Goal: Task Accomplishment & Management: Manage account settings

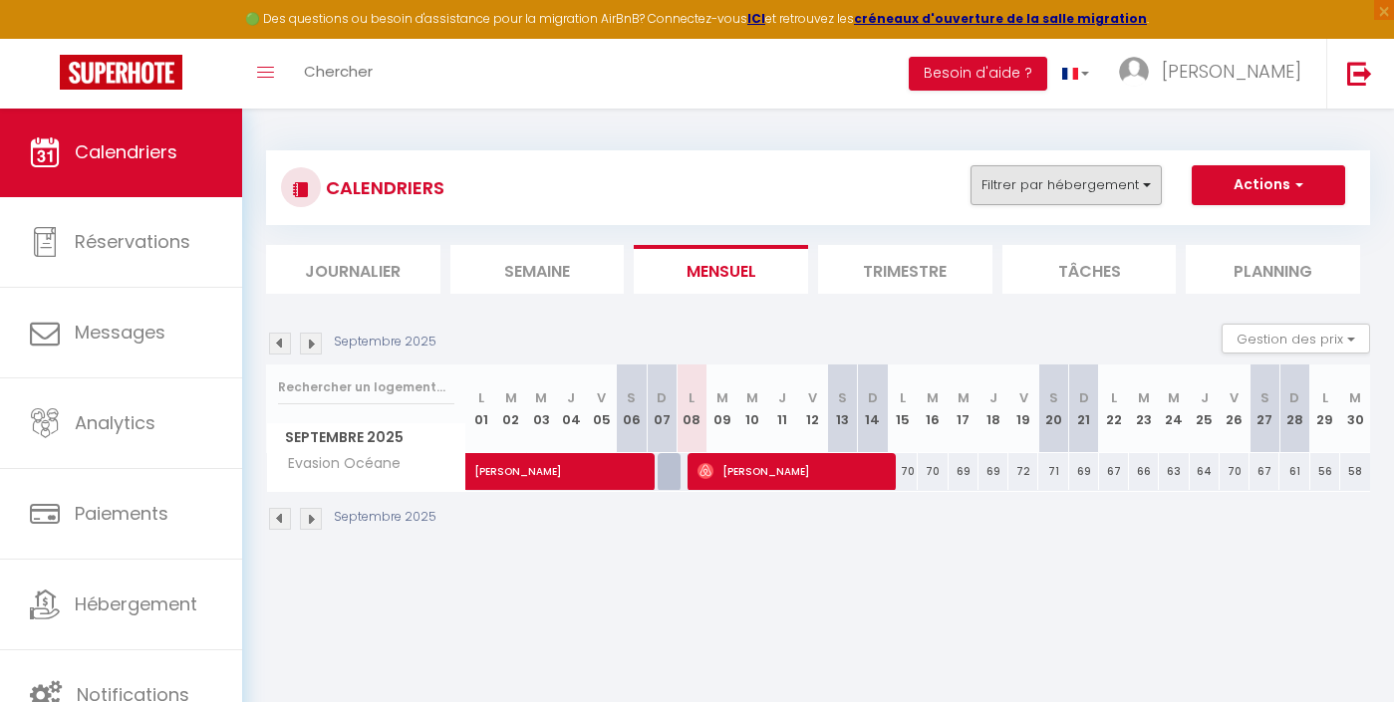
click at [1073, 187] on button "Filtrer par hébergement" at bounding box center [1066, 185] width 191 height 40
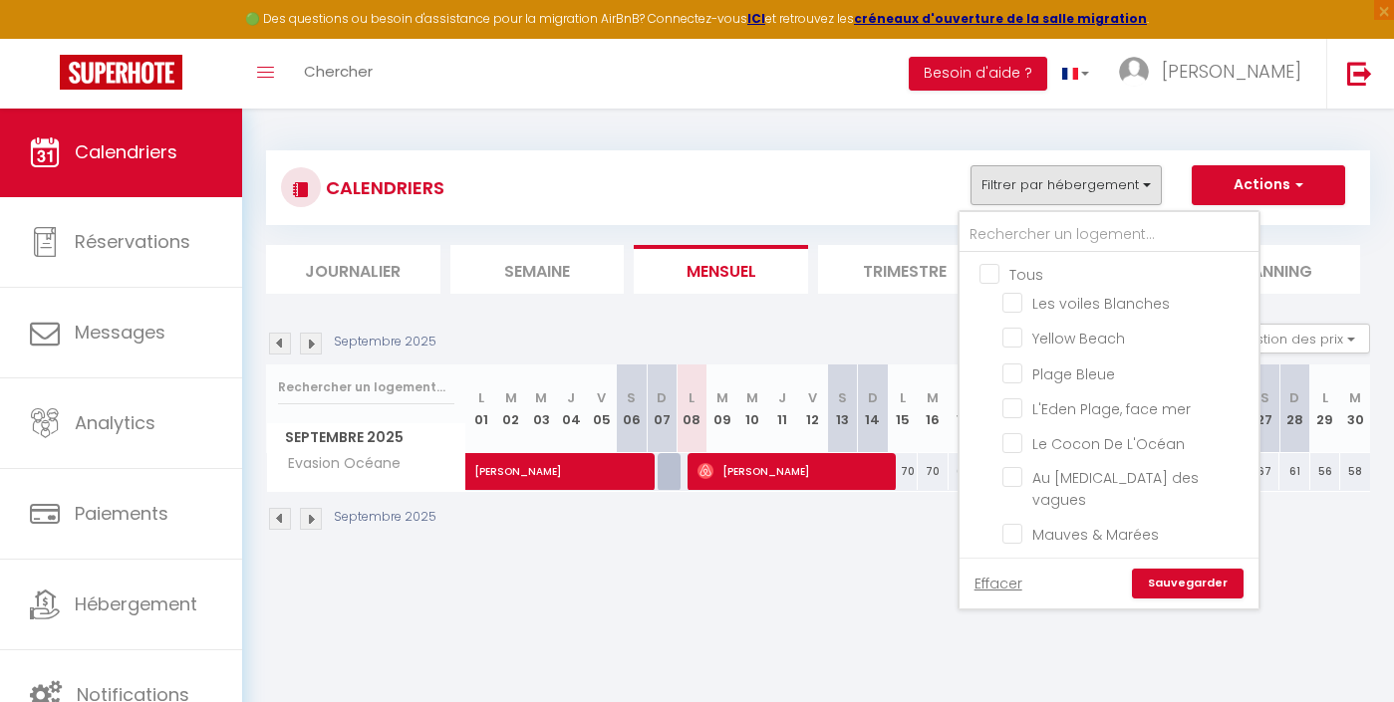
click at [1000, 268] on input "Tous" at bounding box center [1128, 273] width 299 height 20
checkbox input "true"
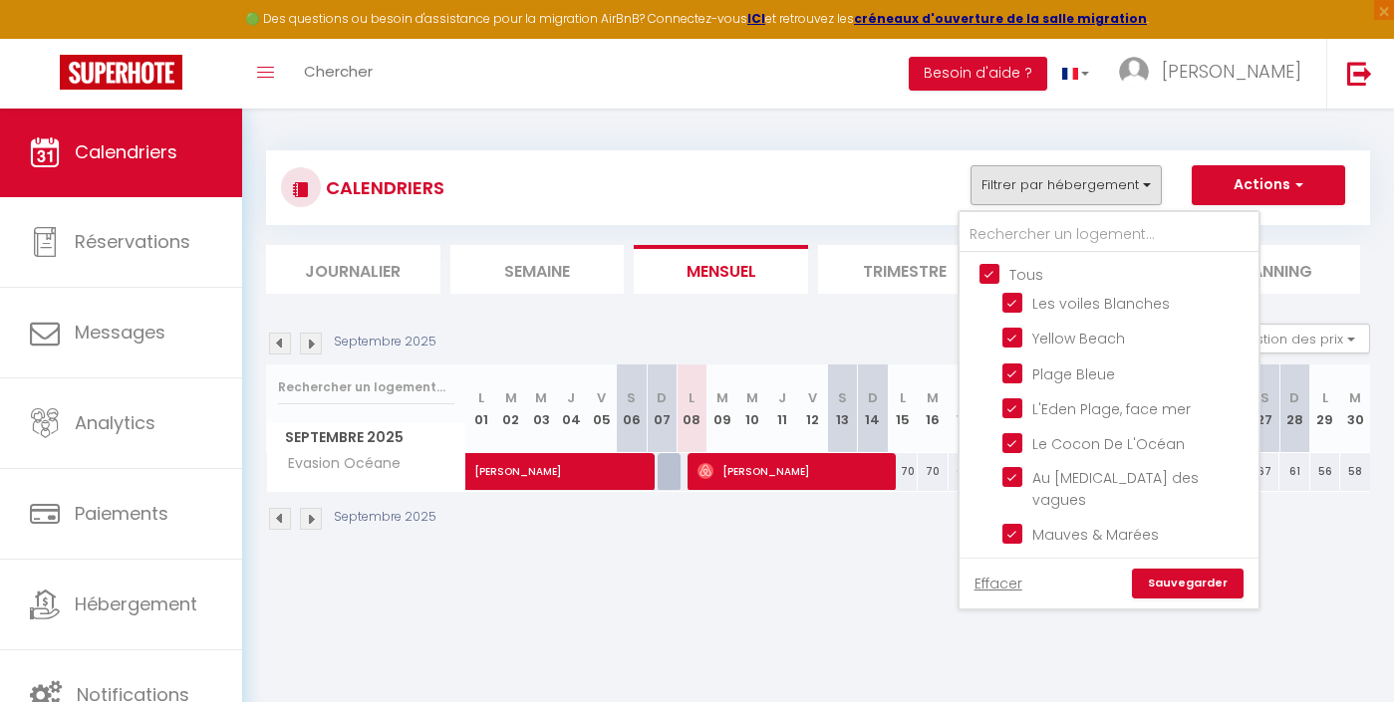
checkbox input "true"
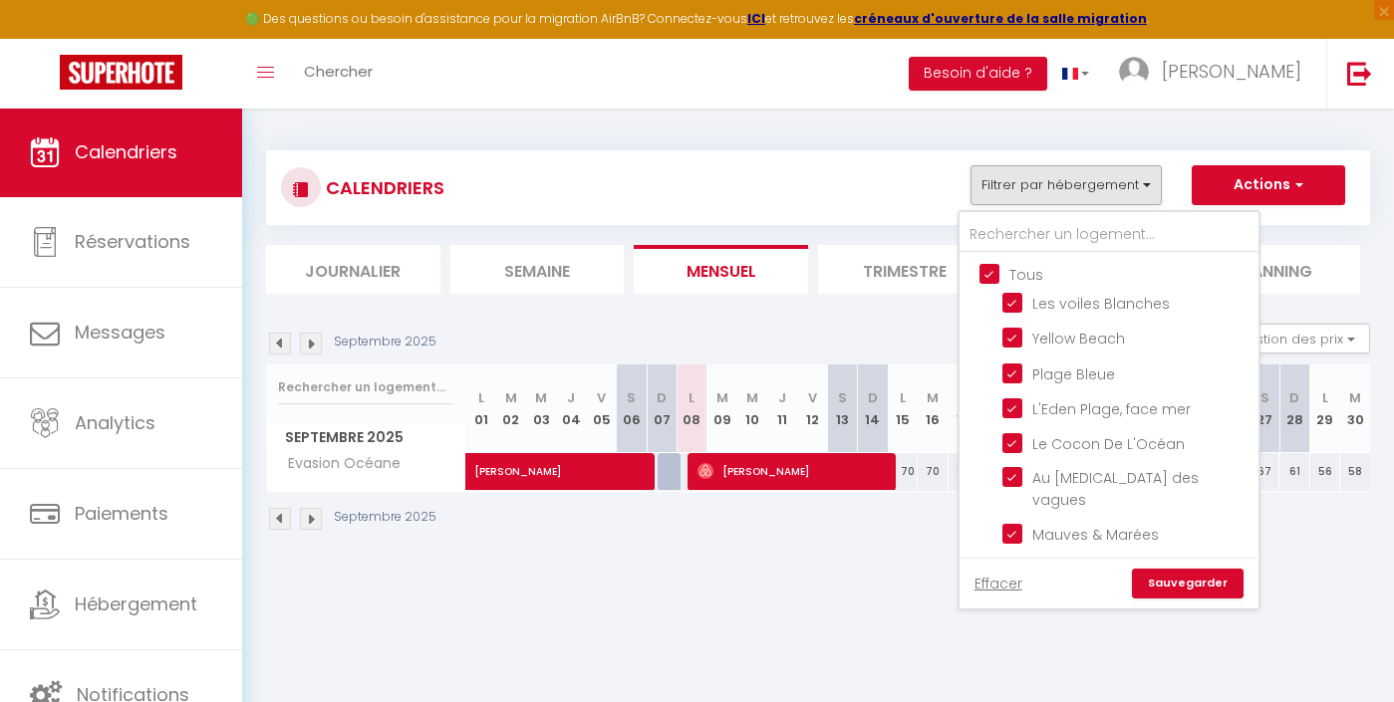
checkbox input "true"
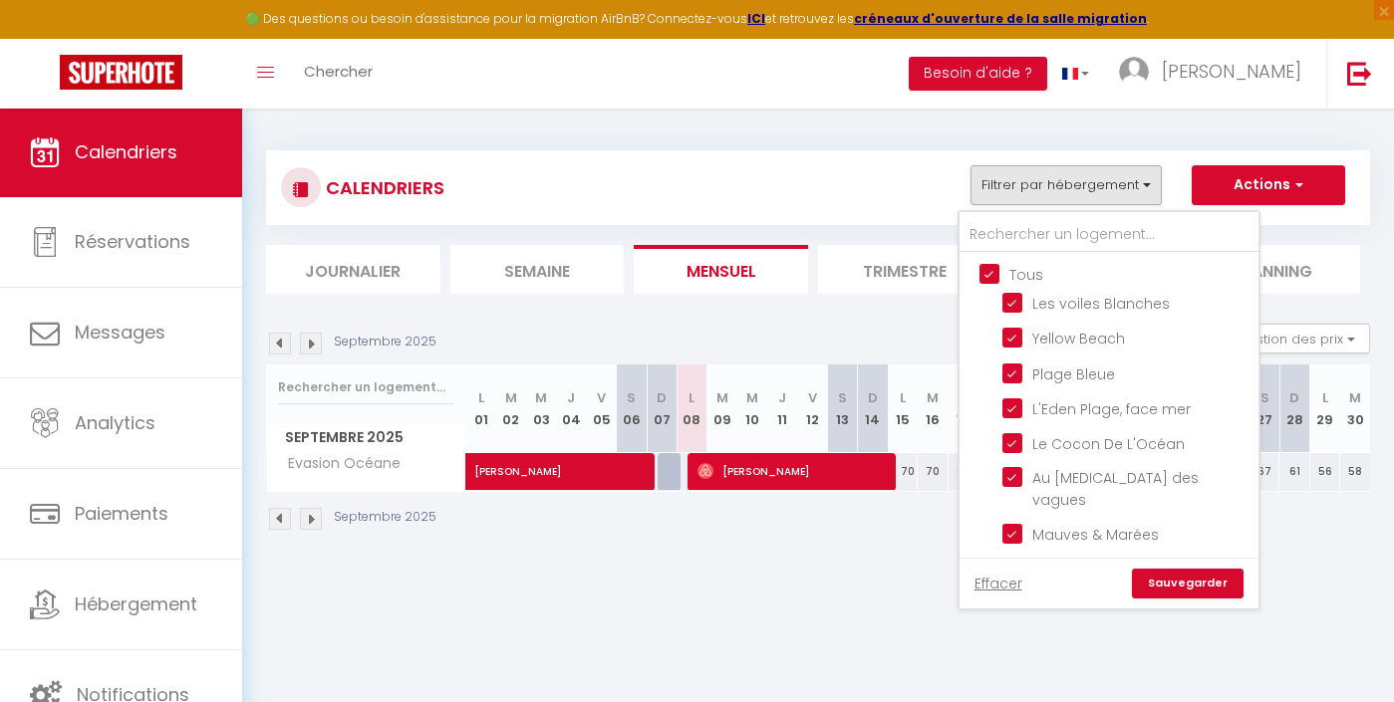
checkbox input "true"
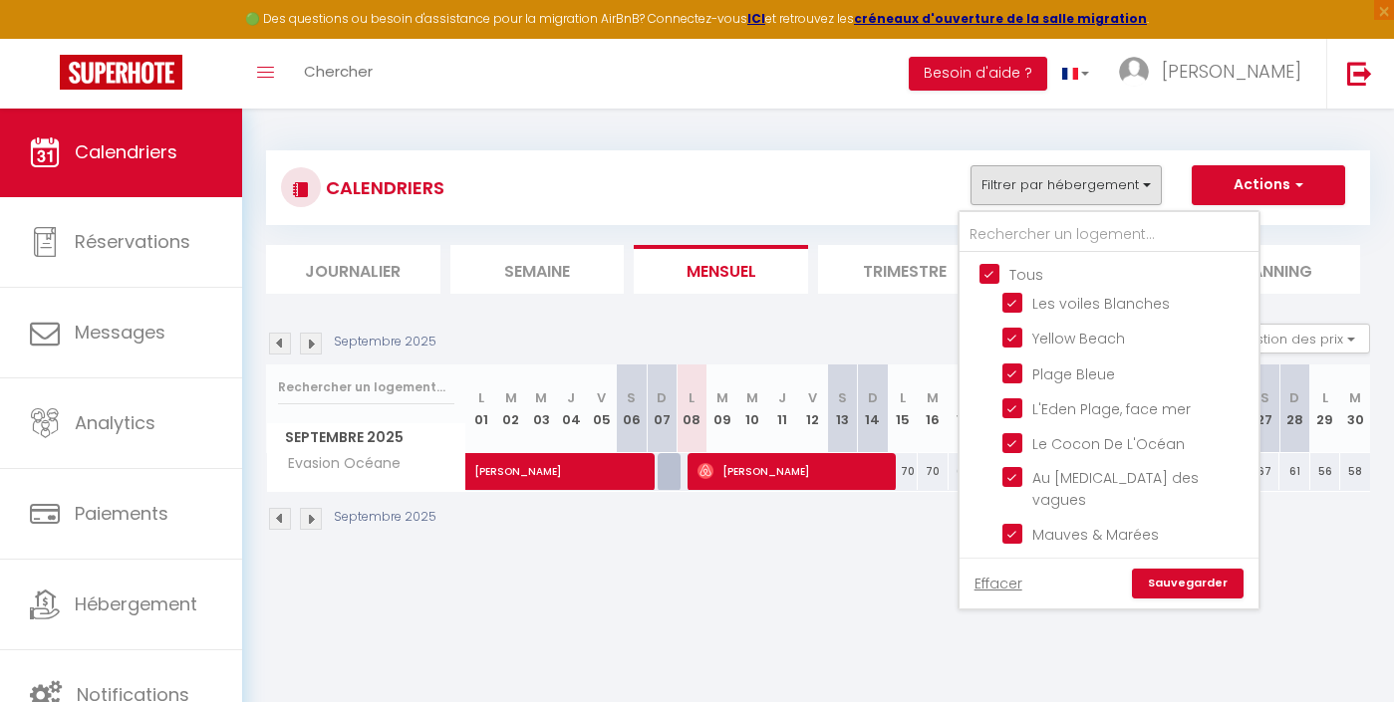
checkbox input "true"
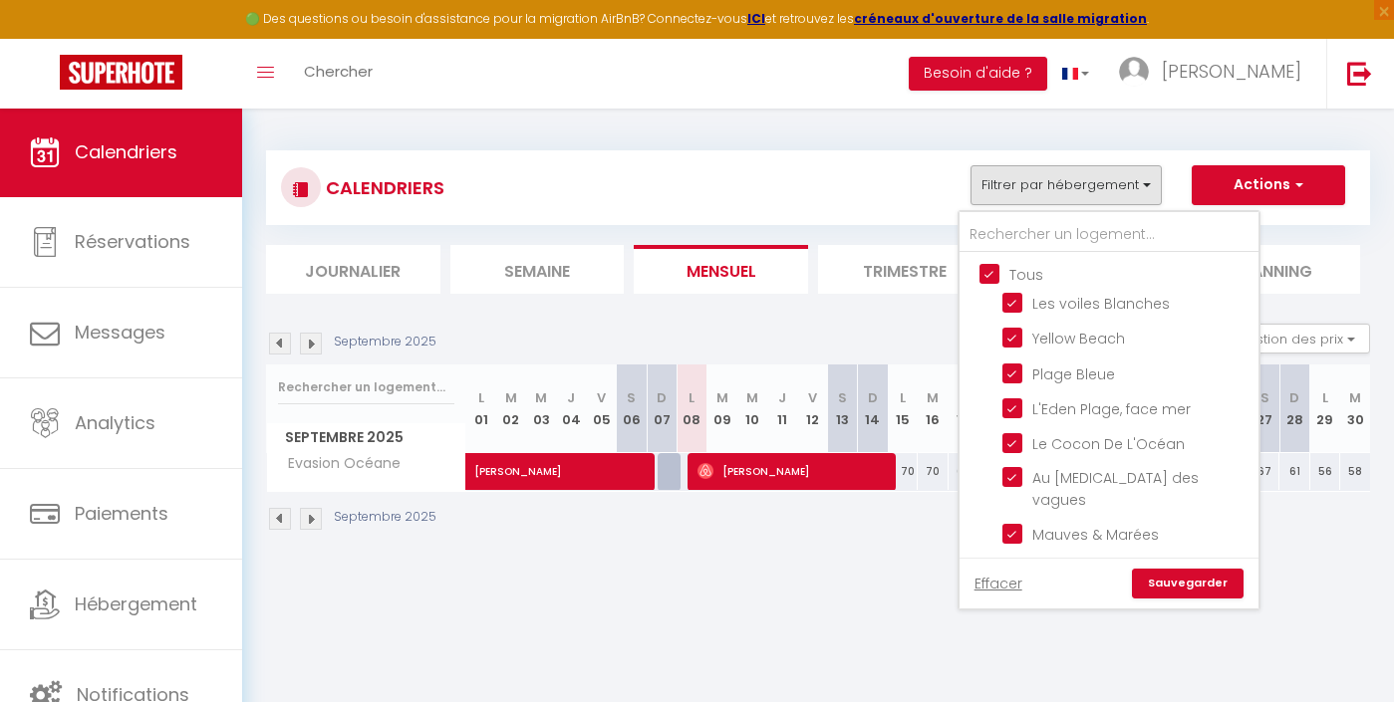
click at [1198, 590] on link "Sauvegarder" at bounding box center [1188, 584] width 112 height 30
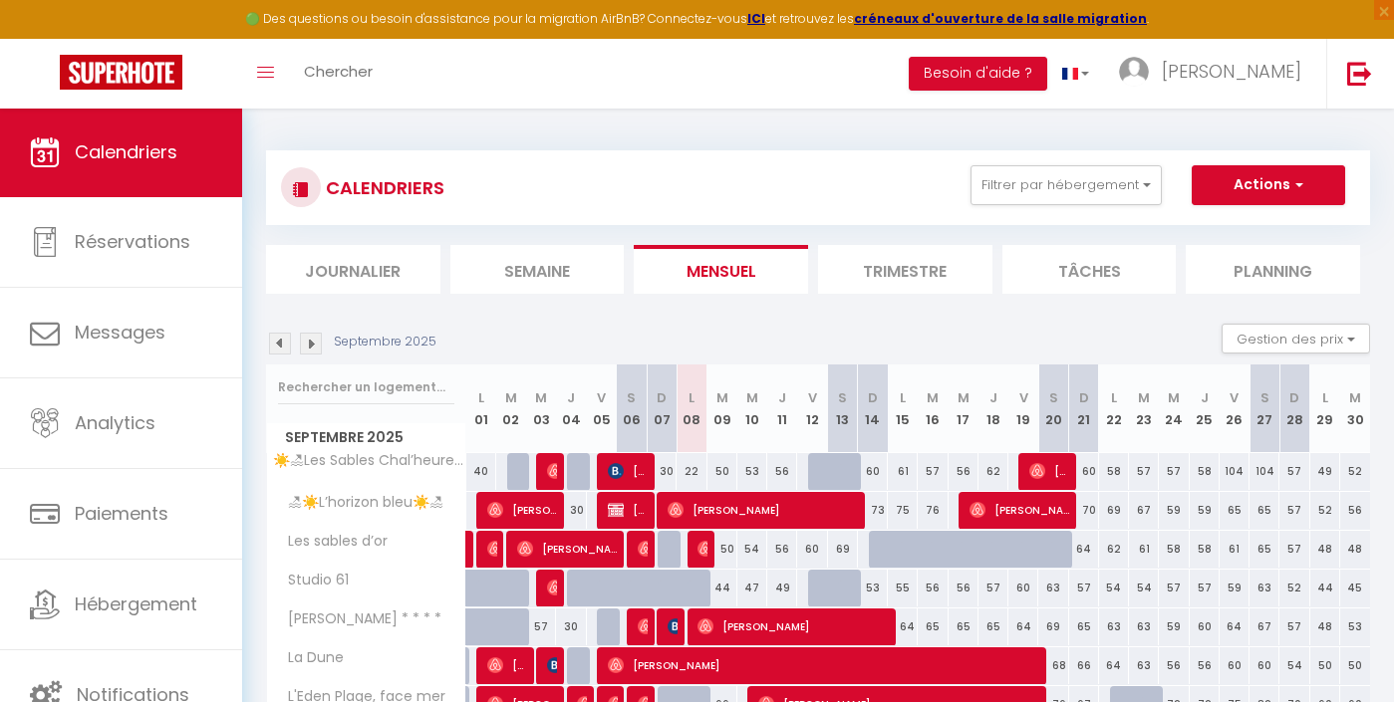
drag, startPoint x: 1125, startPoint y: 6, endPoint x: 858, endPoint y: 156, distance: 306.5
click at [858, 156] on div "CALENDRIERS Filtrer par hébergement Tous Les voiles Blanches Yellow Beach Plage…" at bounding box center [818, 187] width 1104 height 75
click at [1117, 191] on button "Filtrer par hébergement" at bounding box center [1066, 185] width 191 height 40
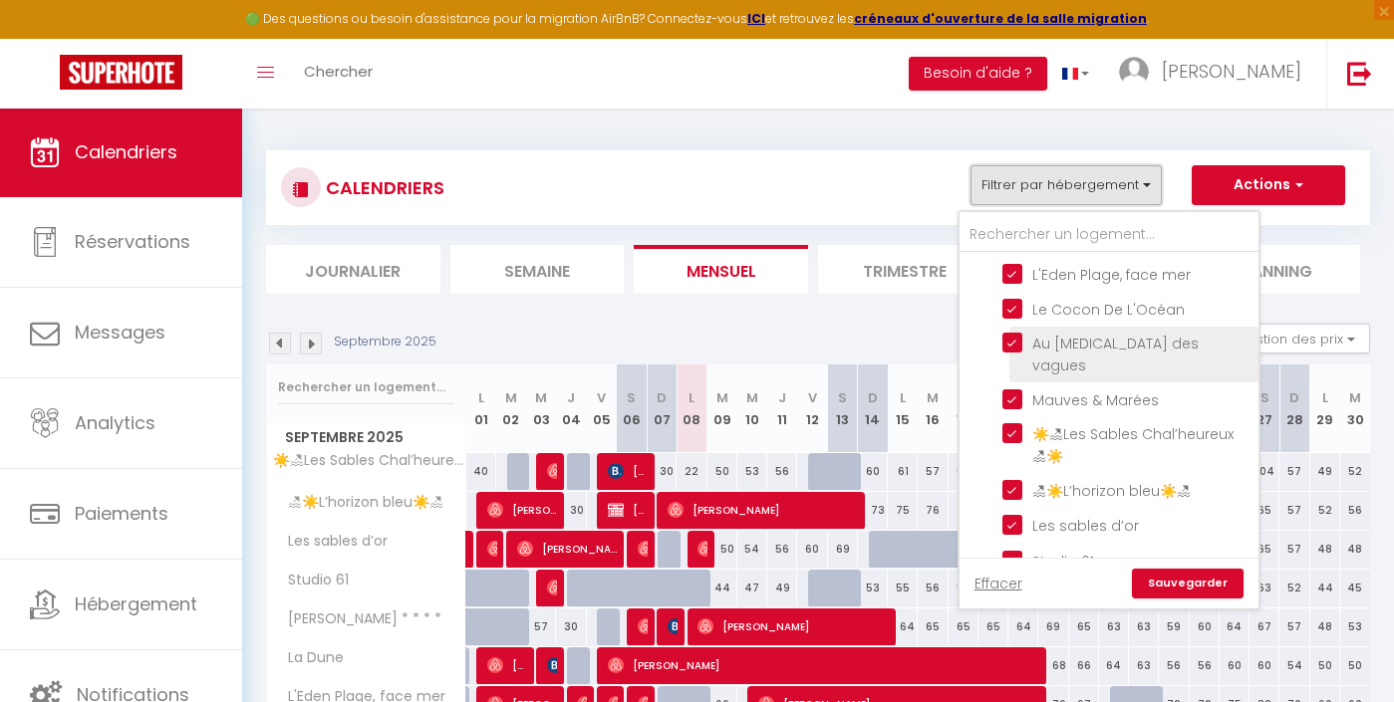
scroll to position [137, 0]
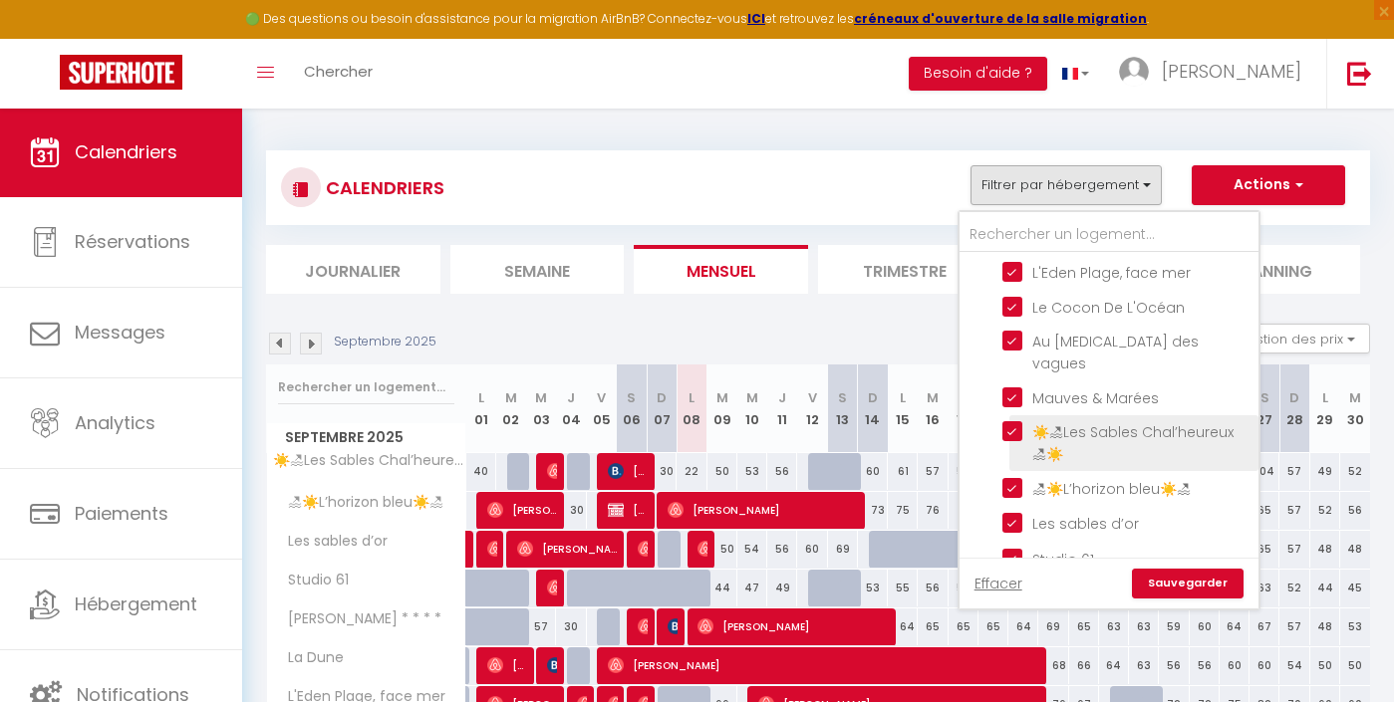
click at [1028, 421] on input "☀️🏖Les Sables Chal’heureux 🏖☀️" at bounding box center [1126, 431] width 249 height 20
checkbox input "false"
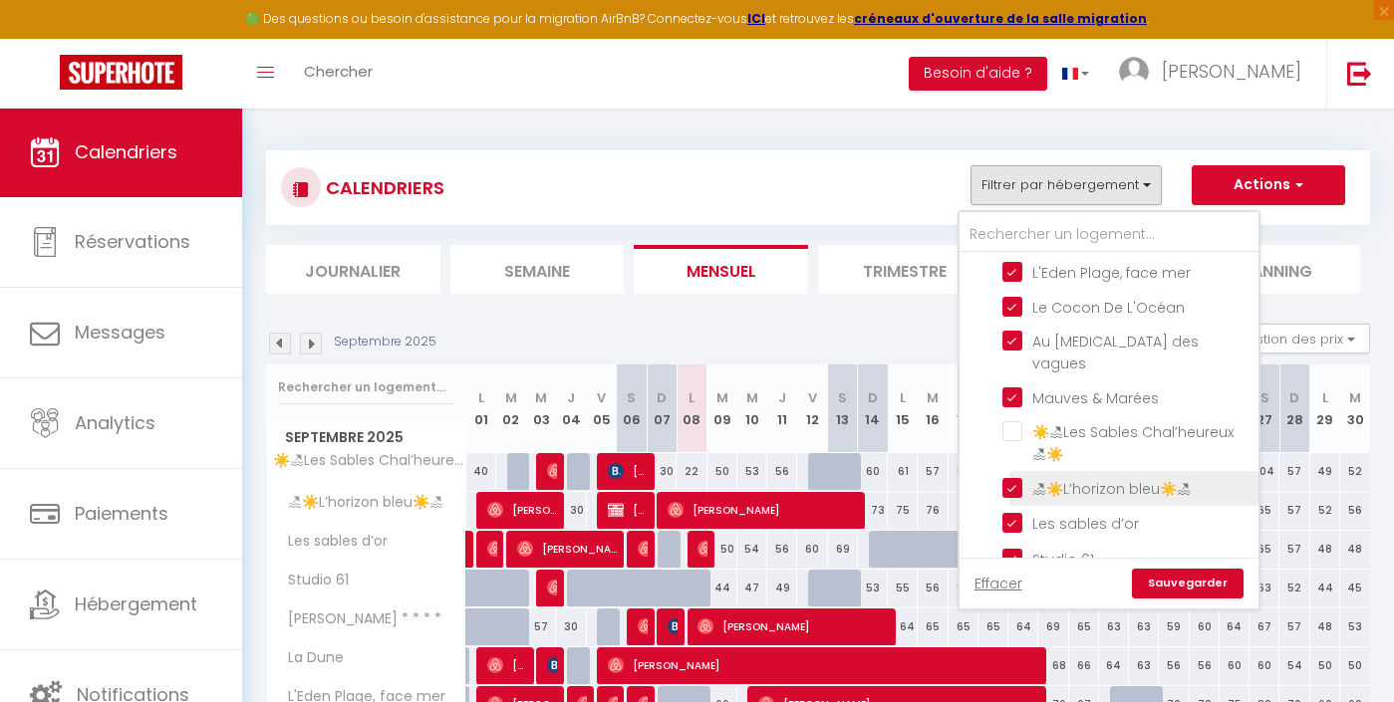
click at [1067, 477] on input "🏖☀️L’horizon bleu☀️🏖" at bounding box center [1126, 487] width 249 height 20
checkbox input "false"
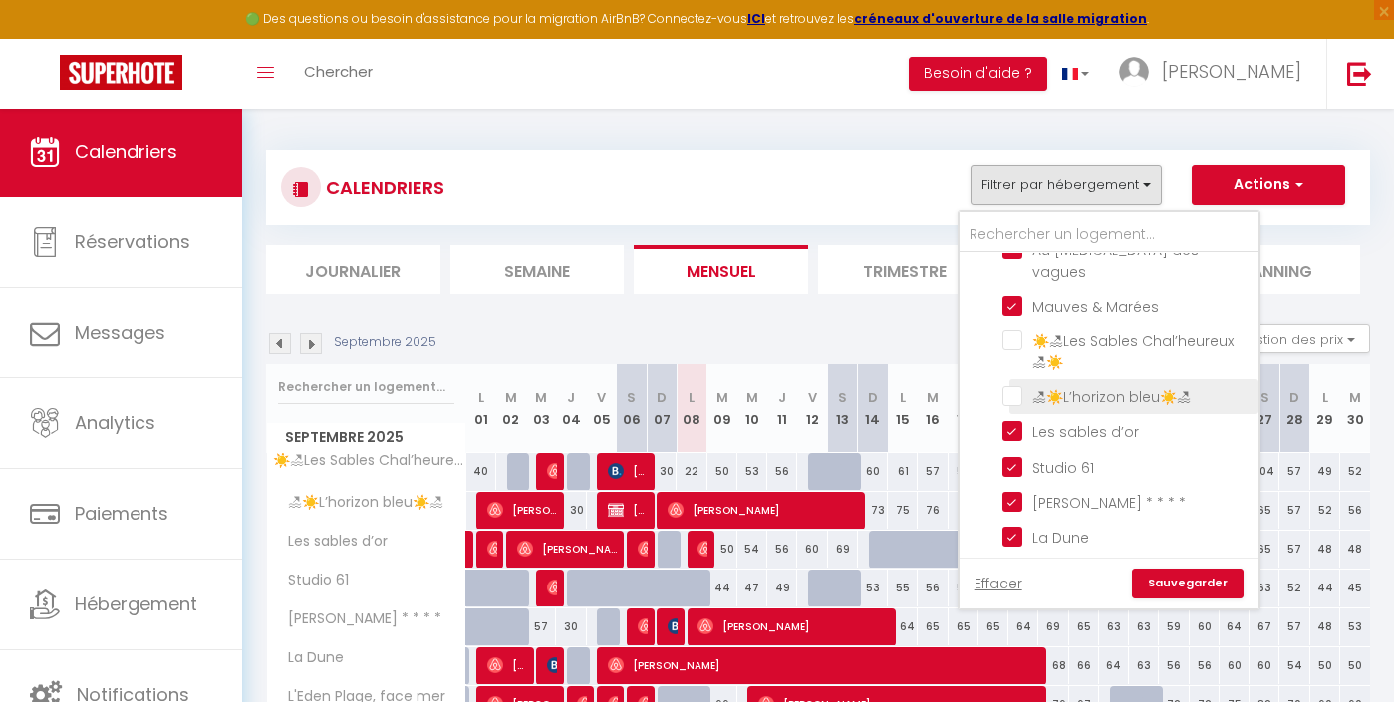
scroll to position [236, 0]
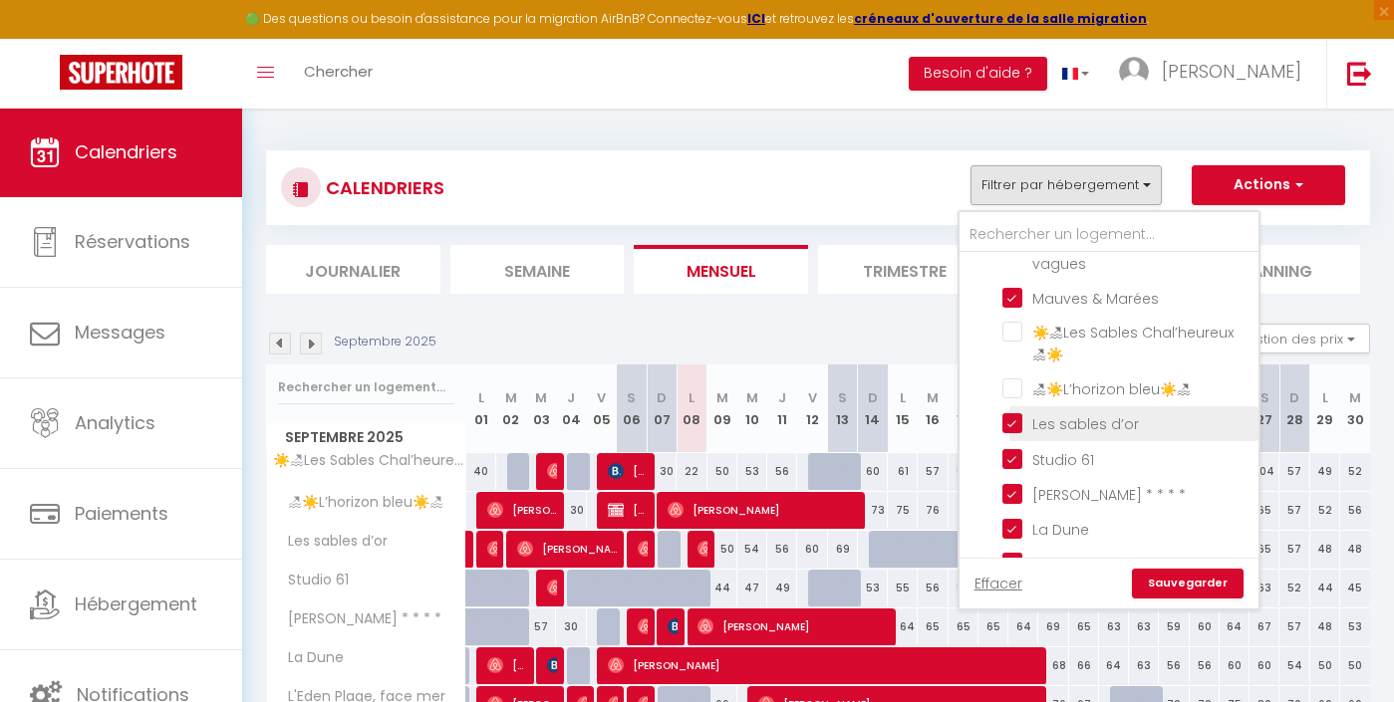
click at [1066, 413] on input "Les sables d’or" at bounding box center [1126, 423] width 249 height 20
checkbox input "false"
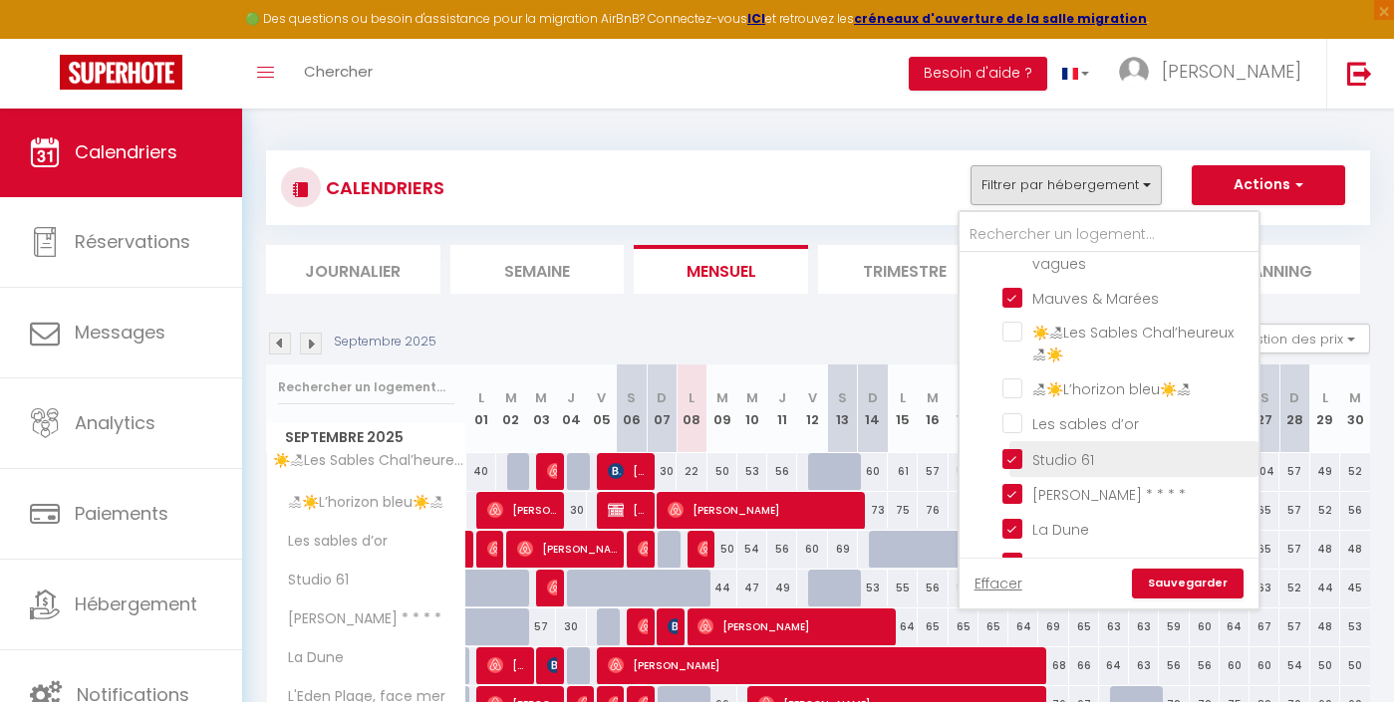
click at [1066, 447] on input "Studio 61" at bounding box center [1126, 457] width 249 height 20
checkbox input "false"
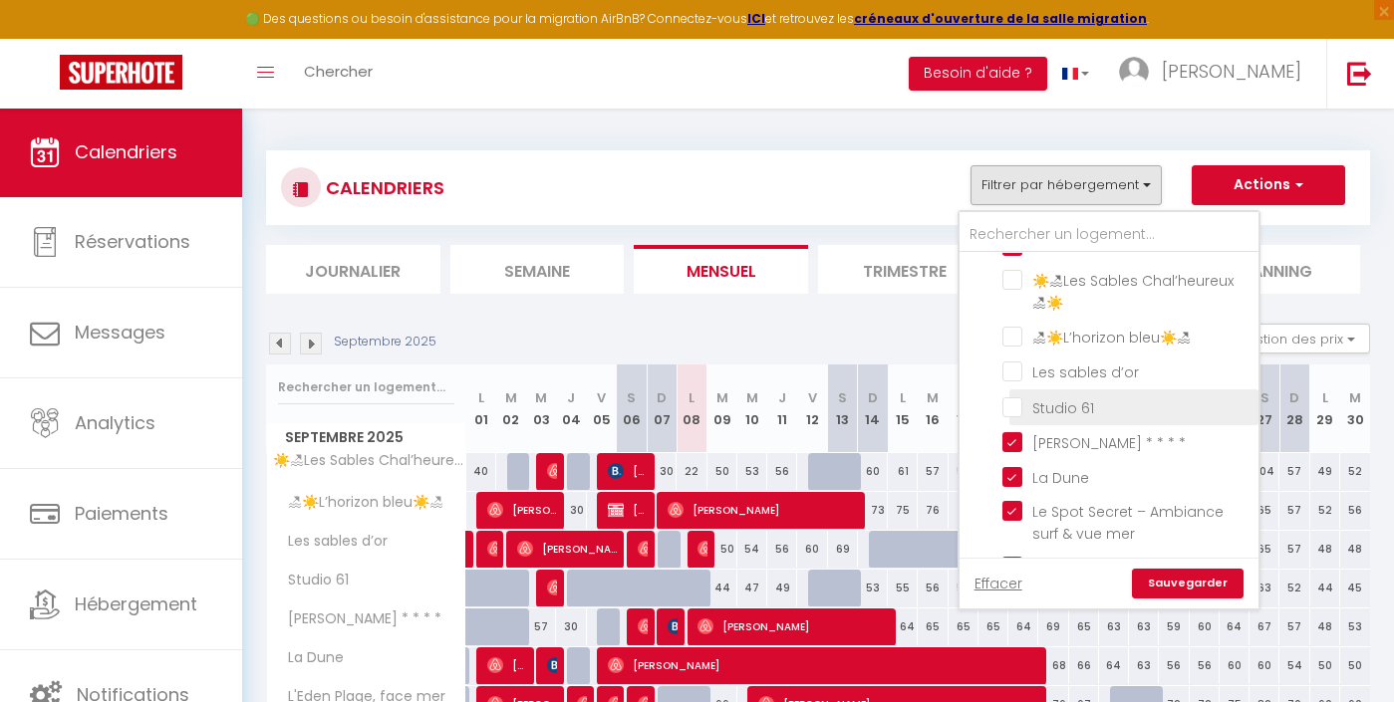
scroll to position [293, 0]
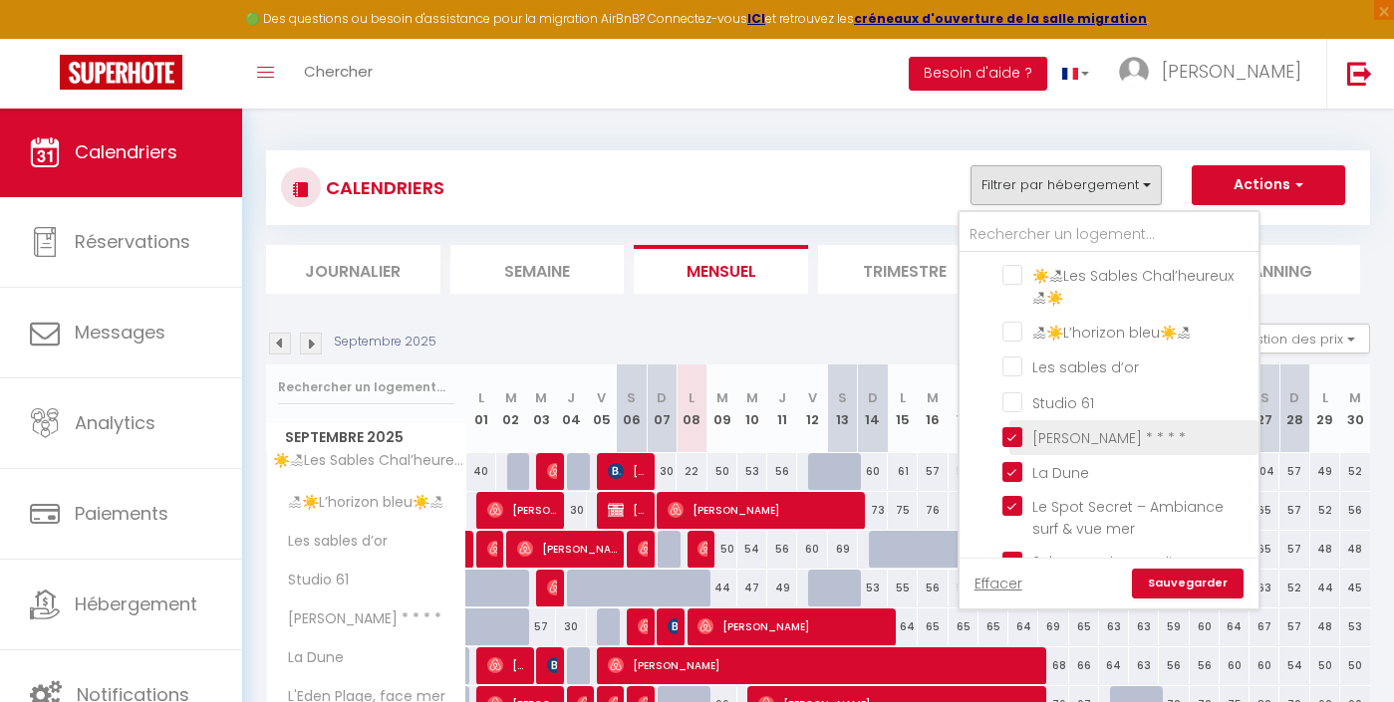
click at [1063, 426] on input "[PERSON_NAME] * * * *" at bounding box center [1126, 436] width 249 height 20
checkbox input "false"
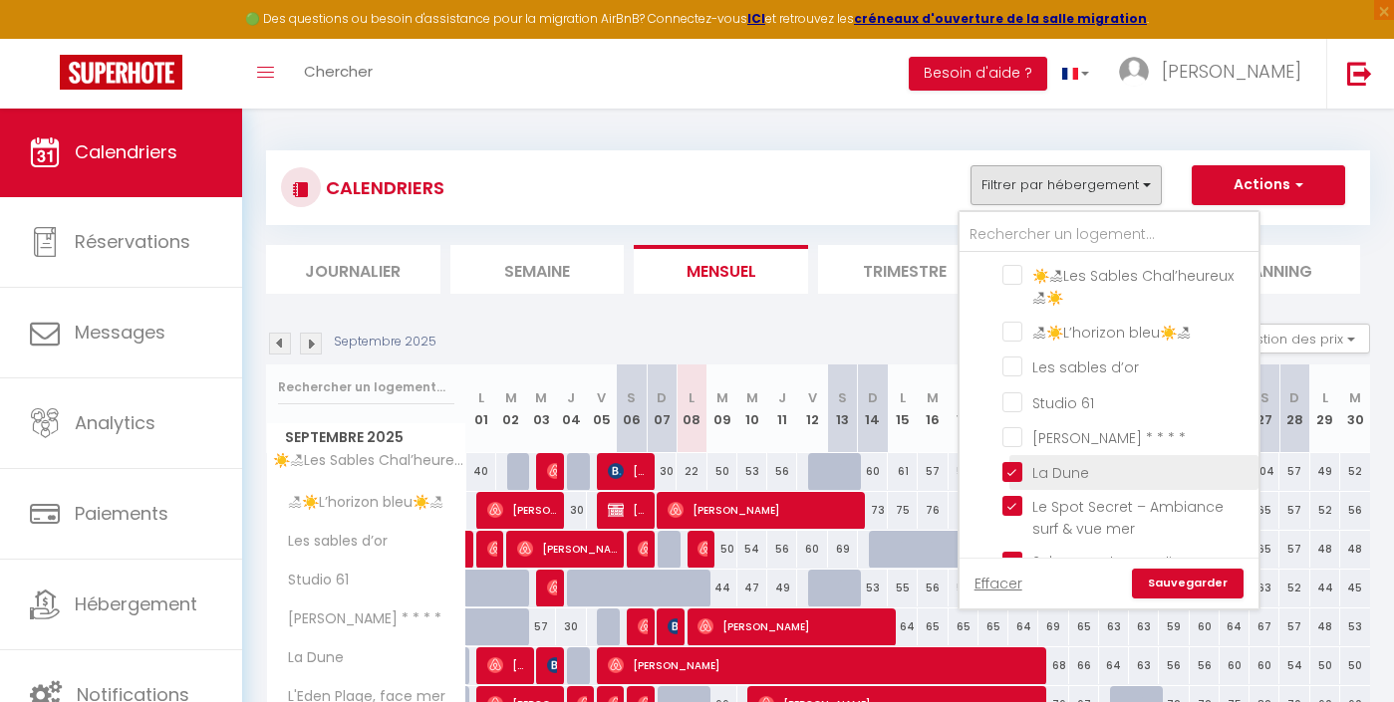
click at [1060, 466] on input "La Dune" at bounding box center [1126, 471] width 249 height 20
checkbox input "false"
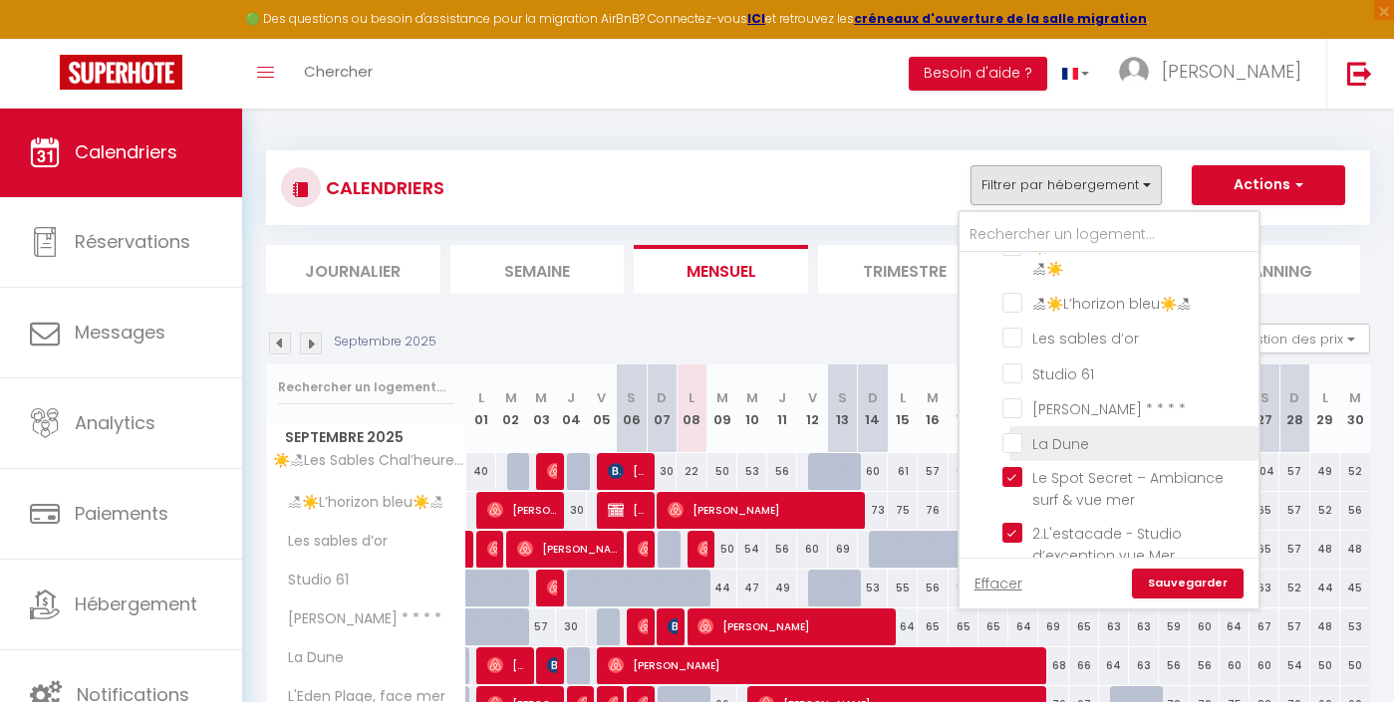
scroll to position [336, 0]
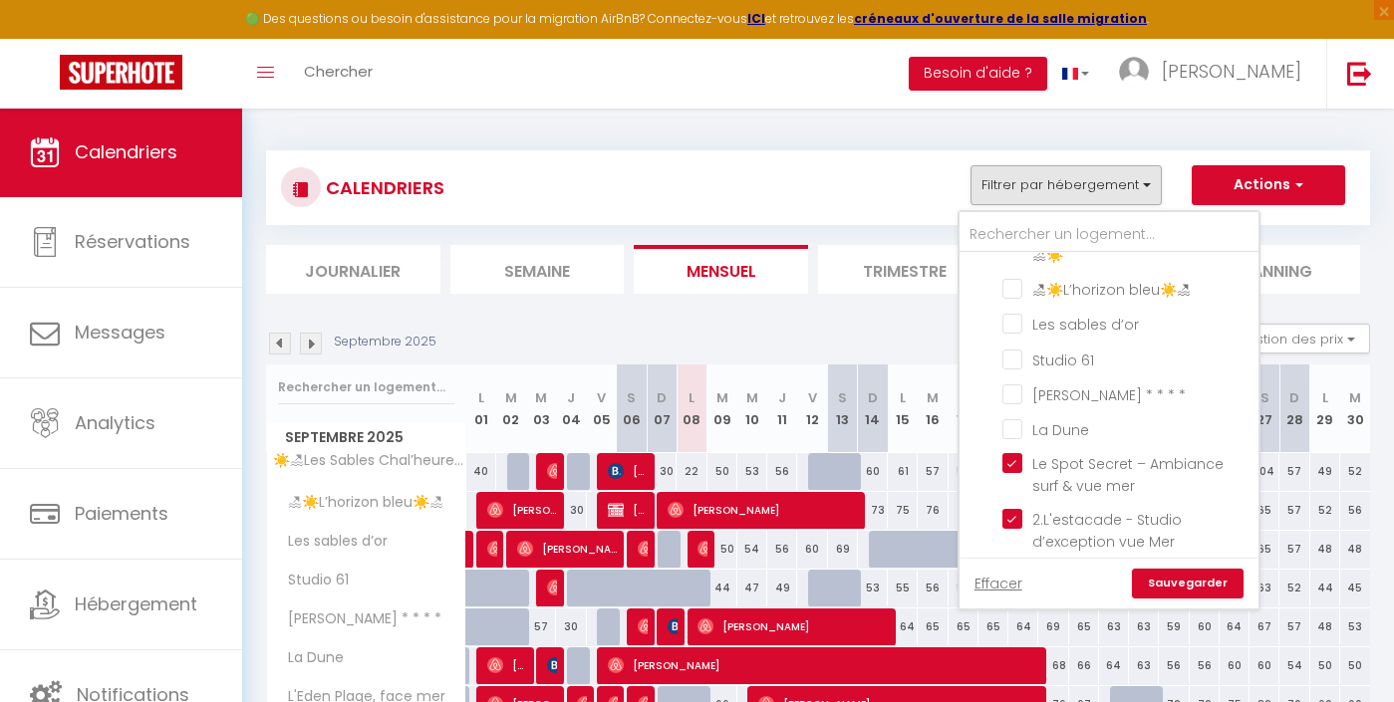
click at [1196, 584] on link "Sauvegarder" at bounding box center [1188, 584] width 112 height 30
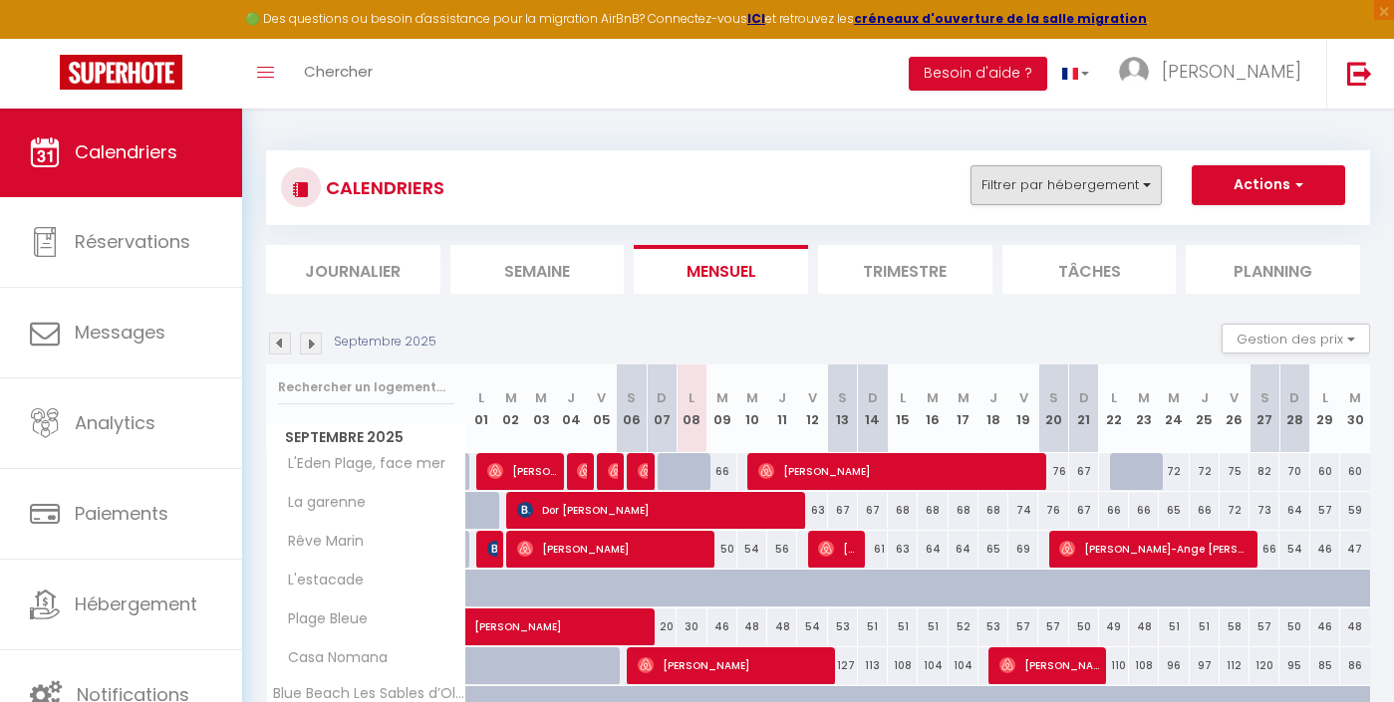
click at [1065, 186] on button "Filtrer par hébergement" at bounding box center [1066, 185] width 191 height 40
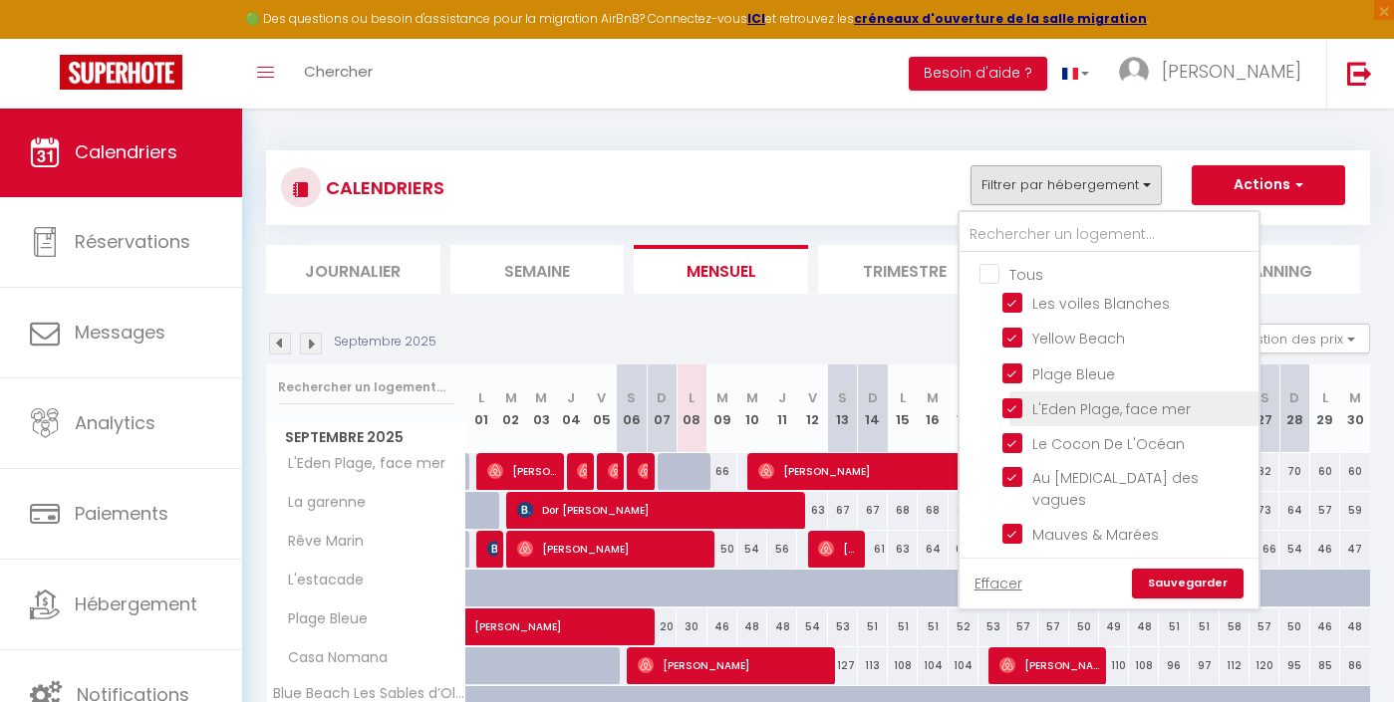
click at [1053, 404] on input "L'Eden Plage, face mer" at bounding box center [1126, 408] width 249 height 20
checkbox input "false"
click at [1203, 586] on link "Sauvegarder" at bounding box center [1188, 584] width 112 height 30
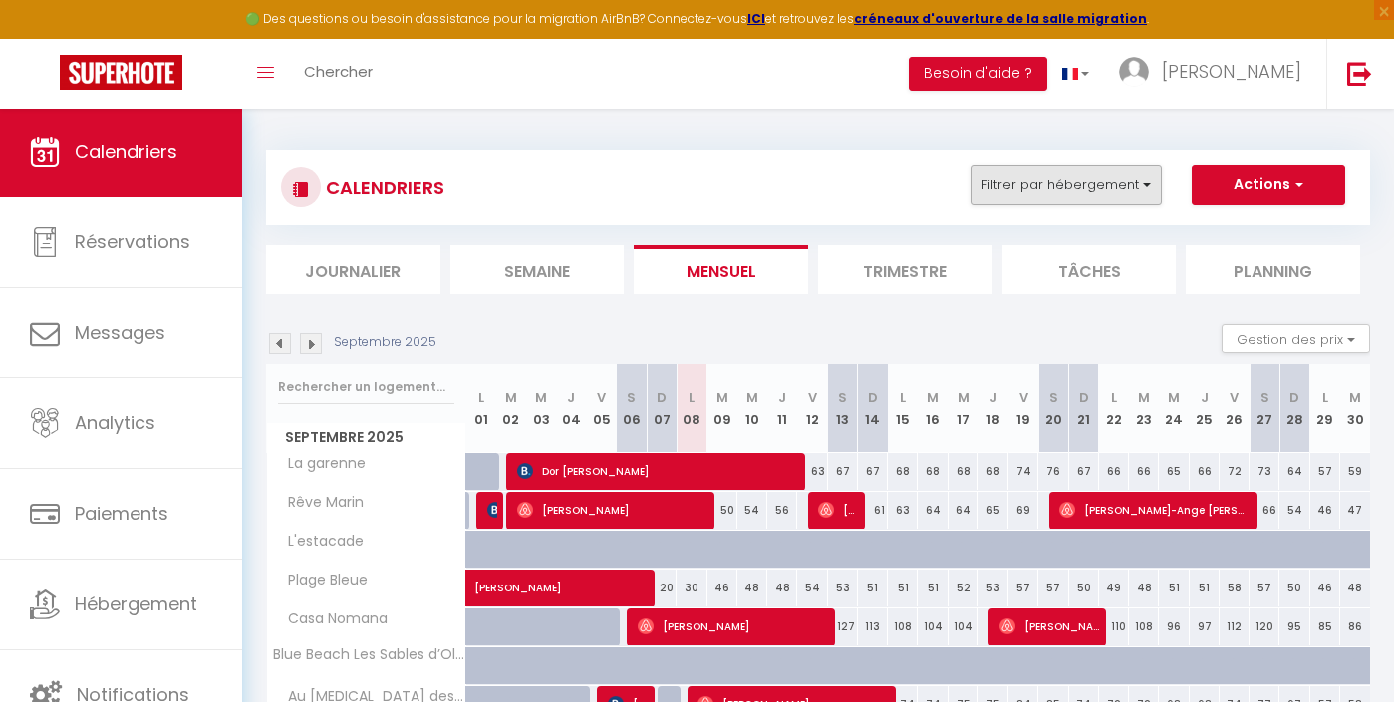
click at [1023, 191] on button "Filtrer par hébergement" at bounding box center [1066, 185] width 191 height 40
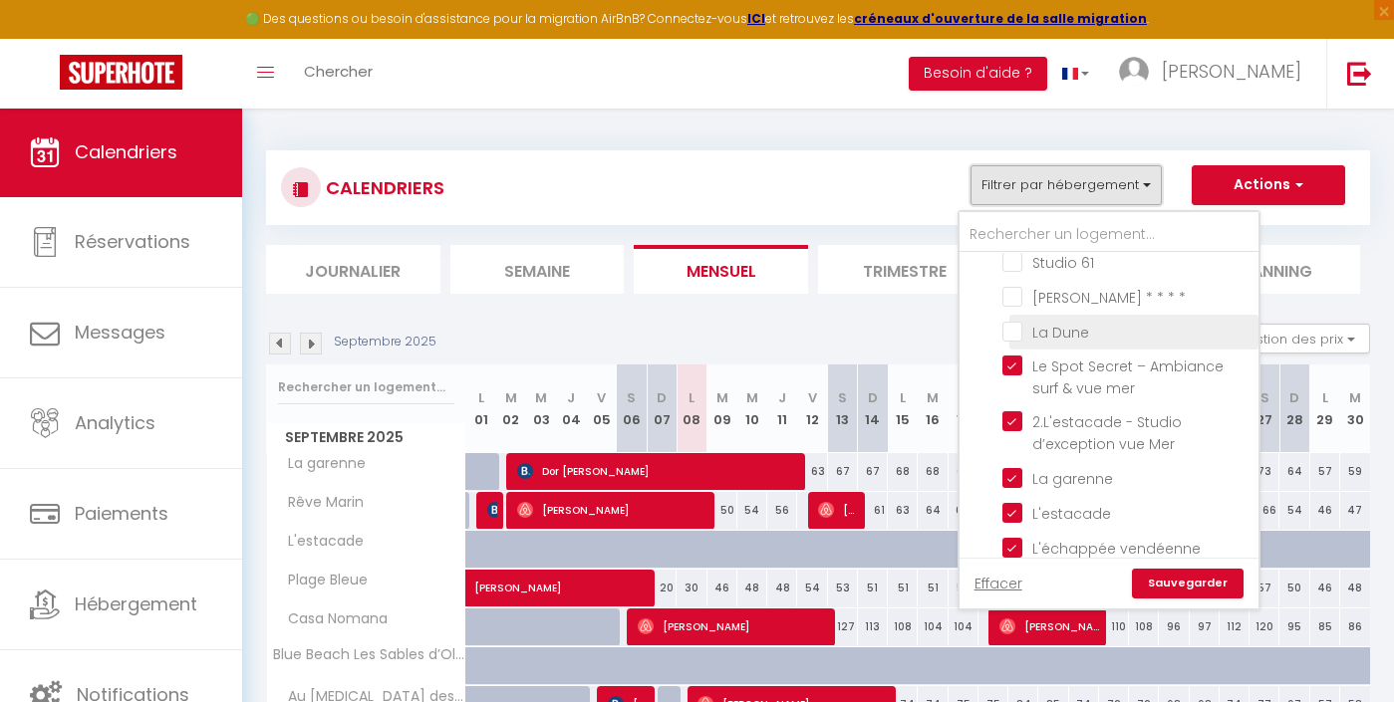
scroll to position [436, 0]
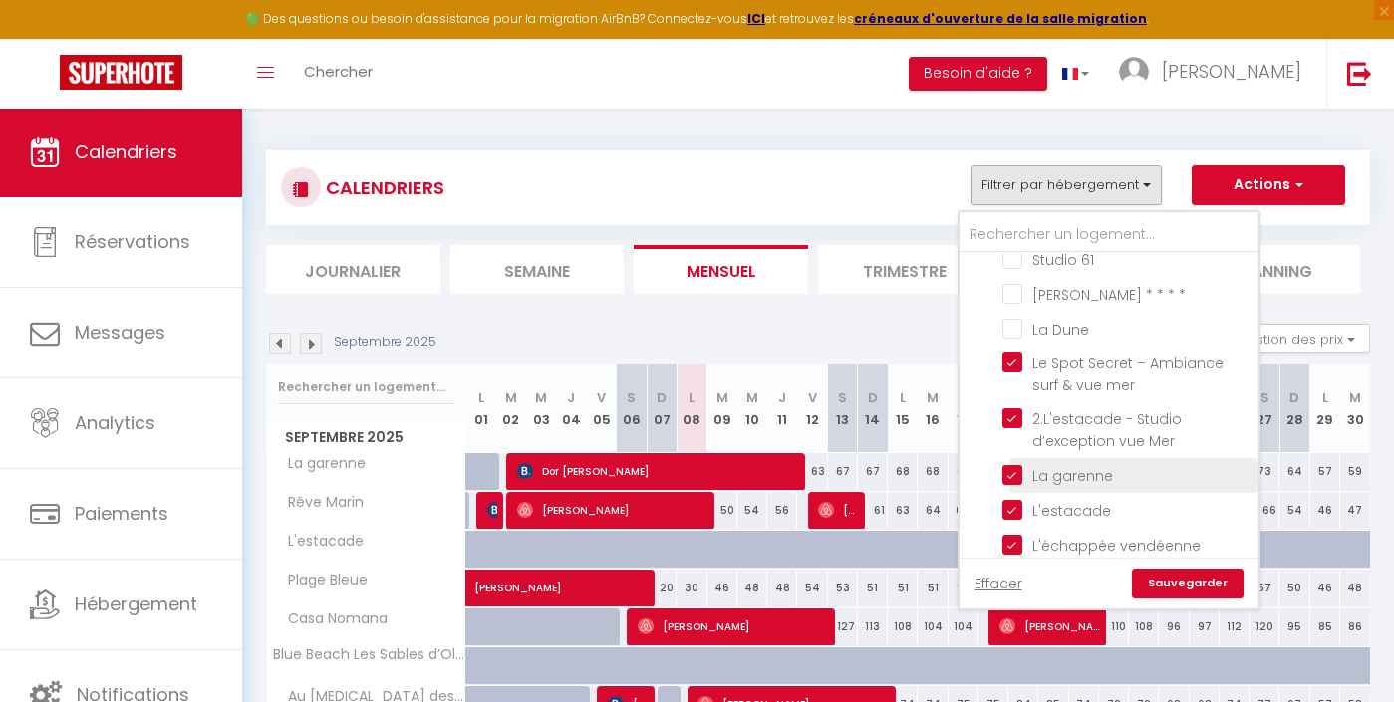
click at [1067, 464] on input "La garenne" at bounding box center [1126, 474] width 249 height 20
checkbox input "false"
click at [1219, 585] on link "Sauvegarder" at bounding box center [1188, 584] width 112 height 30
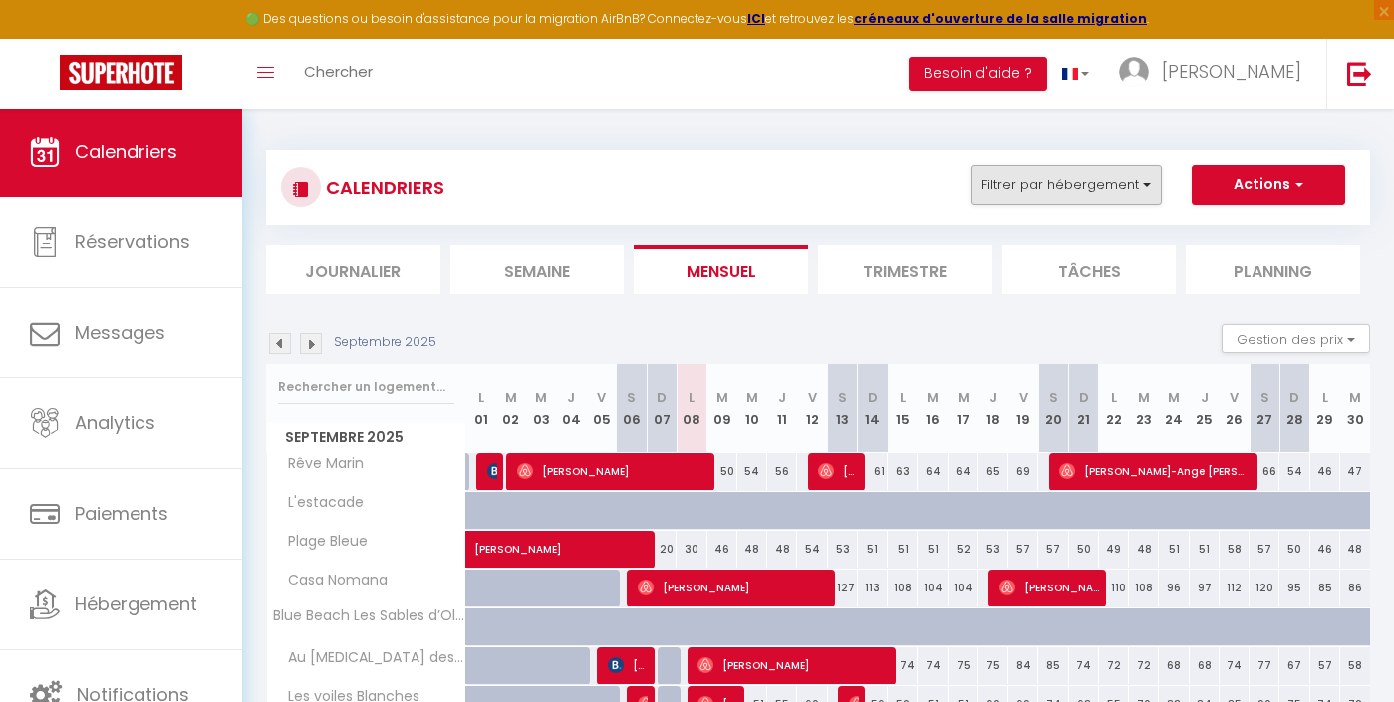
click at [1133, 182] on button "Filtrer par hébergement" at bounding box center [1066, 185] width 191 height 40
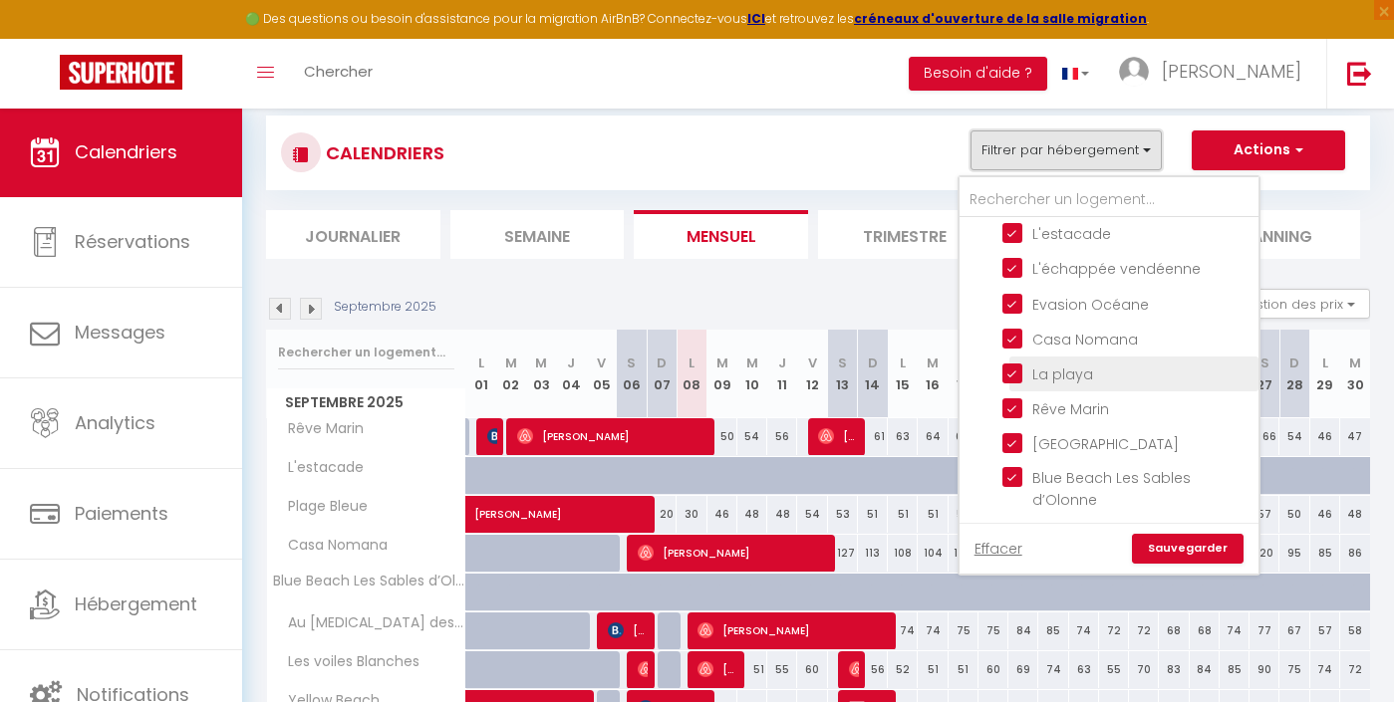
scroll to position [50, 0]
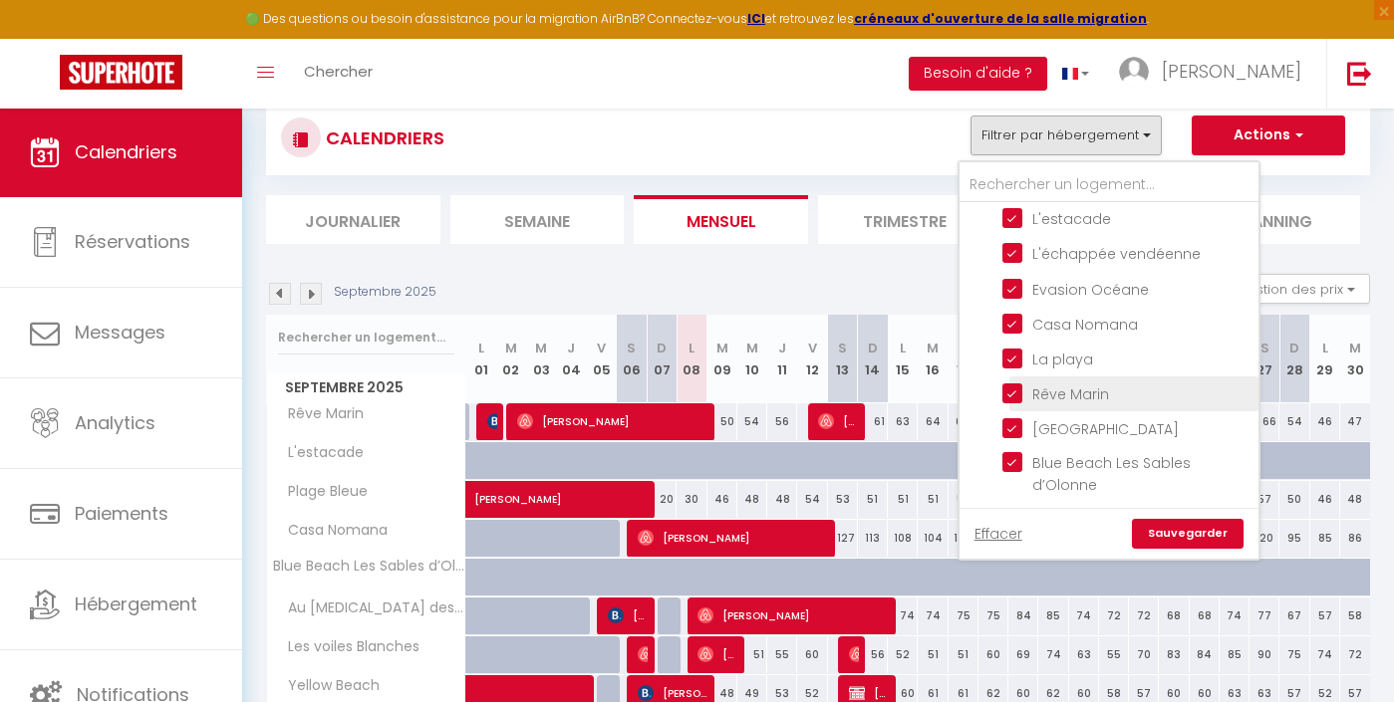
click at [1057, 383] on input "Rêve Marin" at bounding box center [1126, 393] width 249 height 20
checkbox input "false"
click at [1191, 532] on link "Sauvegarder" at bounding box center [1188, 534] width 112 height 30
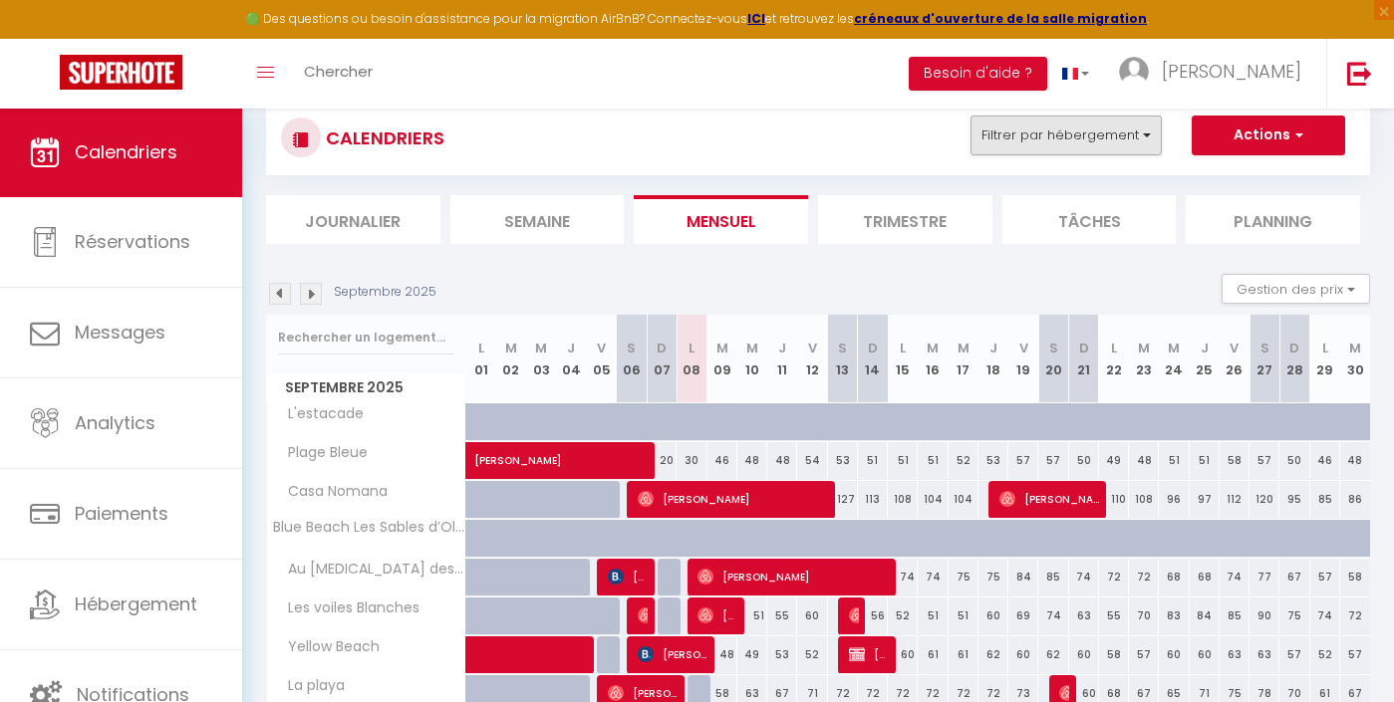
click at [1051, 137] on button "Filtrer par hébergement" at bounding box center [1066, 136] width 191 height 40
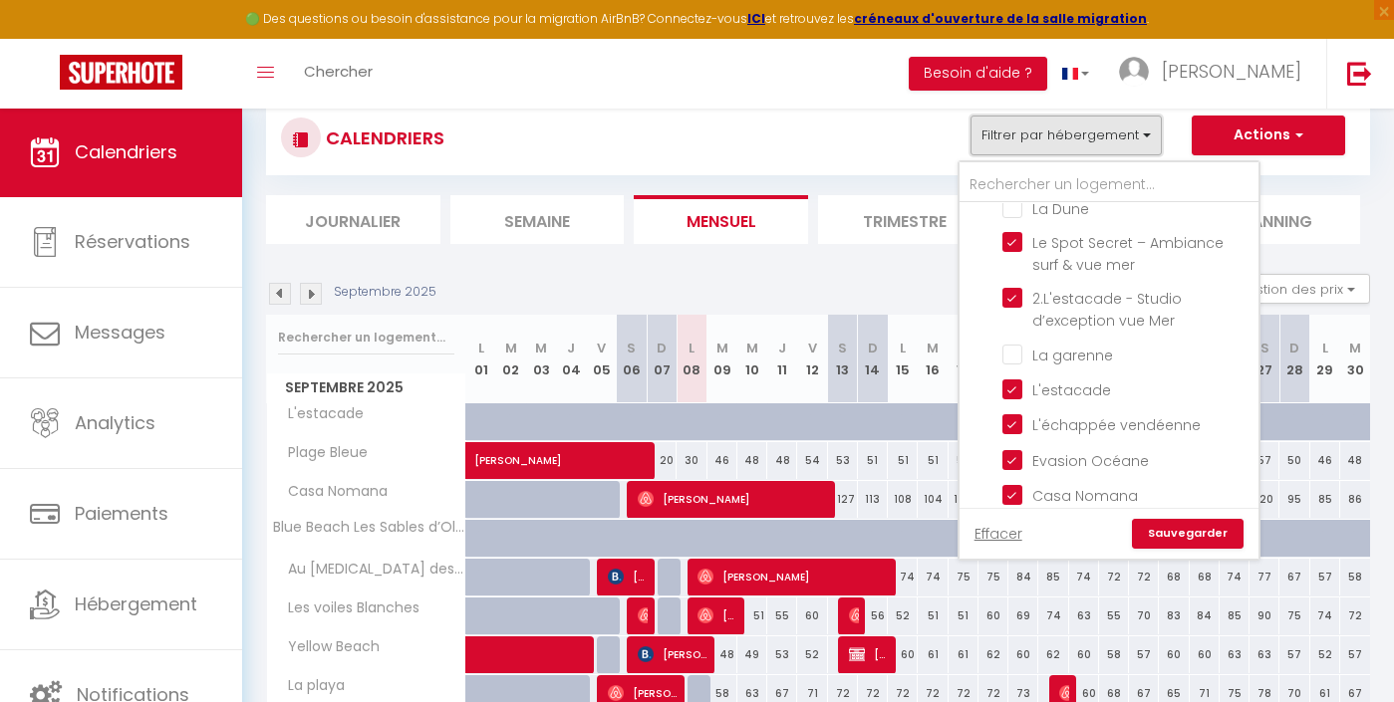
scroll to position [512, 0]
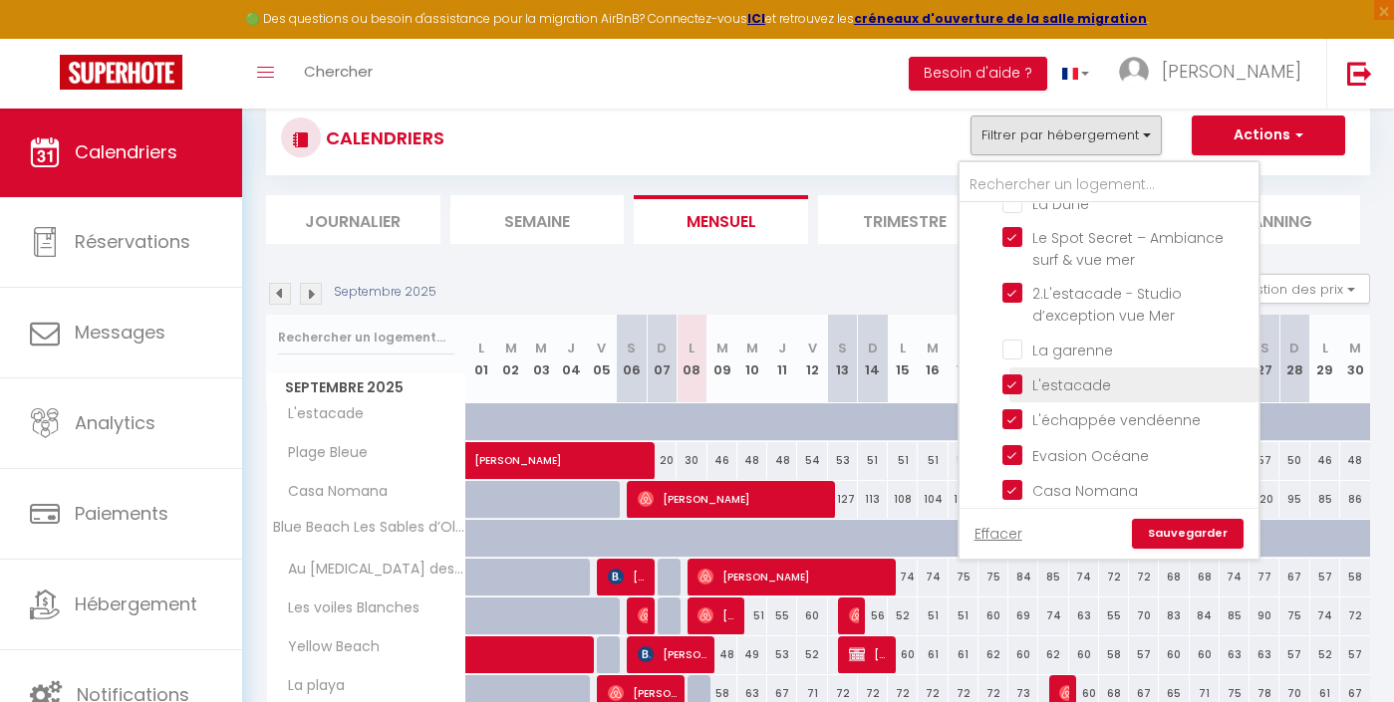
click at [1073, 374] on input "L'estacade" at bounding box center [1126, 384] width 249 height 20
checkbox input "false"
click at [1166, 532] on link "Sauvegarder" at bounding box center [1188, 534] width 112 height 30
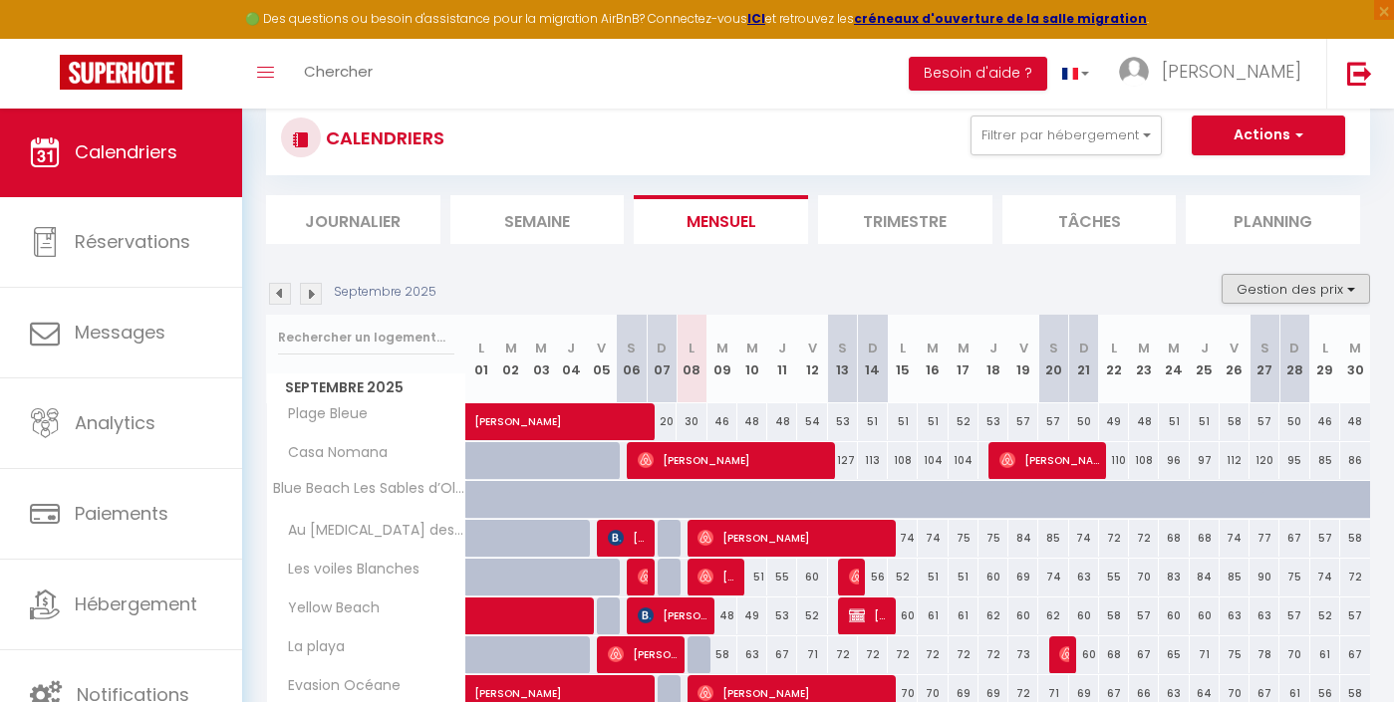
click at [1303, 277] on button "Gestion des prix" at bounding box center [1296, 289] width 148 height 30
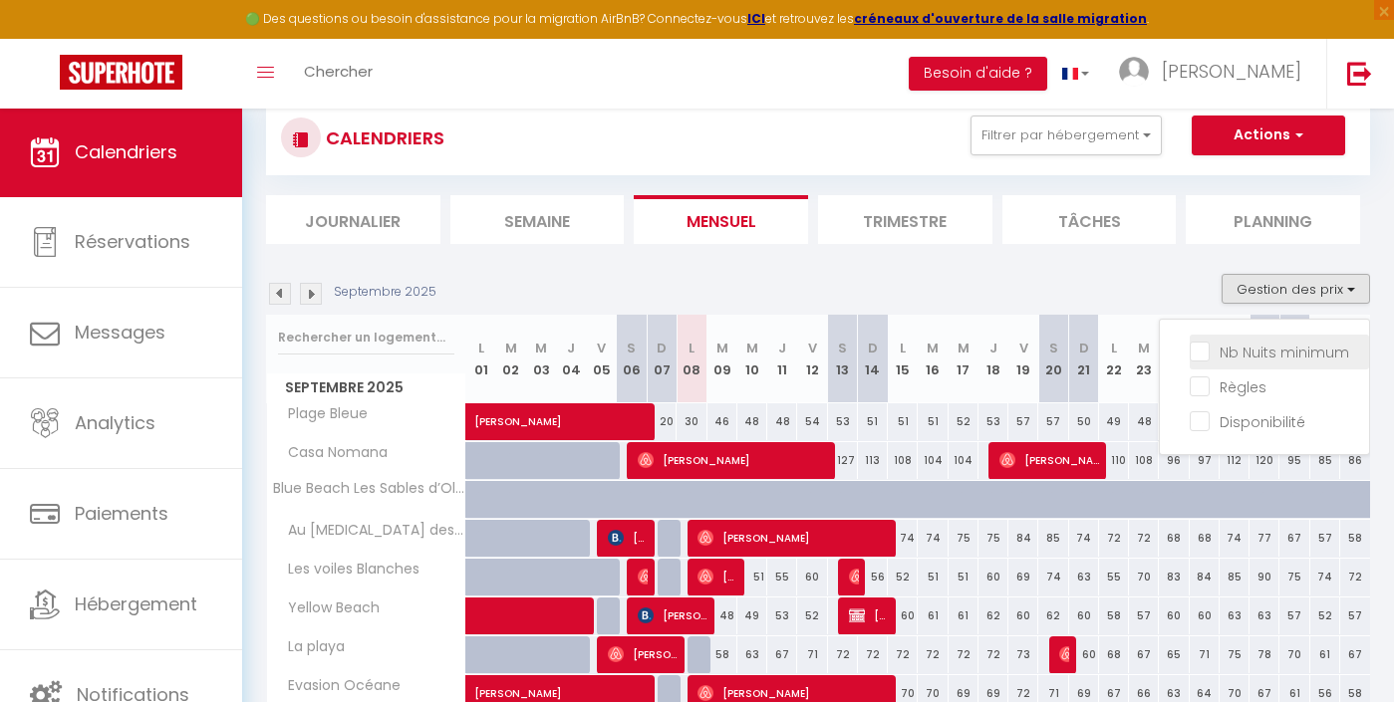
click at [1284, 345] on input "Nb Nuits minimum" at bounding box center [1279, 351] width 179 height 20
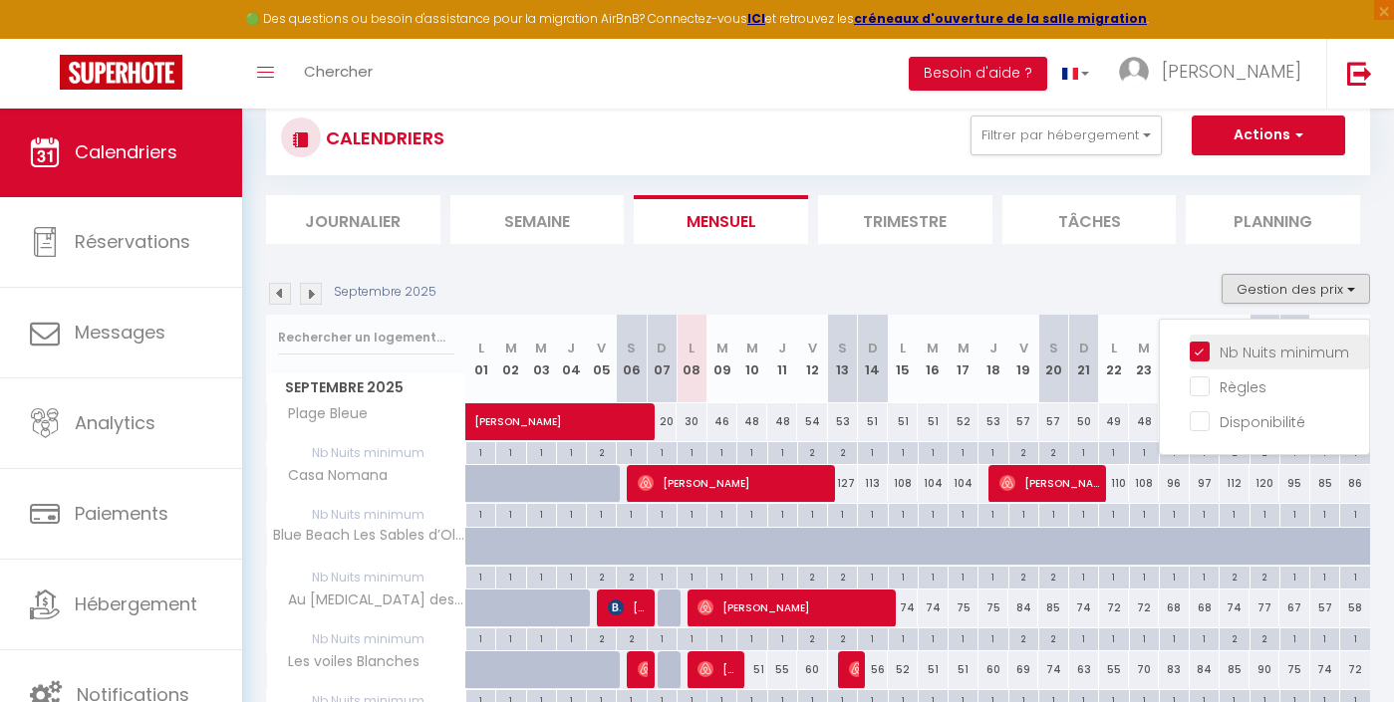
click at [1281, 348] on input "Nb Nuits minimum" at bounding box center [1279, 351] width 179 height 20
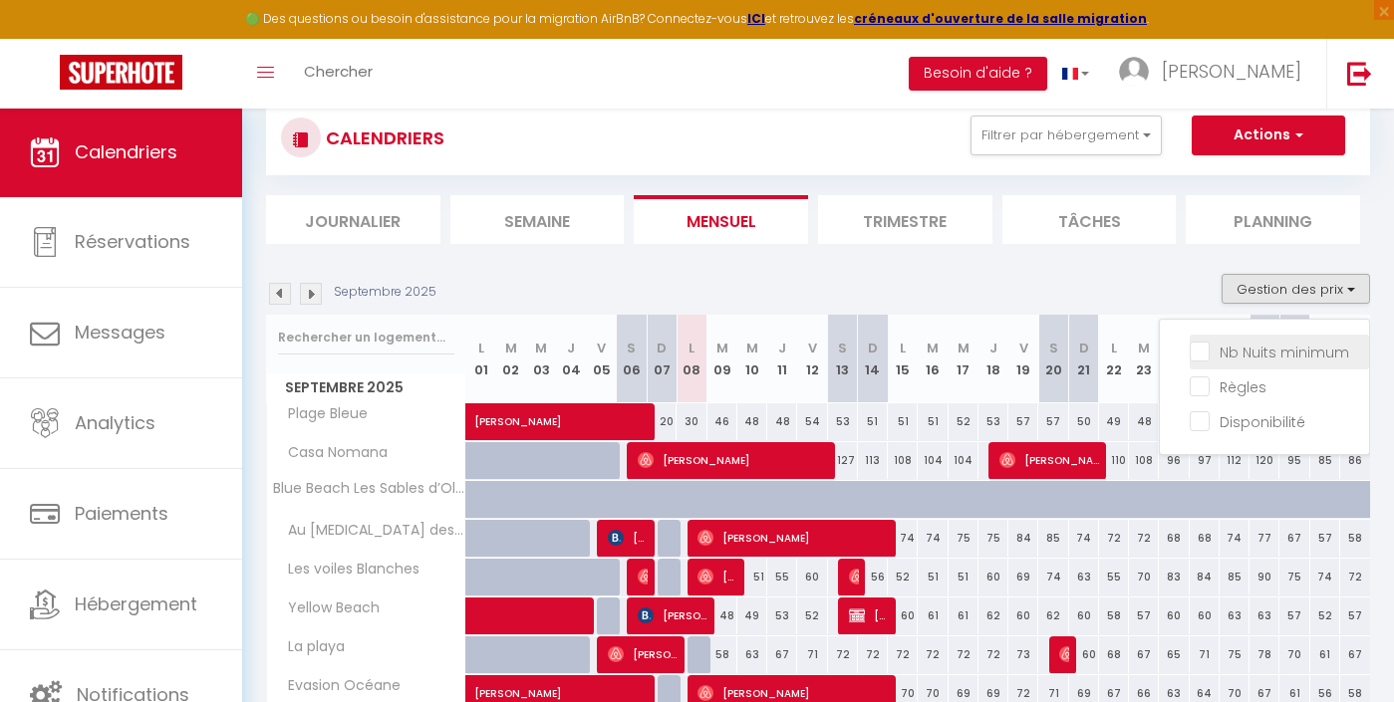
click at [1277, 348] on input "Nb Nuits minimum" at bounding box center [1279, 351] width 179 height 20
checkbox input "true"
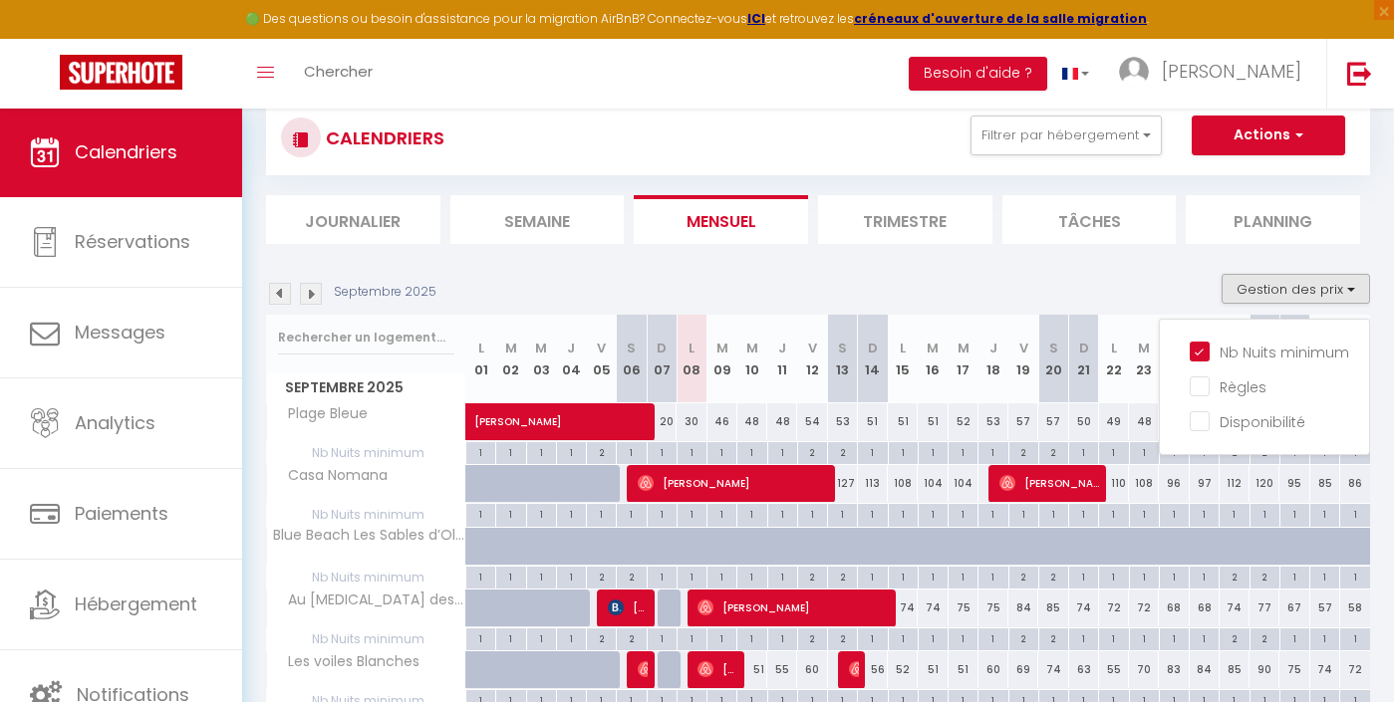
click at [816, 451] on div "2" at bounding box center [812, 451] width 29 height 19
type input "2"
type input "Ven 12 Septembre 2025"
type input "[DATE]"
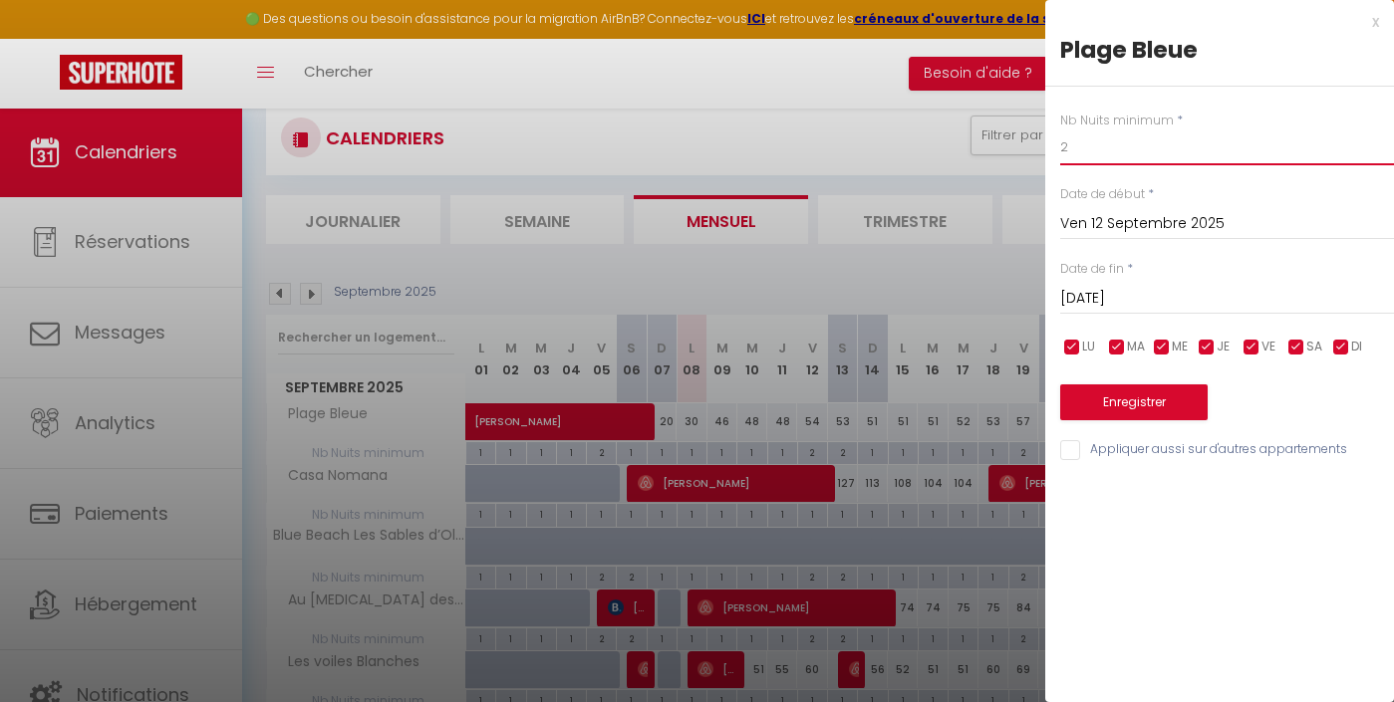
click at [1116, 137] on input "2" at bounding box center [1227, 148] width 334 height 36
type input "1"
click at [1149, 293] on input "[DATE]" at bounding box center [1227, 299] width 334 height 26
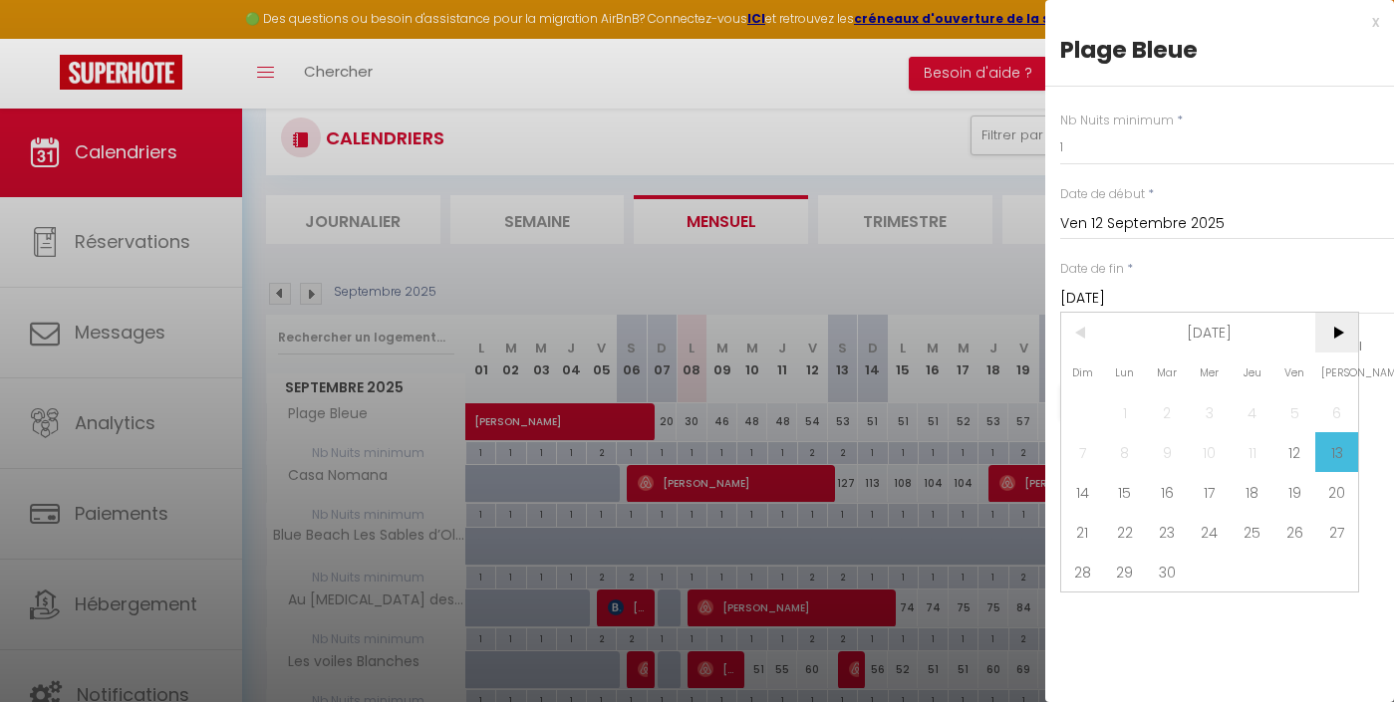
click at [1338, 328] on span ">" at bounding box center [1336, 333] width 43 height 40
click at [1231, 411] on span "2" at bounding box center [1252, 413] width 43 height 40
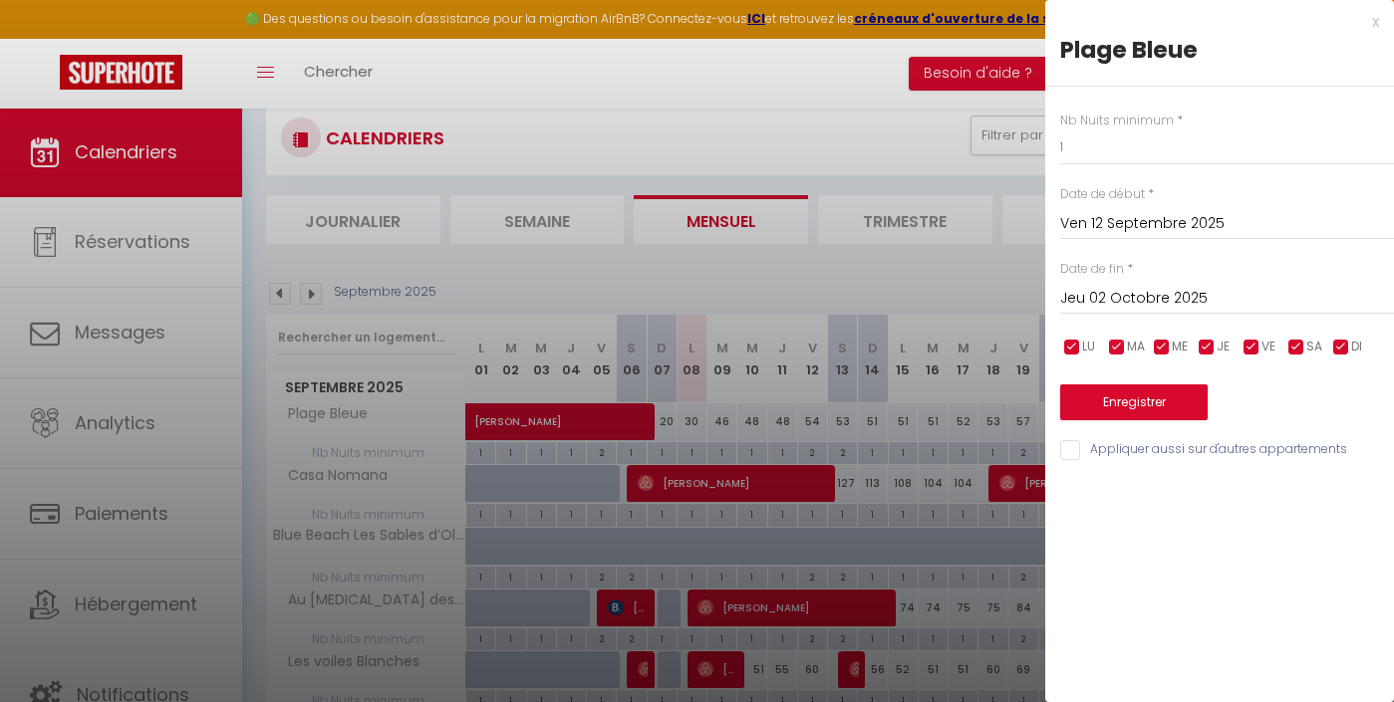
click at [1122, 288] on input "Jeu 02 Octobre 2025" at bounding box center [1227, 299] width 334 height 26
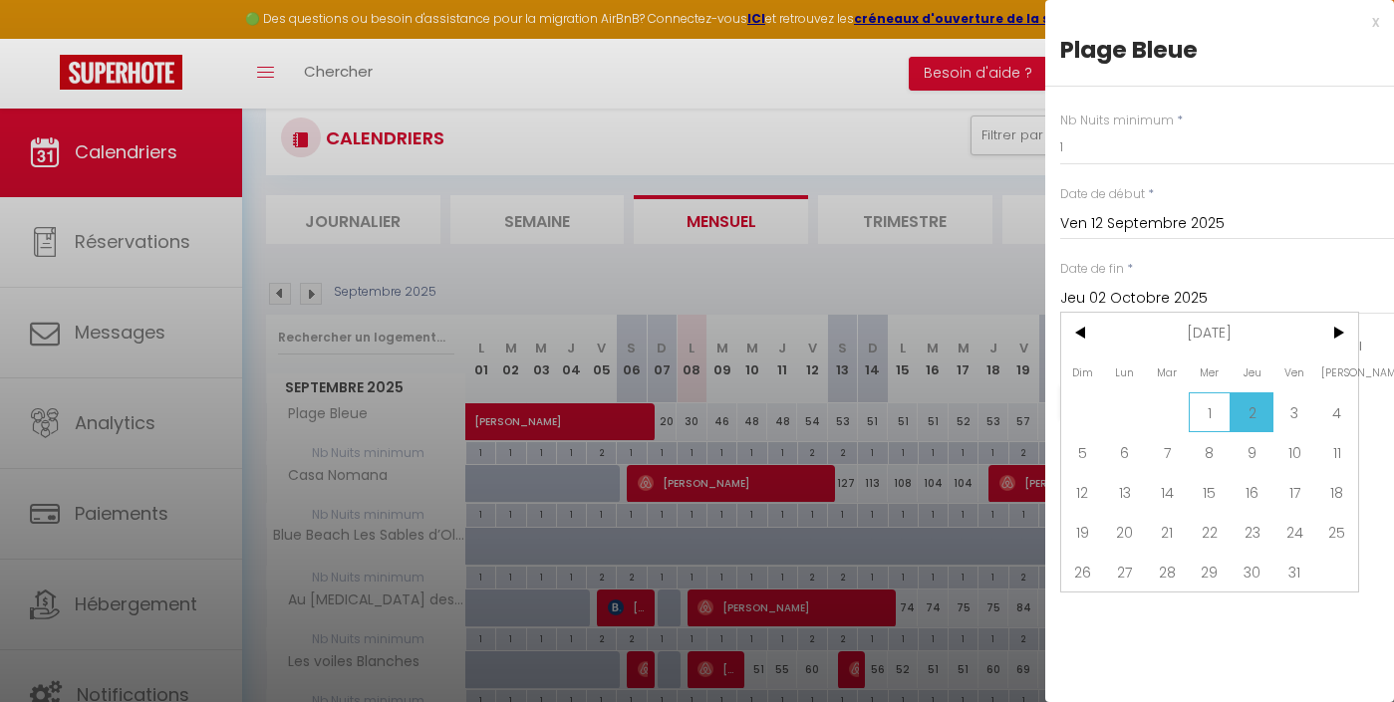
click at [1220, 399] on span "1" at bounding box center [1210, 413] width 43 height 40
type input "Mer 01 Octobre 2025"
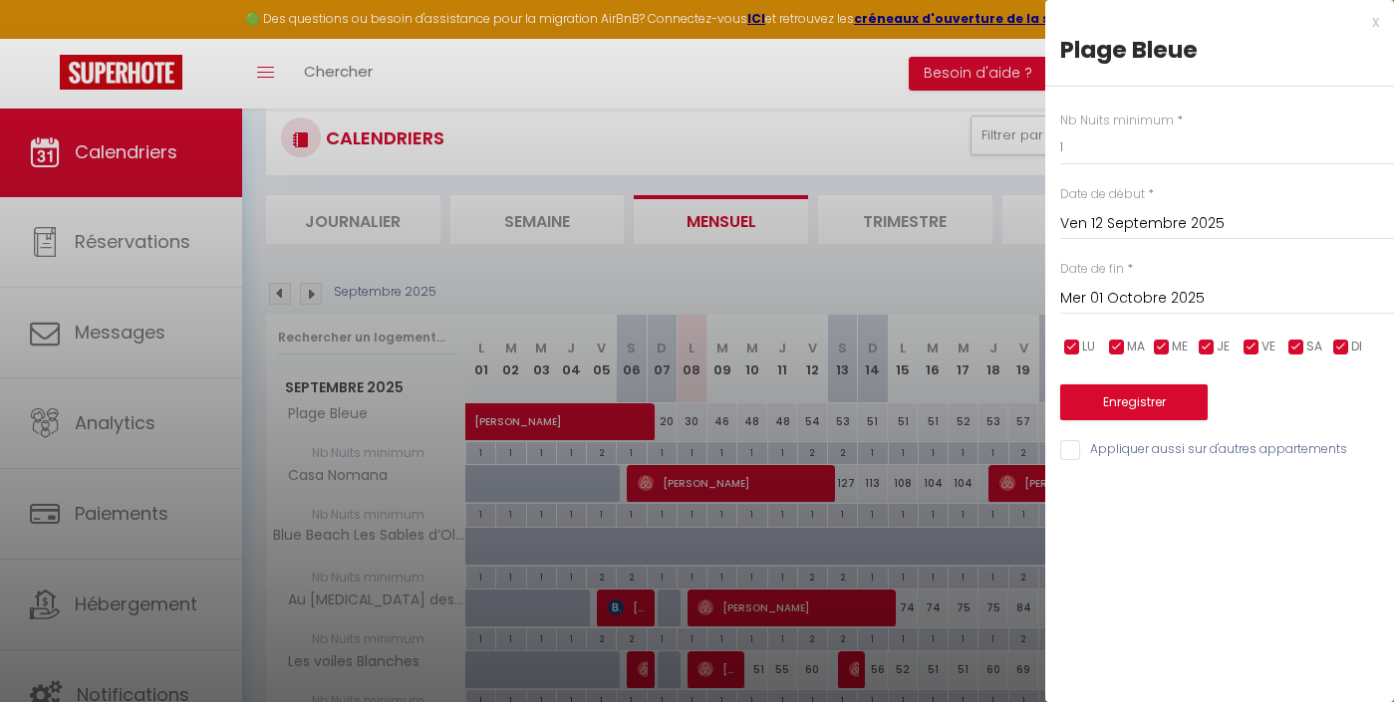
click at [1069, 343] on input "checkbox" at bounding box center [1072, 348] width 20 height 20
checkbox input "false"
click at [1126, 344] on input "checkbox" at bounding box center [1117, 348] width 20 height 20
checkbox input "false"
click at [1155, 346] on input "checkbox" at bounding box center [1162, 348] width 20 height 20
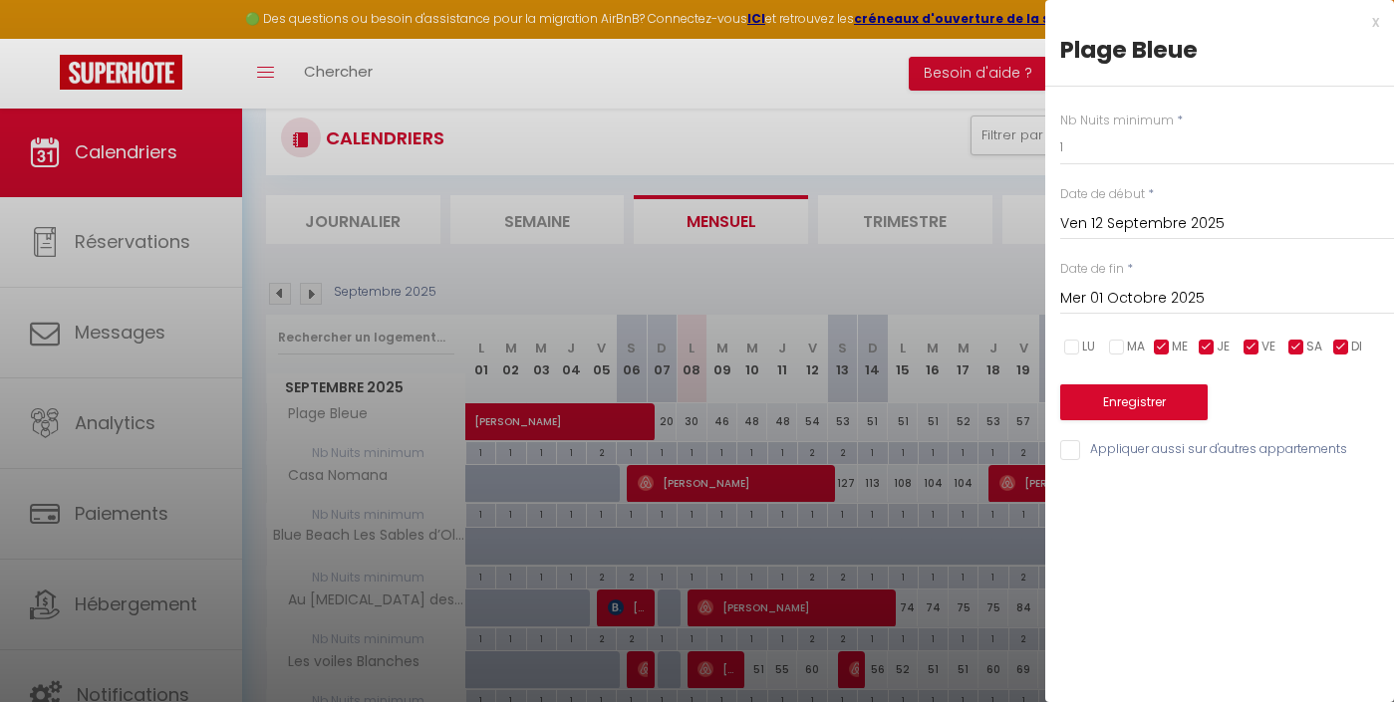
checkbox input "false"
click at [1205, 345] on input "checkbox" at bounding box center [1207, 348] width 20 height 20
checkbox input "false"
click at [1358, 345] on span "DI" at bounding box center [1356, 347] width 11 height 19
checkbox input "false"
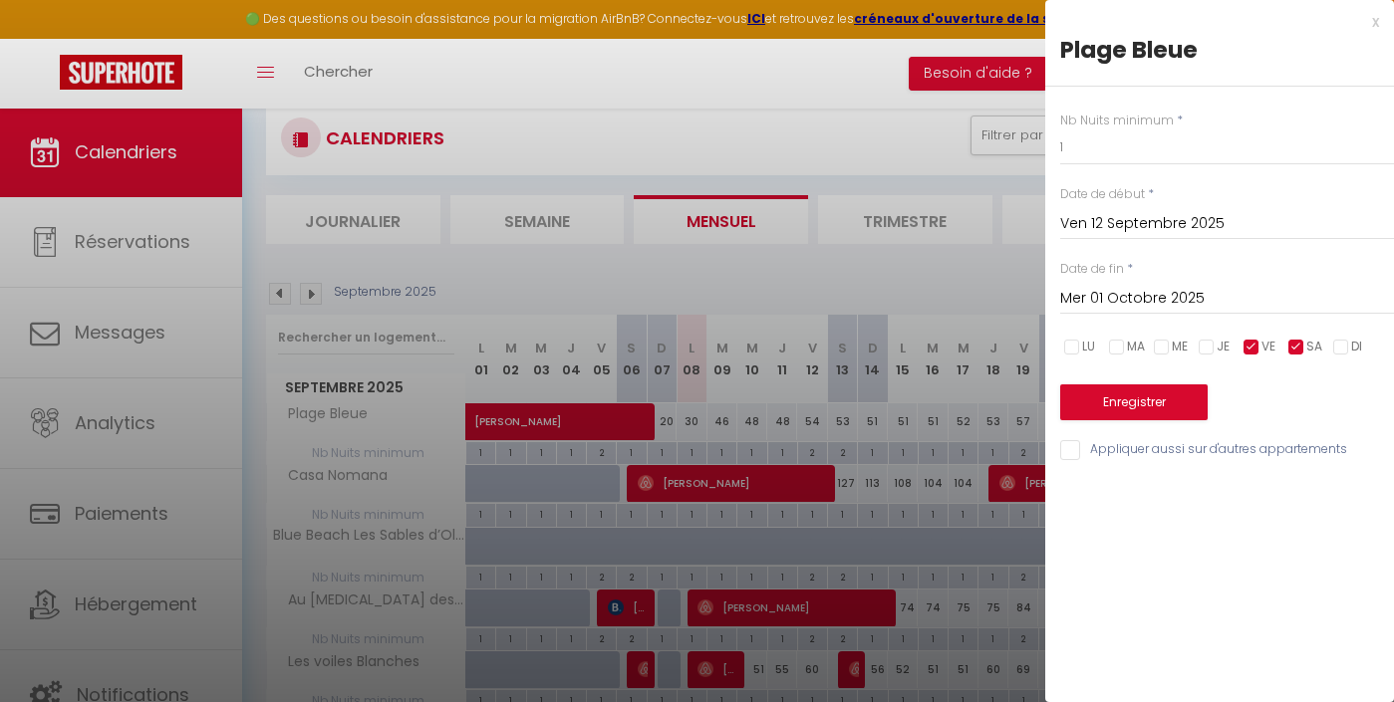
click at [1310, 346] on span "SA" at bounding box center [1314, 347] width 16 height 19
checkbox input "false"
click at [1200, 400] on button "Enregistrer" at bounding box center [1133, 403] width 147 height 36
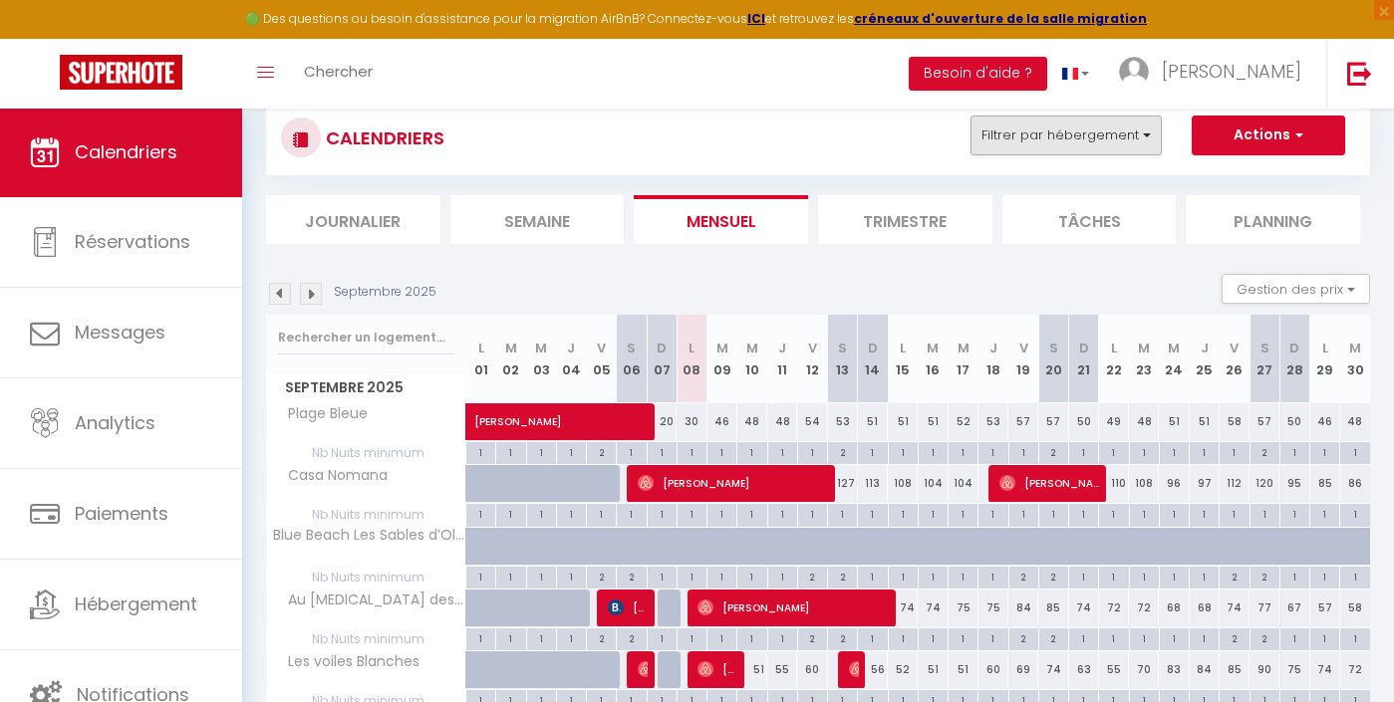
click at [1112, 147] on button "Filtrer par hébergement" at bounding box center [1066, 136] width 191 height 40
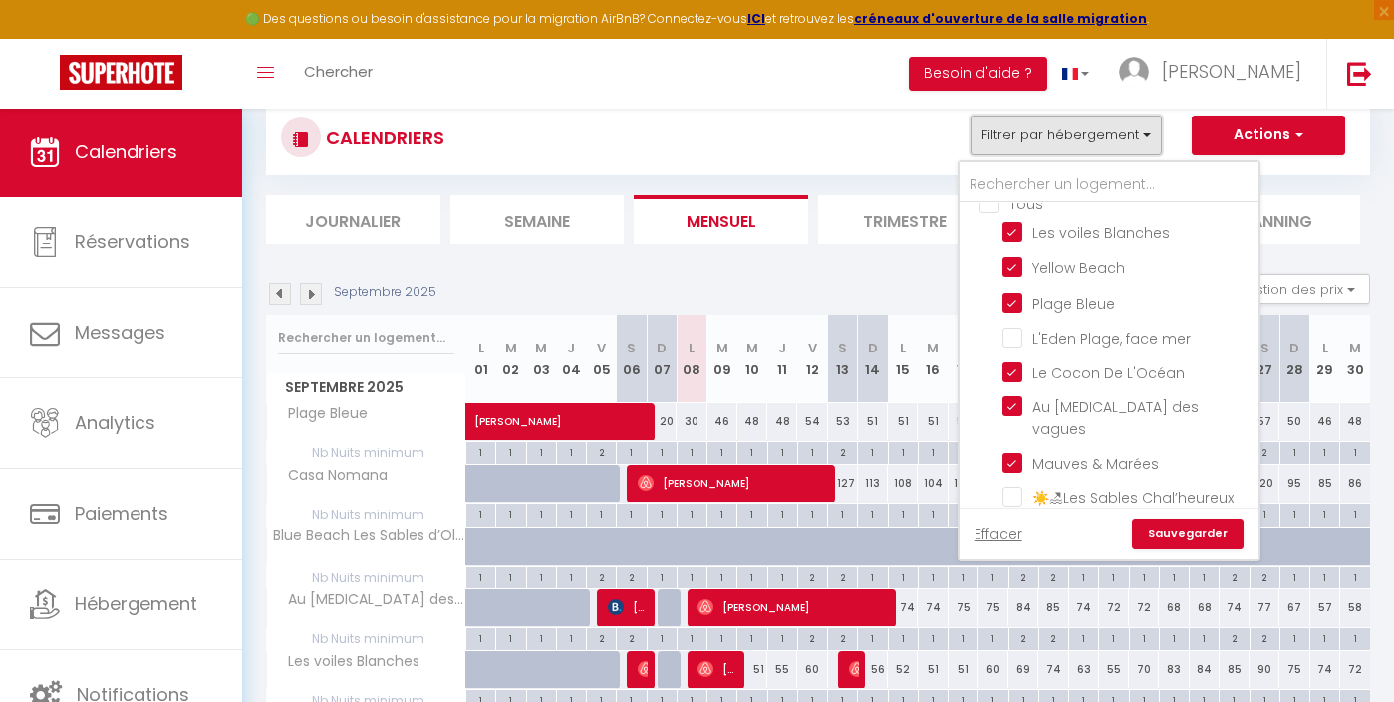
scroll to position [0, 0]
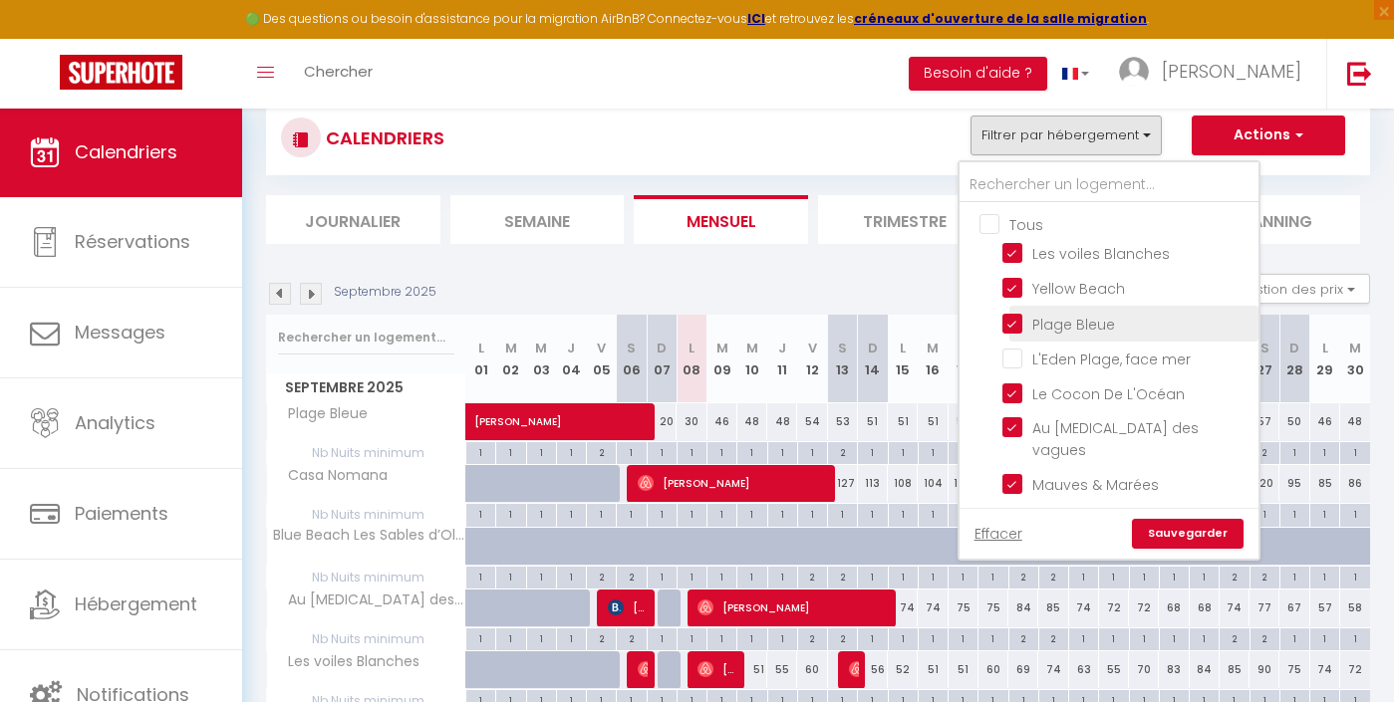
click at [1088, 322] on input "Plage Bleue" at bounding box center [1126, 322] width 249 height 20
checkbox input "false"
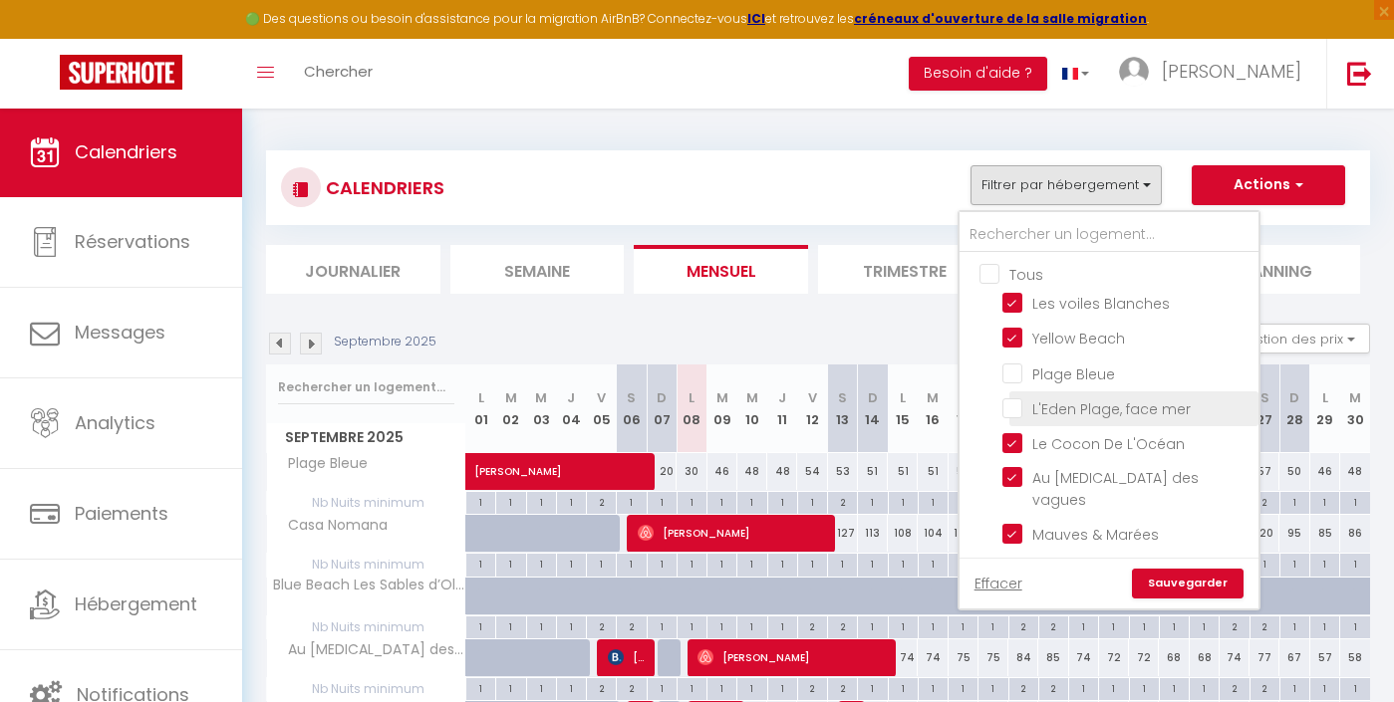
click at [1050, 417] on input "L'Eden Plage, face mer" at bounding box center [1126, 408] width 249 height 20
checkbox input "true"
click at [1204, 578] on link "Sauvegarder" at bounding box center [1188, 584] width 112 height 30
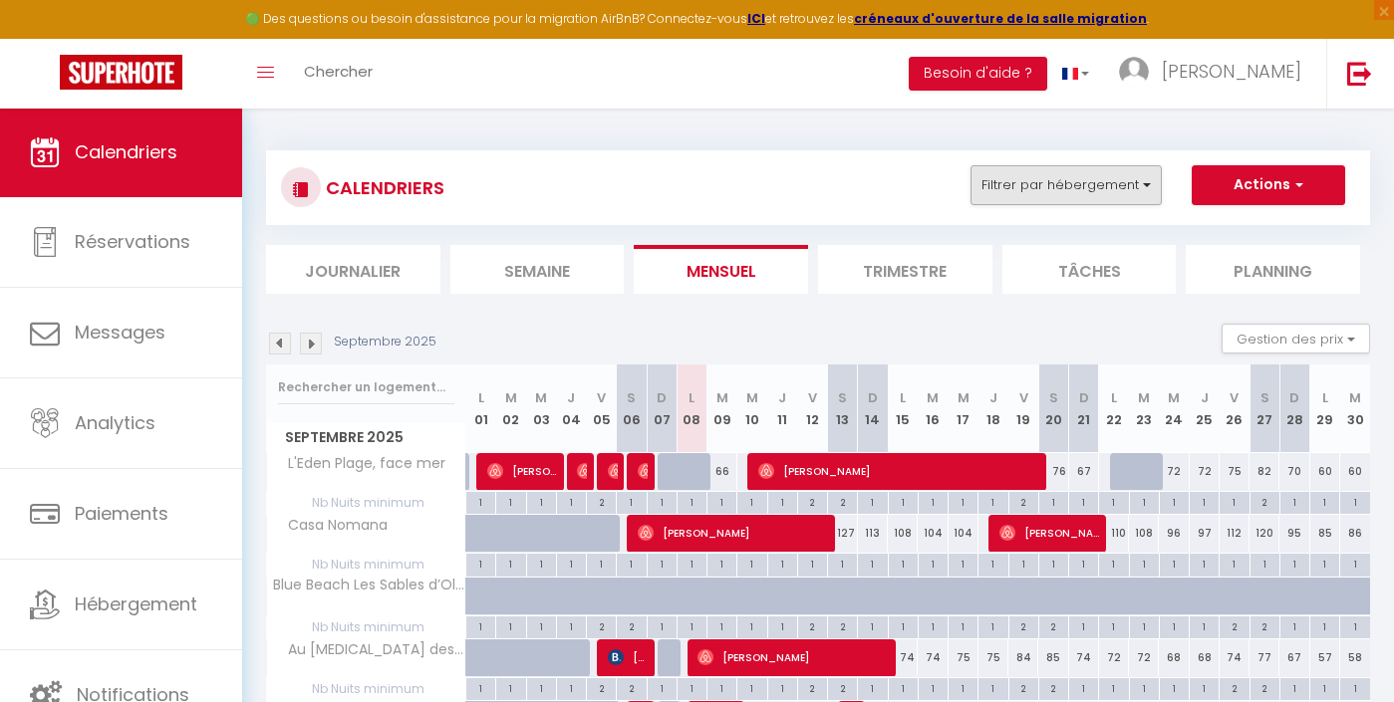
click at [1095, 193] on button "Filtrer par hébergement" at bounding box center [1066, 185] width 191 height 40
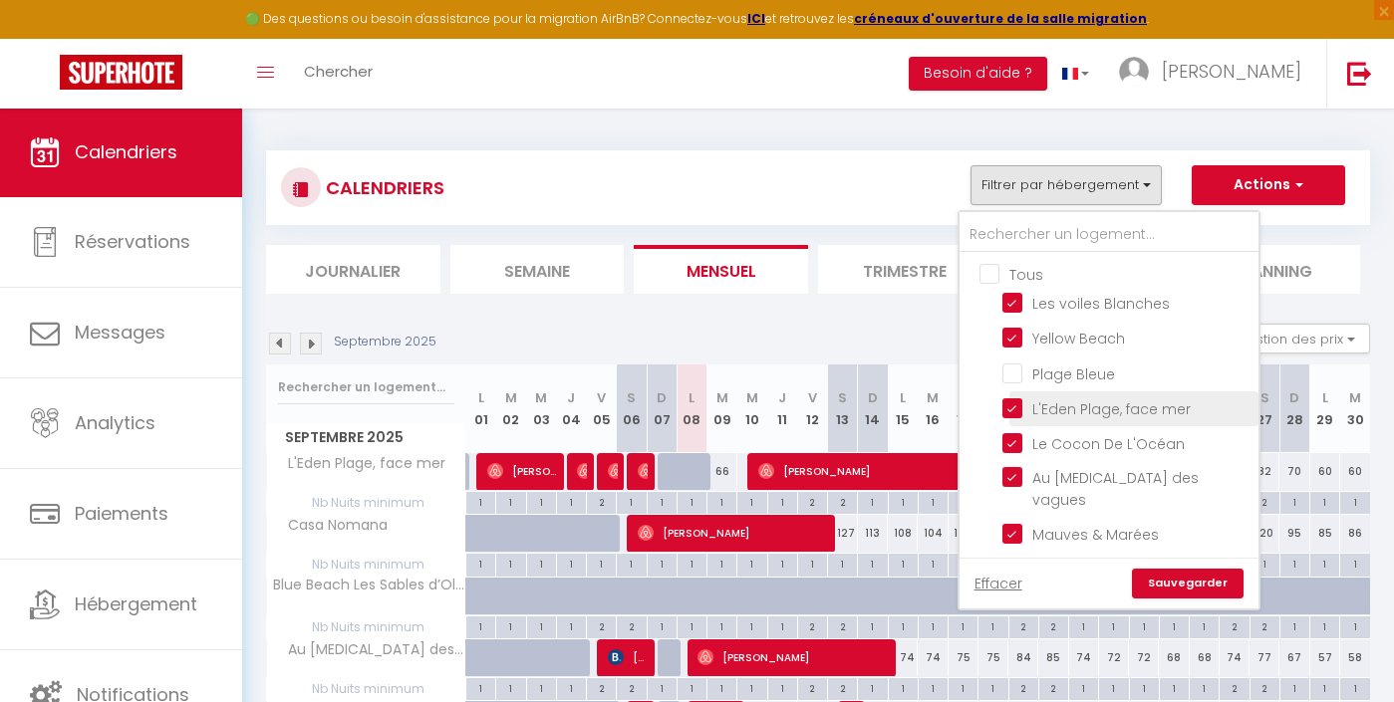
click at [1041, 405] on input "L'Eden Plage, face mer" at bounding box center [1126, 408] width 249 height 20
checkbox input "false"
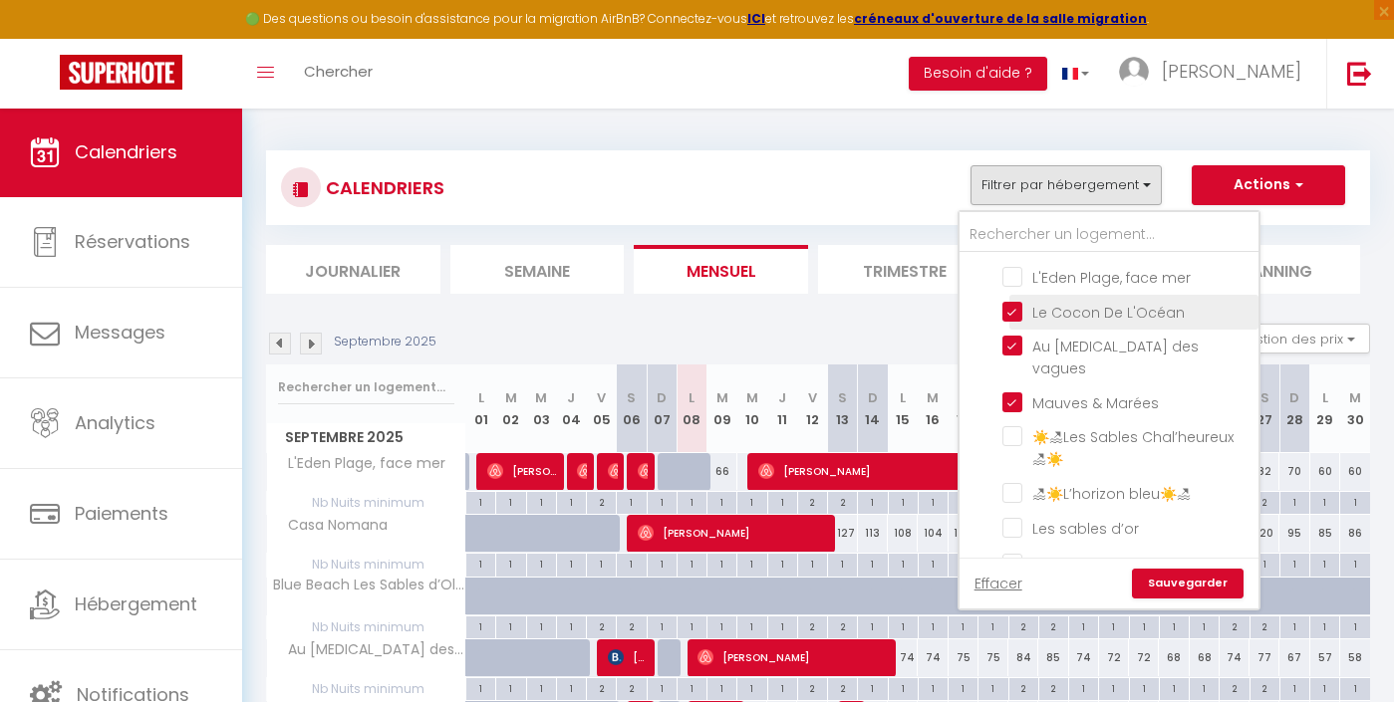
scroll to position [172, 0]
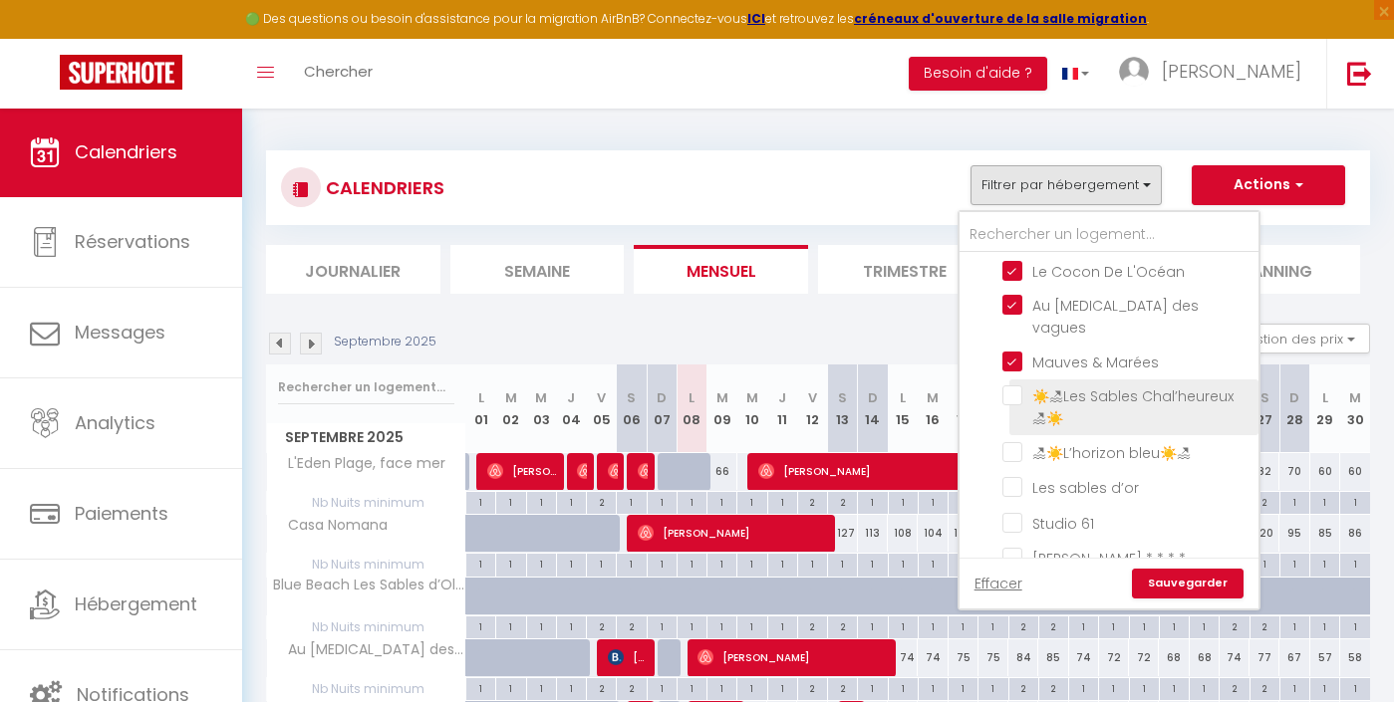
click at [1070, 386] on input "☀️🏖Les Sables Chal’heureux 🏖☀️" at bounding box center [1126, 396] width 249 height 20
checkbox input "true"
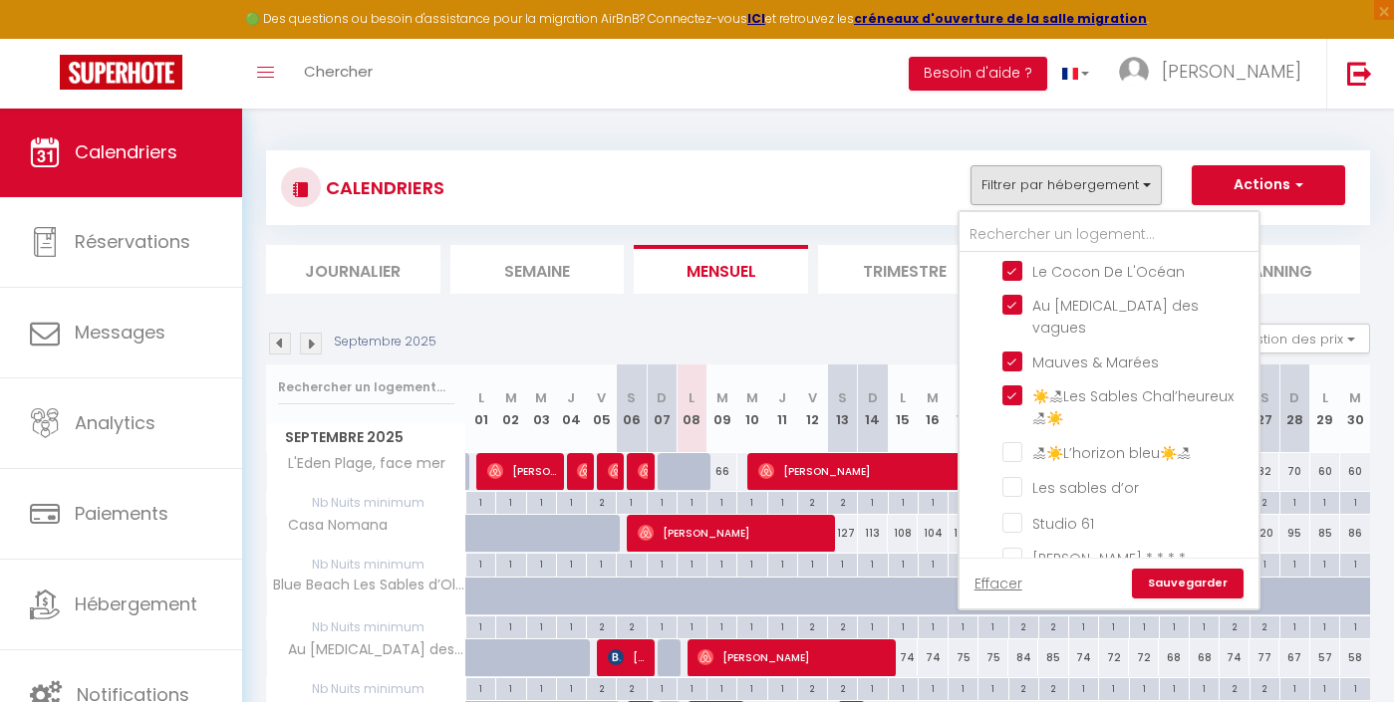
click at [1196, 578] on link "Sauvegarder" at bounding box center [1188, 584] width 112 height 30
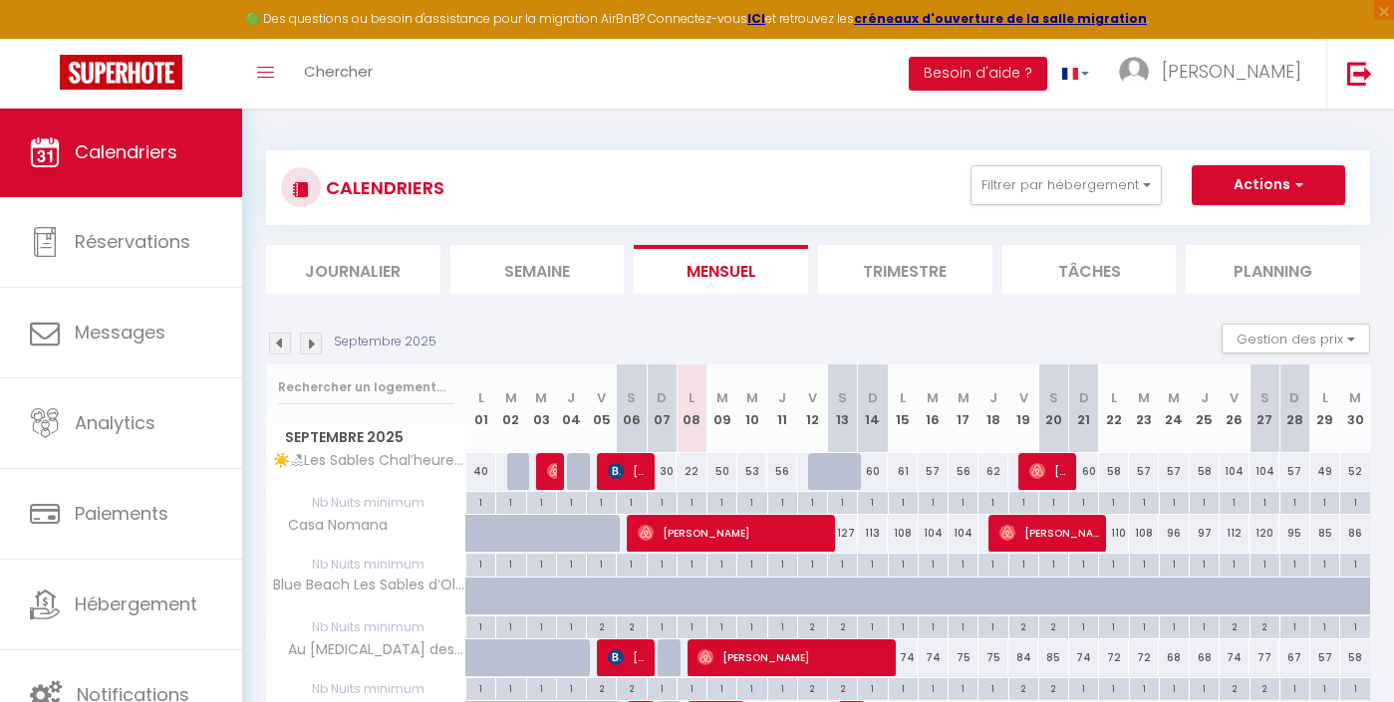
click at [1266, 500] on div "1" at bounding box center [1265, 501] width 29 height 19
type input "1"
type input "[DATE]"
type input "Dim 28 Septembre 2025"
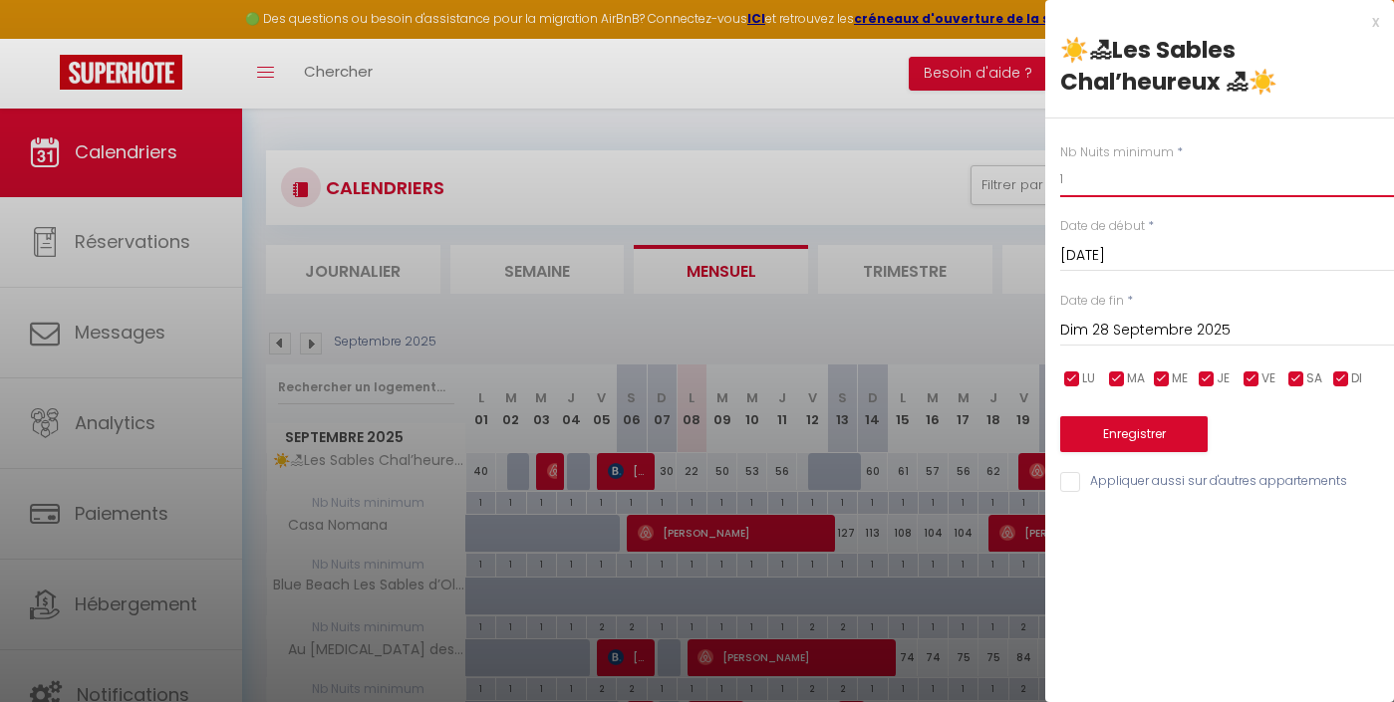
click at [1093, 187] on input "1" at bounding box center [1227, 179] width 334 height 36
type input "2"
click at [1162, 418] on button "Enregistrer" at bounding box center [1133, 435] width 147 height 36
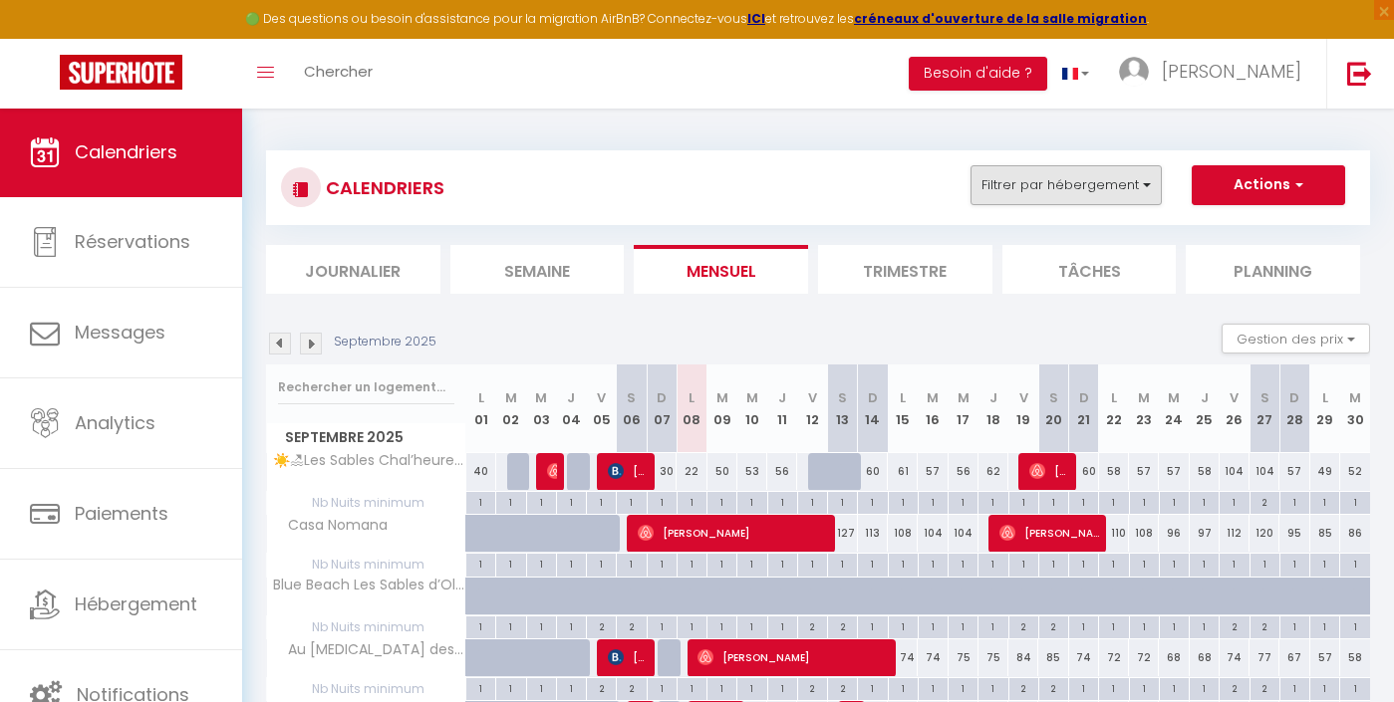
click at [1113, 178] on button "Filtrer par hébergement" at bounding box center [1066, 185] width 191 height 40
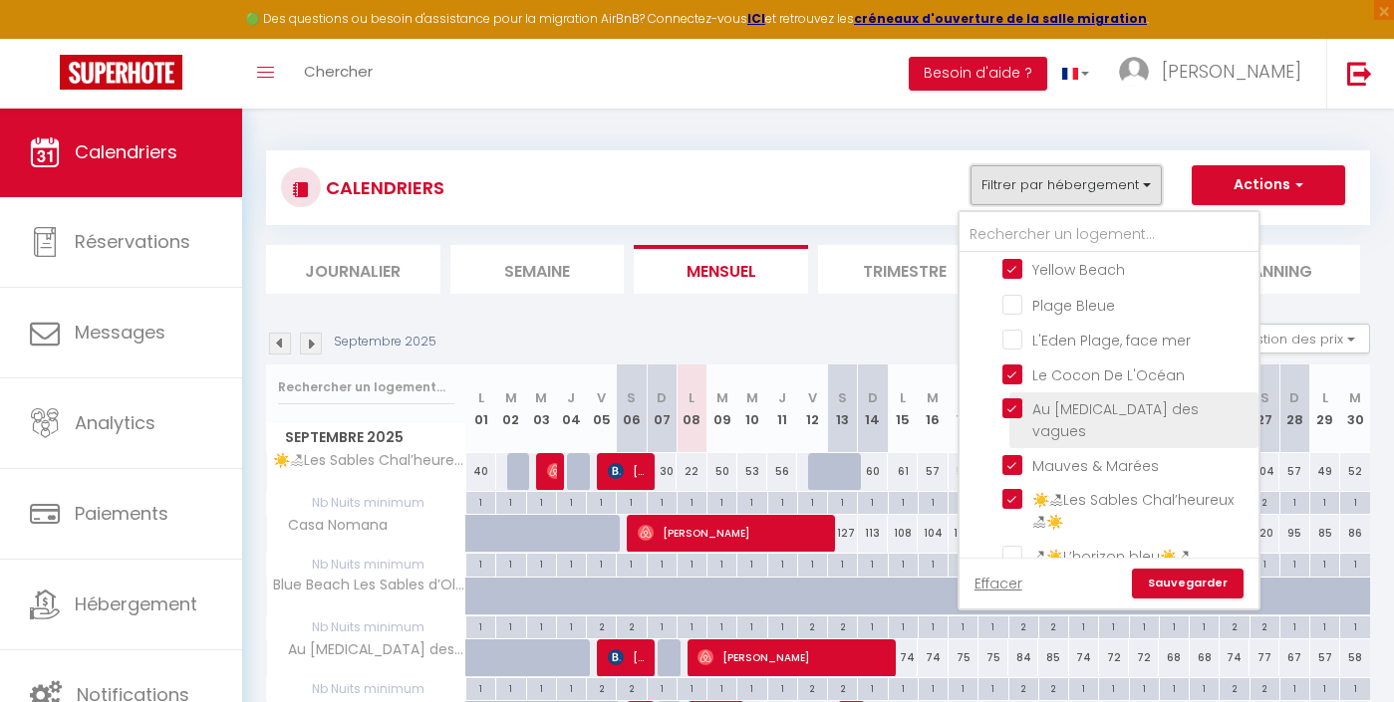
scroll to position [81, 0]
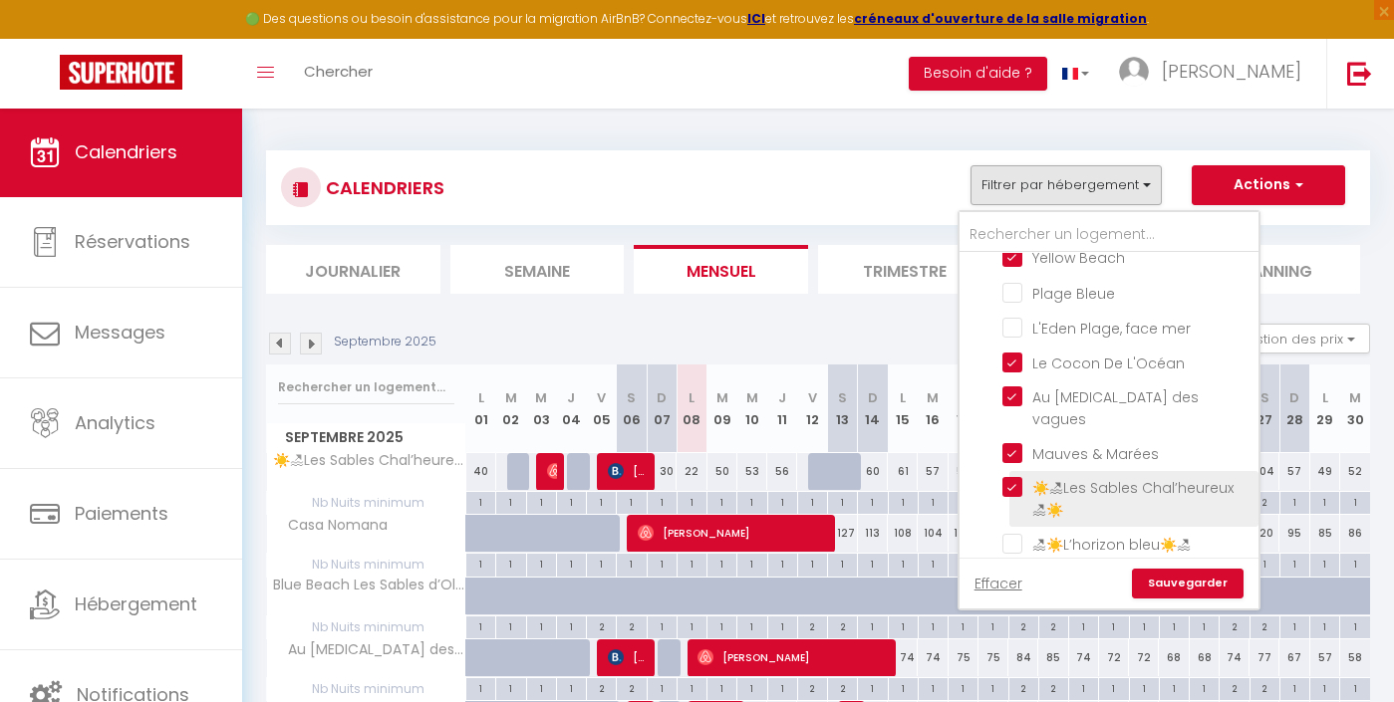
click at [1051, 477] on input "☀️🏖Les Sables Chal’heureux 🏖☀️" at bounding box center [1126, 487] width 249 height 20
checkbox input "false"
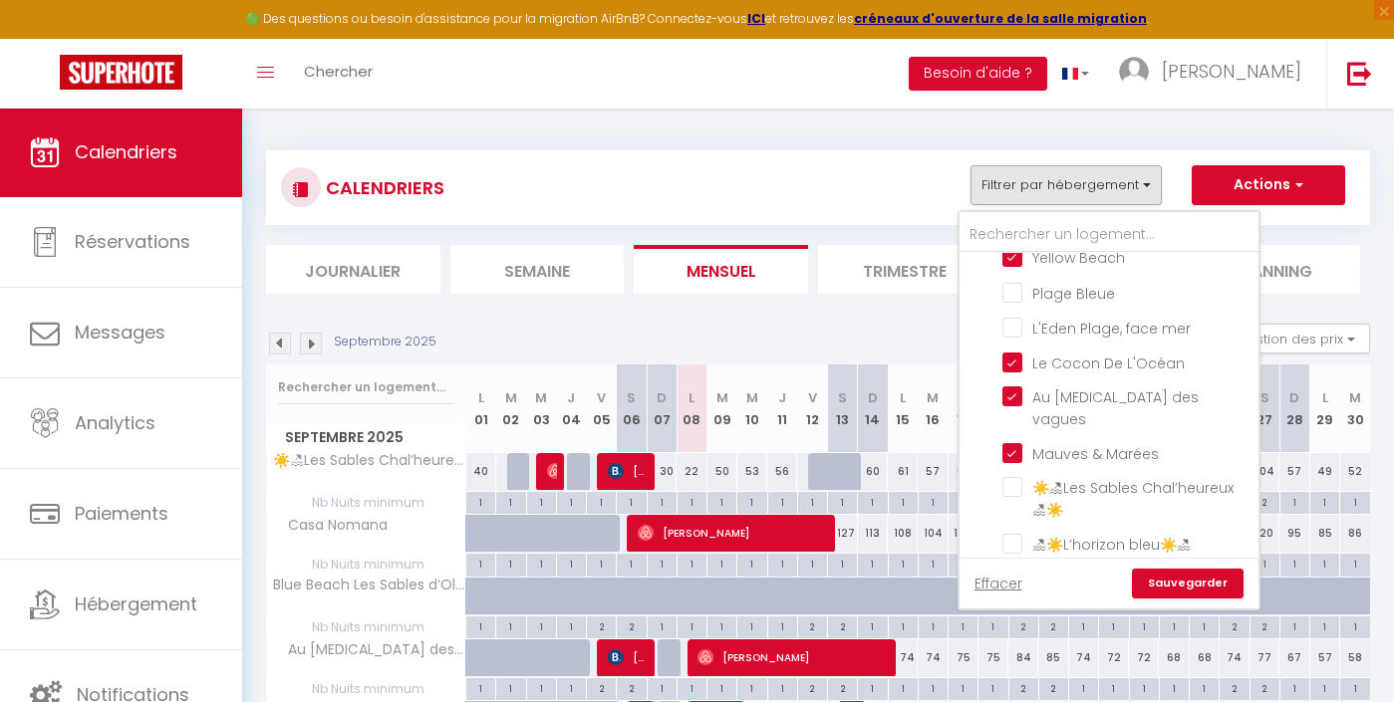
click at [1185, 580] on link "Sauvegarder" at bounding box center [1188, 584] width 112 height 30
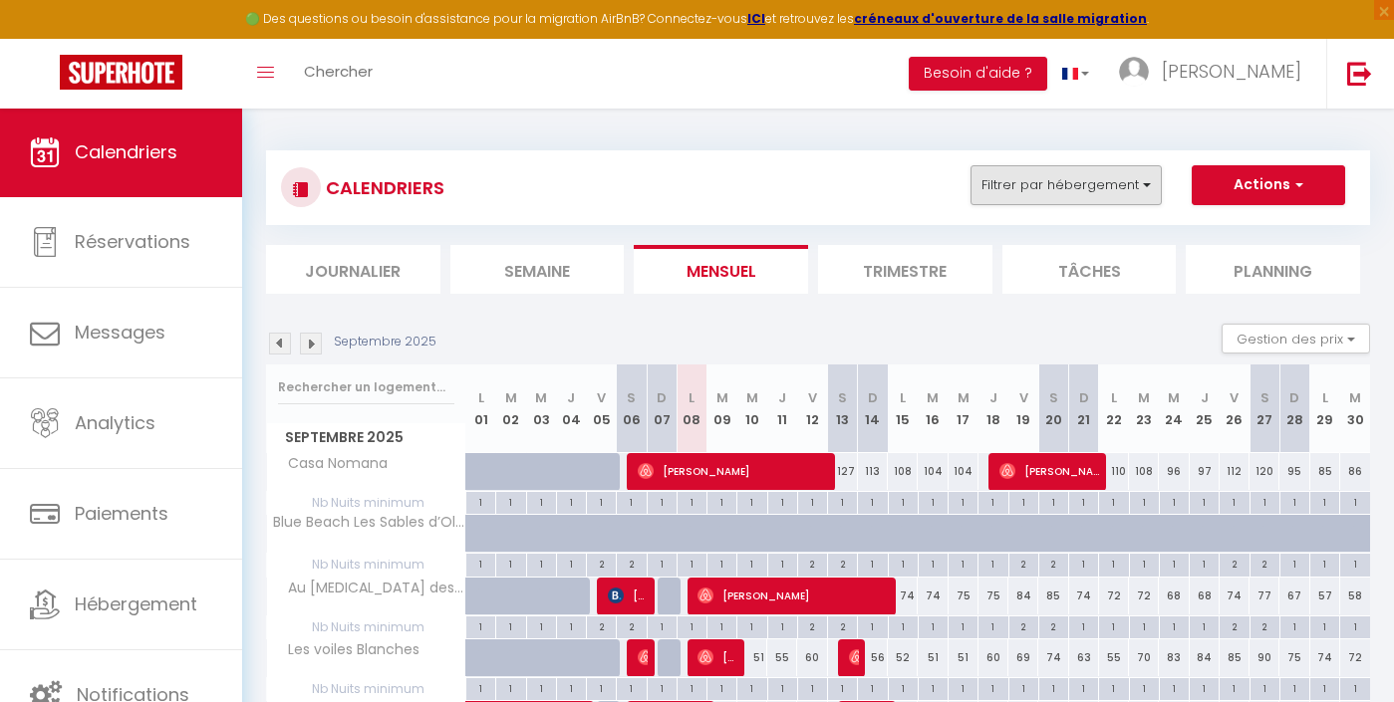
click at [1110, 173] on button "Filtrer par hébergement" at bounding box center [1066, 185] width 191 height 40
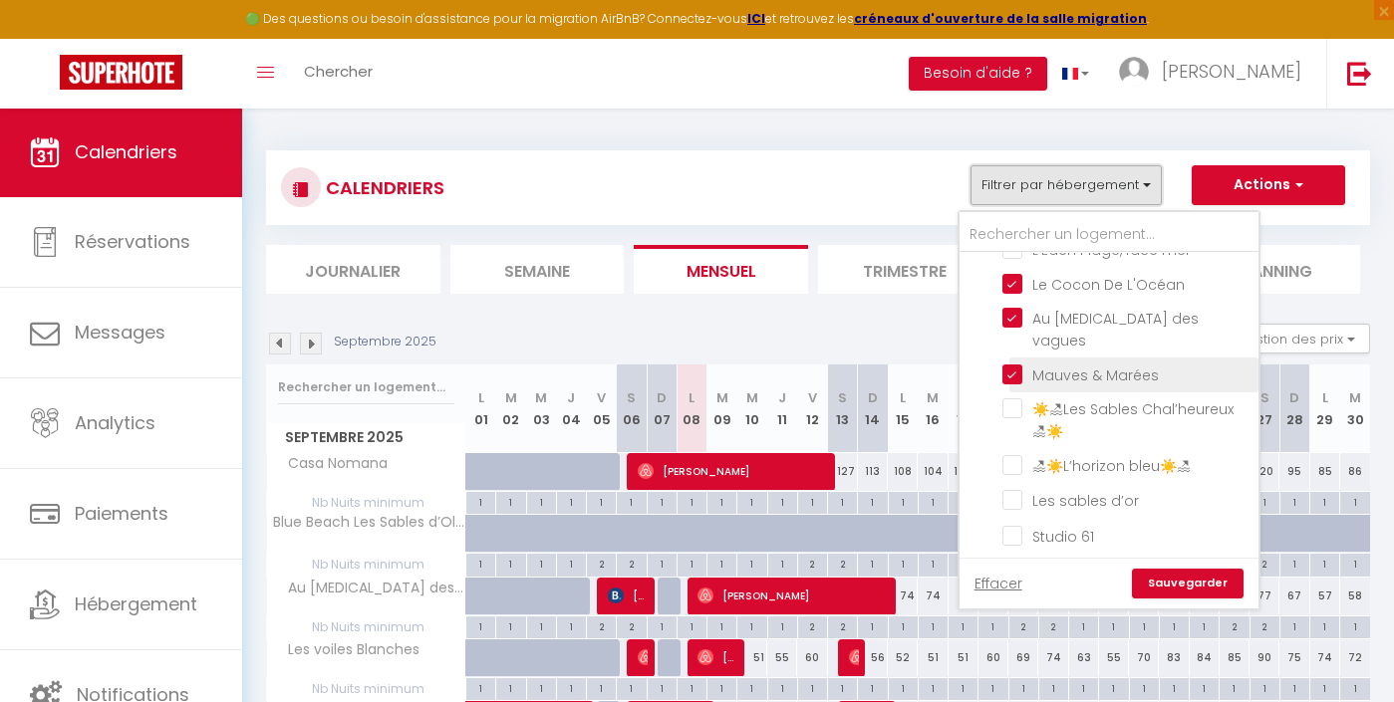
scroll to position [180, 0]
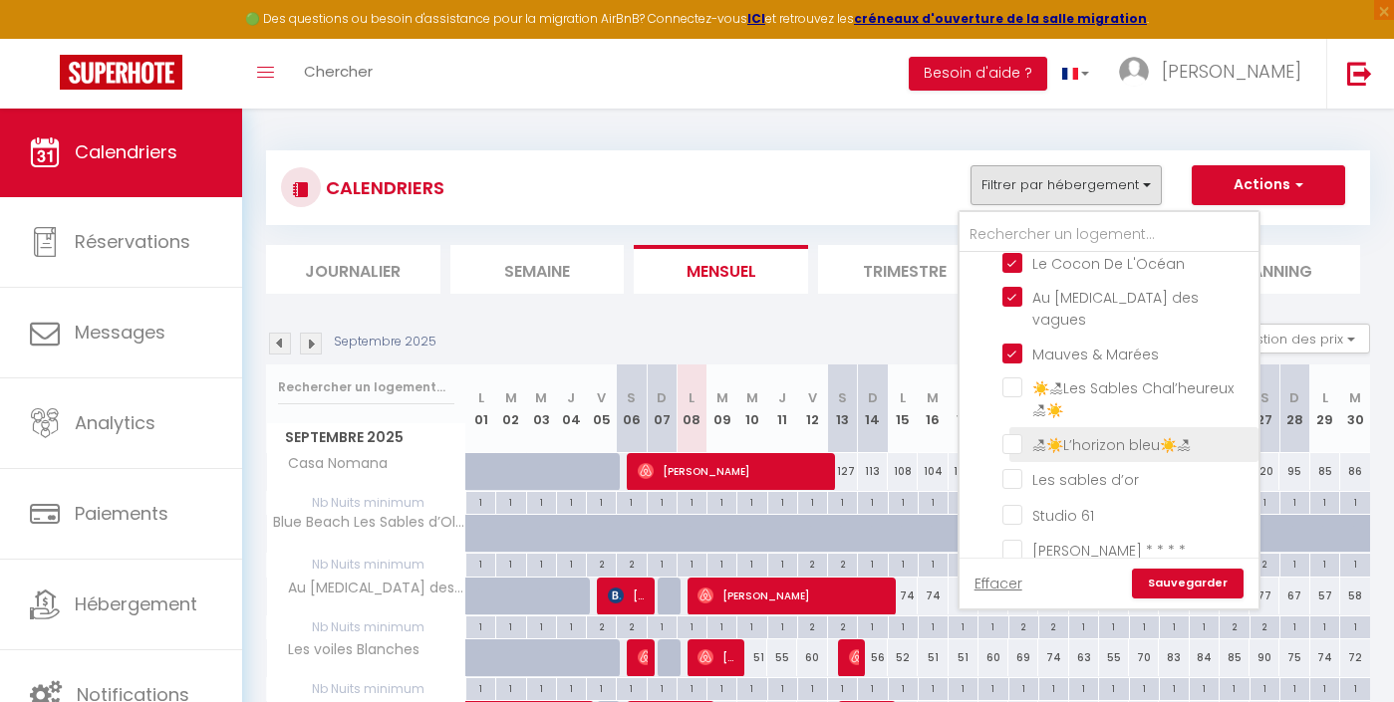
click at [1090, 433] on input "🏖☀️L’horizon bleu☀️🏖" at bounding box center [1126, 443] width 249 height 20
checkbox input "true"
click at [1194, 595] on link "Sauvegarder" at bounding box center [1188, 584] width 112 height 30
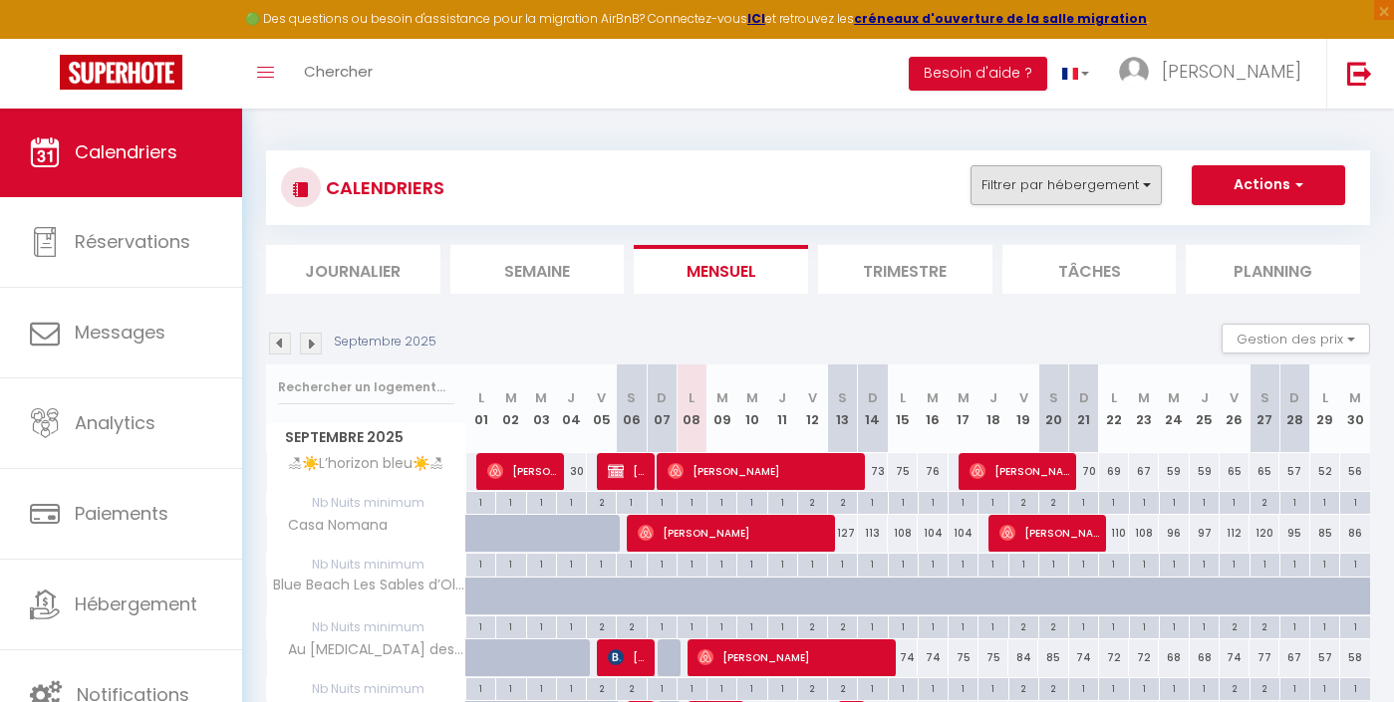
click at [1149, 192] on button "Filtrer par hébergement" at bounding box center [1066, 185] width 191 height 40
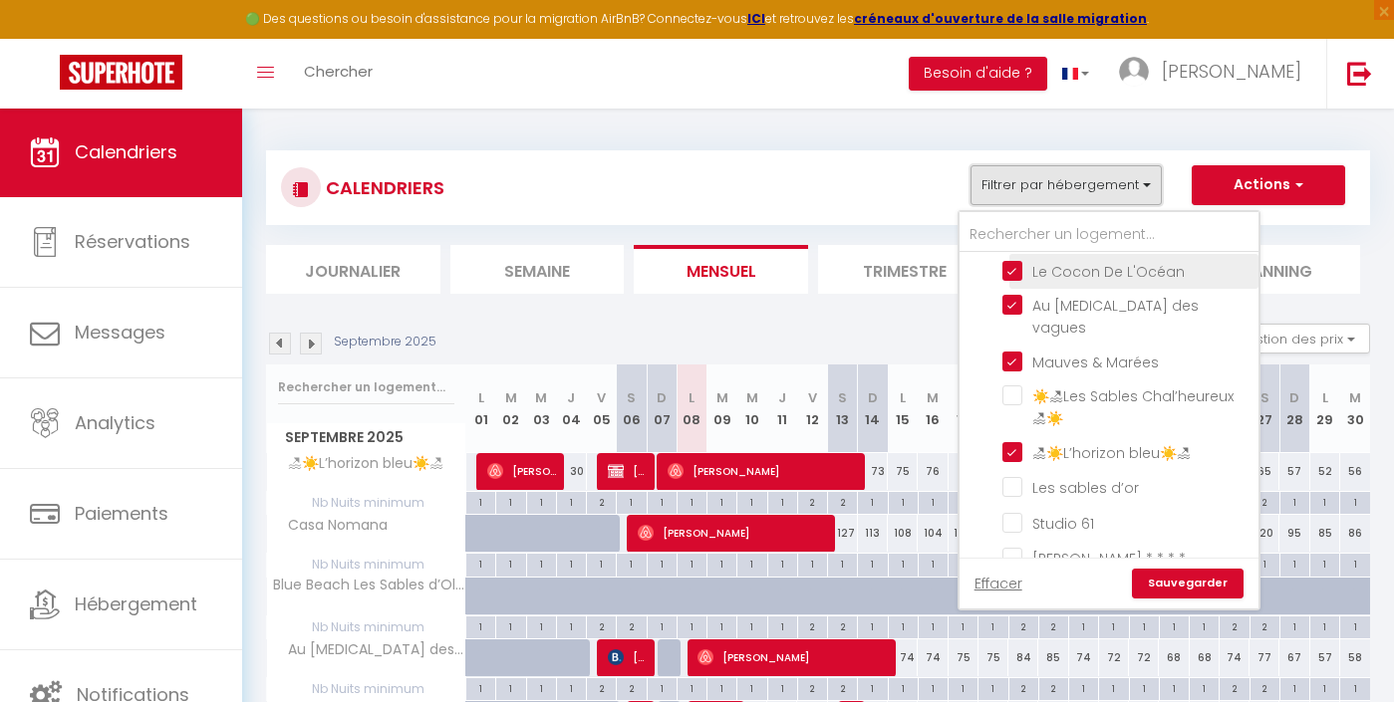
scroll to position [191, 0]
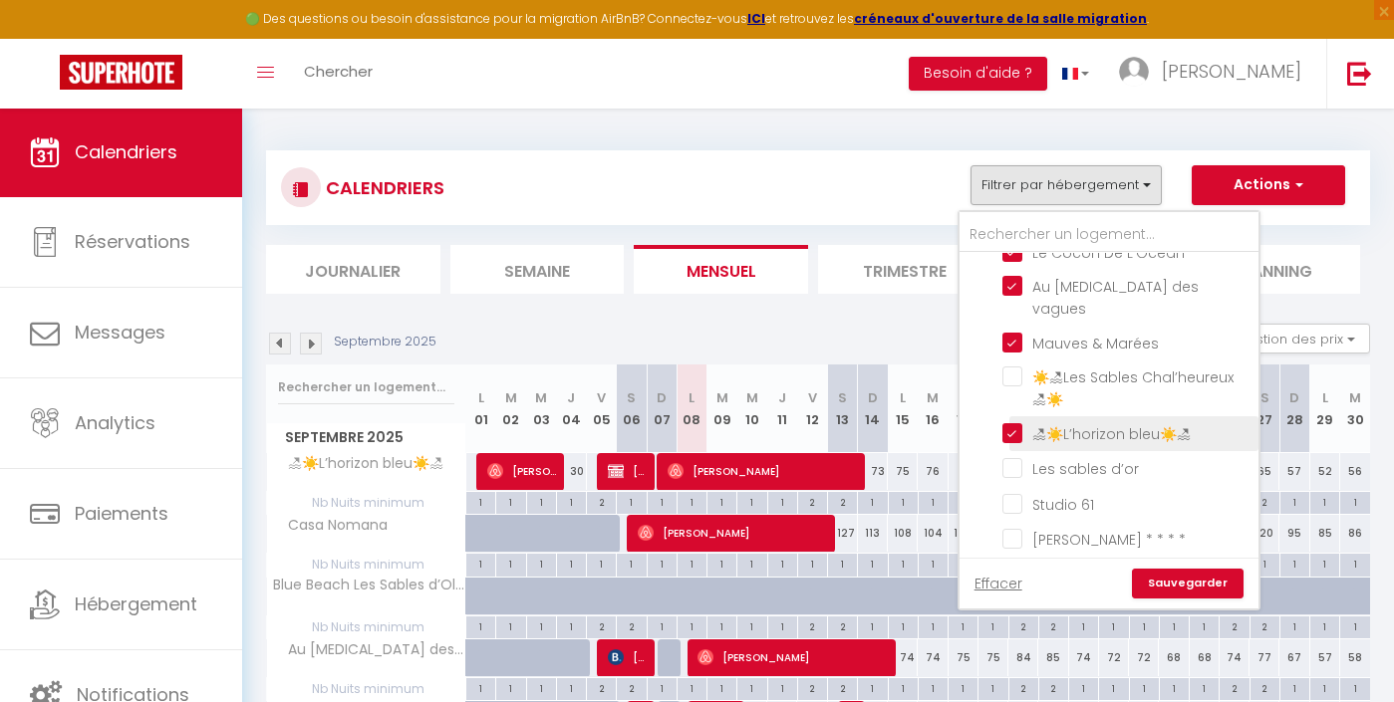
click at [1024, 422] on input "🏖☀️L’horizon bleu☀️🏖" at bounding box center [1126, 432] width 249 height 20
checkbox input "false"
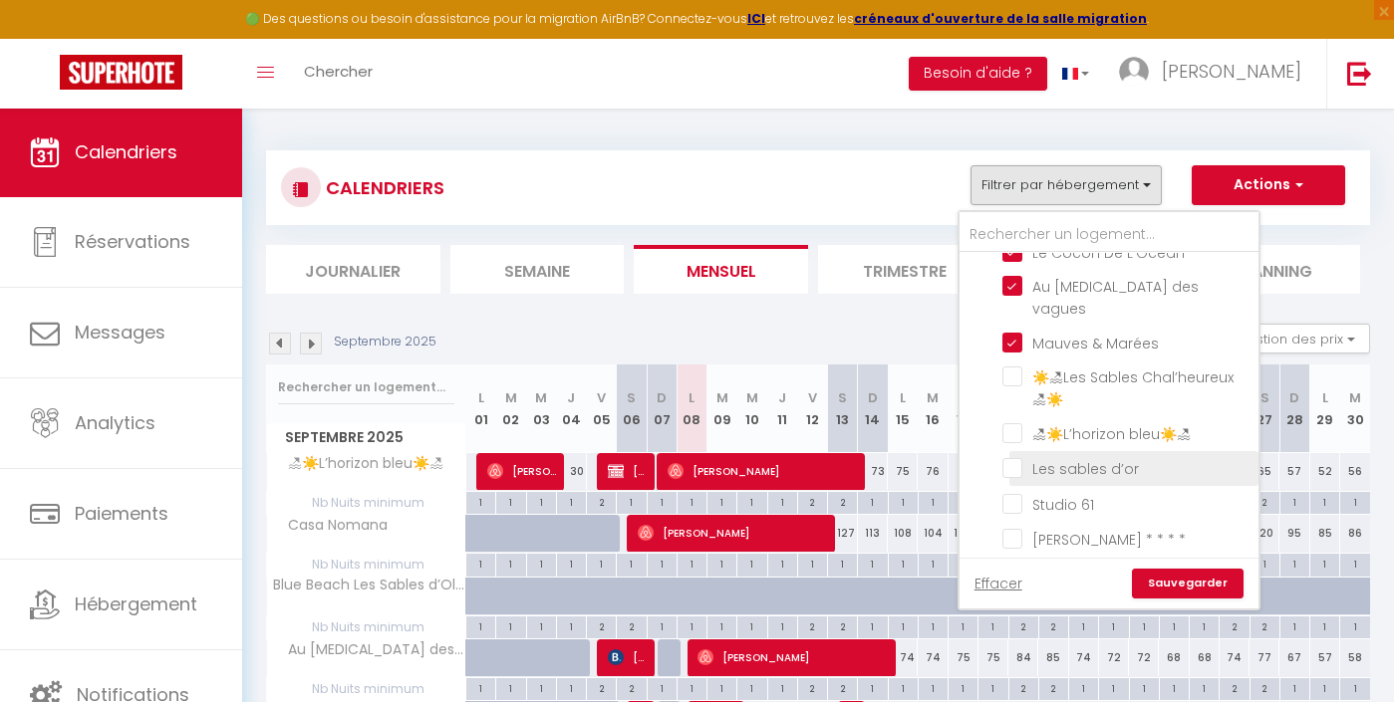
click at [1026, 457] on input "Les sables d’or" at bounding box center [1126, 467] width 249 height 20
checkbox input "true"
click at [1182, 578] on link "Sauvegarder" at bounding box center [1188, 584] width 112 height 30
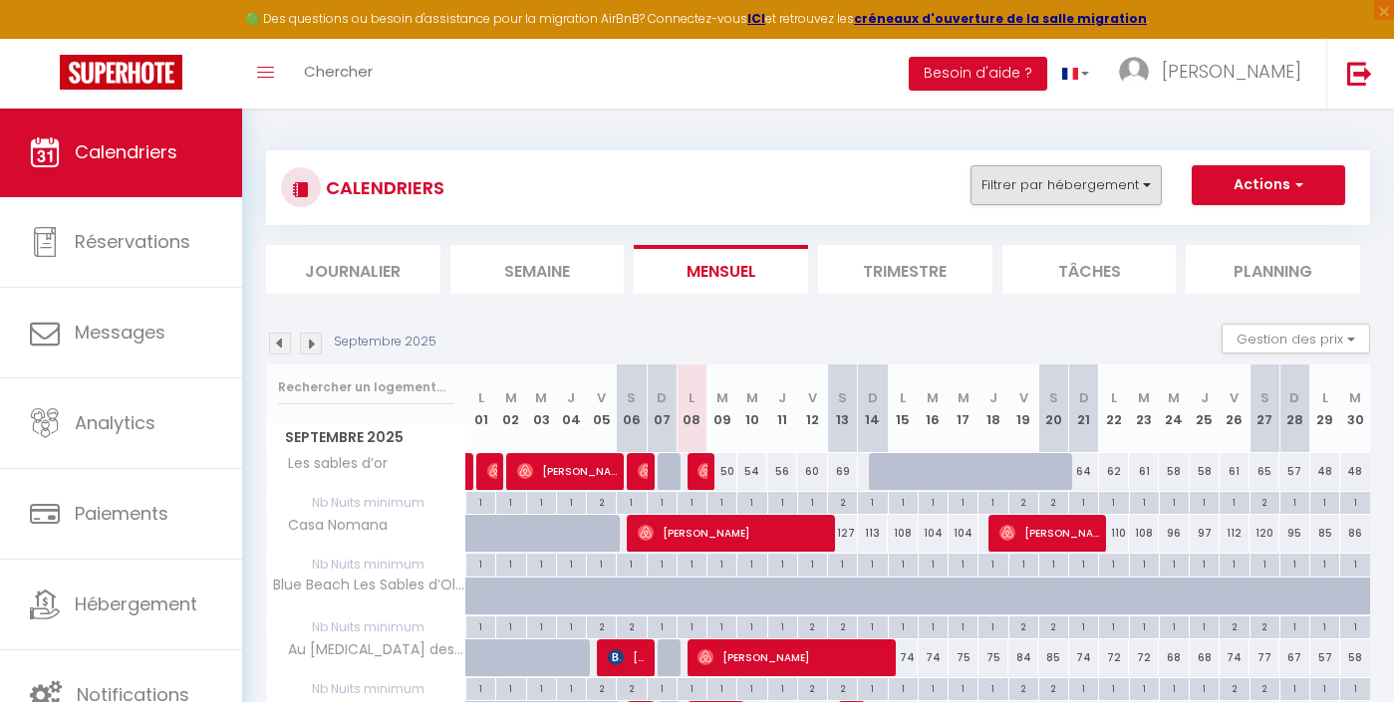
click at [1133, 187] on button "Filtrer par hébergement" at bounding box center [1066, 185] width 191 height 40
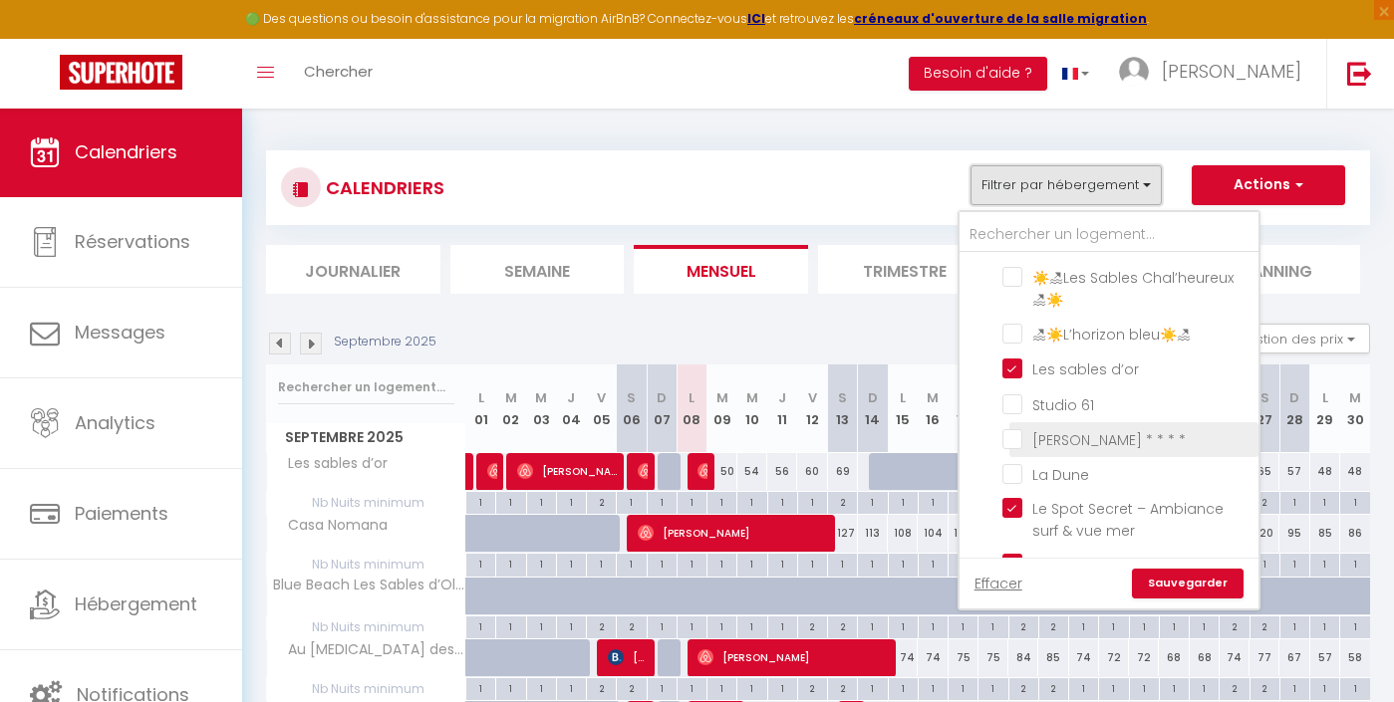
scroll to position [295, 0]
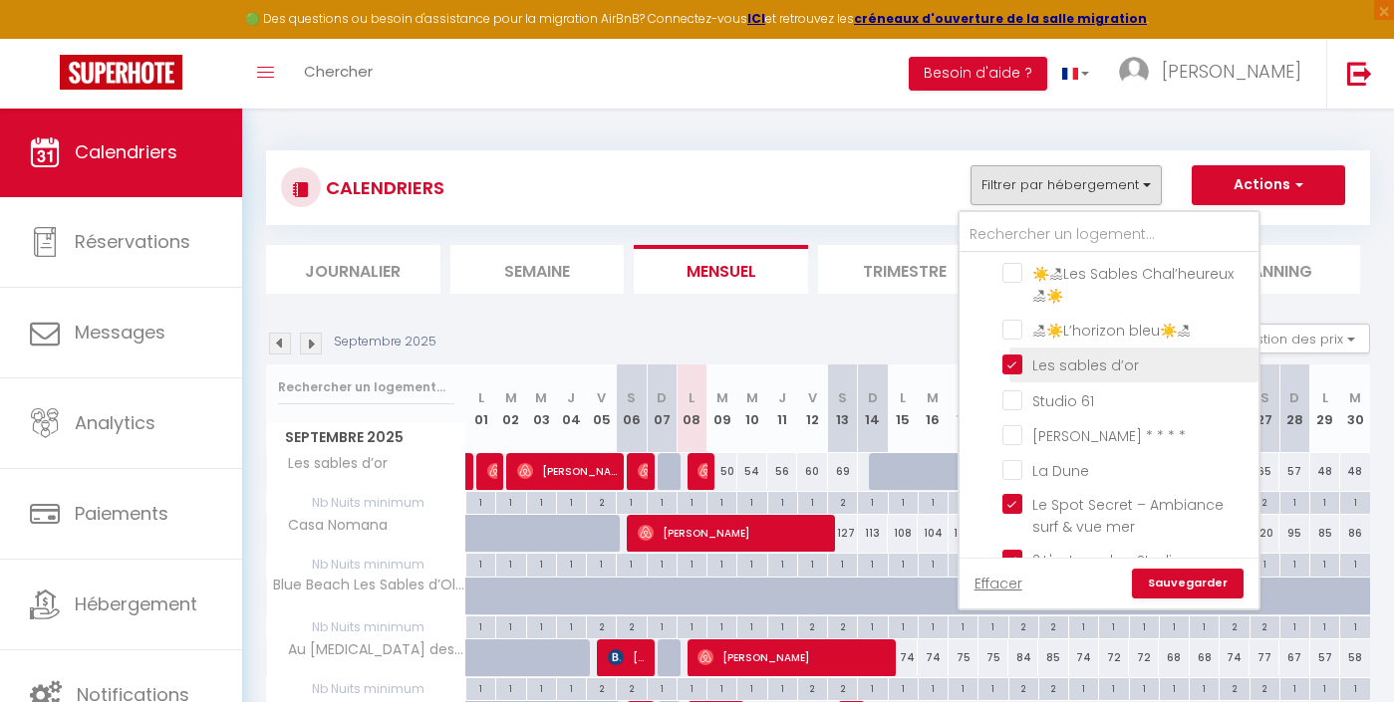
click at [1072, 354] on input "Les sables d’or" at bounding box center [1126, 364] width 249 height 20
checkbox input "false"
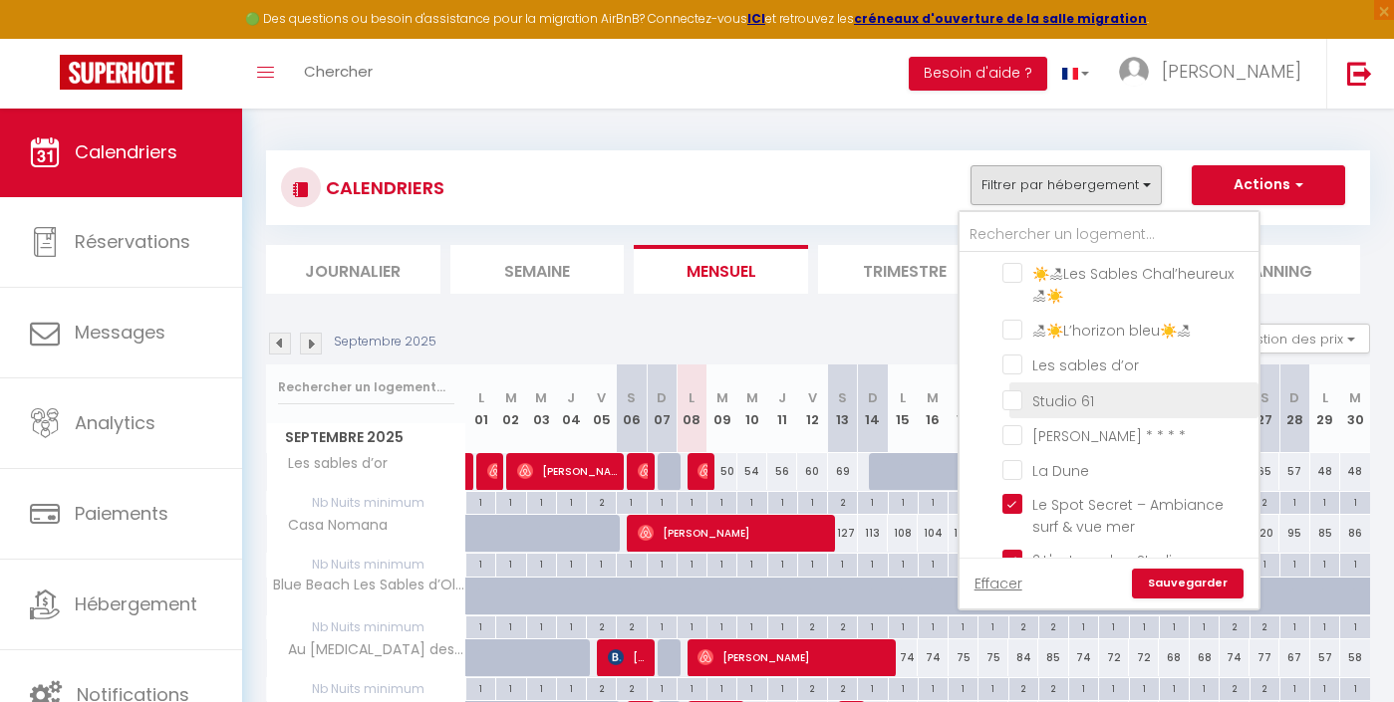
click at [1071, 389] on input "Studio 61" at bounding box center [1126, 399] width 249 height 20
checkbox input "true"
click at [1202, 587] on link "Sauvegarder" at bounding box center [1188, 584] width 112 height 30
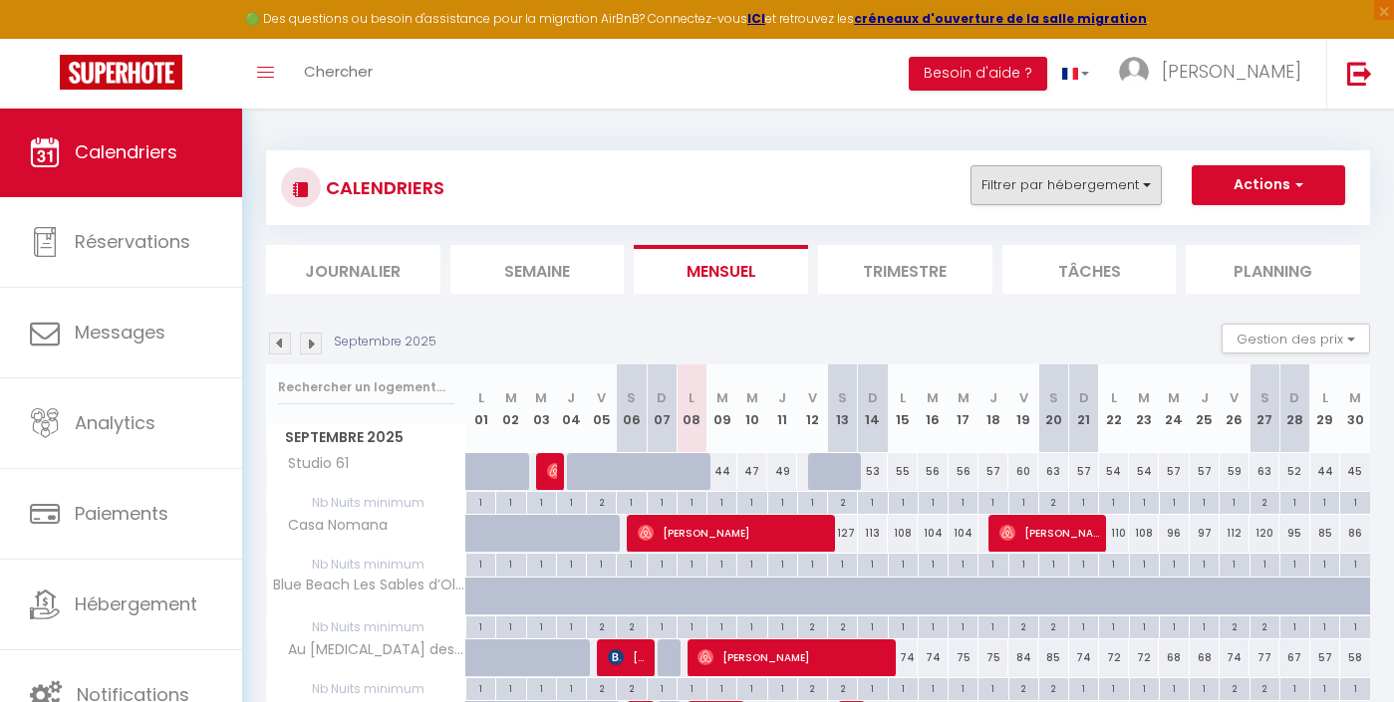
click at [1135, 183] on button "Filtrer par hébergement" at bounding box center [1066, 185] width 191 height 40
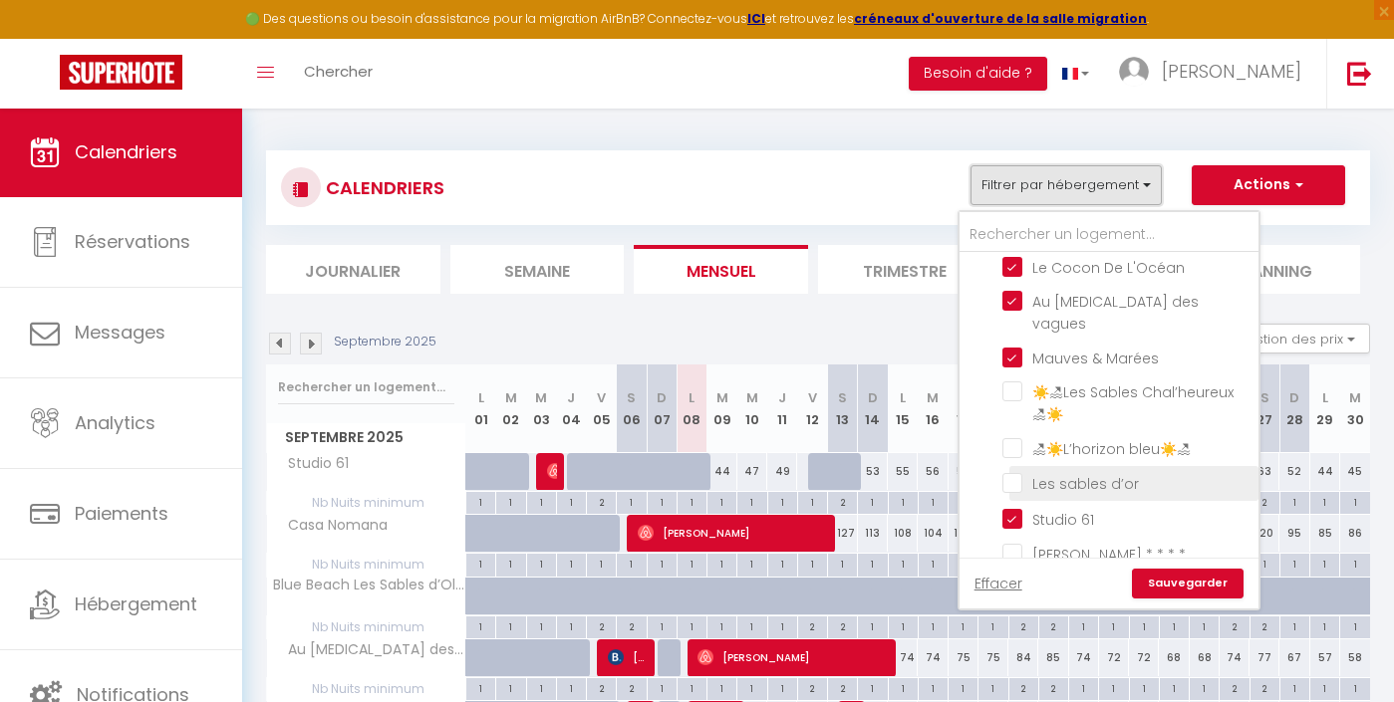
scroll to position [177, 0]
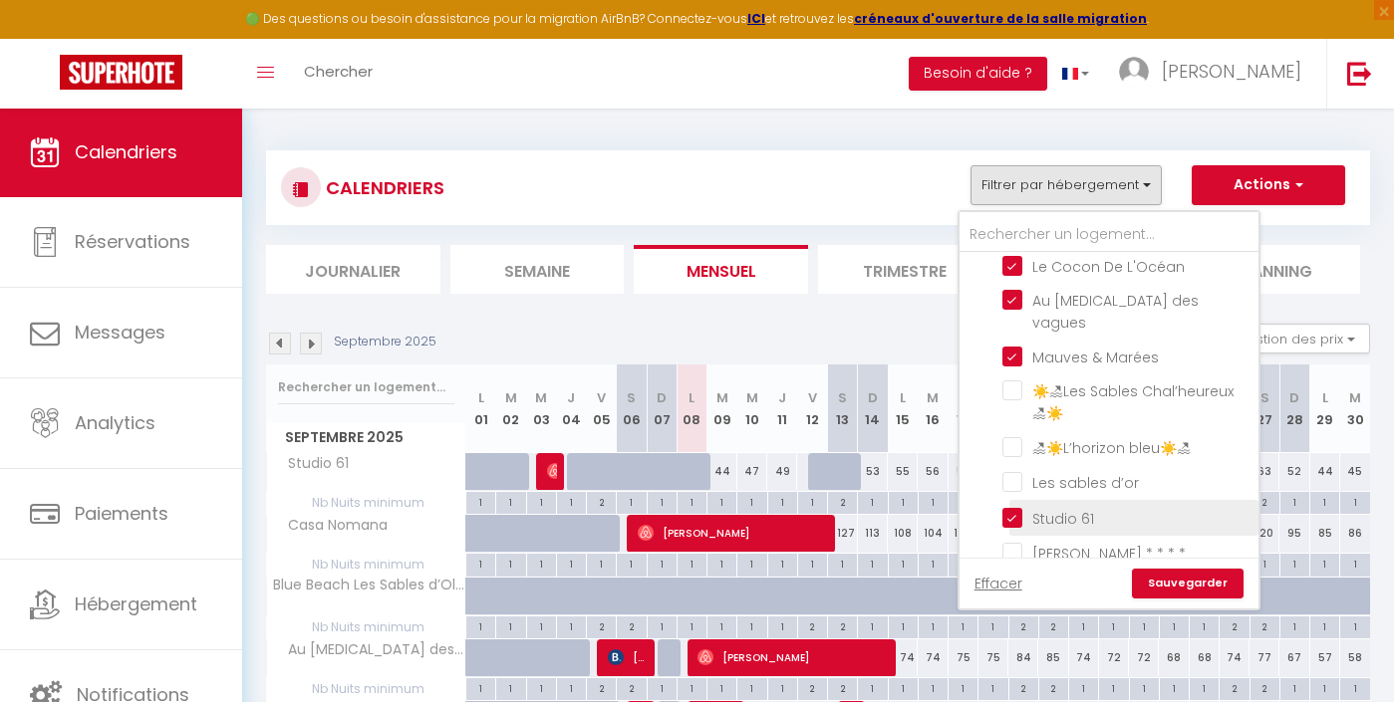
click at [1072, 506] on input "Studio 61" at bounding box center [1126, 516] width 249 height 20
checkbox input "false"
click at [1071, 542] on input "[PERSON_NAME] * * * *" at bounding box center [1126, 552] width 249 height 20
checkbox input "true"
click at [1197, 578] on link "Sauvegarder" at bounding box center [1188, 584] width 112 height 30
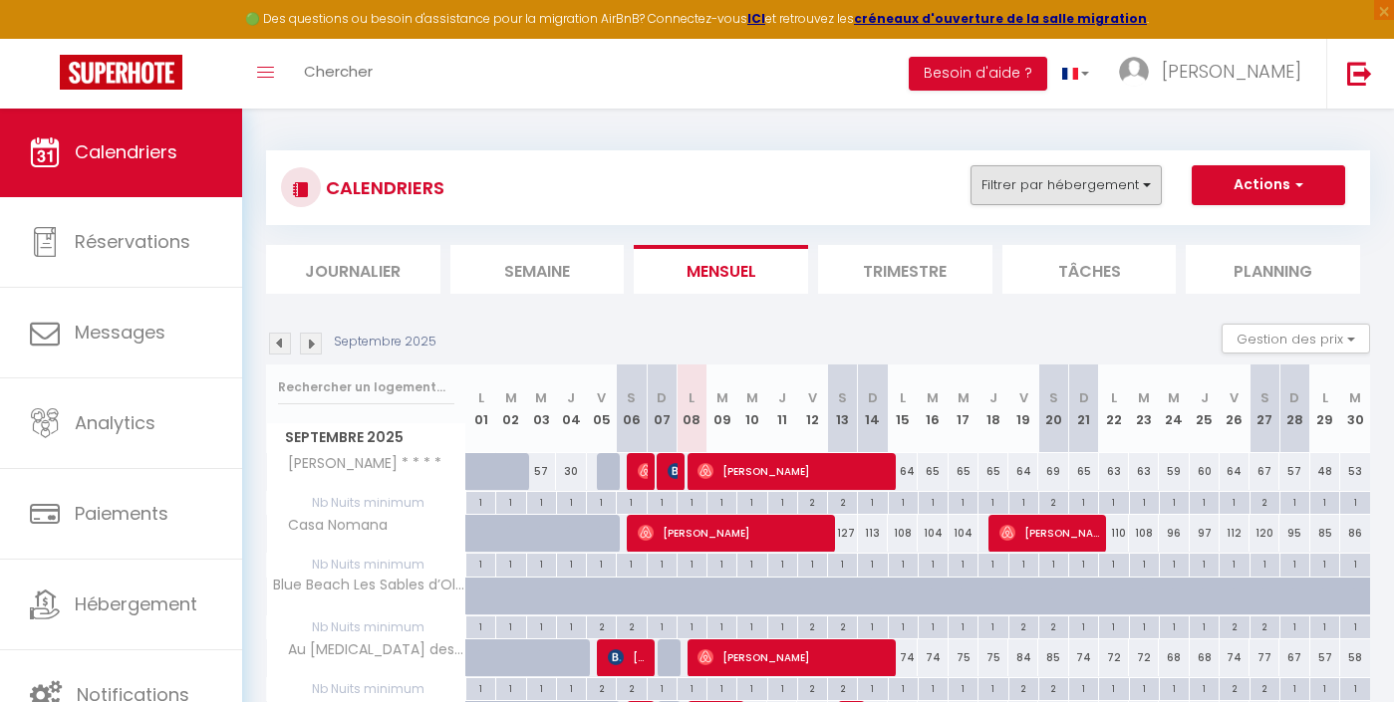
click at [1095, 190] on button "Filtrer par hébergement" at bounding box center [1066, 185] width 191 height 40
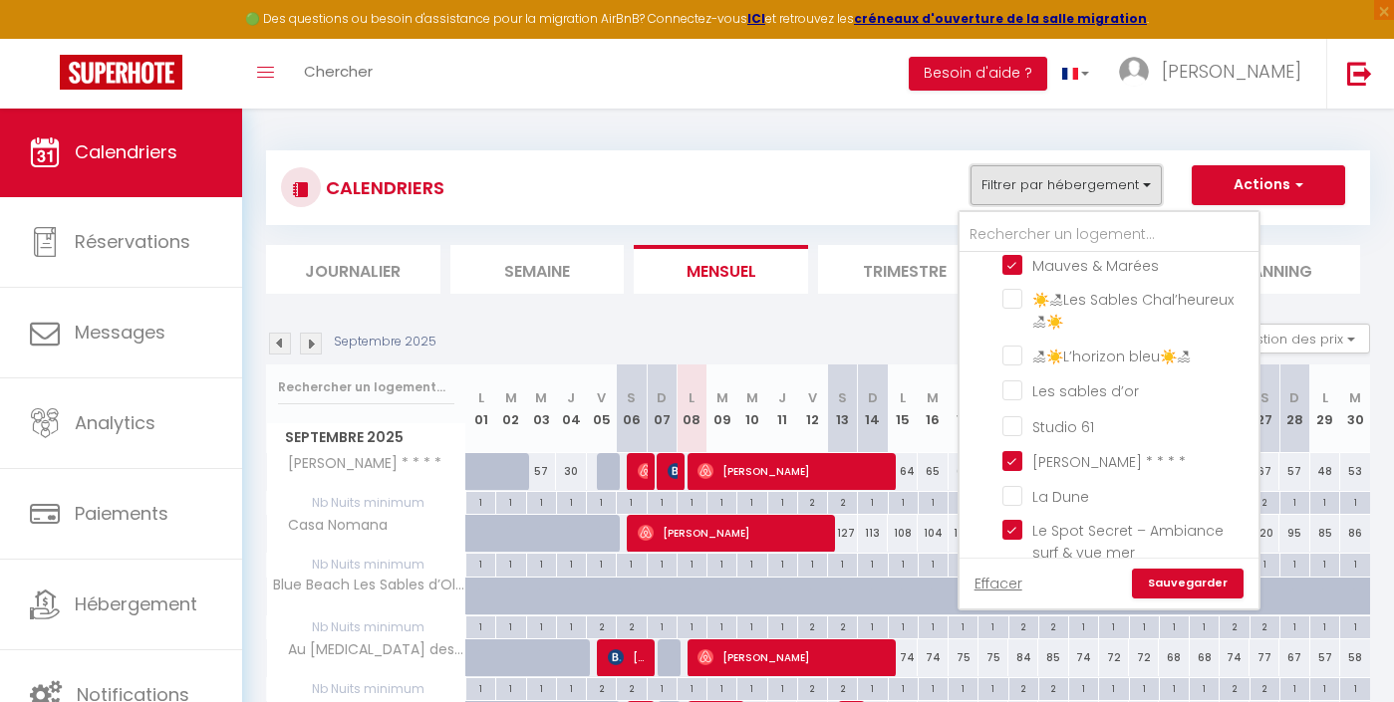
scroll to position [312, 0]
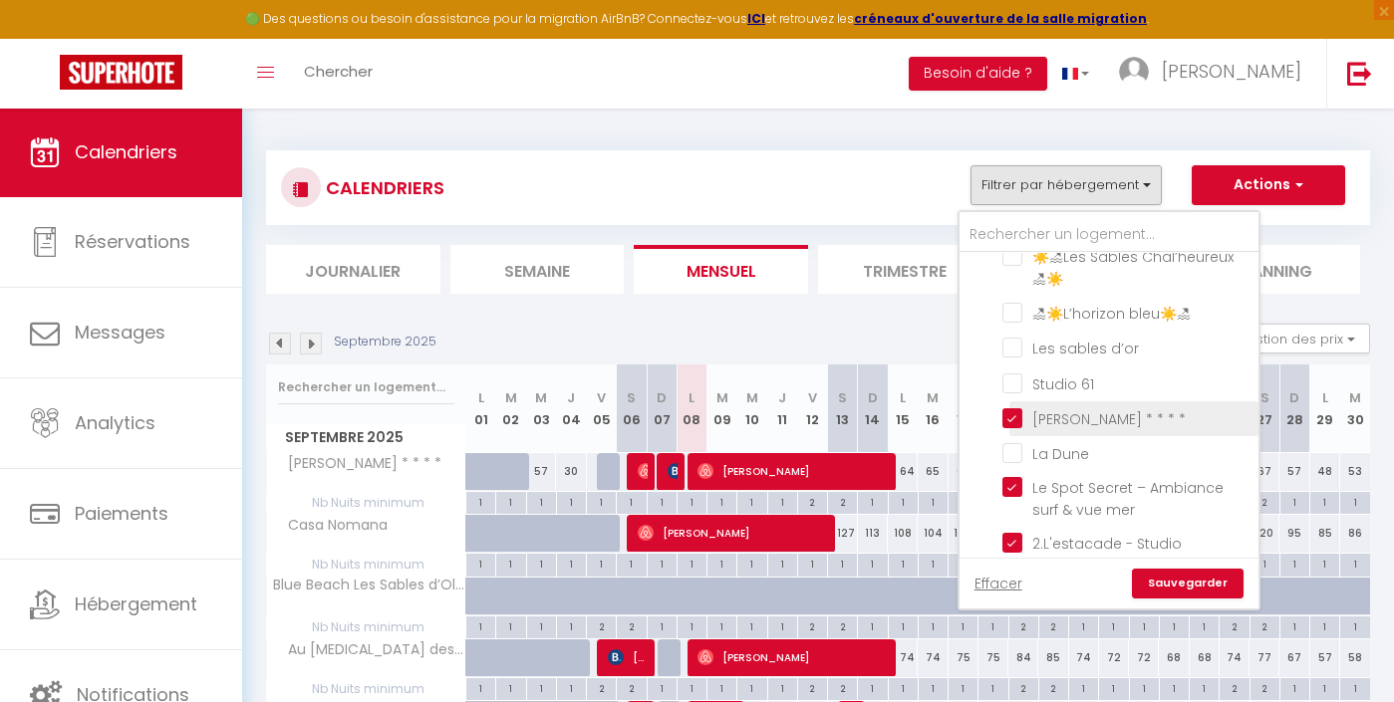
click at [1087, 408] on input "[PERSON_NAME] * * * *" at bounding box center [1126, 418] width 249 height 20
checkbox input "false"
click at [1230, 591] on link "Sauvegarder" at bounding box center [1188, 584] width 112 height 30
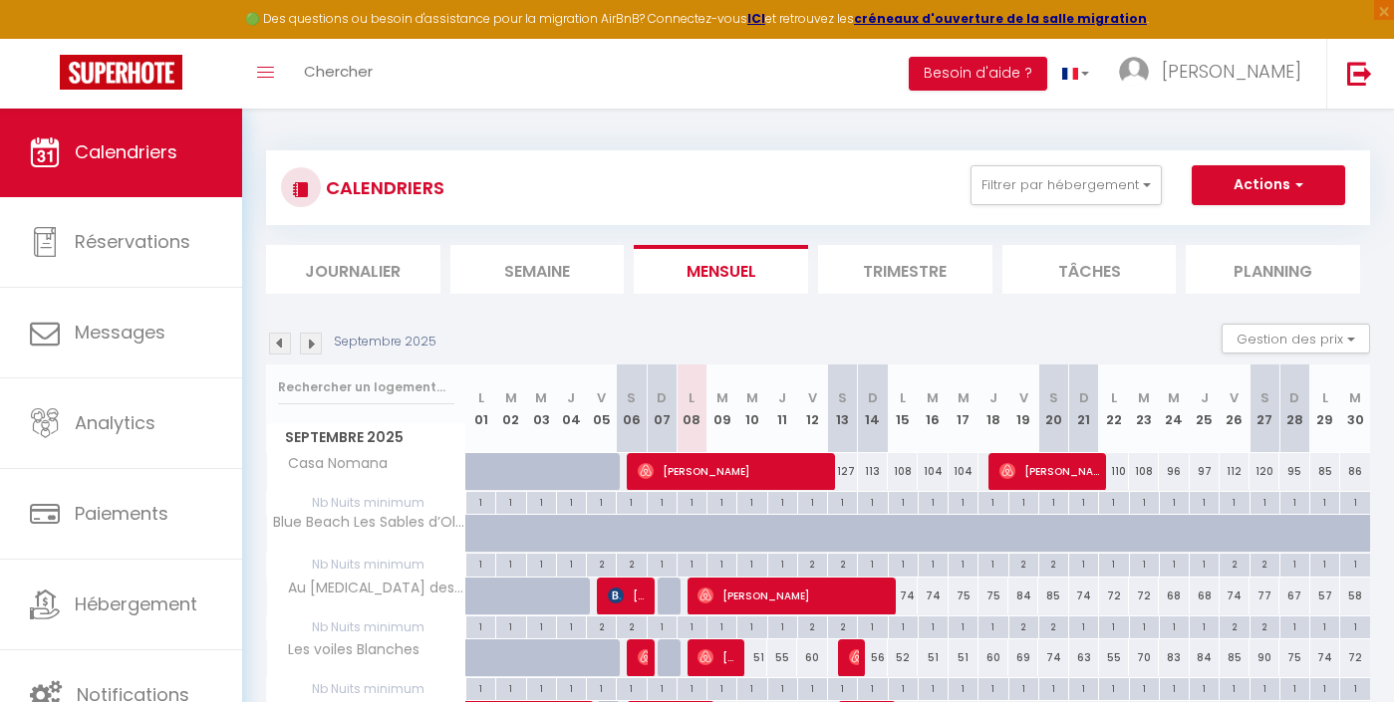
click at [1271, 502] on div "1" at bounding box center [1265, 501] width 29 height 19
type input "1"
type input "[DATE]"
type input "Dim 28 Septembre 2025"
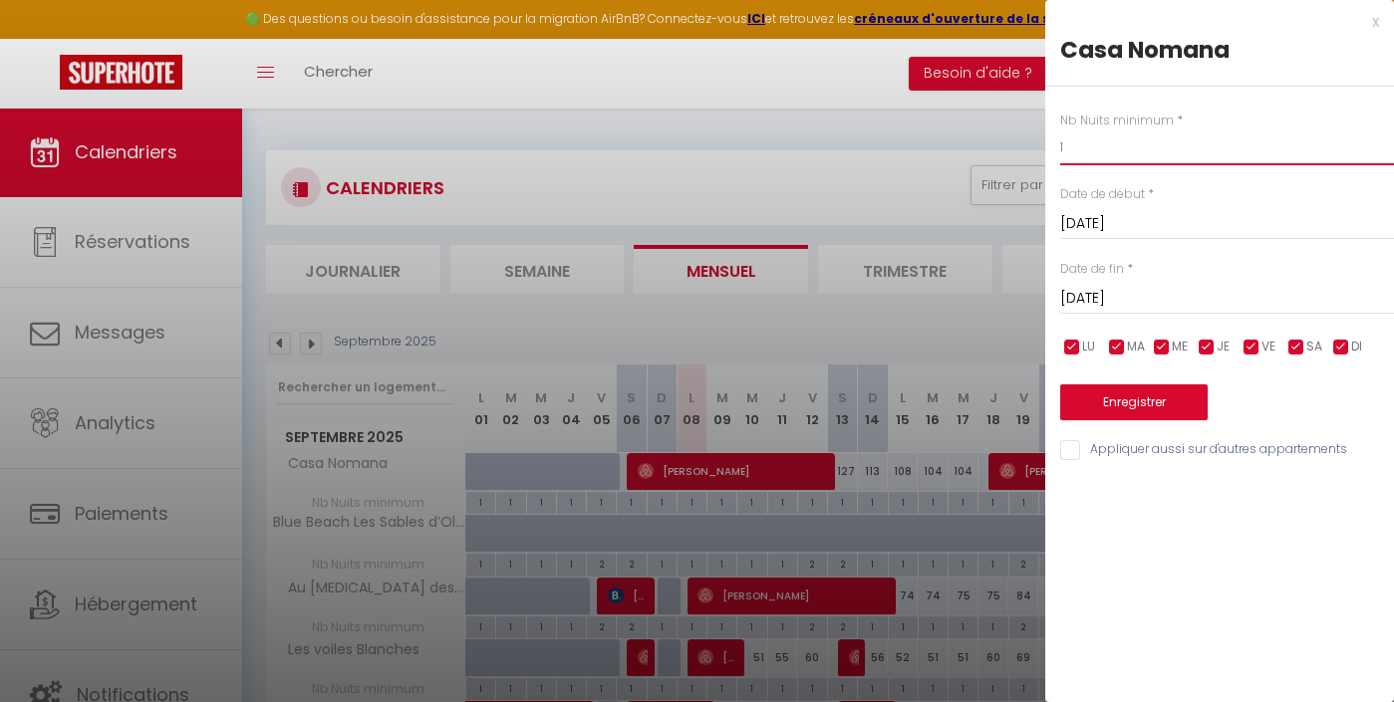
click at [1100, 163] on input "1" at bounding box center [1227, 148] width 334 height 36
click at [1100, 162] on input "1" at bounding box center [1227, 148] width 334 height 36
type input "3"
type input "2"
click at [1116, 403] on button "Enregistrer" at bounding box center [1133, 403] width 147 height 36
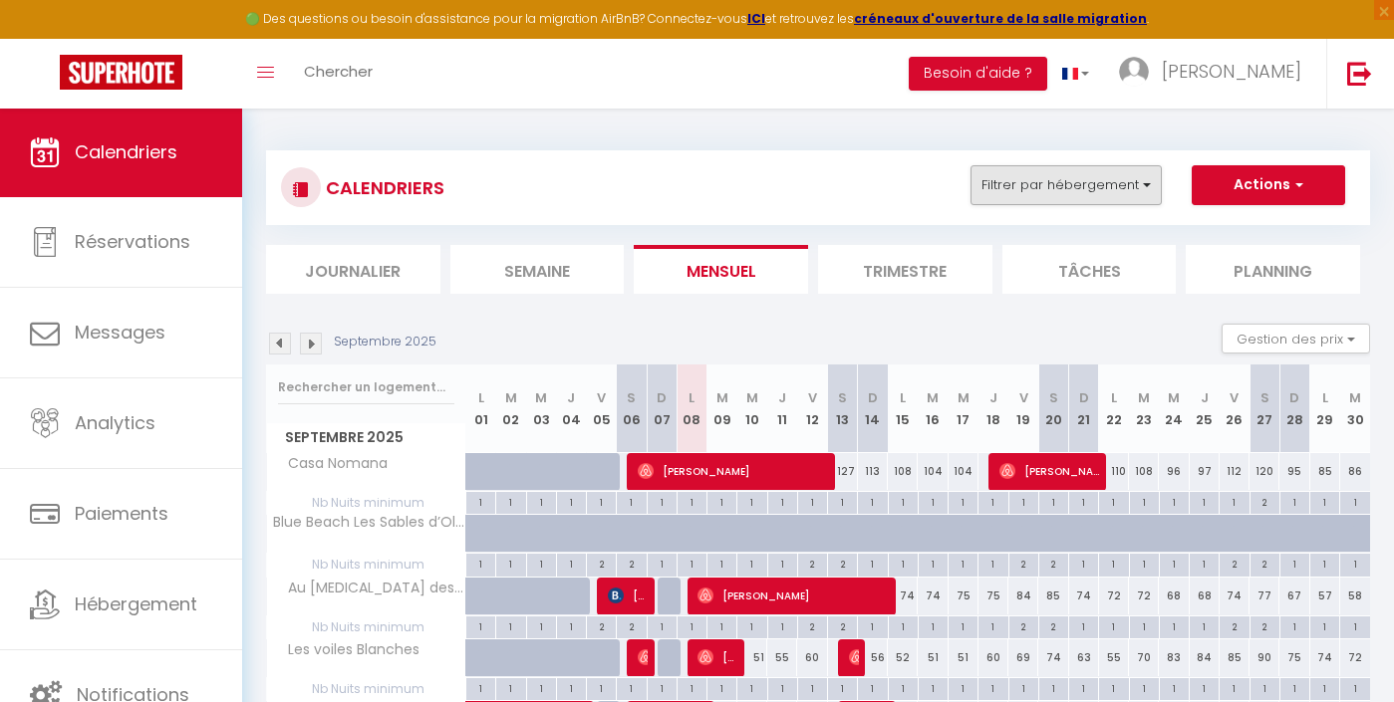
click at [1070, 170] on button "Filtrer par hébergement" at bounding box center [1066, 185] width 191 height 40
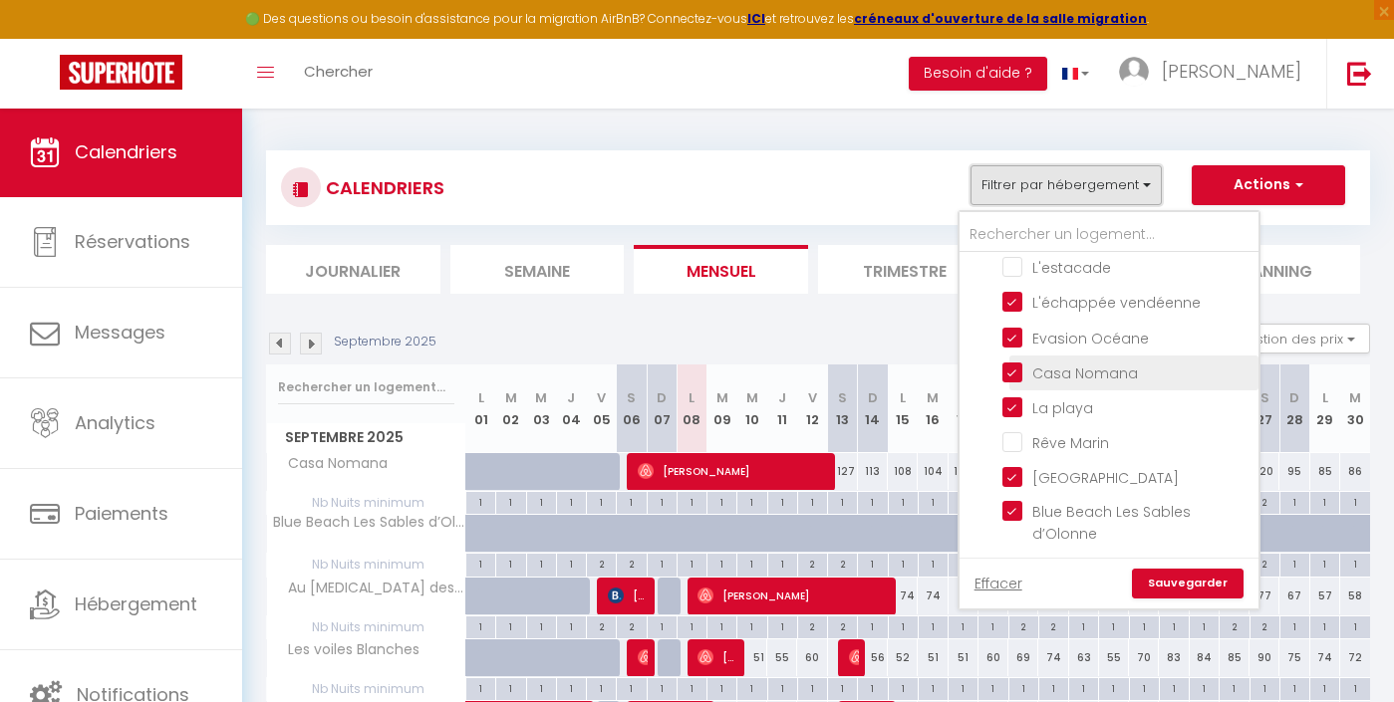
scroll to position [679, 0]
click at [1048, 370] on input "Casa Nomana" at bounding box center [1126, 373] width 249 height 20
checkbox input "false"
click at [1198, 593] on link "Sauvegarder" at bounding box center [1188, 584] width 112 height 30
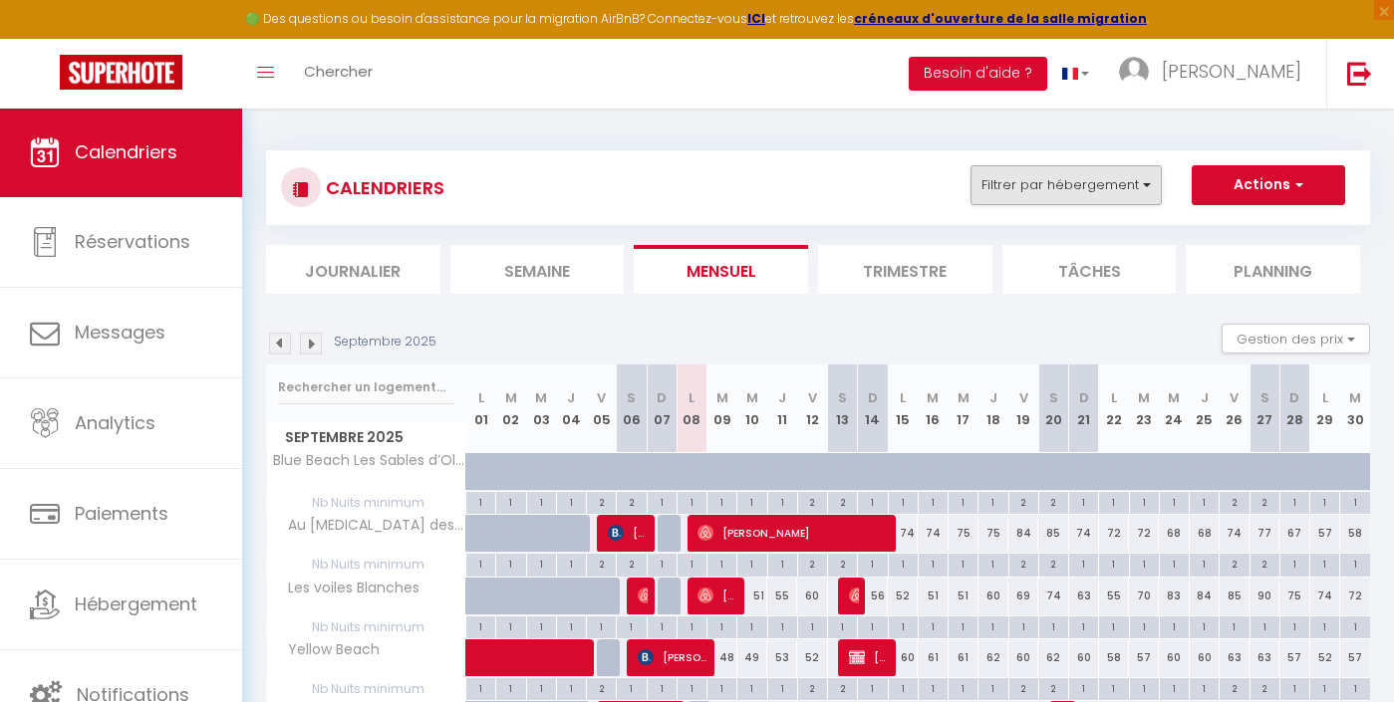
click at [1109, 195] on button "Filtrer par hébergement" at bounding box center [1066, 185] width 191 height 40
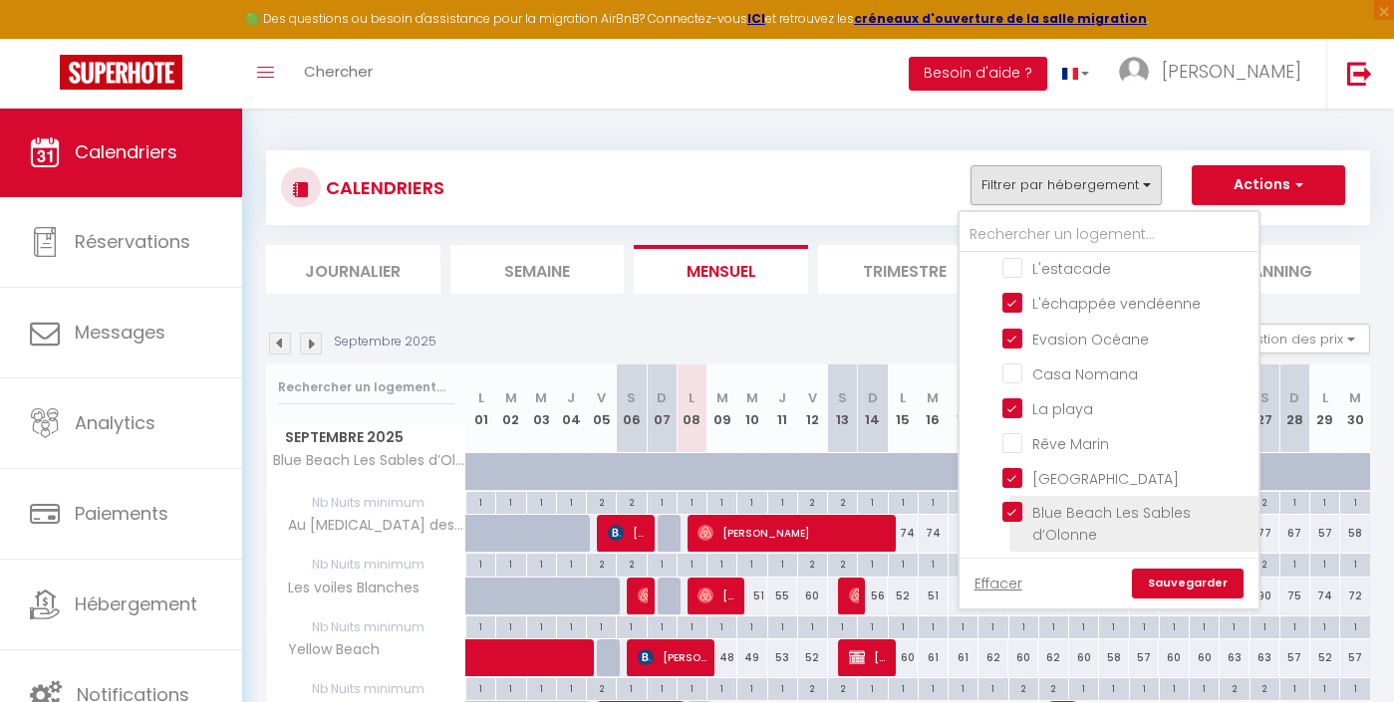
click at [1070, 507] on input "Blue Beach Les Sables d’Olonne" at bounding box center [1126, 512] width 249 height 20
checkbox input "false"
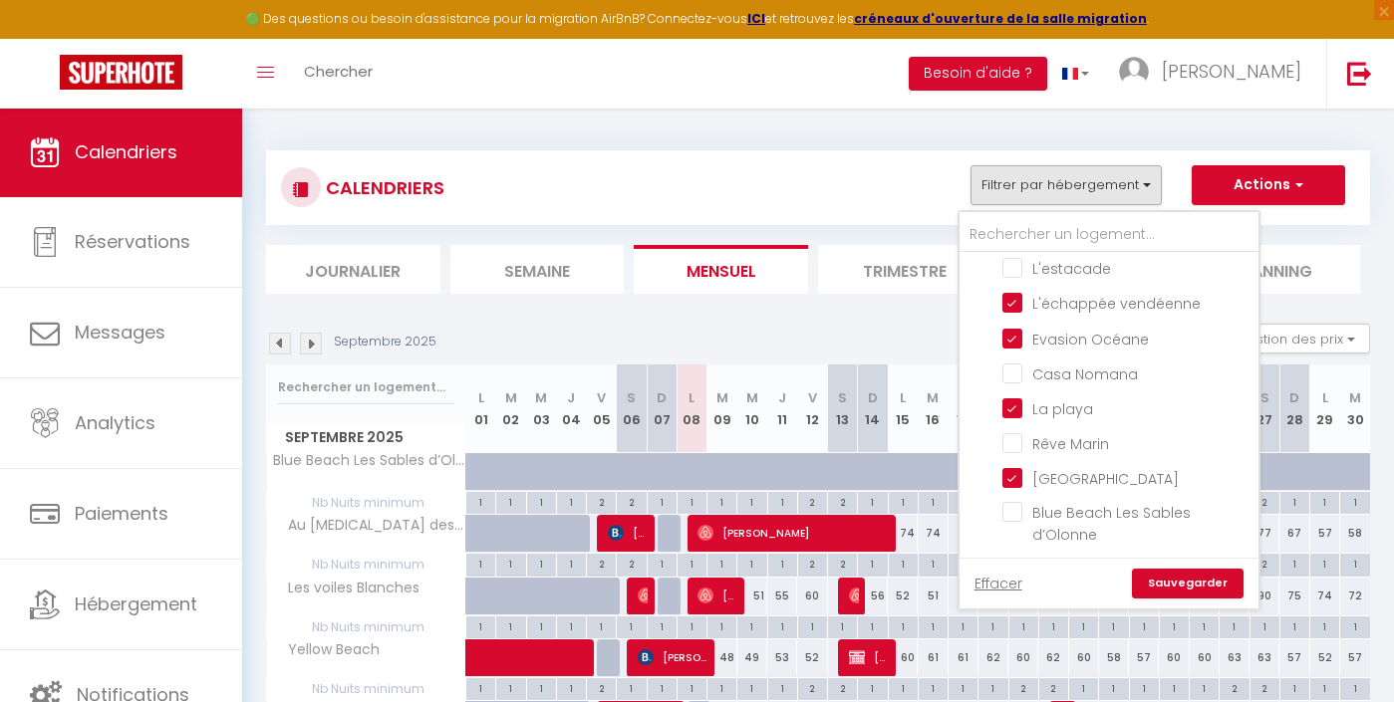
click at [1173, 585] on link "Sauvegarder" at bounding box center [1188, 584] width 112 height 30
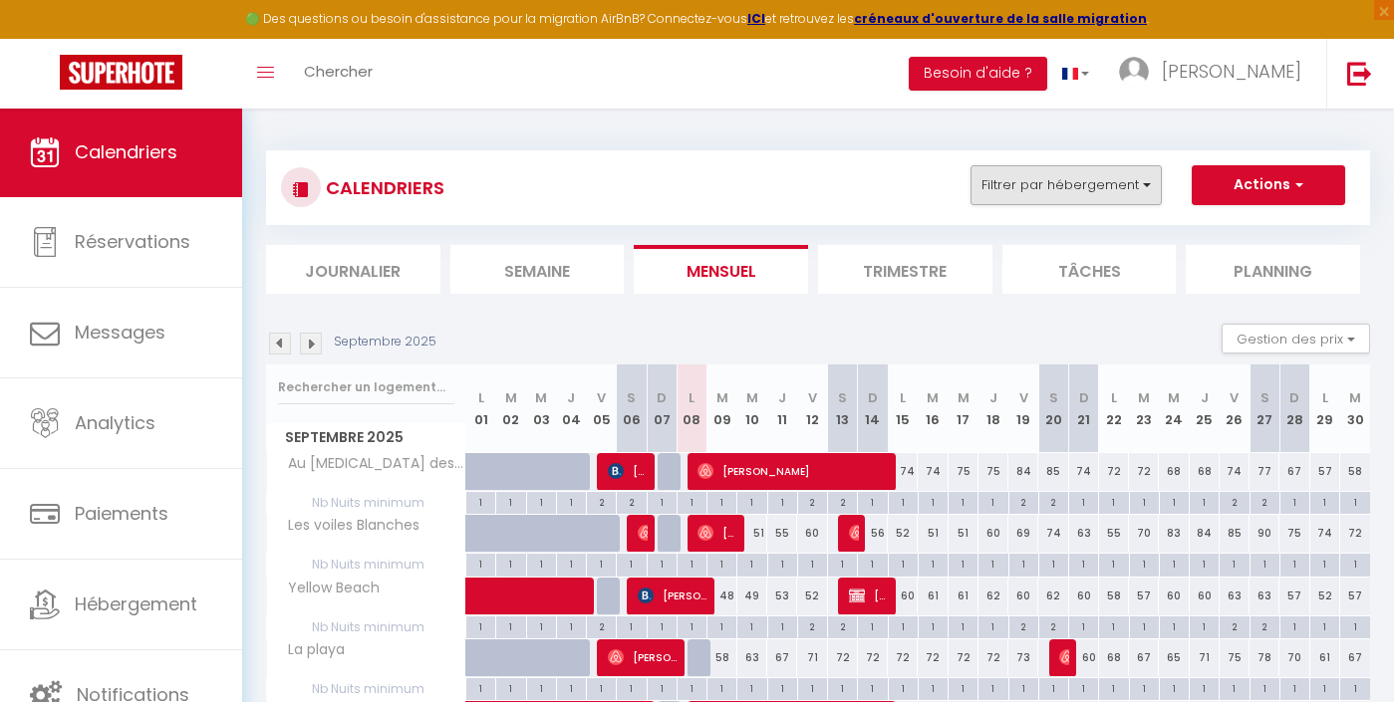
click at [1049, 196] on button "Filtrer par hébergement" at bounding box center [1066, 185] width 191 height 40
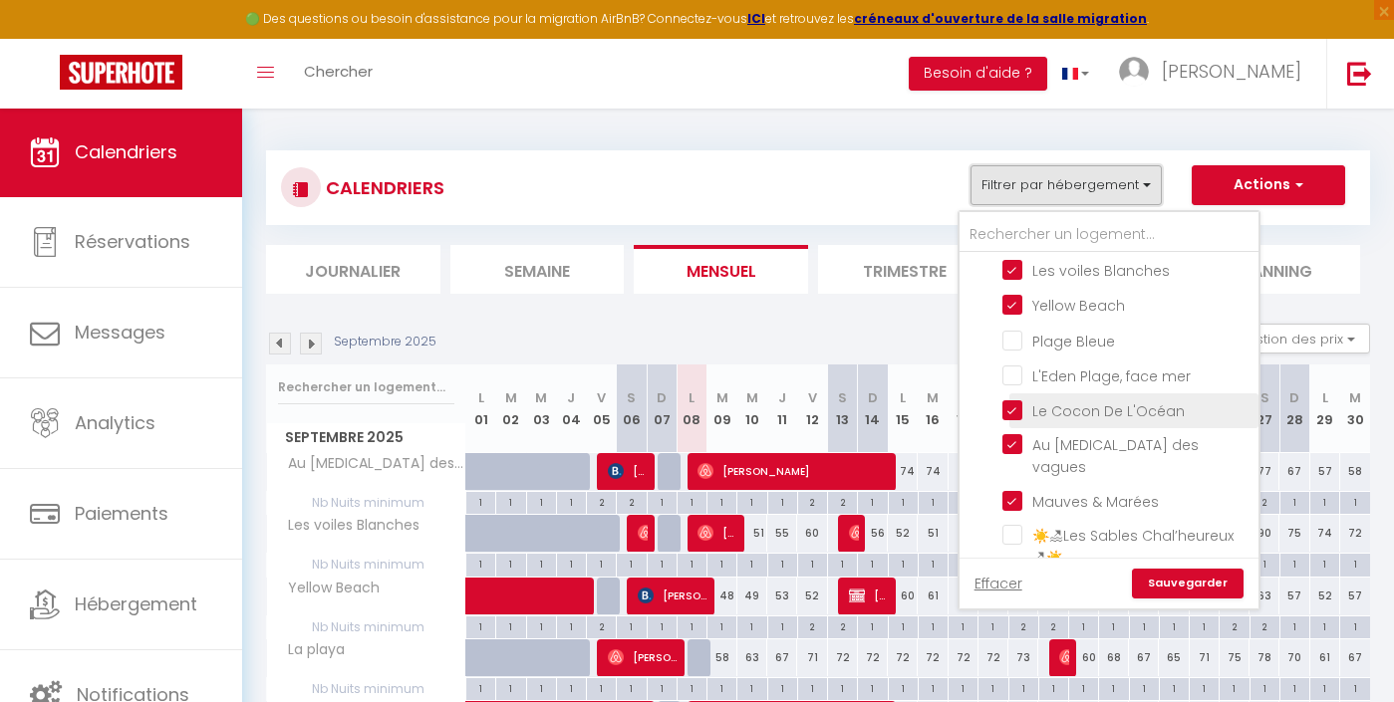
scroll to position [35, 0]
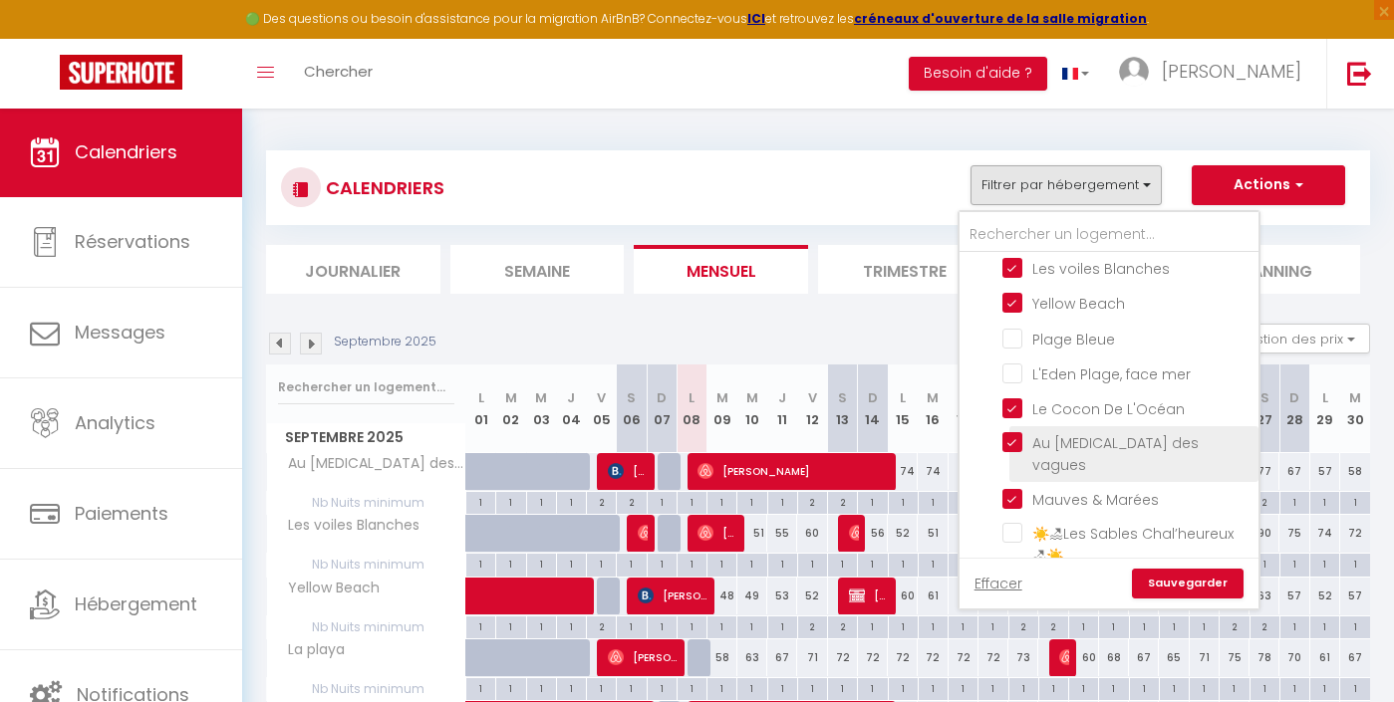
click at [1071, 447] on input "Au [MEDICAL_DATA] des vagues" at bounding box center [1126, 442] width 249 height 20
checkbox input "false"
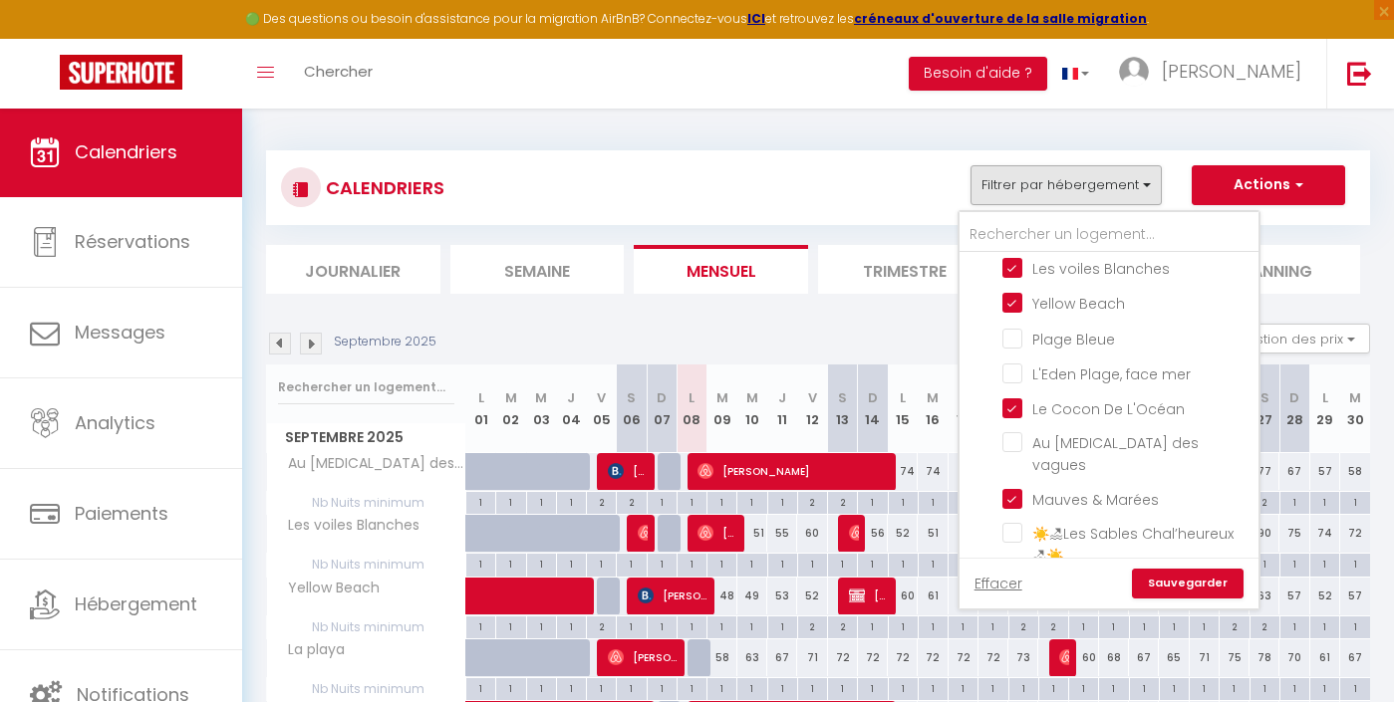
click at [1196, 580] on link "Sauvegarder" at bounding box center [1188, 584] width 112 height 30
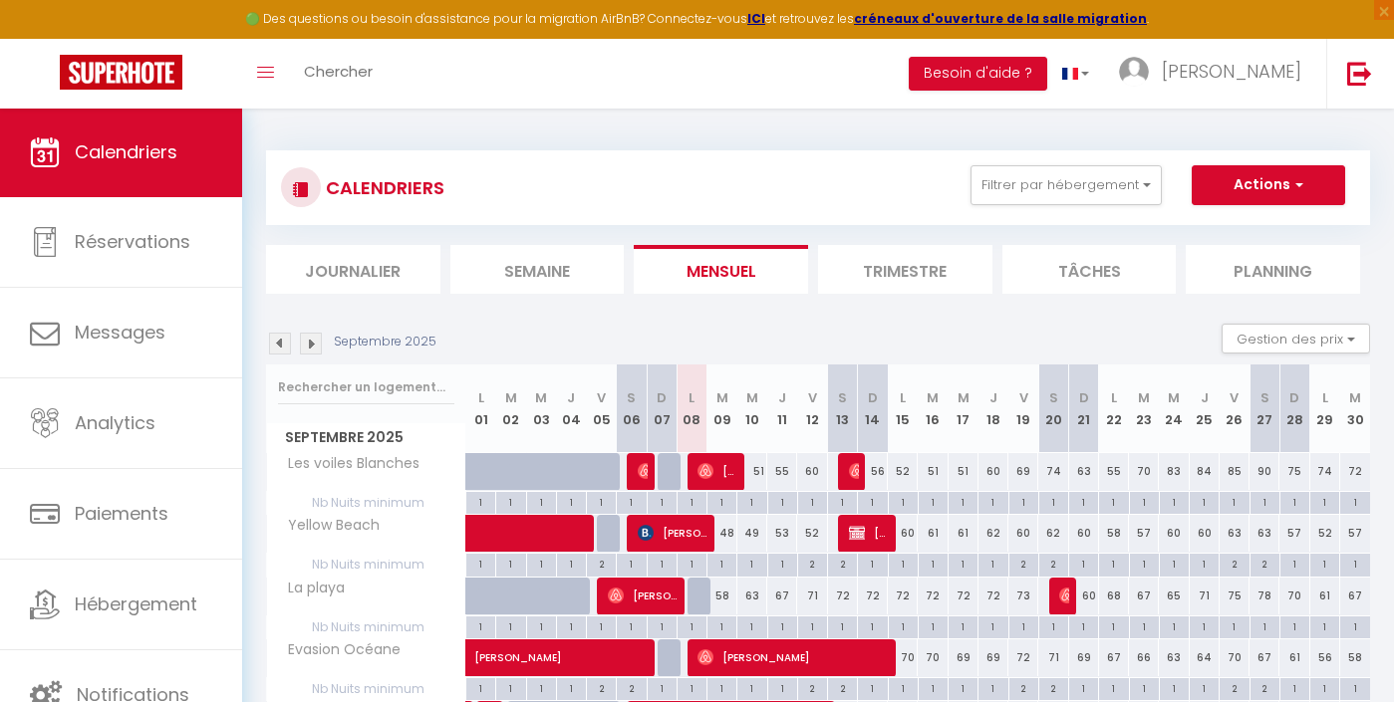
click at [1052, 509] on div "1" at bounding box center [1053, 501] width 29 height 19
type input "1"
type input "[DATE]"
type input "Dim 21 Septembre 2025"
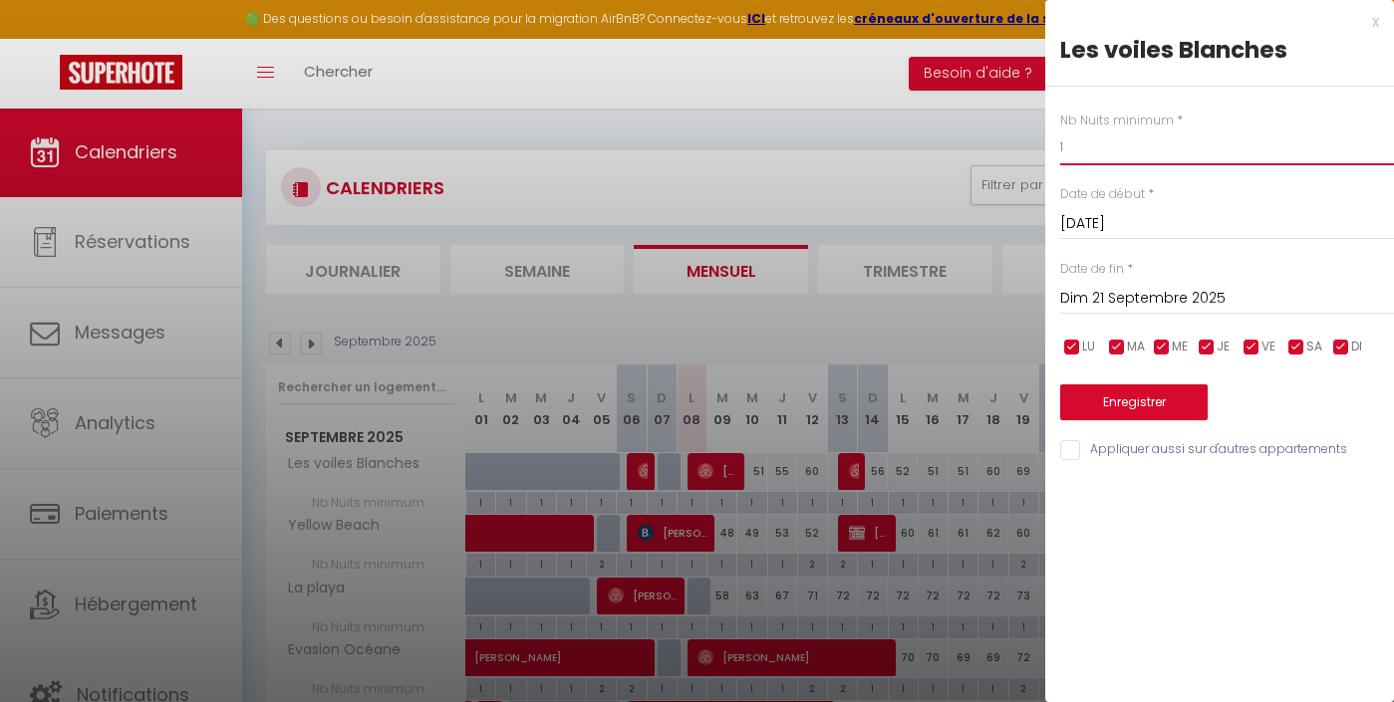
click at [1097, 161] on input "1" at bounding box center [1227, 148] width 334 height 36
type input "2"
click at [1162, 403] on button "Enregistrer" at bounding box center [1133, 403] width 147 height 36
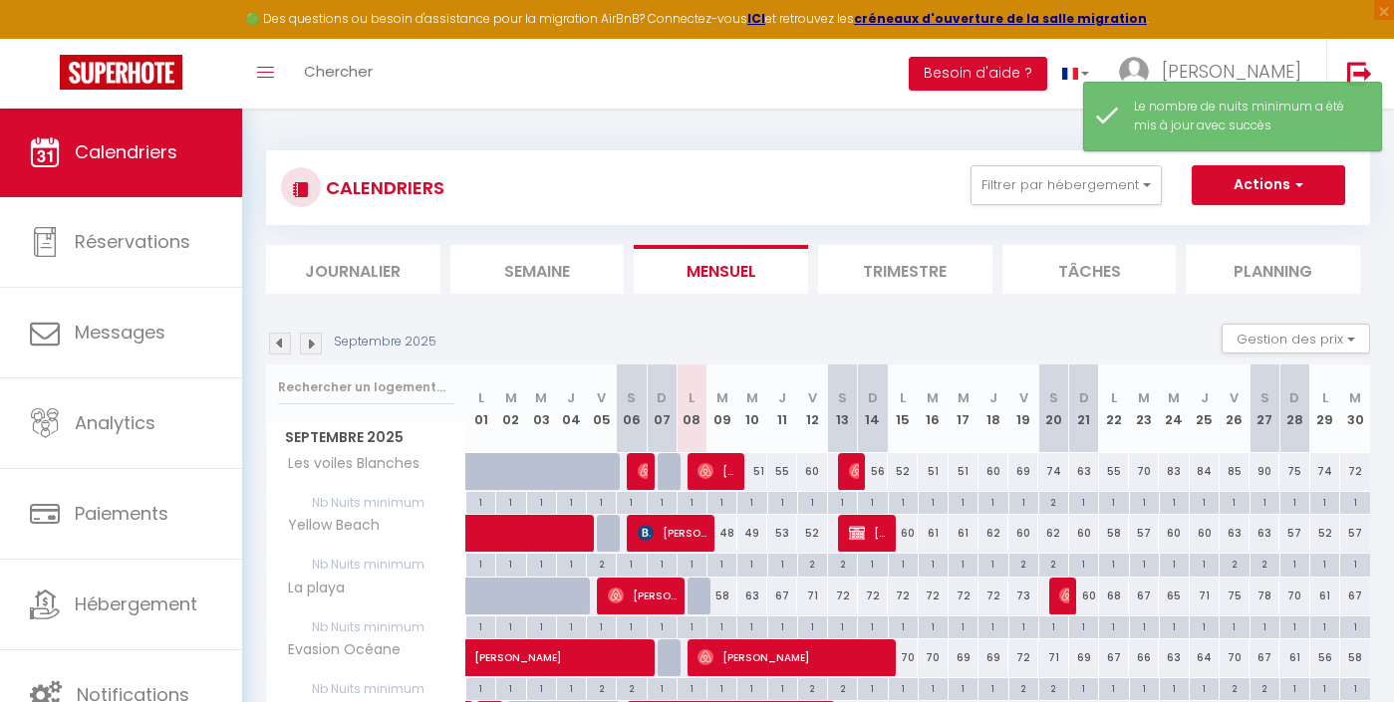
click at [1268, 502] on div "1" at bounding box center [1265, 501] width 29 height 19
type input "1"
type input "[DATE]"
type input "Dim 28 Septembre 2025"
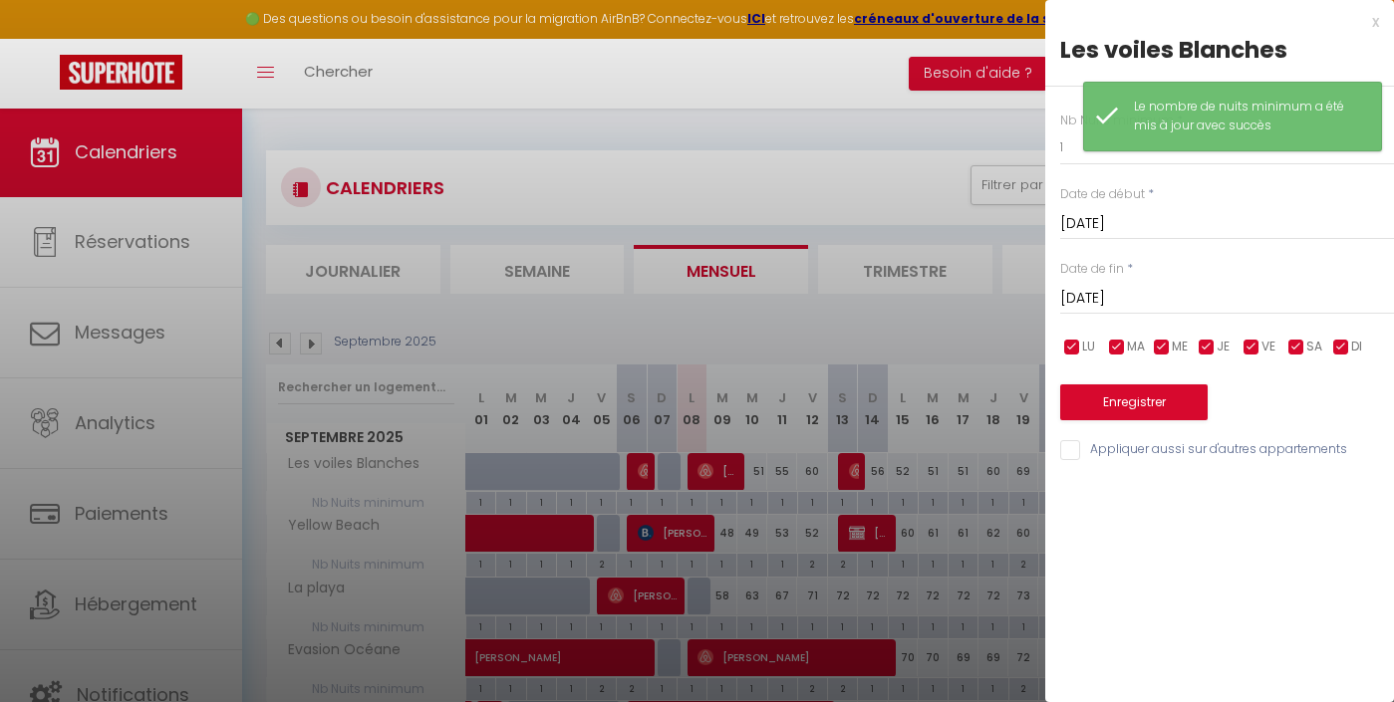
click at [1079, 167] on div "Nb Nuits minimum * 1 Date de début * [DATE] < [DATE] > Dim Lun Mar Mer Jeu Ven …" at bounding box center [1219, 275] width 349 height 377
click at [1079, 166] on div "Nb Nuits minimum * 1 Date de début * [DATE] < [DATE] > Dim Lun Mar Mer Jeu Ven …" at bounding box center [1219, 275] width 349 height 377
click at [1079, 162] on input "1" at bounding box center [1227, 148] width 334 height 36
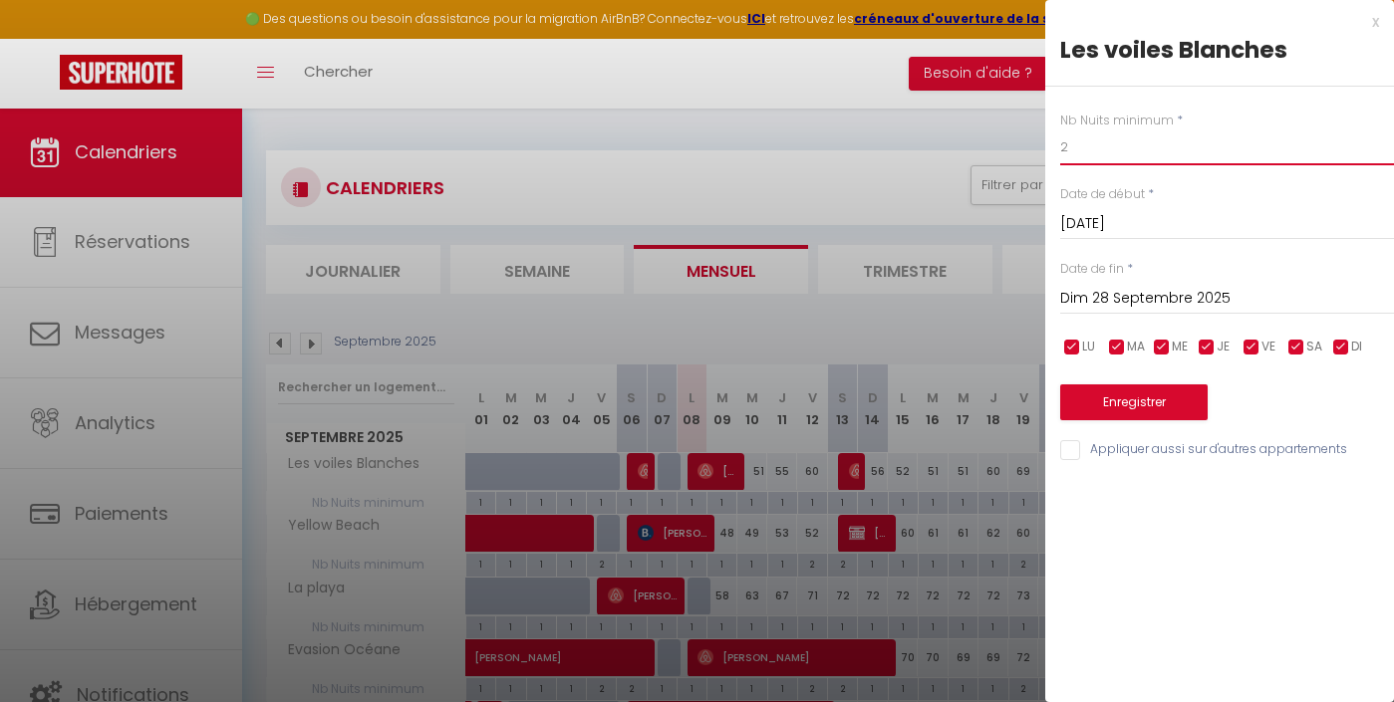
type input "2"
click at [1129, 397] on button "Enregistrer" at bounding box center [1133, 403] width 147 height 36
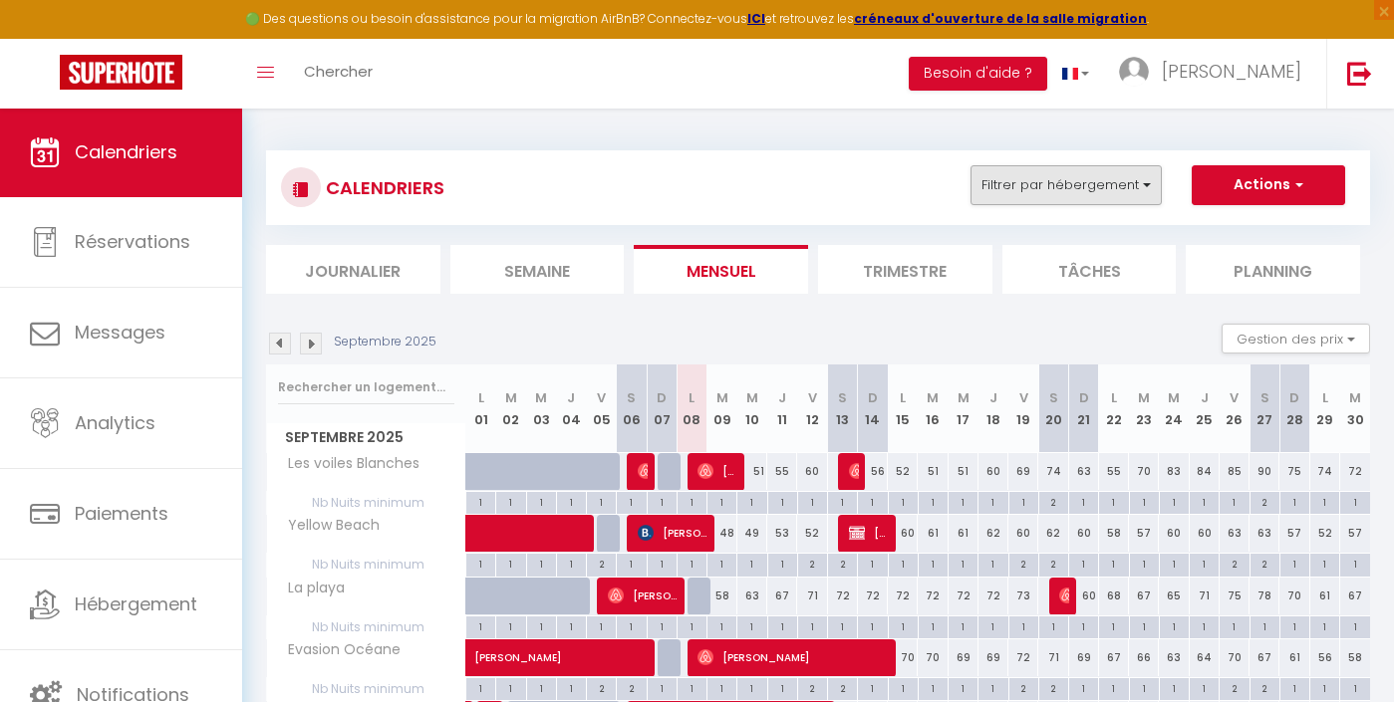
click at [1109, 194] on button "Filtrer par hébergement" at bounding box center [1066, 185] width 191 height 40
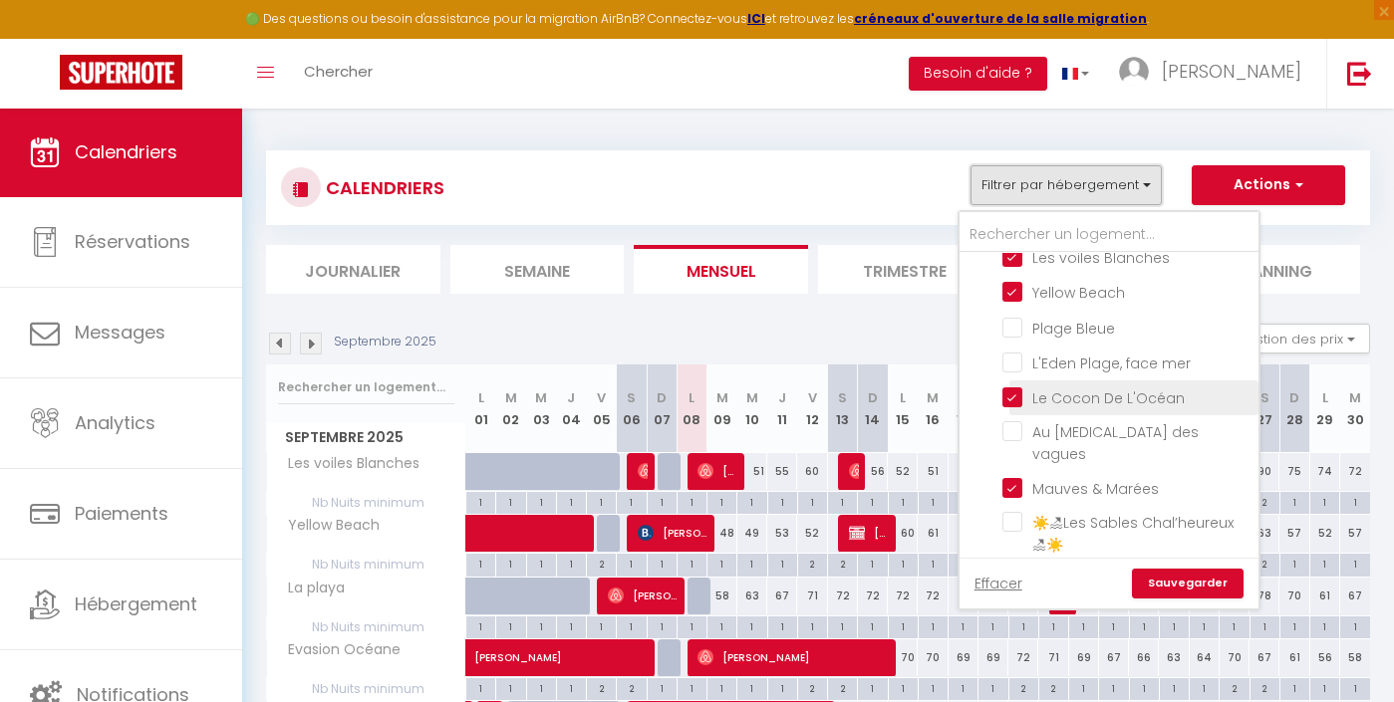
scroll to position [47, 0]
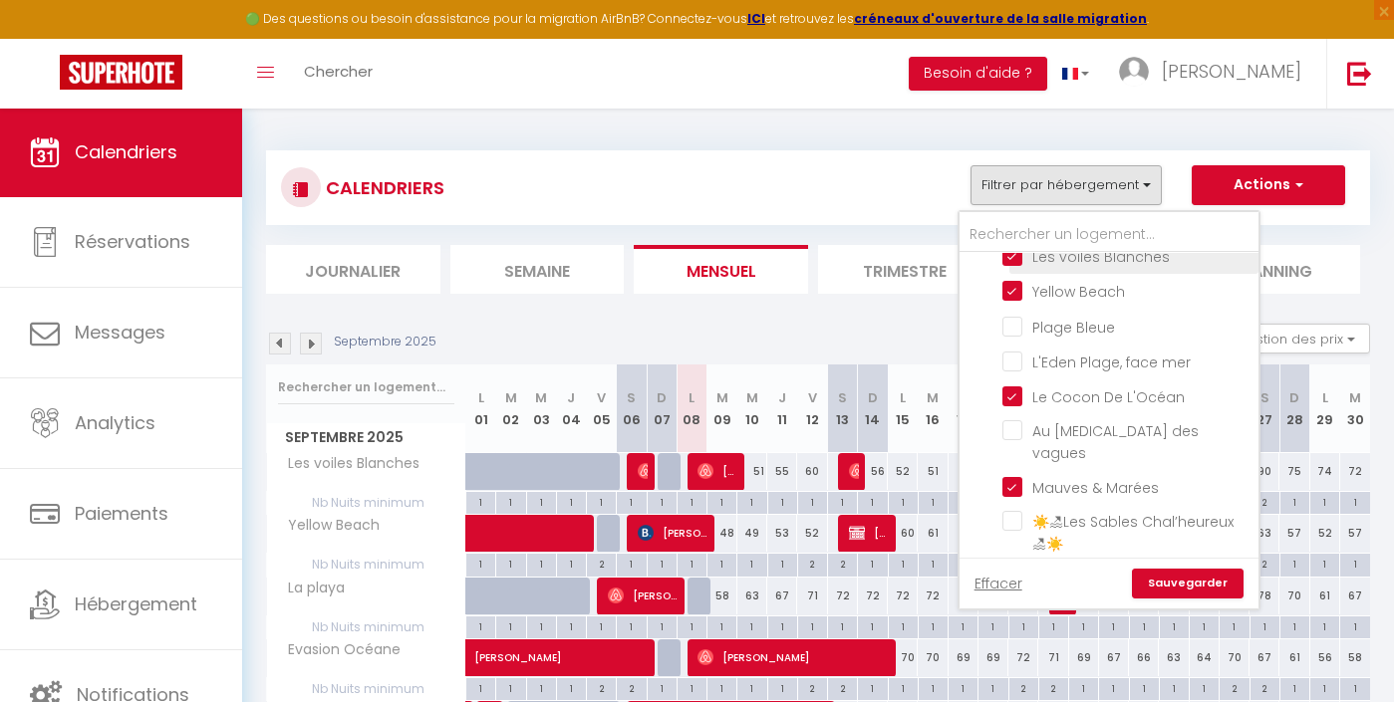
click at [1065, 262] on input "Les voiles Blanches" at bounding box center [1126, 255] width 249 height 20
checkbox input "false"
click at [1189, 594] on link "Sauvegarder" at bounding box center [1188, 584] width 112 height 30
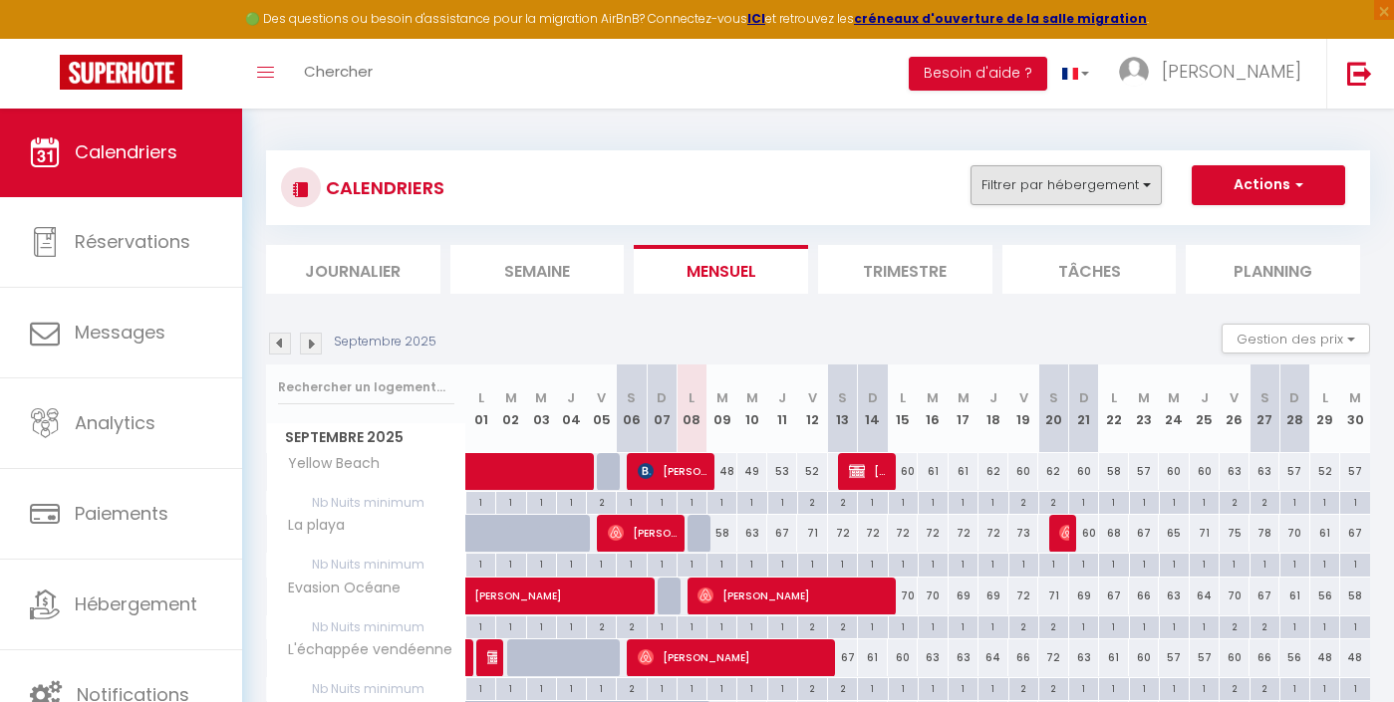
click at [1063, 179] on button "Filtrer par hébergement" at bounding box center [1066, 185] width 191 height 40
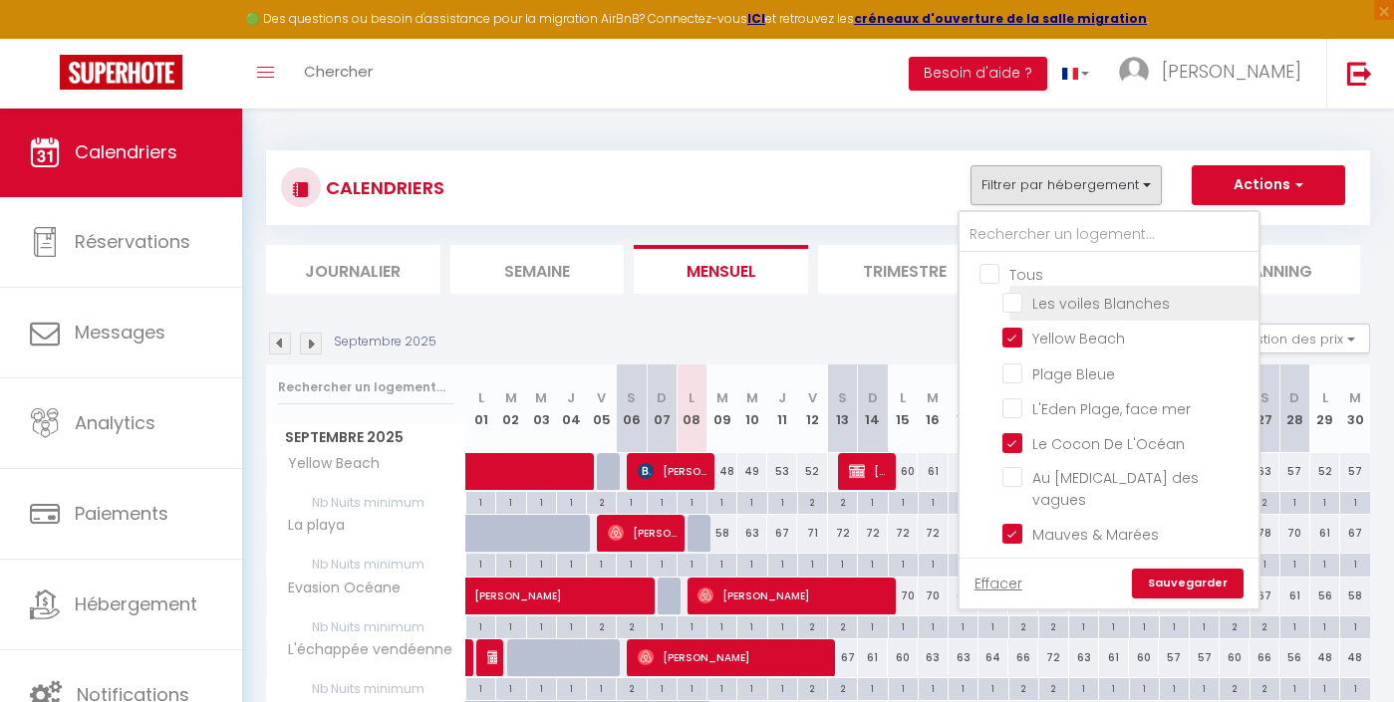
click at [1059, 308] on input "Les voiles Blanches" at bounding box center [1126, 302] width 249 height 20
checkbox input "true"
click at [1184, 586] on link "Sauvegarder" at bounding box center [1188, 584] width 112 height 30
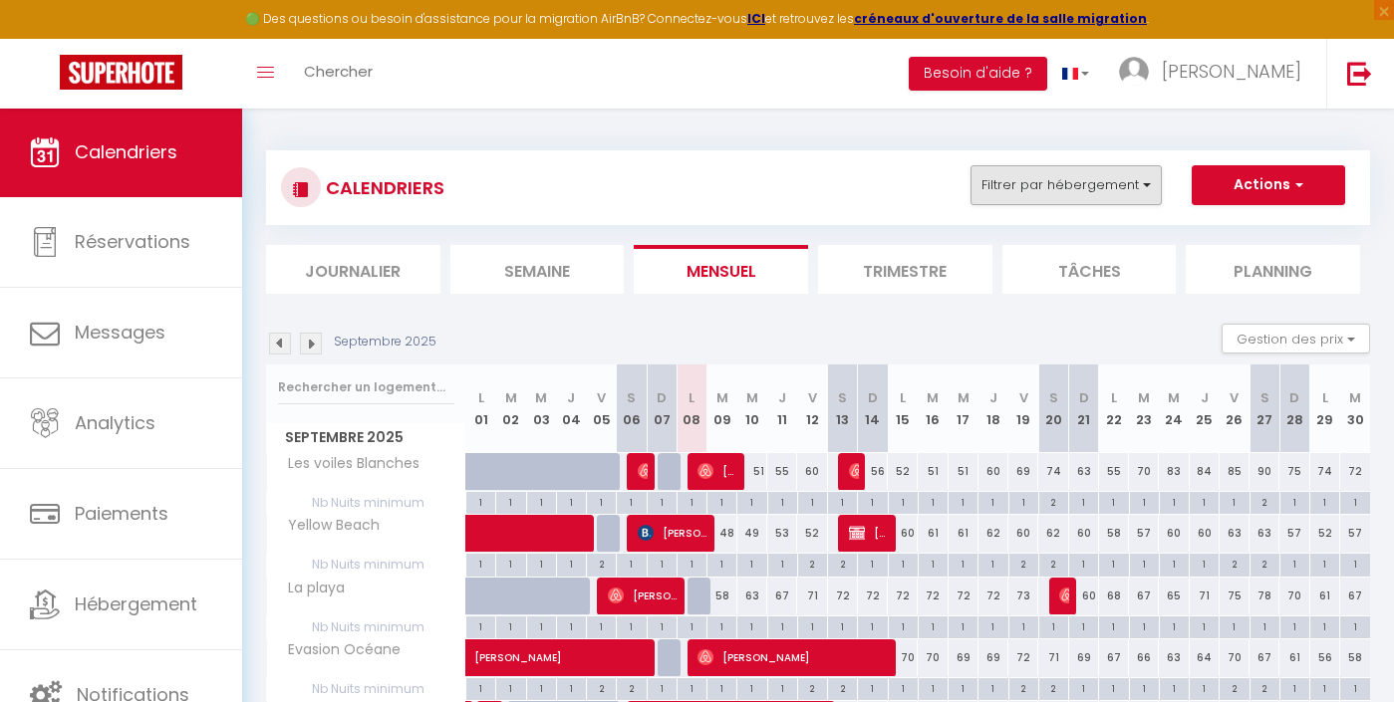
click at [1034, 192] on button "Filtrer par hébergement" at bounding box center [1066, 185] width 191 height 40
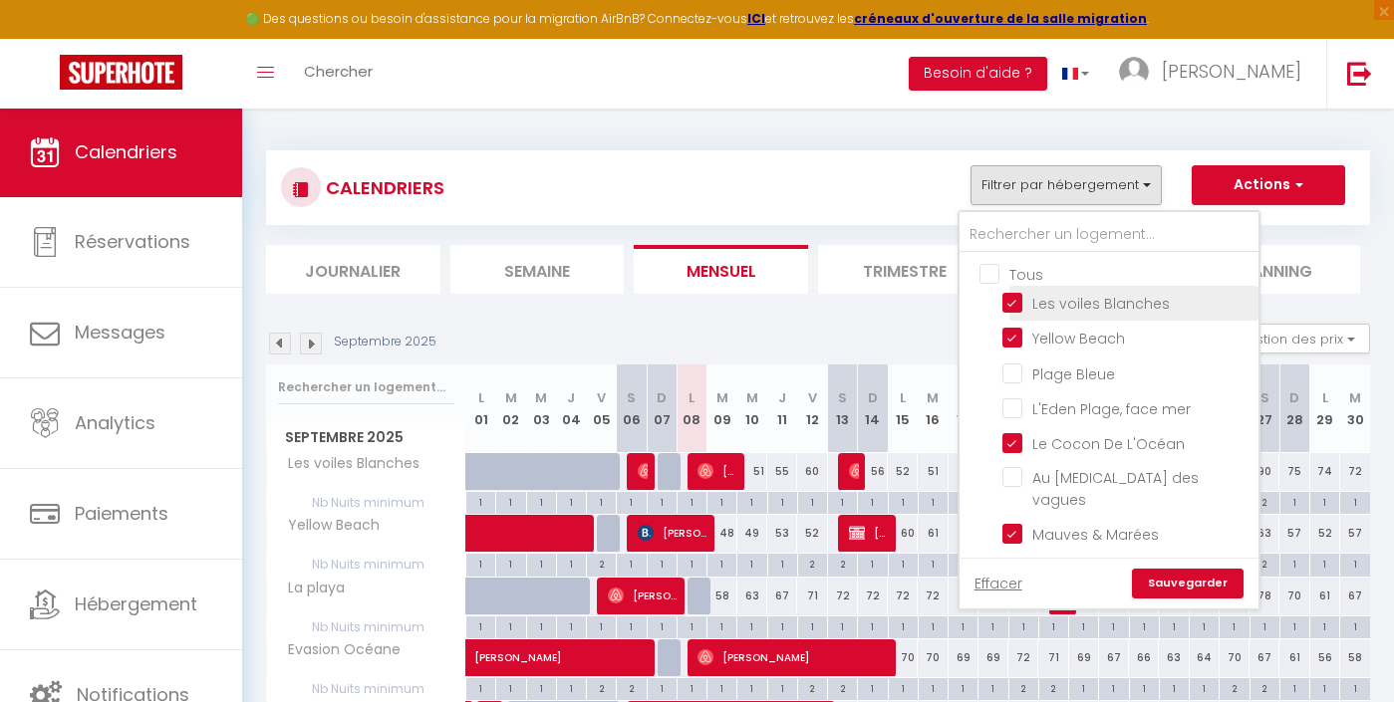
click at [1070, 311] on input "Les voiles Blanches" at bounding box center [1126, 302] width 249 height 20
checkbox input "false"
click at [1190, 578] on link "Sauvegarder" at bounding box center [1188, 584] width 112 height 30
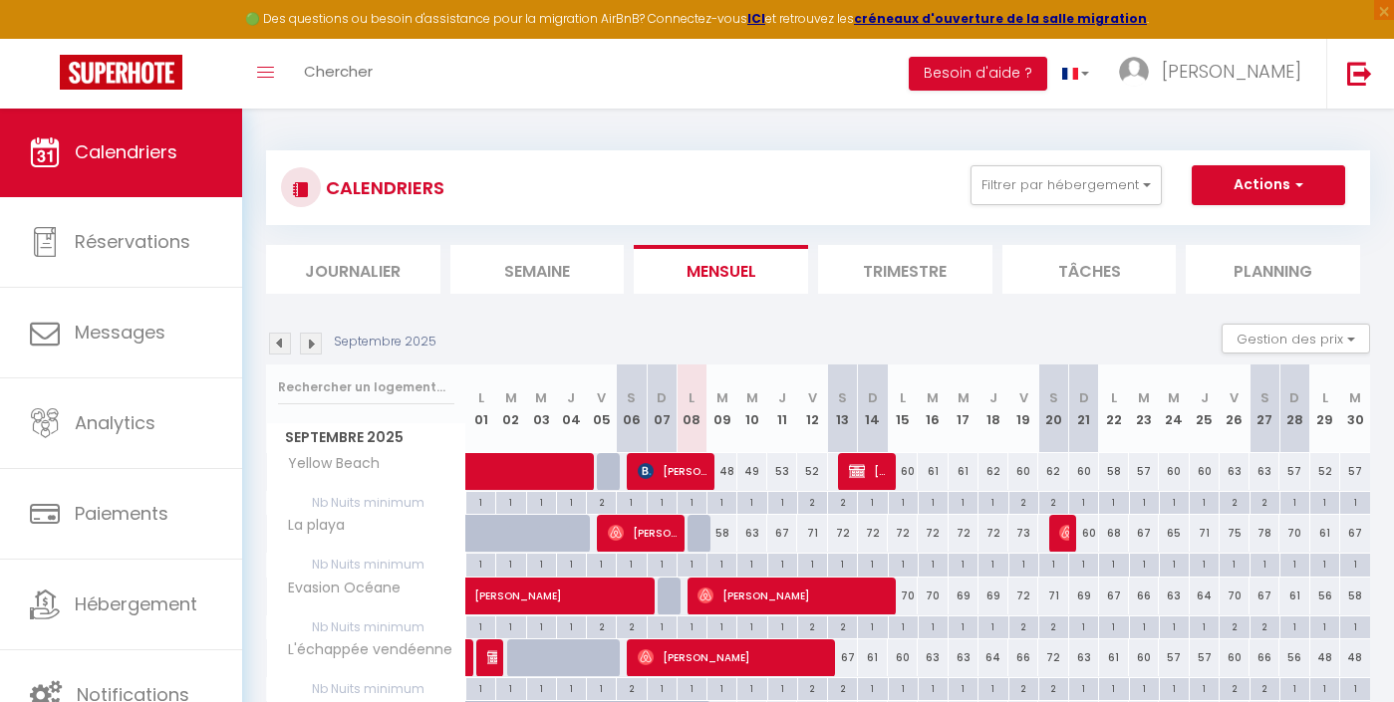
click at [816, 506] on div "2" at bounding box center [812, 501] width 29 height 19
type input "2"
type input "Ven 12 Septembre 2025"
type input "[DATE]"
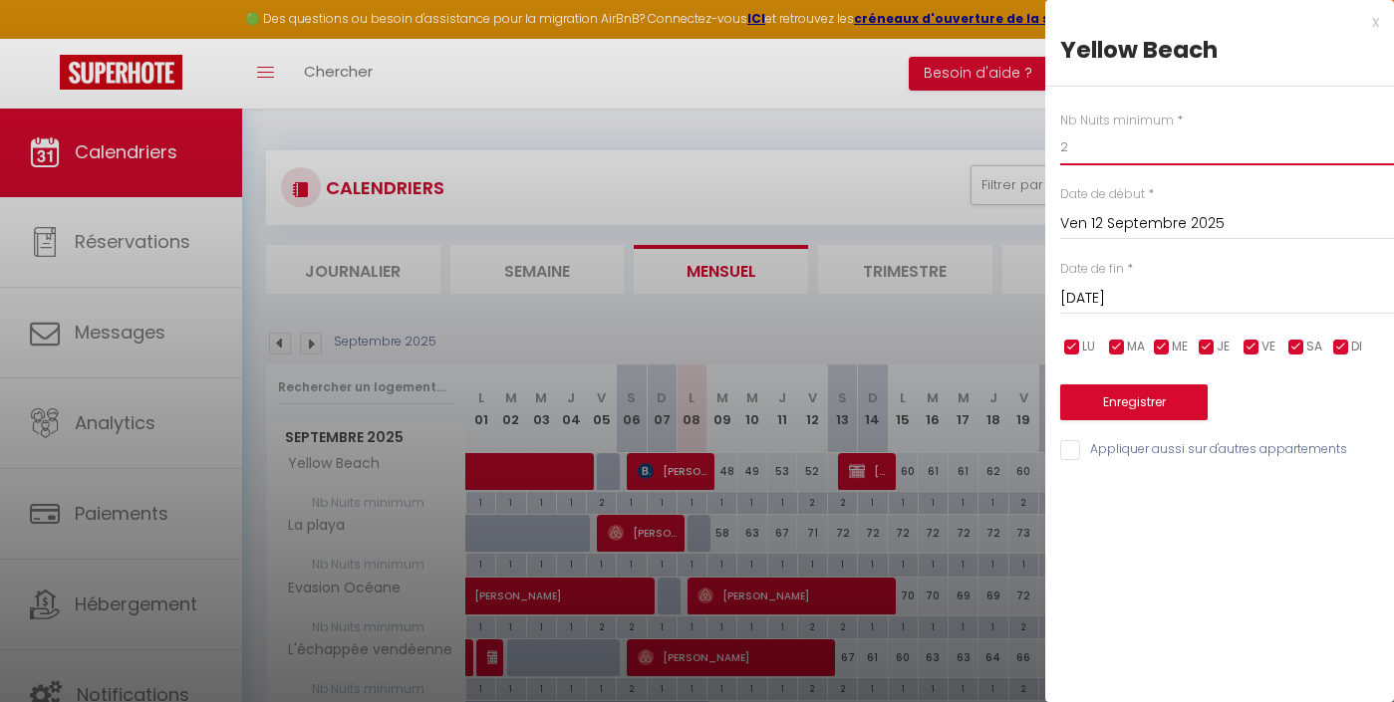
click at [1106, 157] on input "2" at bounding box center [1227, 148] width 334 height 36
type input "1"
click at [1139, 405] on button "Enregistrer" at bounding box center [1133, 403] width 147 height 36
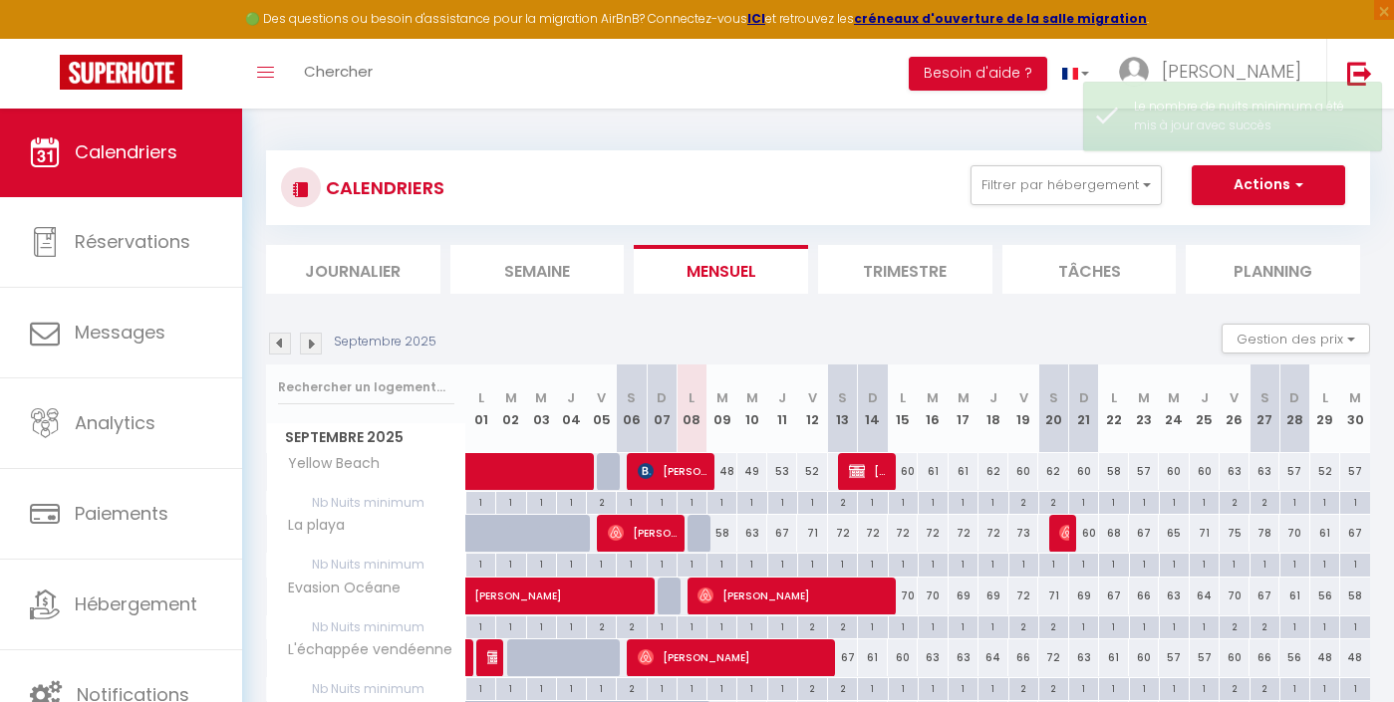
click at [1026, 501] on div "2" at bounding box center [1023, 501] width 29 height 19
type input "2"
type input "Ven 19 Septembre 2025"
type input "[DATE]"
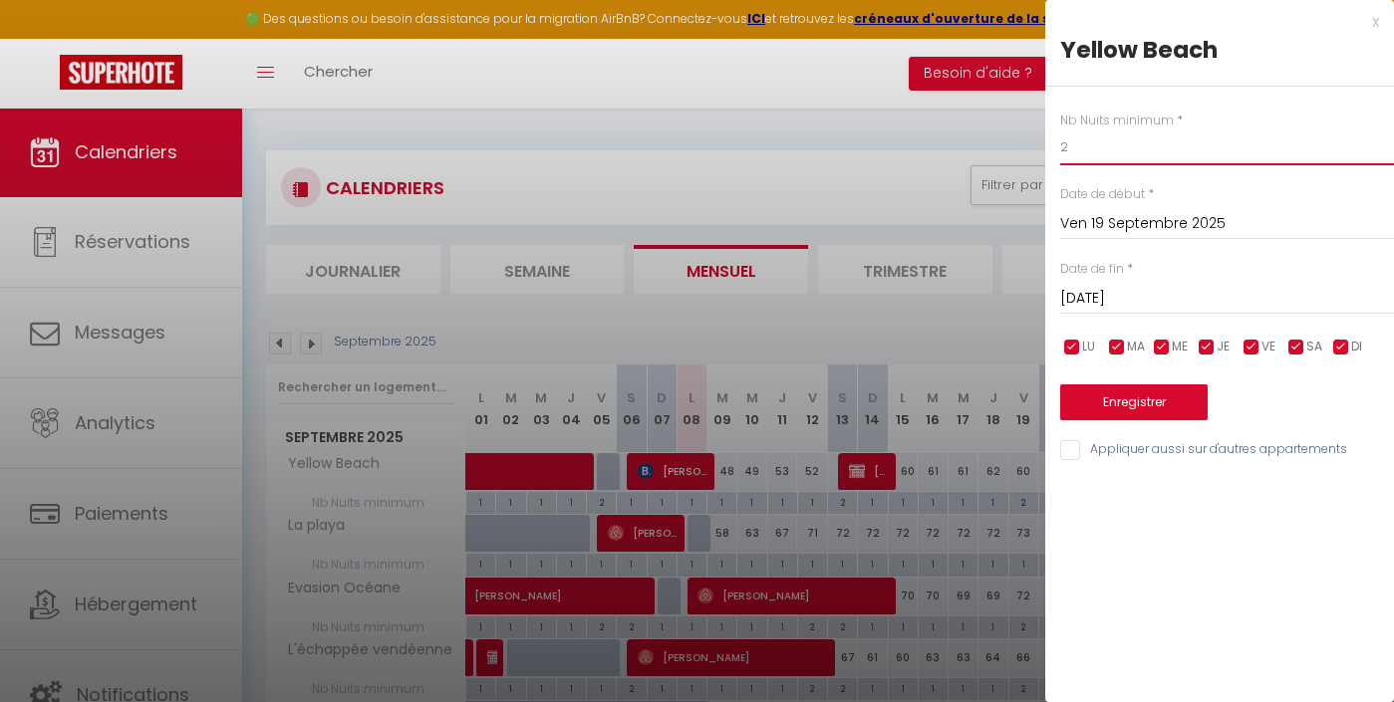
click at [1089, 156] on input "2" at bounding box center [1227, 148] width 334 height 36
type input "1"
click at [1173, 412] on button "Enregistrer" at bounding box center [1133, 403] width 147 height 36
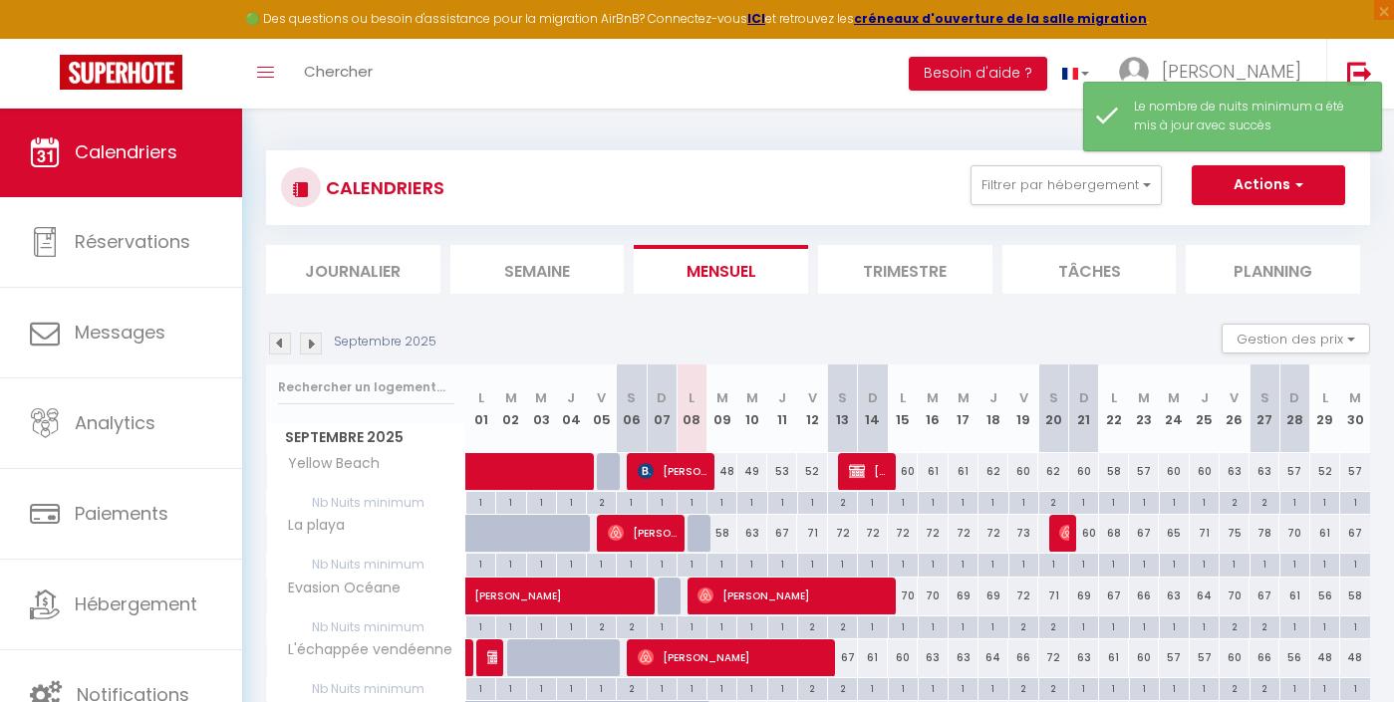
click at [1234, 504] on div "2" at bounding box center [1234, 501] width 29 height 19
type input "2"
type input "Ven 26 Septembre 2025"
type input "[DATE]"
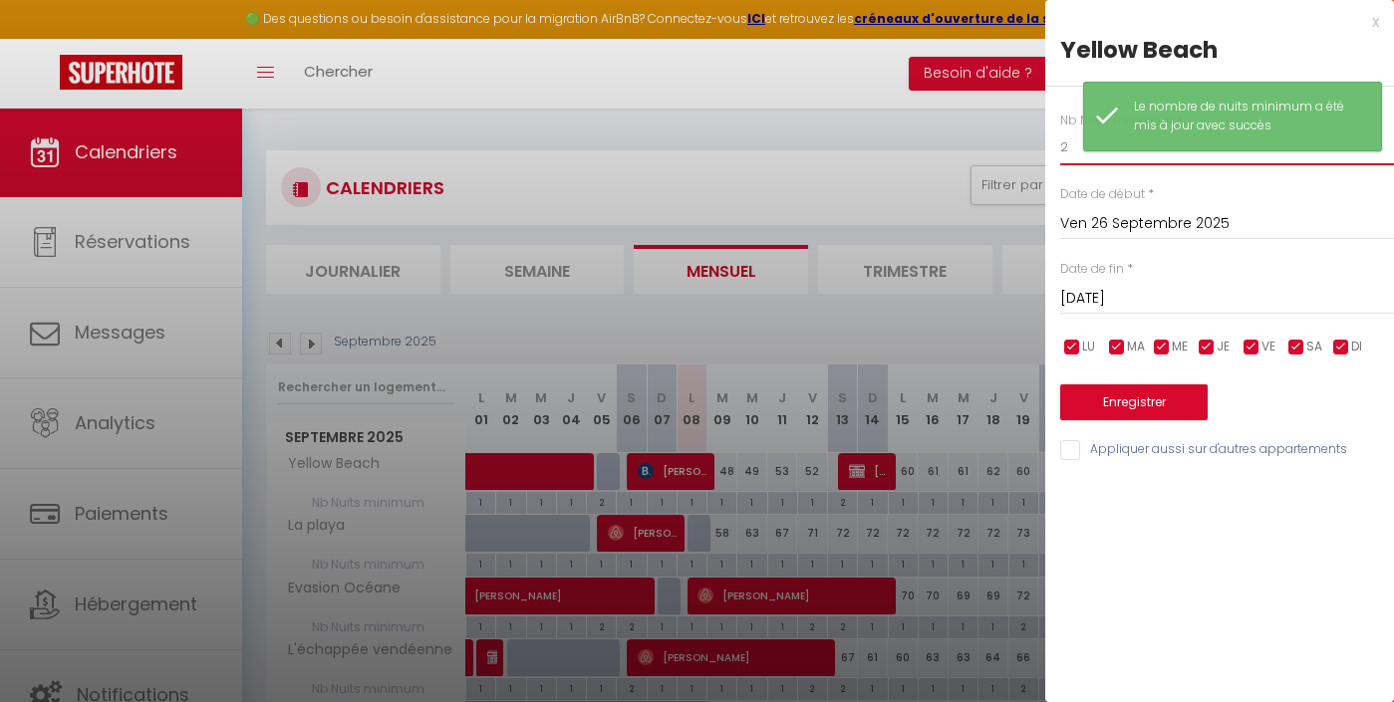
click at [1075, 139] on input "2" at bounding box center [1227, 148] width 334 height 36
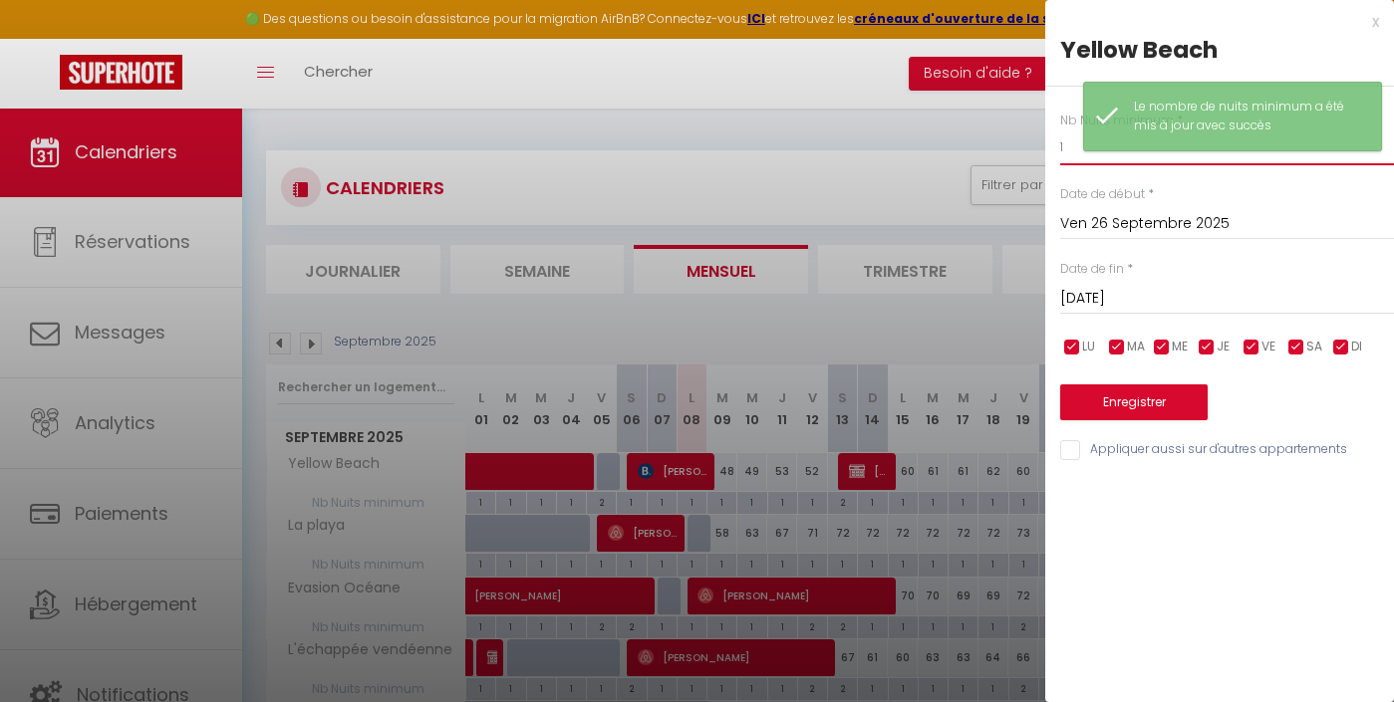
type input "1"
click at [1153, 399] on button "Enregistrer" at bounding box center [1133, 403] width 147 height 36
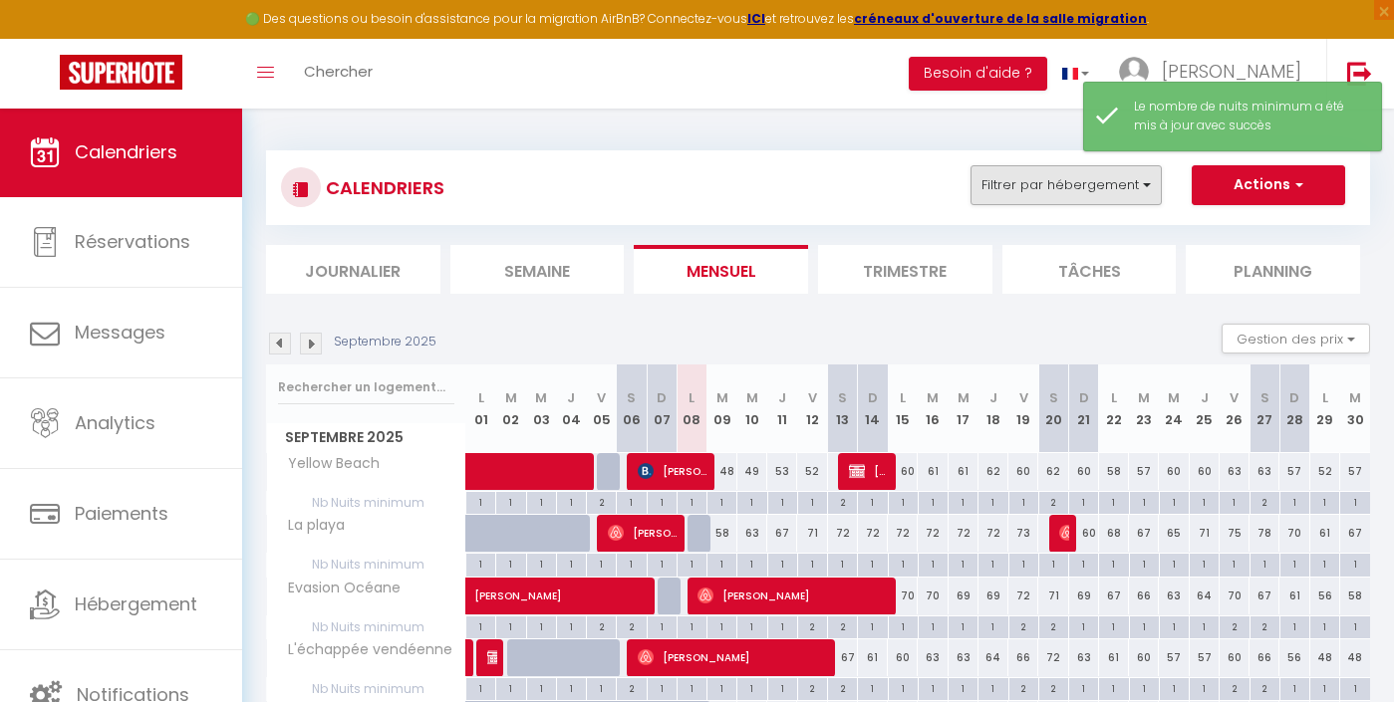
click at [1127, 189] on button "Filtrer par hébergement" at bounding box center [1066, 185] width 191 height 40
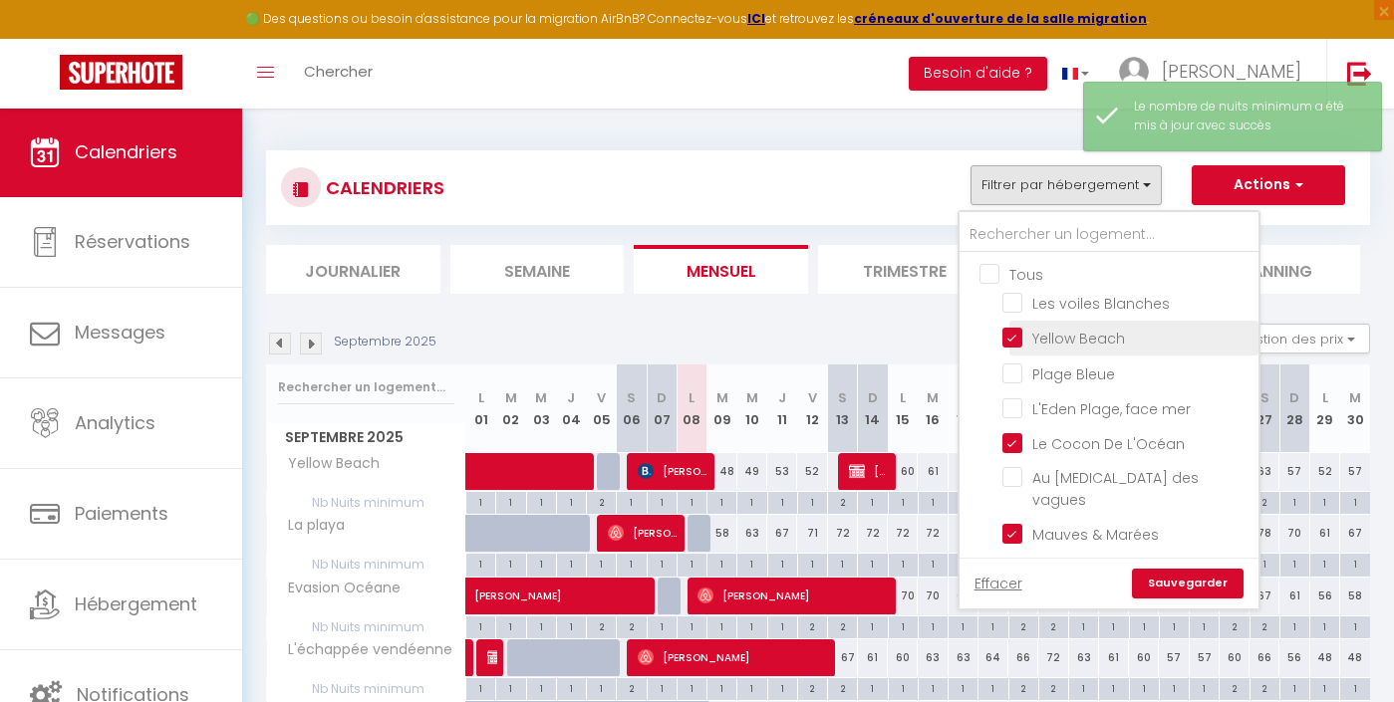
click at [1060, 340] on input "Yellow Beach" at bounding box center [1126, 337] width 249 height 20
checkbox input "false"
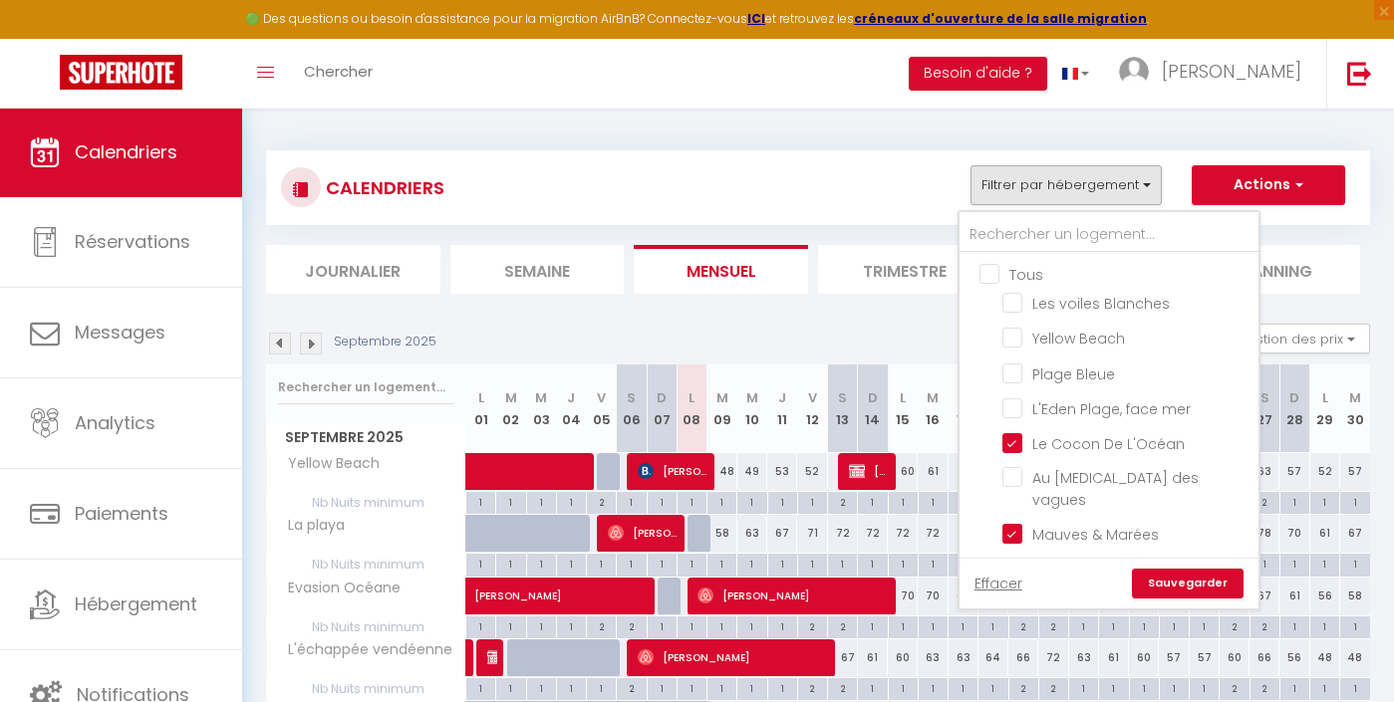
click at [1199, 585] on link "Sauvegarder" at bounding box center [1188, 584] width 112 height 30
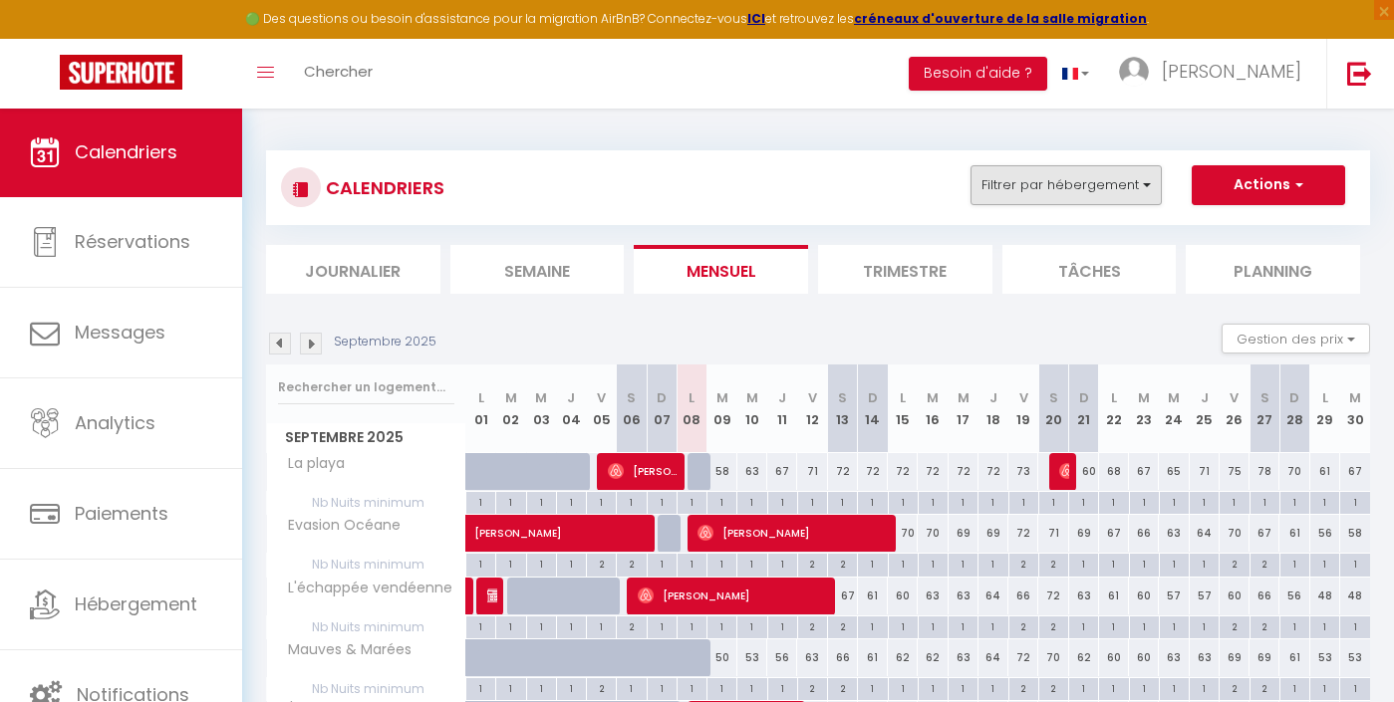
click at [1117, 176] on button "Filtrer par hébergement" at bounding box center [1066, 185] width 191 height 40
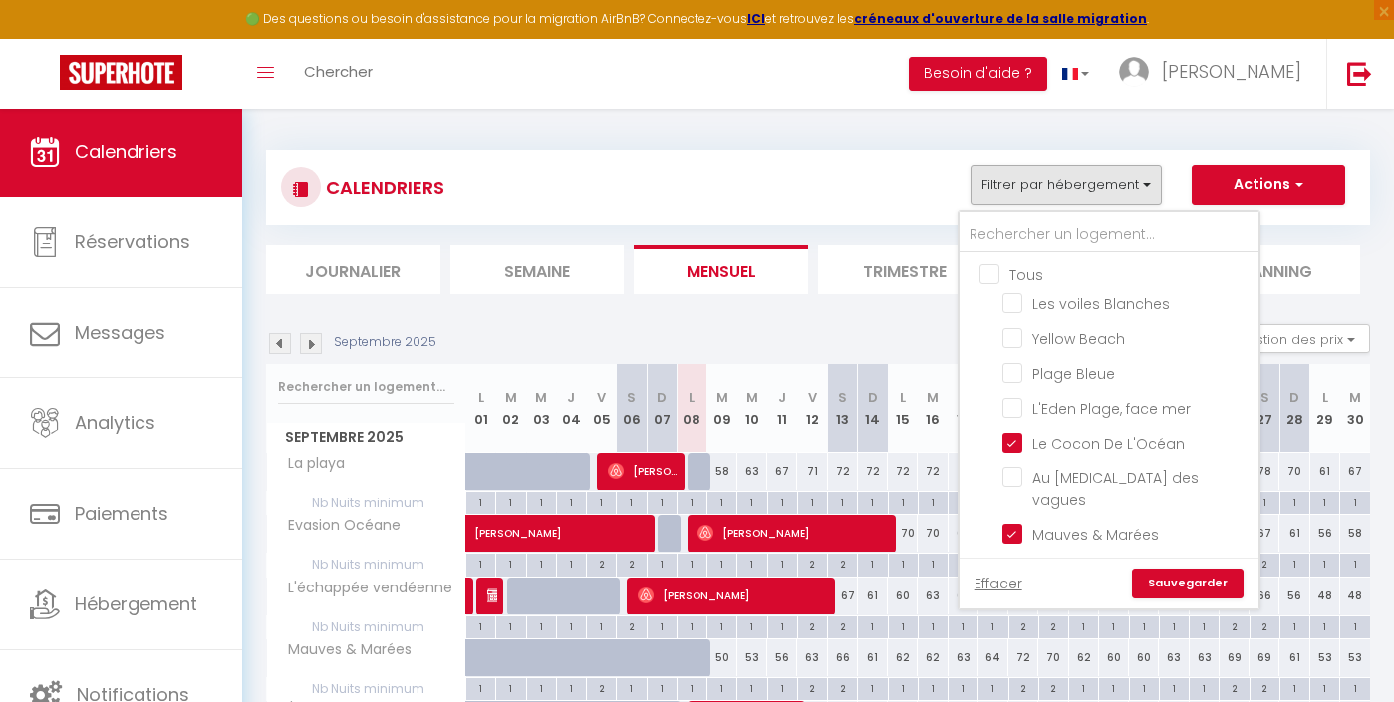
click at [863, 178] on div "CALENDRIERS Filtrer par hébergement Tous Les voiles Blanches Yellow Beach Plage…" at bounding box center [818, 187] width 1074 height 45
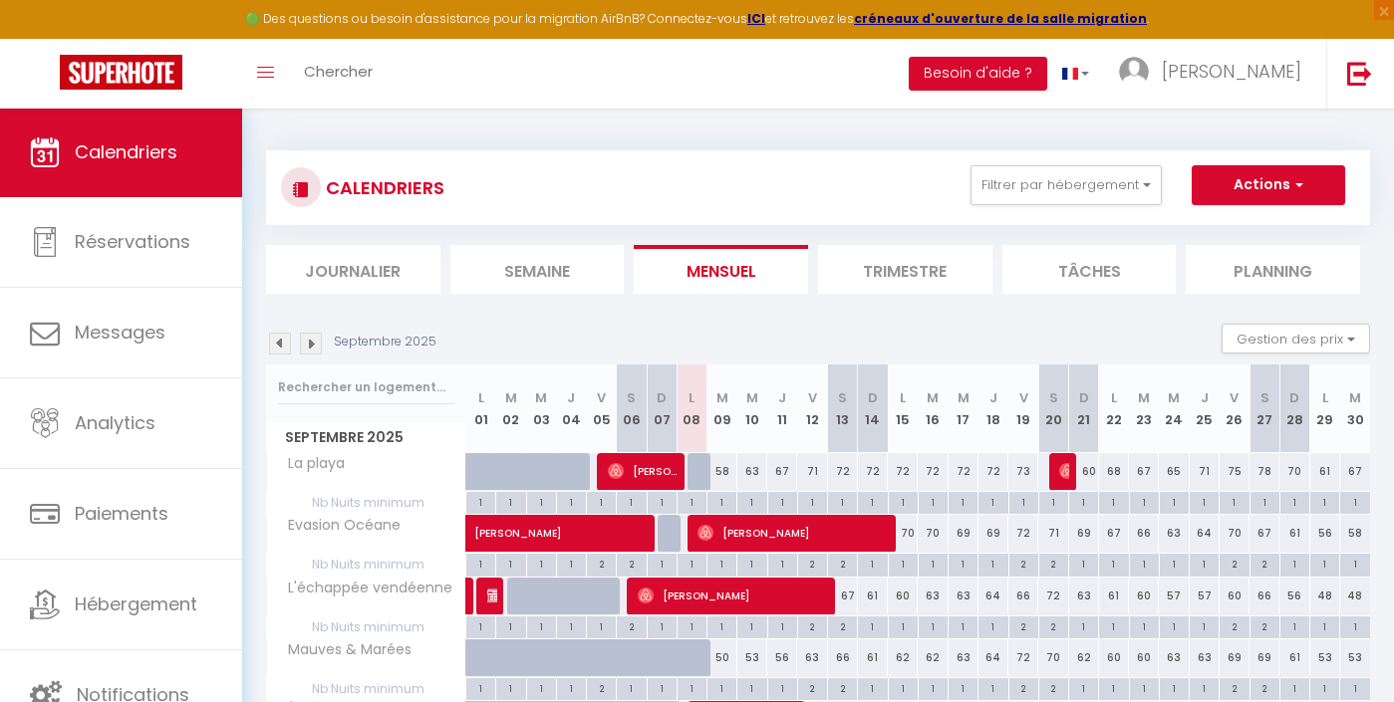
click at [841, 505] on div "1" at bounding box center [842, 501] width 29 height 19
type input "1"
type input "[DATE]"
type input "Dim 14 Septembre 2025"
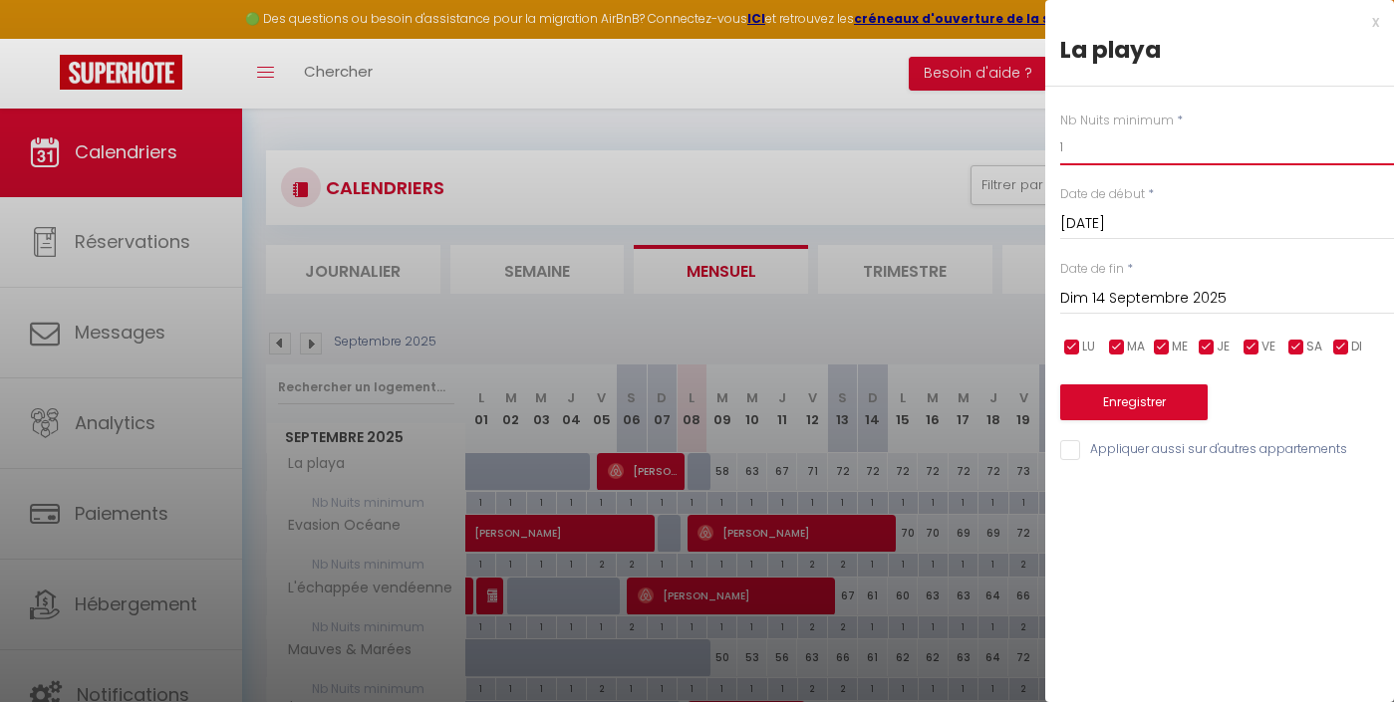
click at [1117, 143] on input "1" at bounding box center [1227, 148] width 334 height 36
type input "3"
type input "2"
click at [1185, 401] on button "Enregistrer" at bounding box center [1133, 403] width 147 height 36
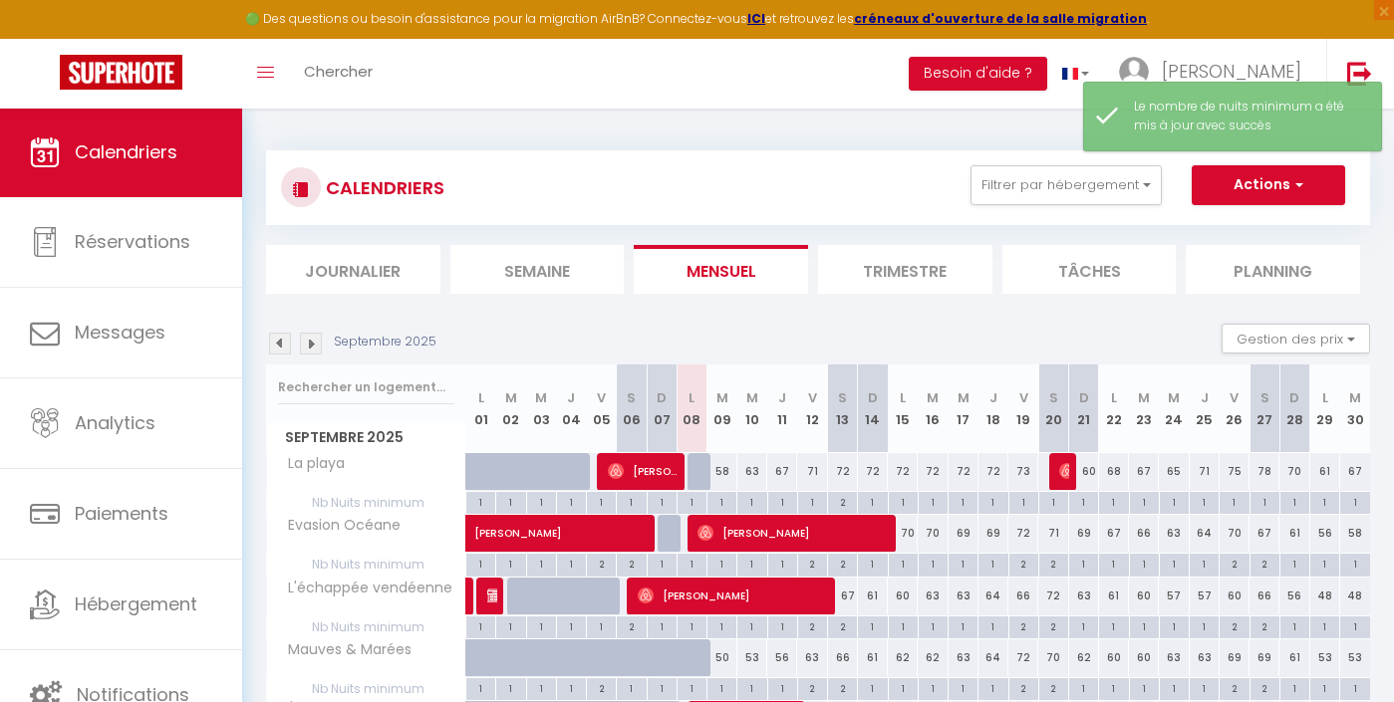
click at [1263, 503] on div "1" at bounding box center [1265, 501] width 29 height 19
type input "1"
type input "[DATE]"
type input "Dim 28 Septembre 2025"
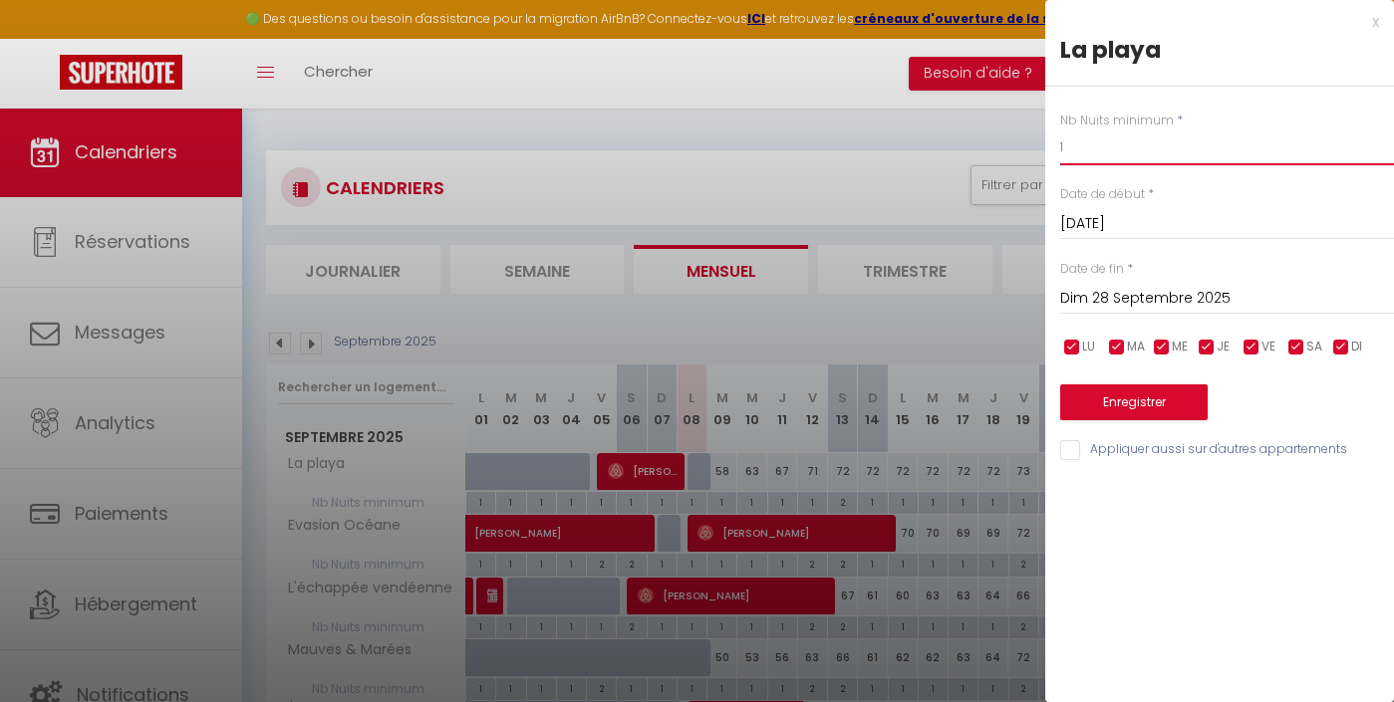
click at [1098, 151] on input "1" at bounding box center [1227, 148] width 334 height 36
click at [1098, 150] on input "1" at bounding box center [1227, 148] width 334 height 36
type input "2"
click at [1109, 395] on button "Enregistrer" at bounding box center [1133, 403] width 147 height 36
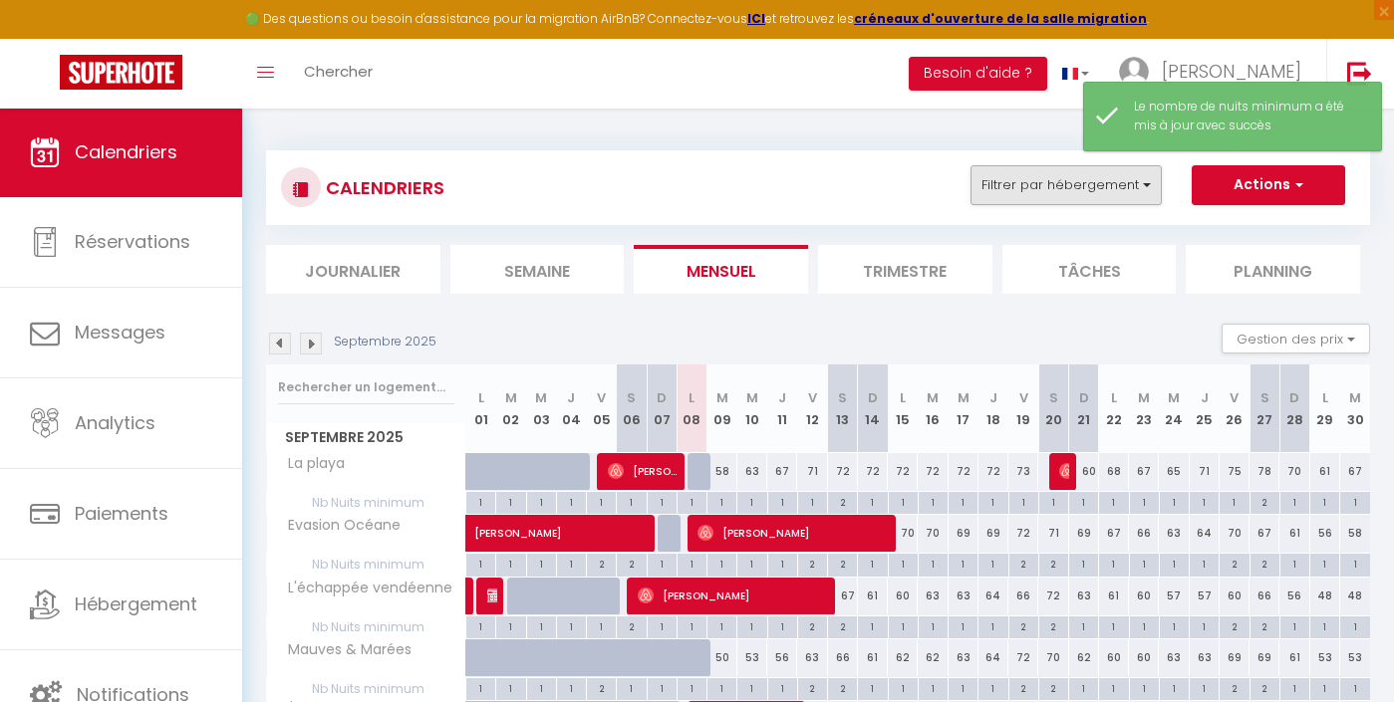
click at [1025, 176] on button "Filtrer par hébergement" at bounding box center [1066, 185] width 191 height 40
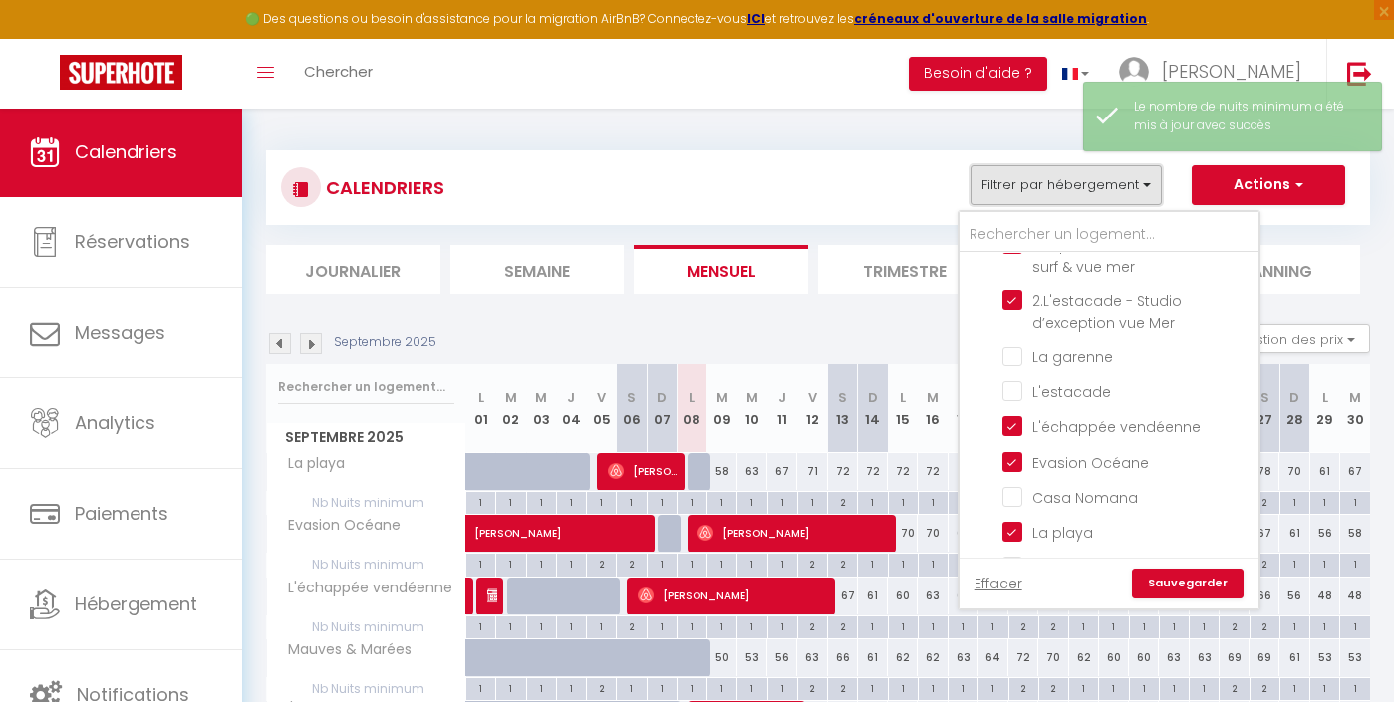
scroll to position [559, 0]
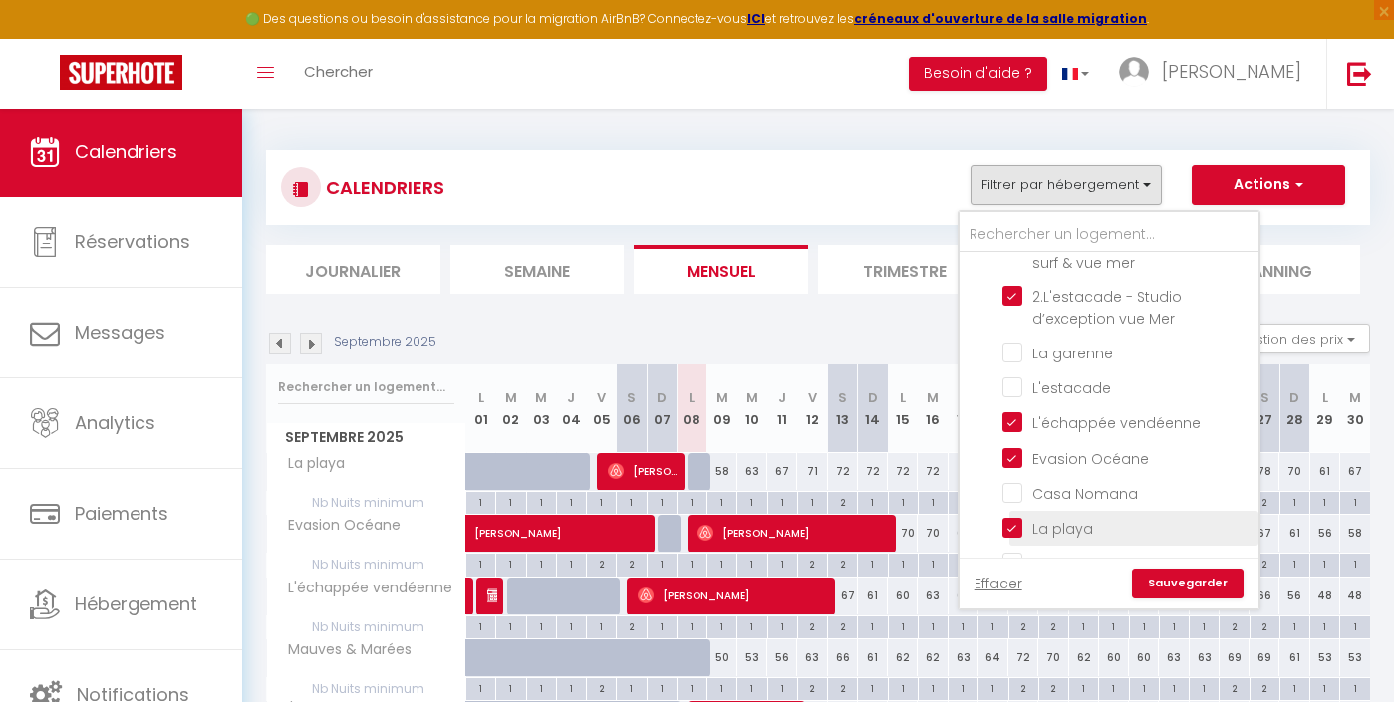
click at [1063, 517] on input "La playa" at bounding box center [1126, 527] width 249 height 20
checkbox input "false"
click at [1173, 580] on link "Sauvegarder" at bounding box center [1188, 584] width 112 height 30
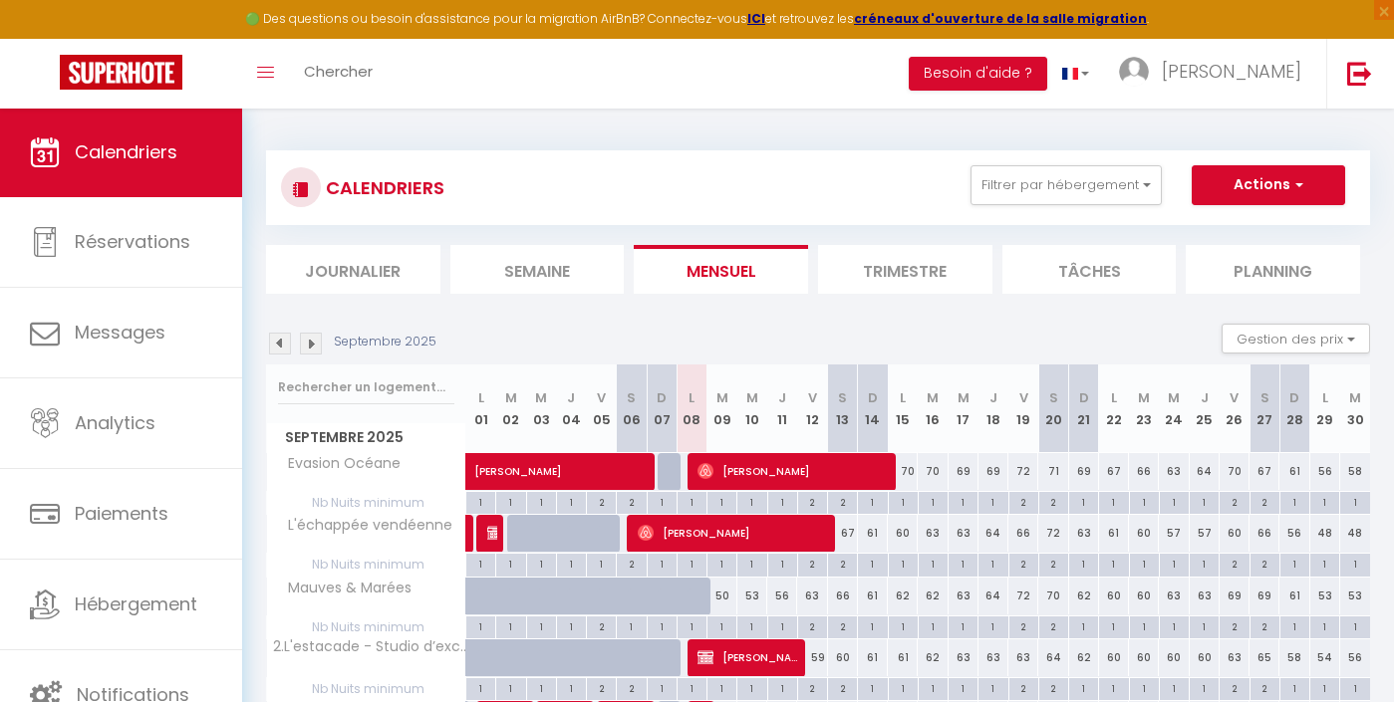
click at [1023, 507] on div "2" at bounding box center [1023, 501] width 29 height 19
type input "2"
type input "Ven 19 Septembre 2025"
type input "[DATE]"
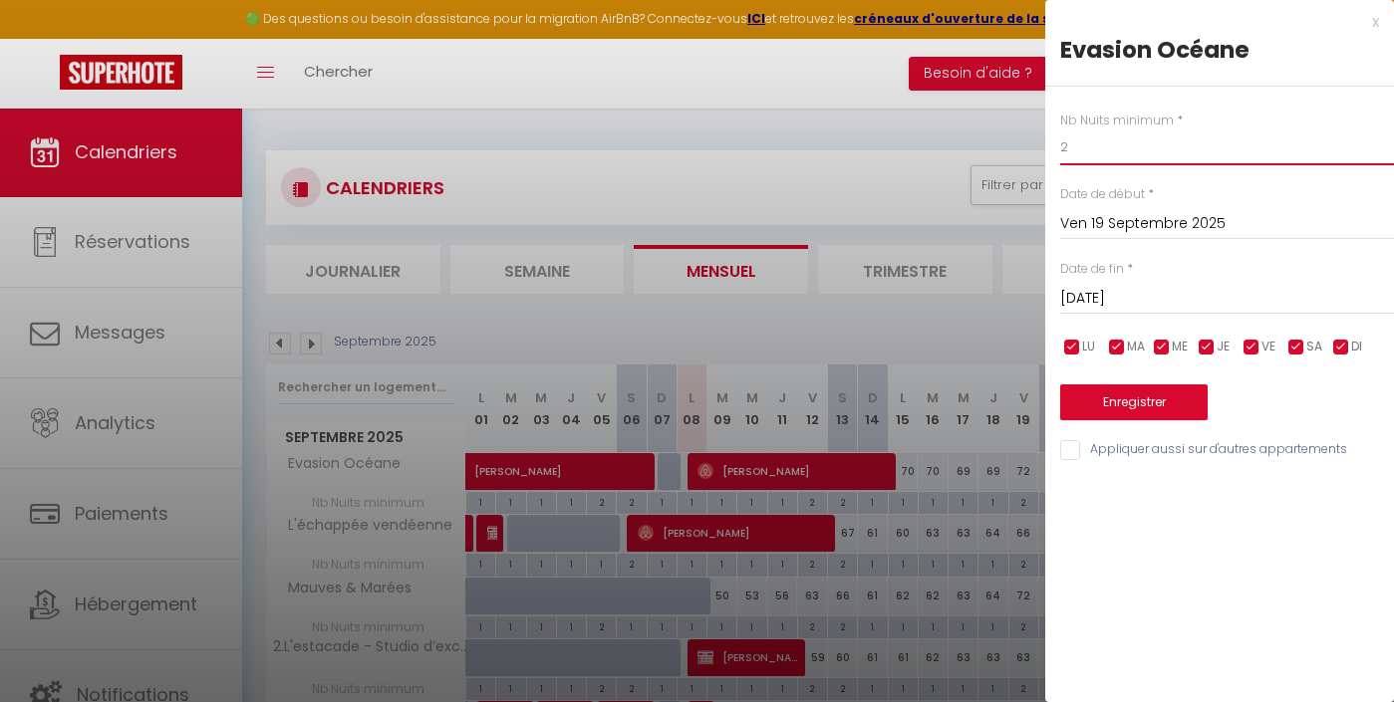
click at [1122, 148] on input "2" at bounding box center [1227, 148] width 334 height 36
click at [1122, 153] on input "2" at bounding box center [1227, 148] width 334 height 36
click at [1120, 152] on input "2" at bounding box center [1227, 148] width 334 height 36
type input "1"
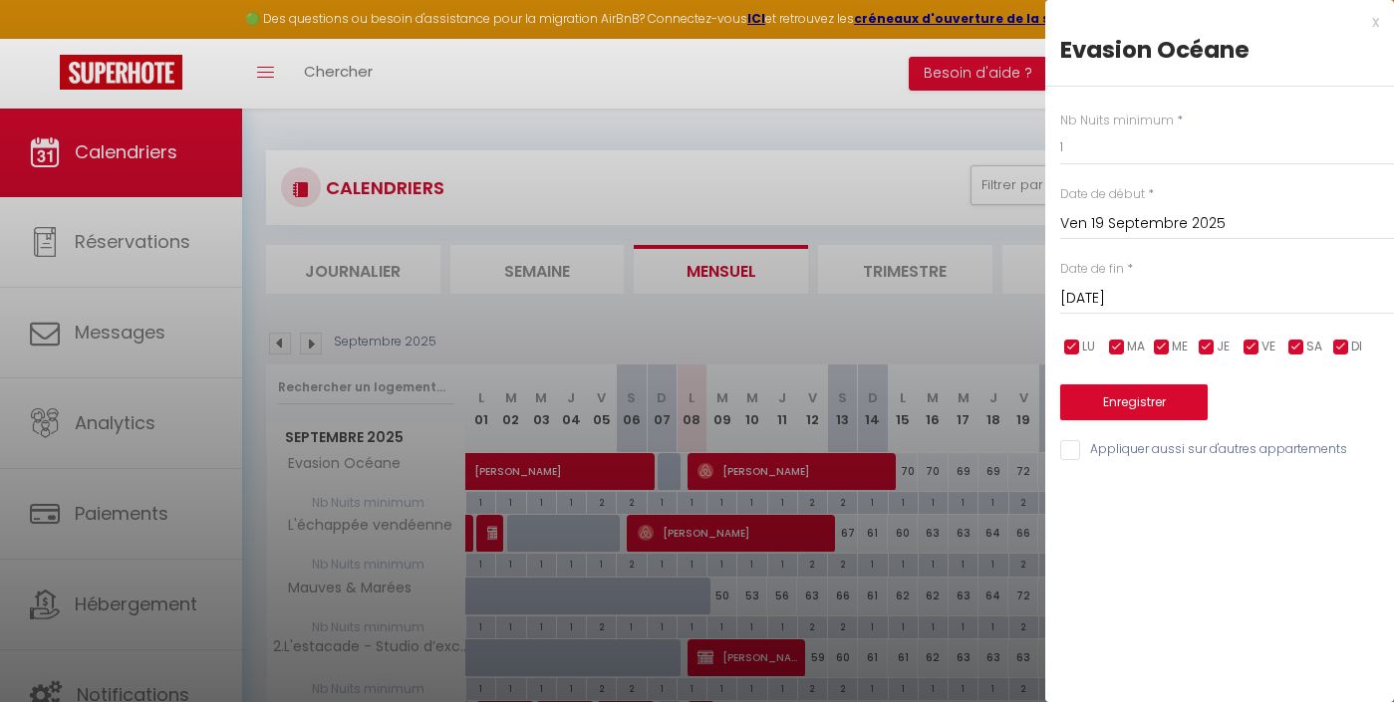
click at [1168, 406] on button "Enregistrer" at bounding box center [1133, 403] width 147 height 36
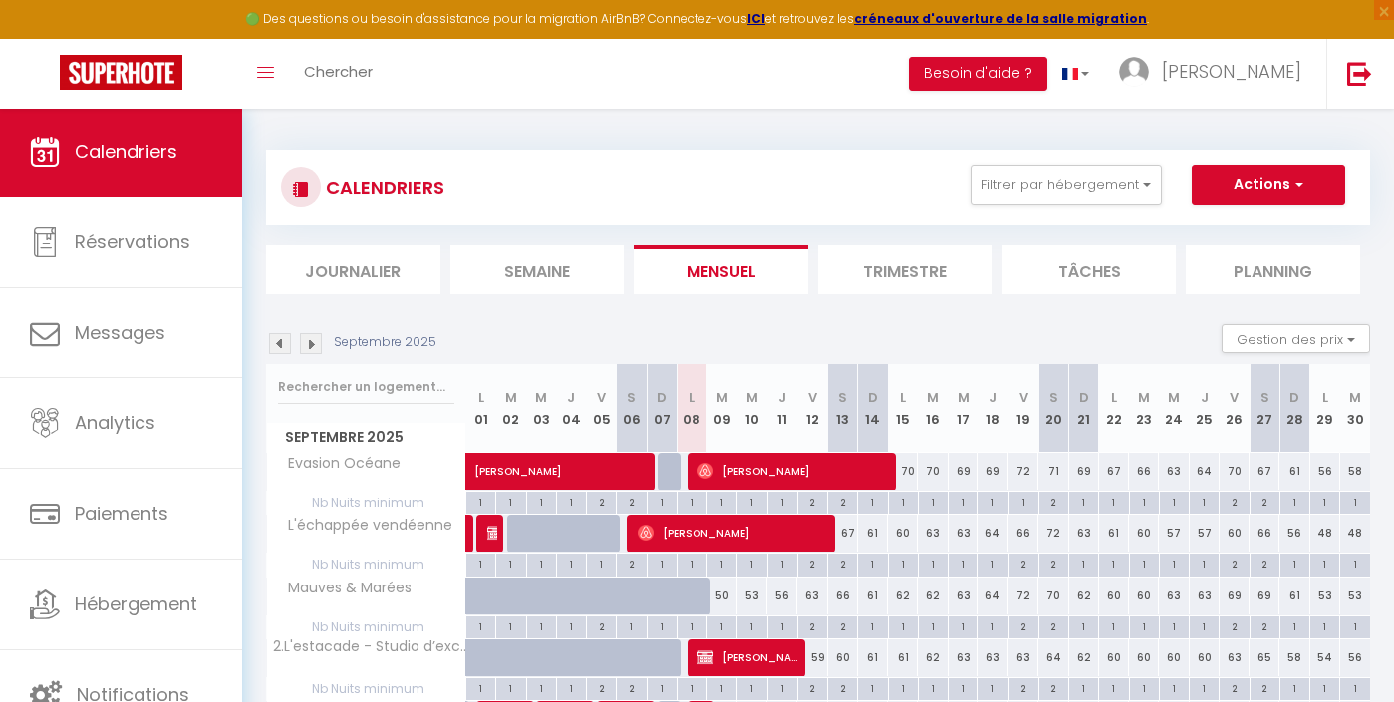
click at [1235, 503] on div "2" at bounding box center [1234, 501] width 29 height 19
type input "2"
type input "Ven 26 Septembre 2025"
type input "[DATE]"
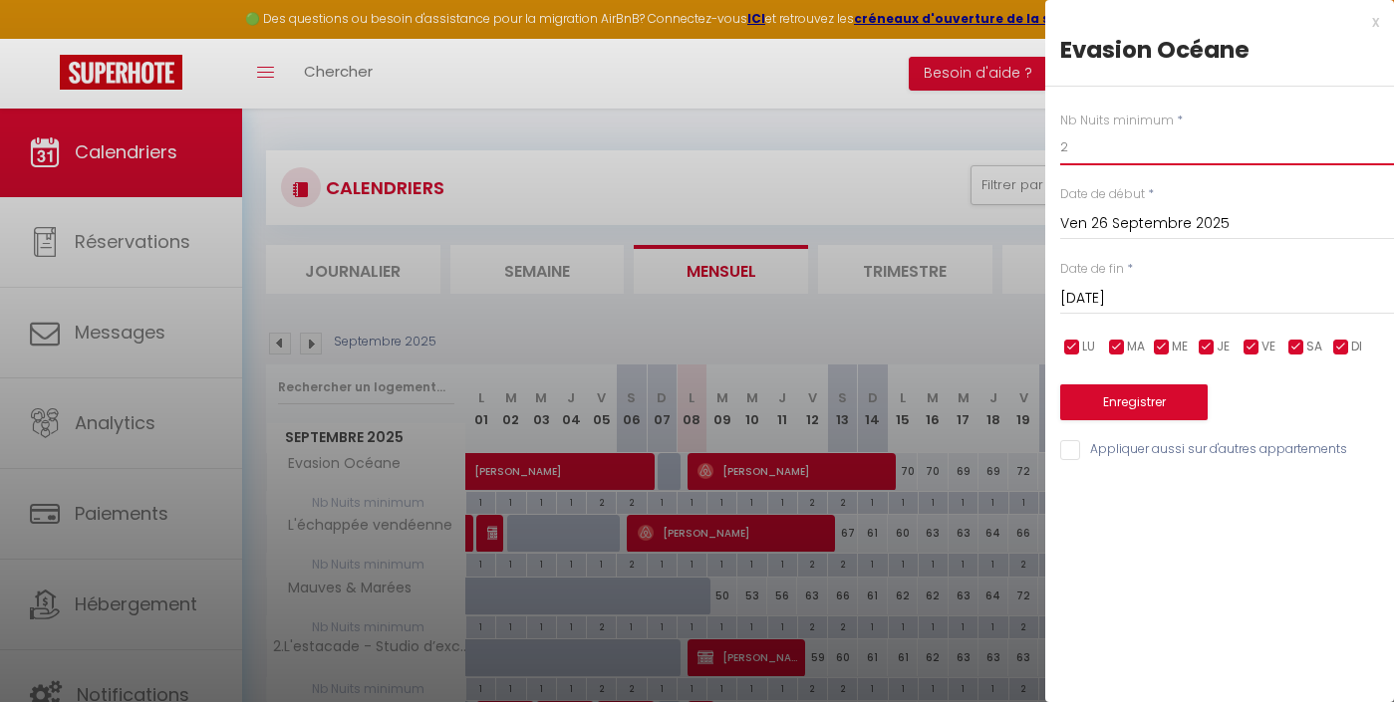
click at [1095, 148] on input "2" at bounding box center [1227, 148] width 334 height 36
type input "1"
click at [1149, 418] on div "Nb Nuits minimum * 1 Date de début * [DATE] < [DATE] > Dim Lun Mar Mer Jeu Ven …" at bounding box center [1219, 275] width 349 height 377
click at [1141, 402] on button "Enregistrer" at bounding box center [1133, 403] width 147 height 36
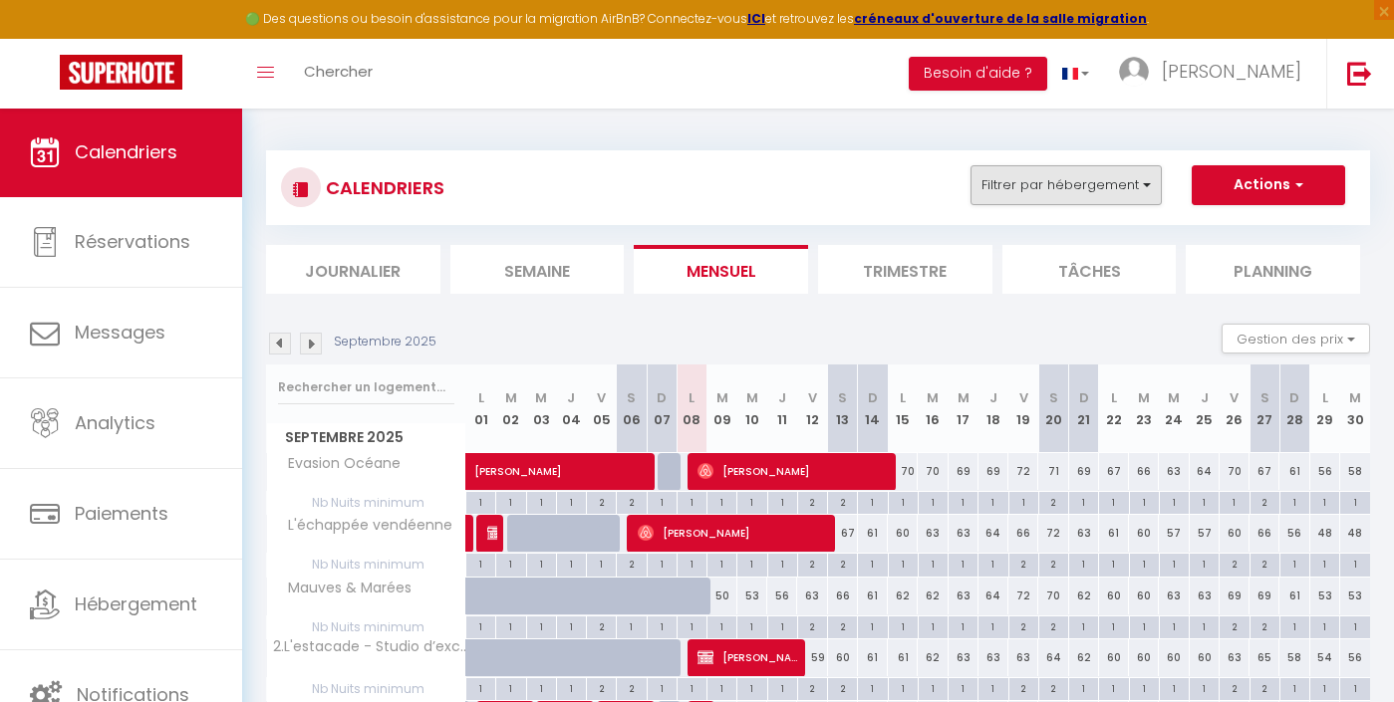
click at [1109, 186] on button "Filtrer par hébergement" at bounding box center [1066, 185] width 191 height 40
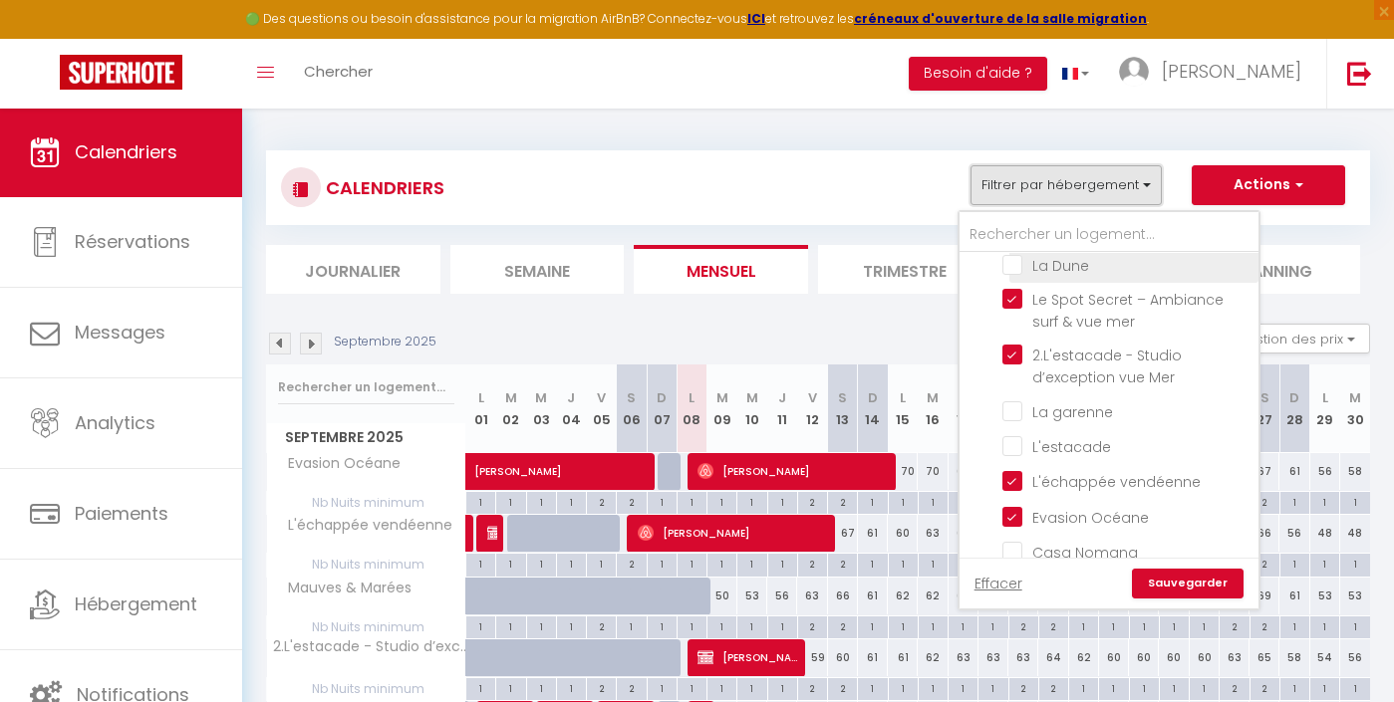
scroll to position [539, 0]
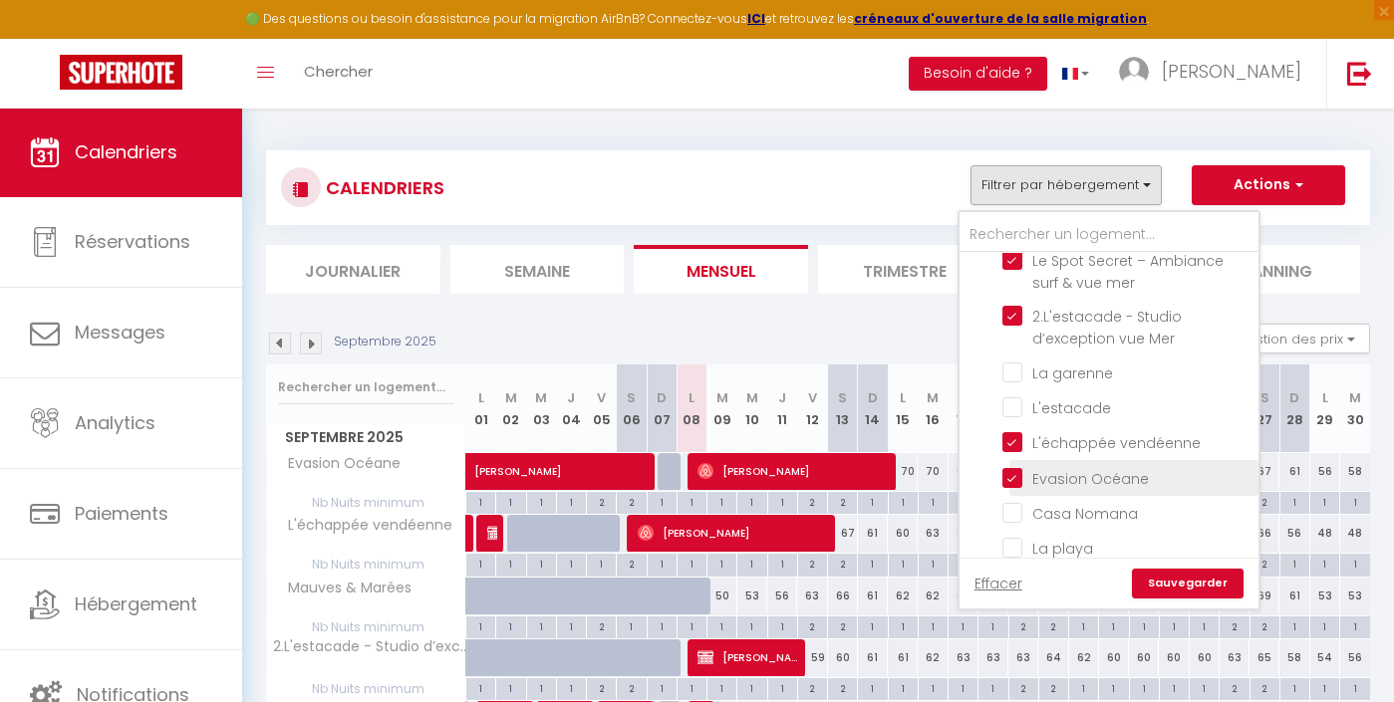
click at [1072, 466] on input "Evasion Océane" at bounding box center [1126, 476] width 249 height 20
checkbox input "false"
click at [1194, 600] on div "Effacer Sauvegarder" at bounding box center [1109, 583] width 299 height 51
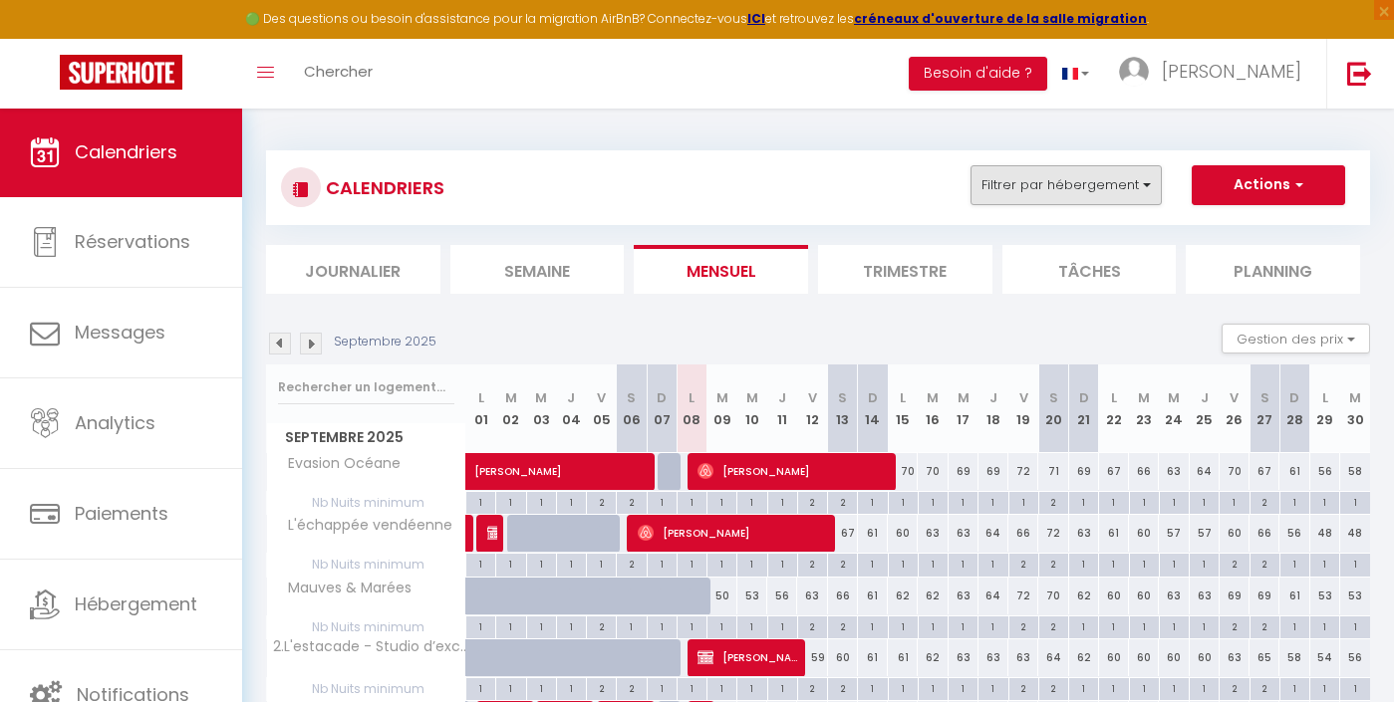
click at [1079, 203] on button "Filtrer par hébergement" at bounding box center [1066, 185] width 191 height 40
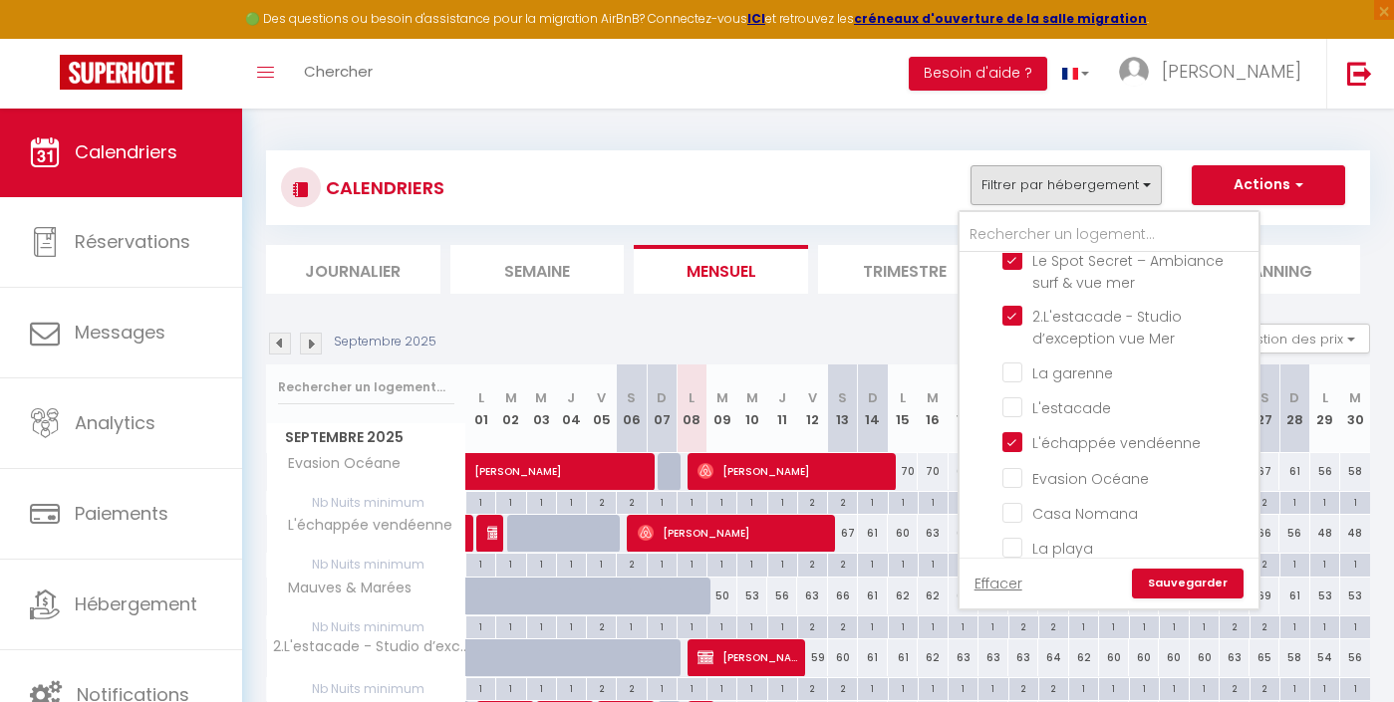
click at [1201, 574] on link "Sauvegarder" at bounding box center [1188, 584] width 112 height 30
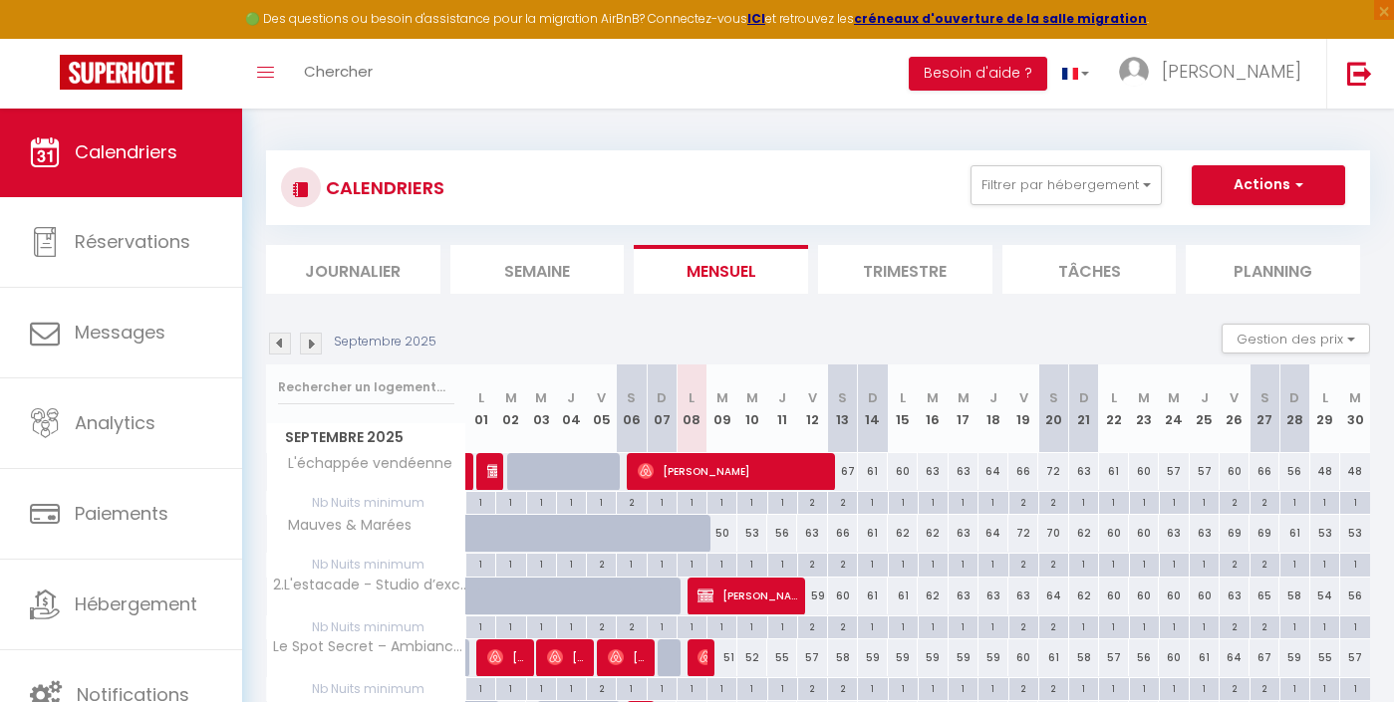
click at [845, 500] on div "2" at bounding box center [842, 501] width 29 height 19
type input "2"
type input "[DATE]"
type input "Dim 14 Septembre 2025"
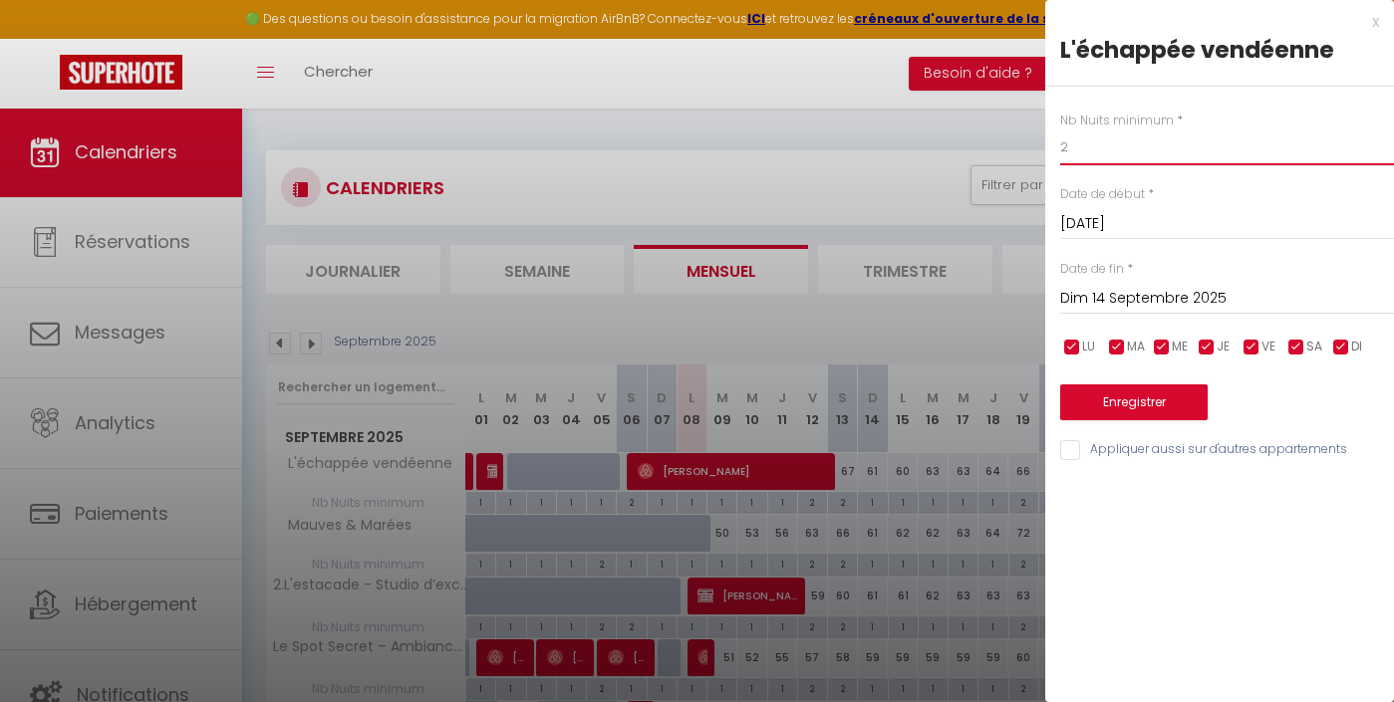
click at [1109, 163] on input "2" at bounding box center [1227, 148] width 334 height 36
type input "1"
click at [1165, 392] on button "Enregistrer" at bounding box center [1133, 403] width 147 height 36
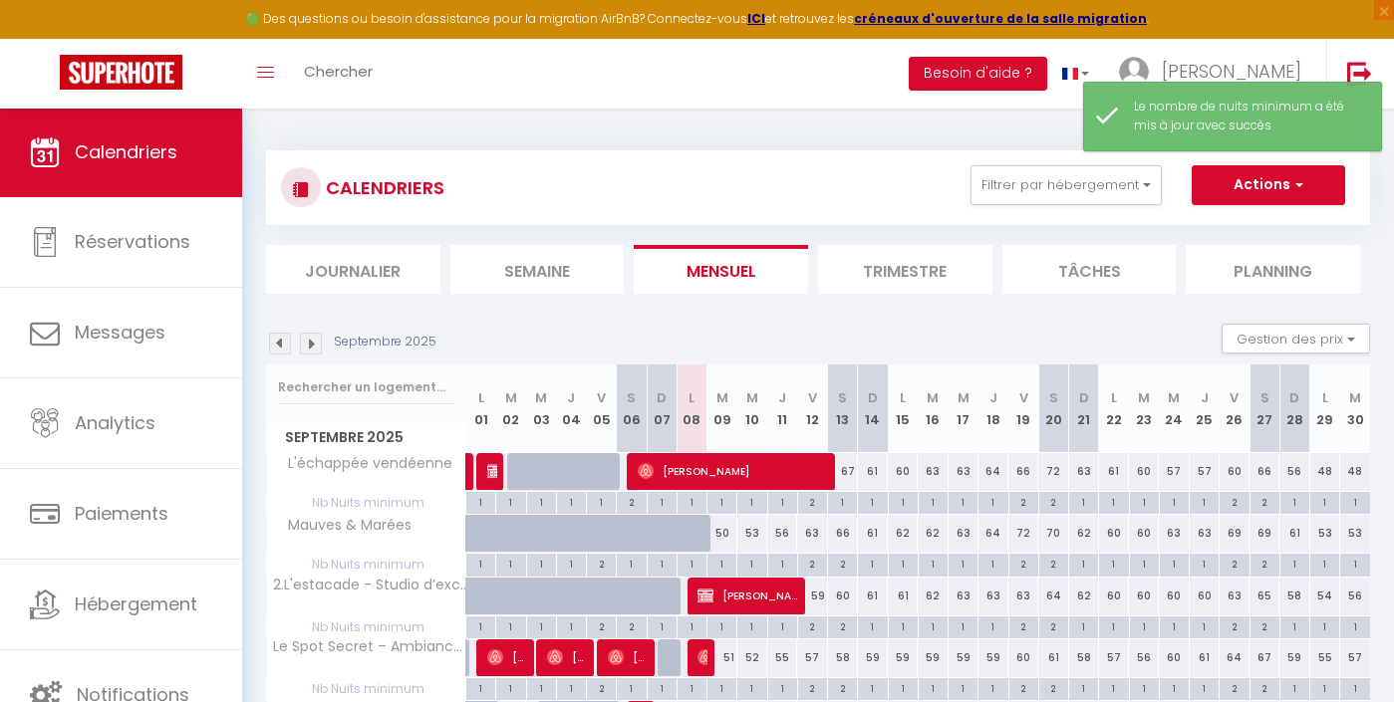
click at [1025, 509] on div "2" at bounding box center [1023, 501] width 29 height 19
type input "2"
type input "Ven 19 Septembre 2025"
type input "[DATE]"
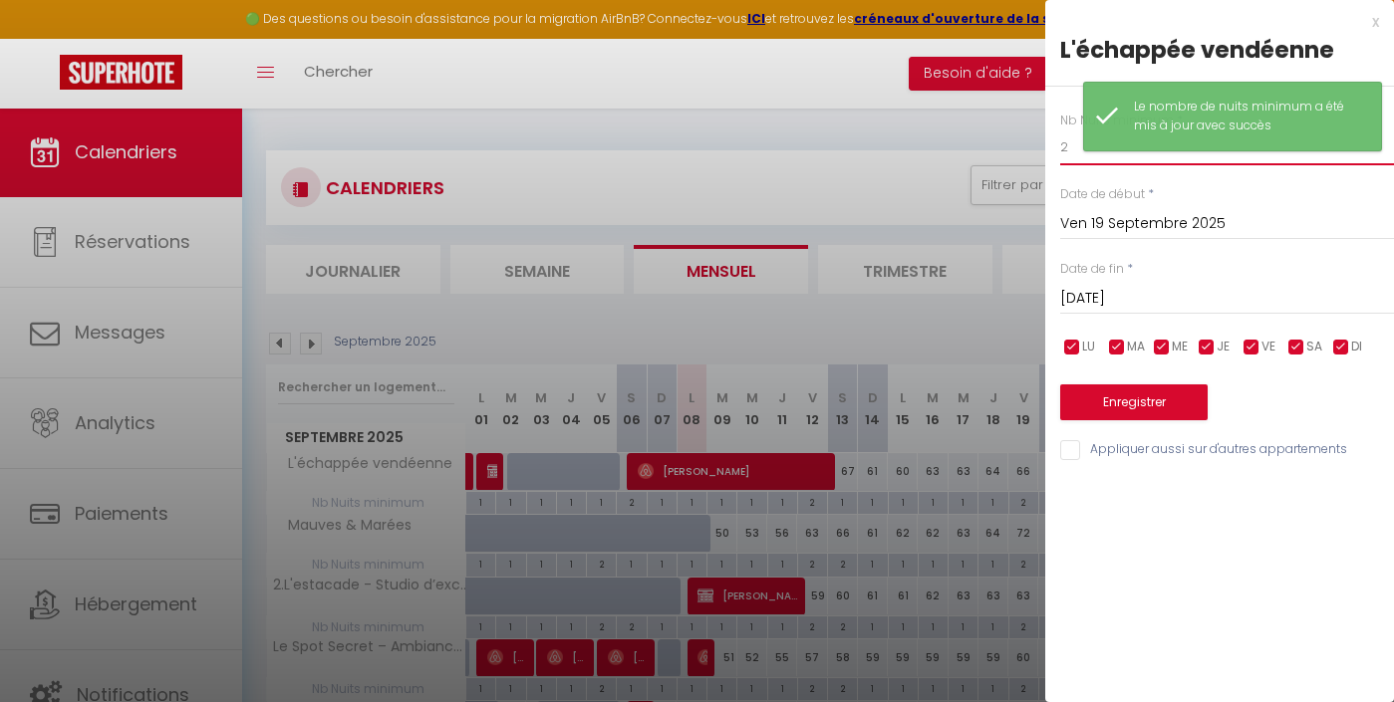
click at [1081, 150] on input "2" at bounding box center [1227, 148] width 334 height 36
click at [1081, 149] on input "2" at bounding box center [1227, 148] width 334 height 36
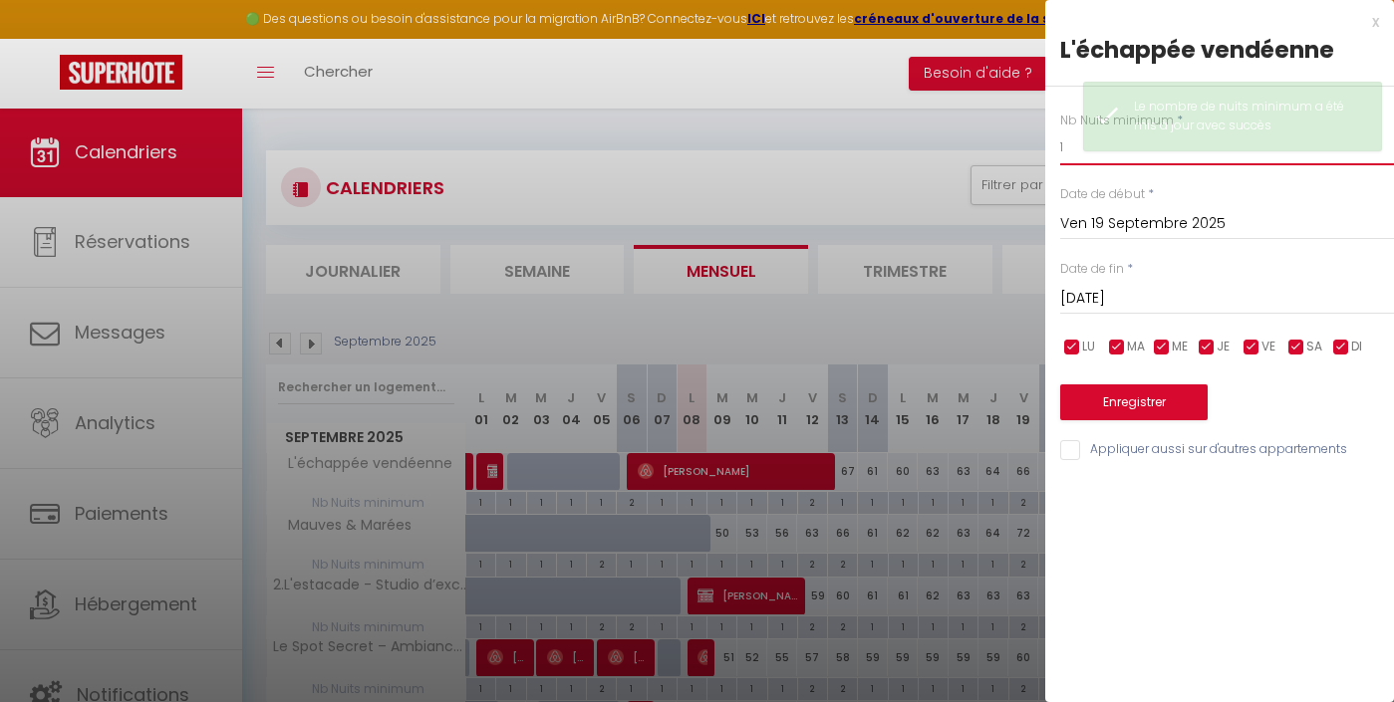
type input "1"
click at [1115, 395] on button "Enregistrer" at bounding box center [1133, 403] width 147 height 36
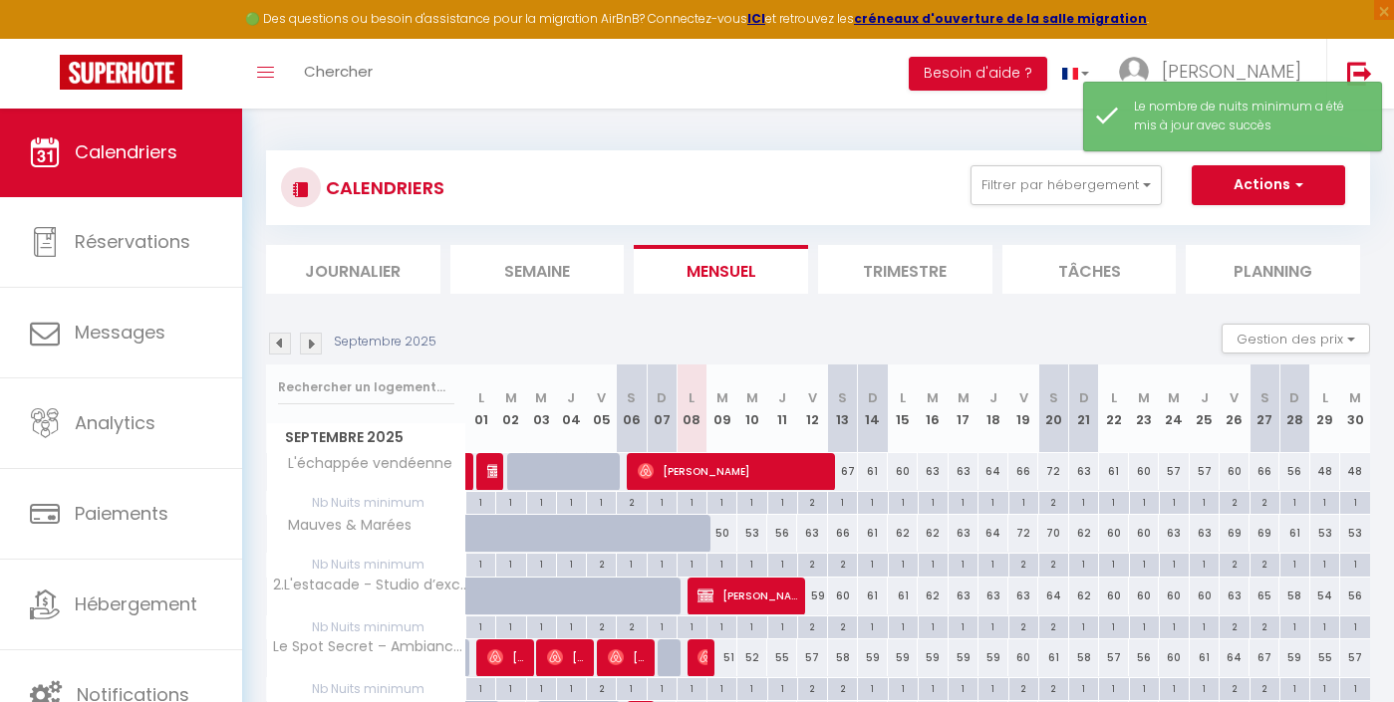
click at [1235, 501] on div "2" at bounding box center [1234, 501] width 29 height 19
type input "2"
type input "Ven 26 Septembre 2025"
type input "[DATE]"
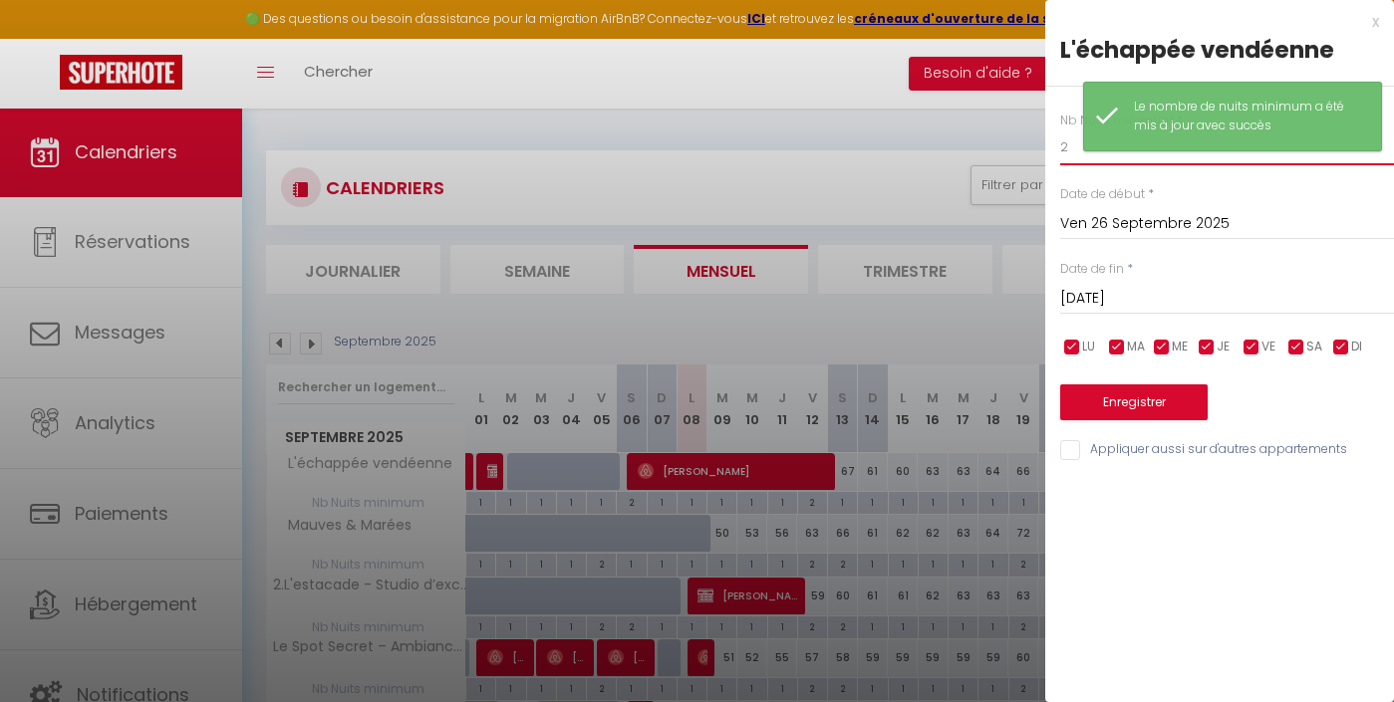
click at [1063, 135] on input "2" at bounding box center [1227, 148] width 334 height 36
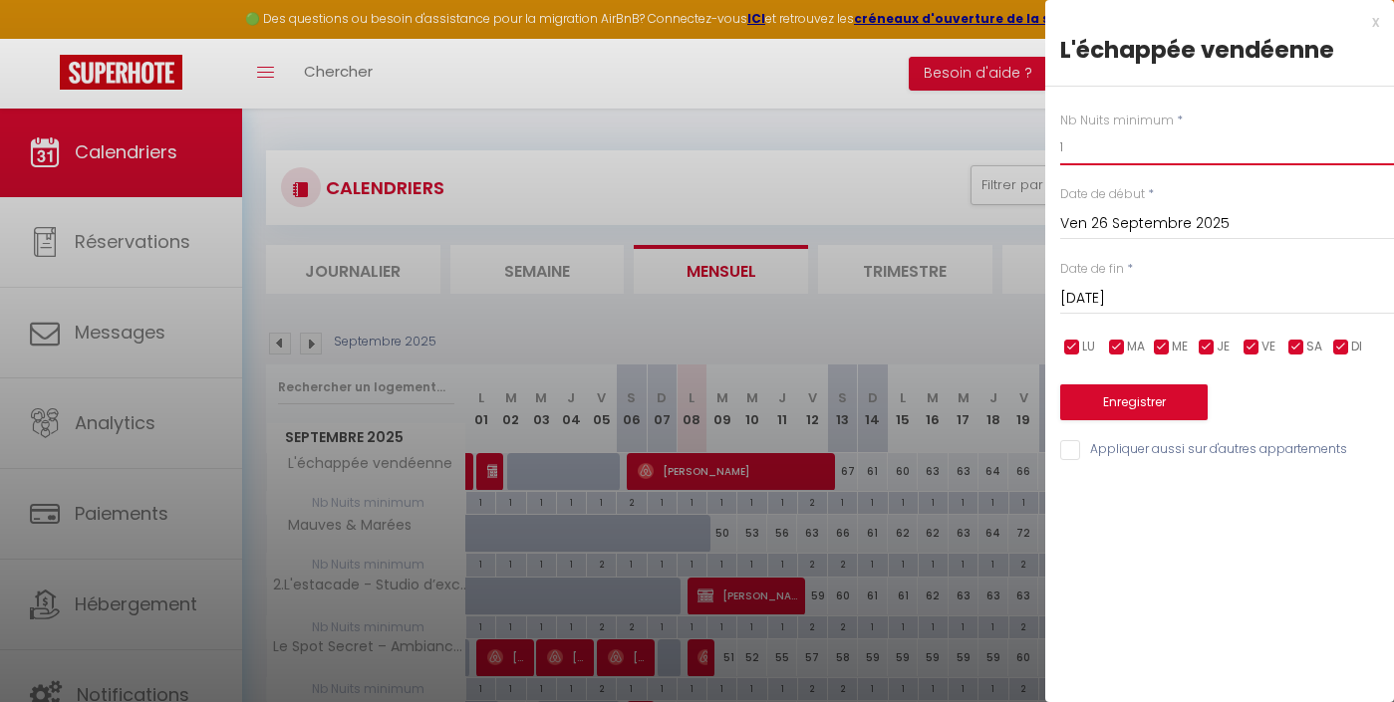
type input "1"
click at [1096, 389] on button "Enregistrer" at bounding box center [1133, 403] width 147 height 36
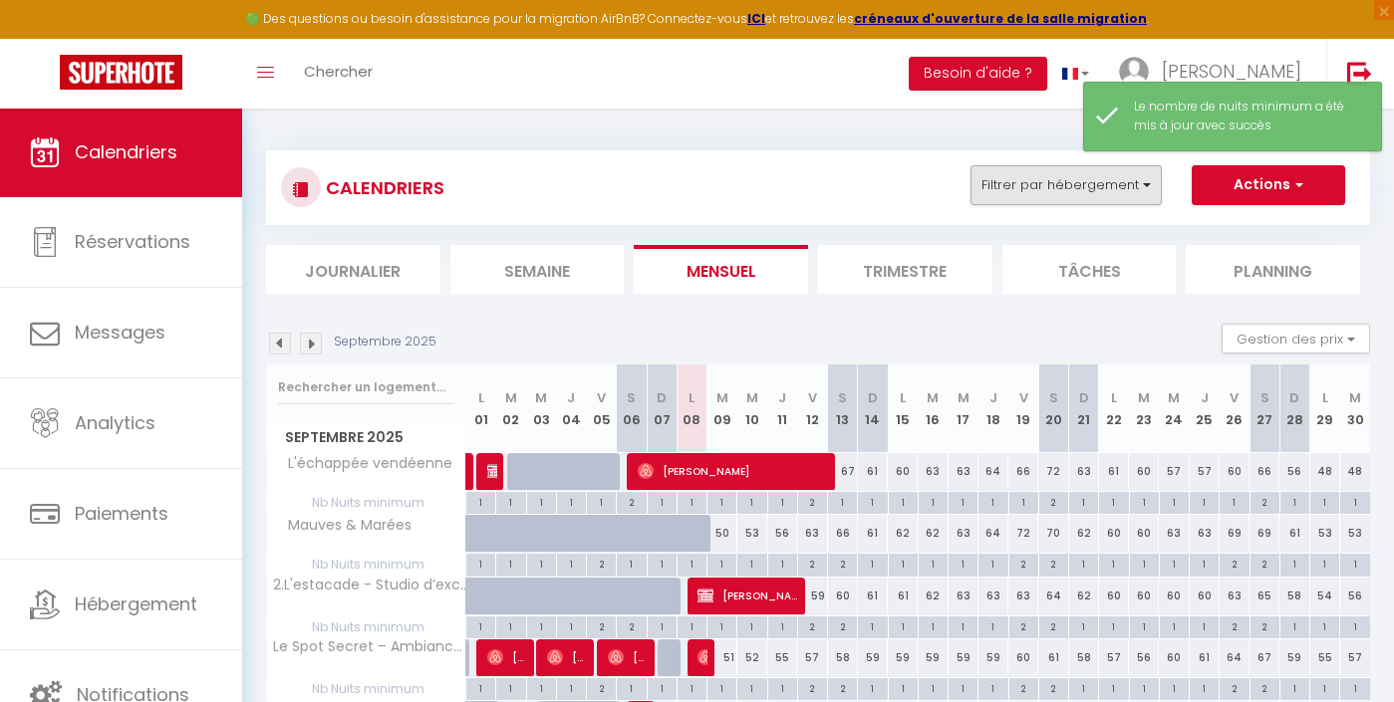
click at [1025, 192] on button "Filtrer par hébergement" at bounding box center [1066, 185] width 191 height 40
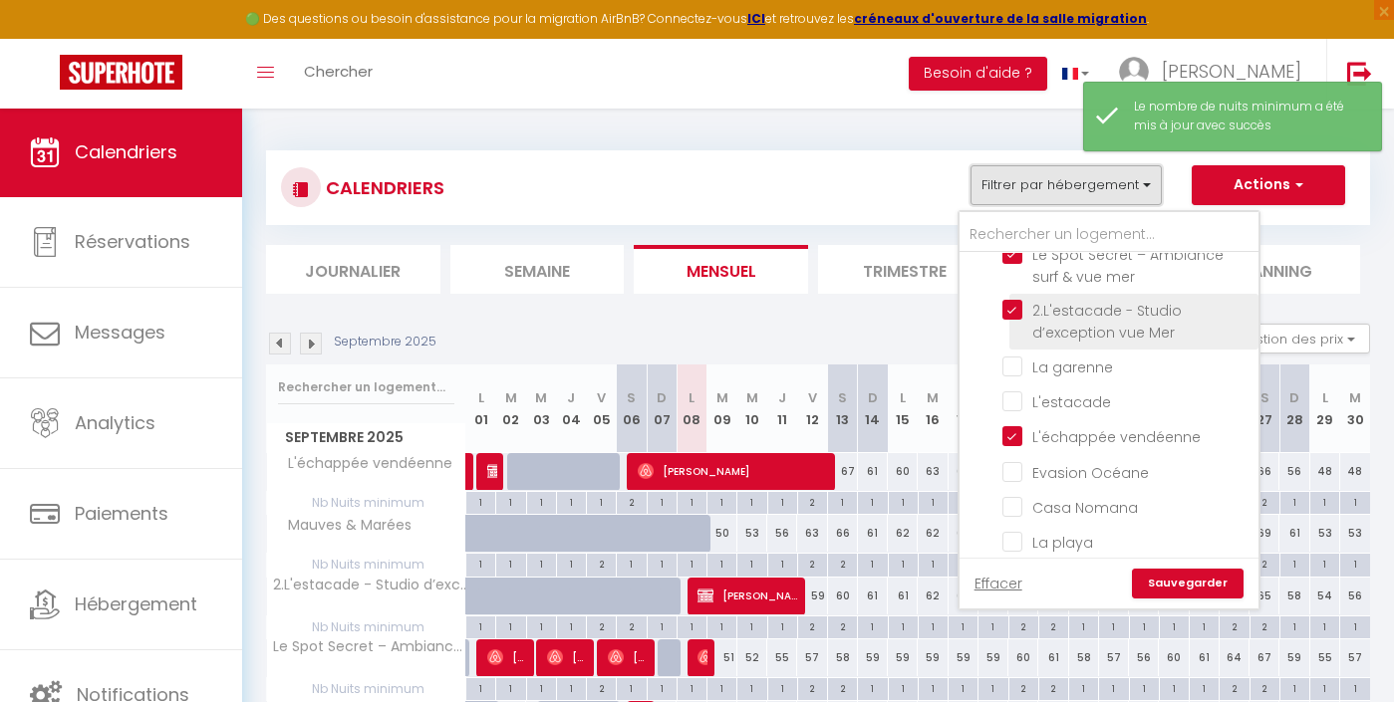
scroll to position [561, 0]
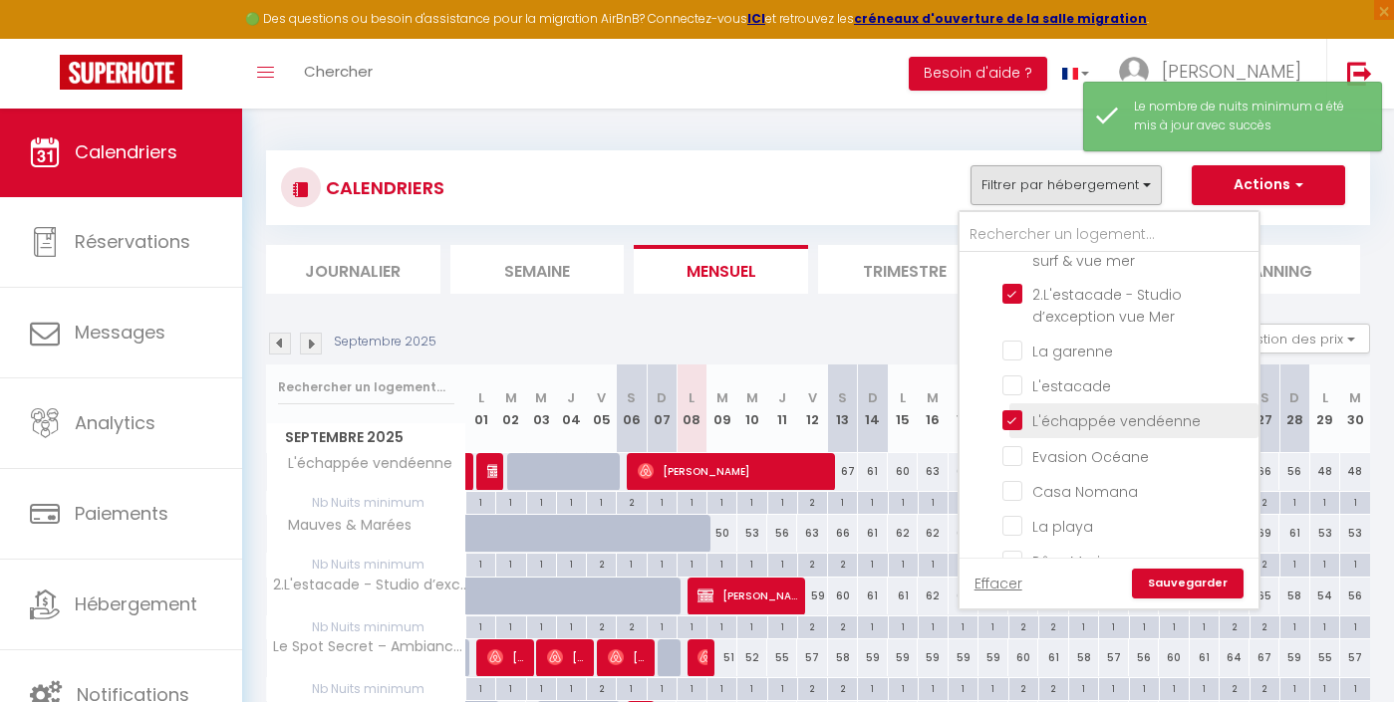
click at [1063, 418] on input "L'échappée vendéenne" at bounding box center [1126, 420] width 249 height 20
checkbox input "false"
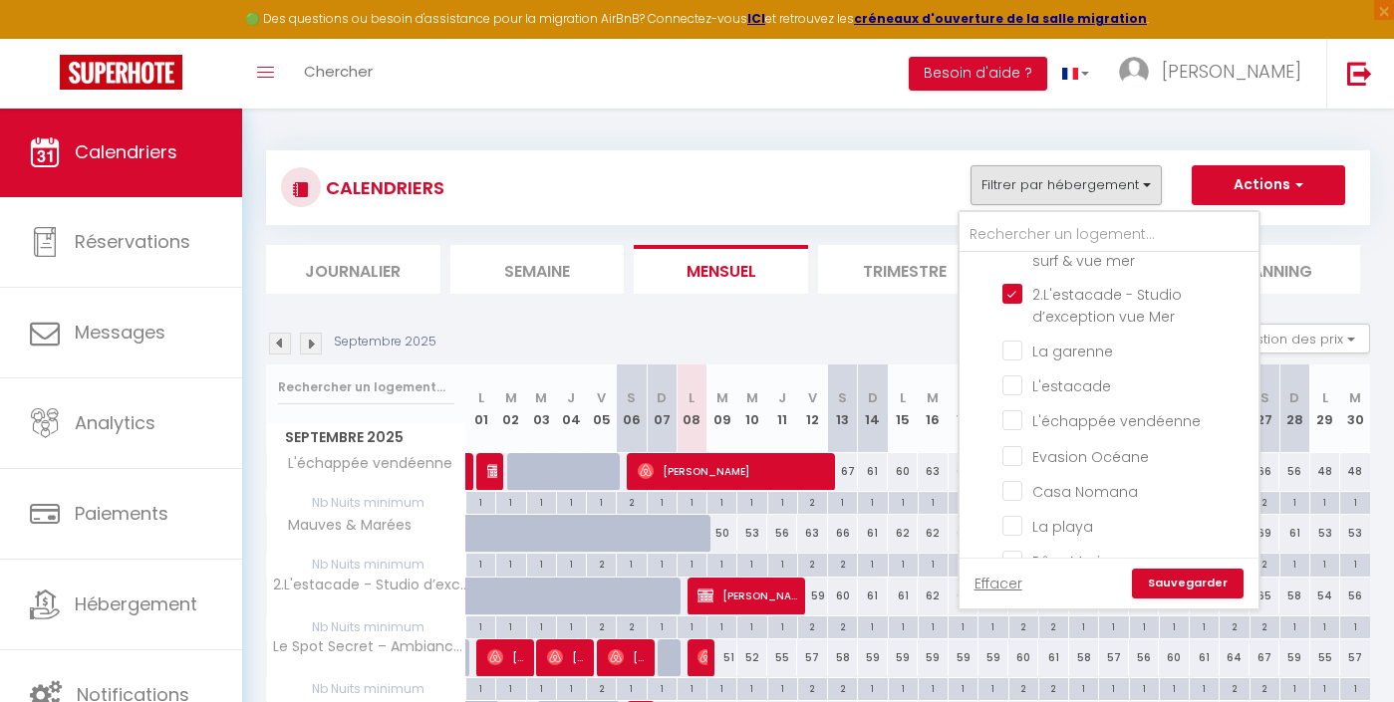
click at [1189, 579] on link "Sauvegarder" at bounding box center [1188, 584] width 112 height 30
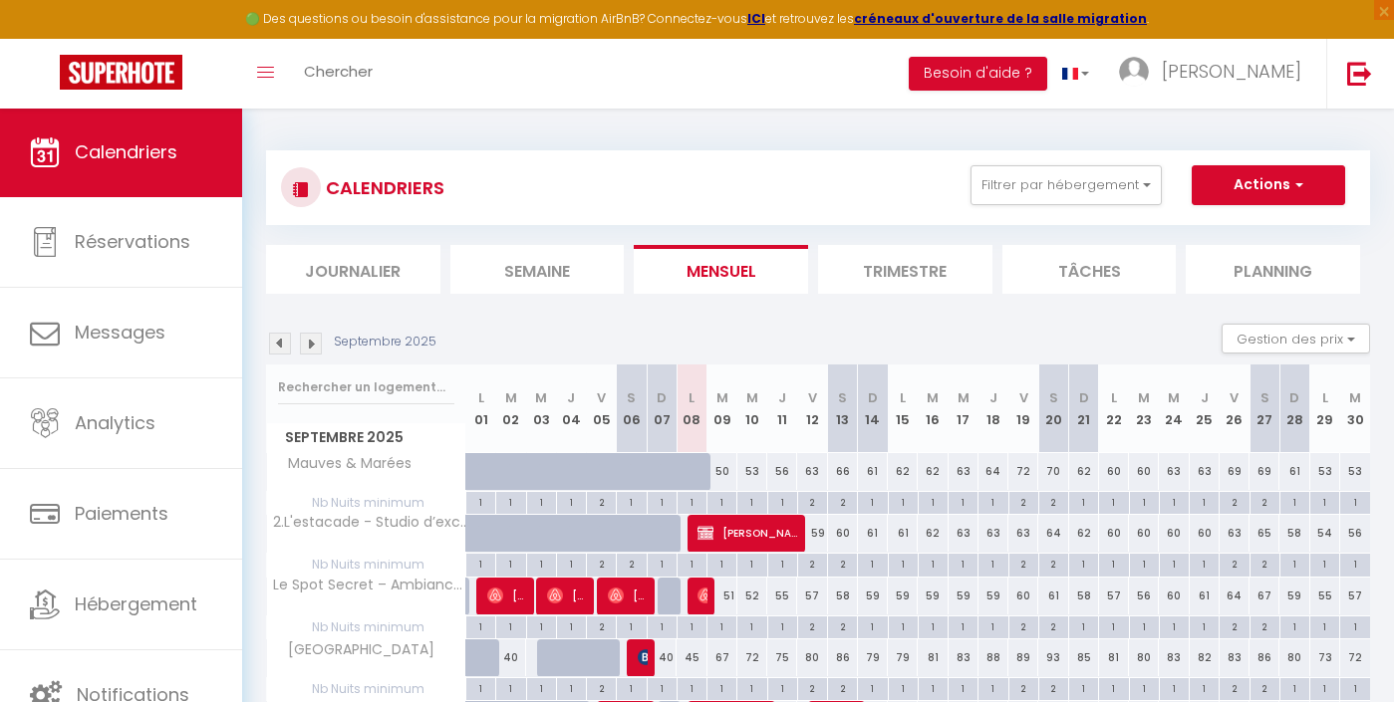
click at [923, 76] on div "Toggle menubar Chercher BUTTON Besoin d'aide ? Lucie Paramètres Équipe" at bounding box center [761, 74] width 1235 height 70
click at [814, 504] on div "2" at bounding box center [812, 501] width 29 height 19
type input "2"
type input "Ven 12 Septembre 2025"
type input "[DATE]"
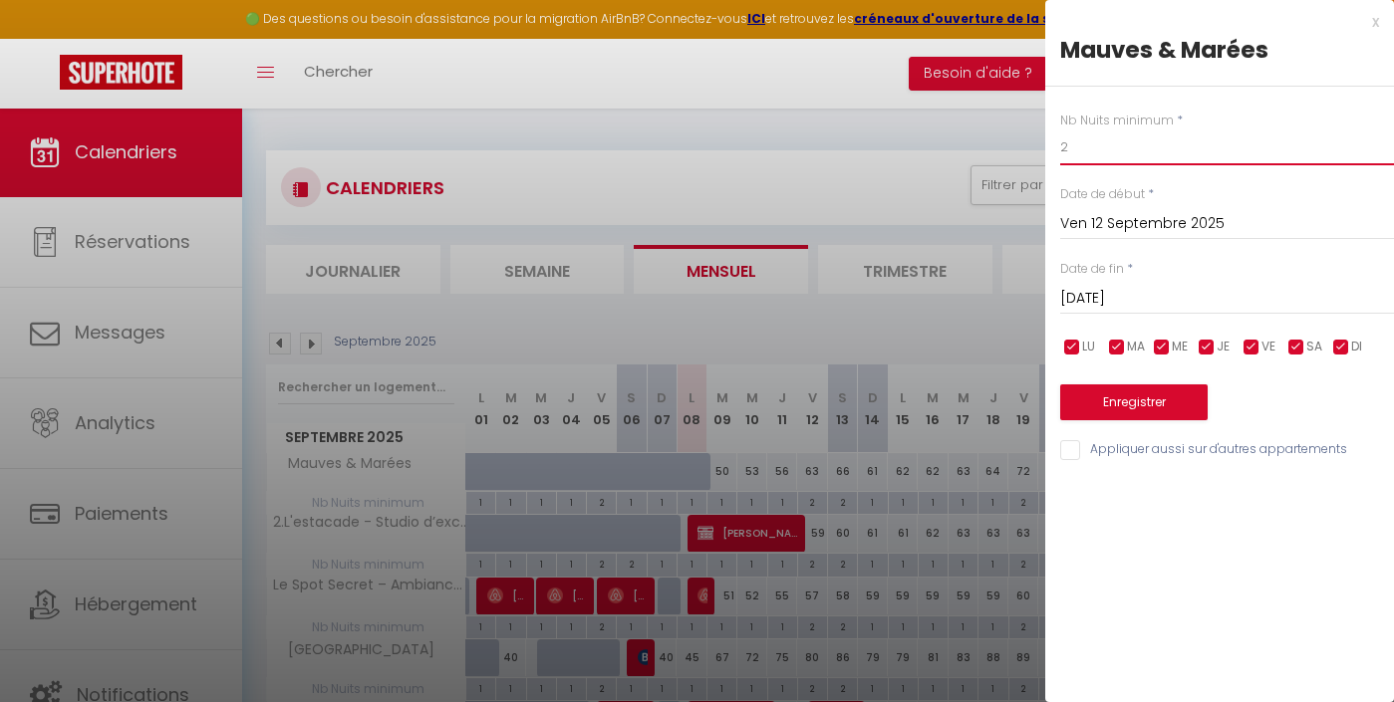
click at [1091, 142] on input "2" at bounding box center [1227, 148] width 334 height 36
type input "1"
click at [1125, 397] on button "Enregistrer" at bounding box center [1133, 403] width 147 height 36
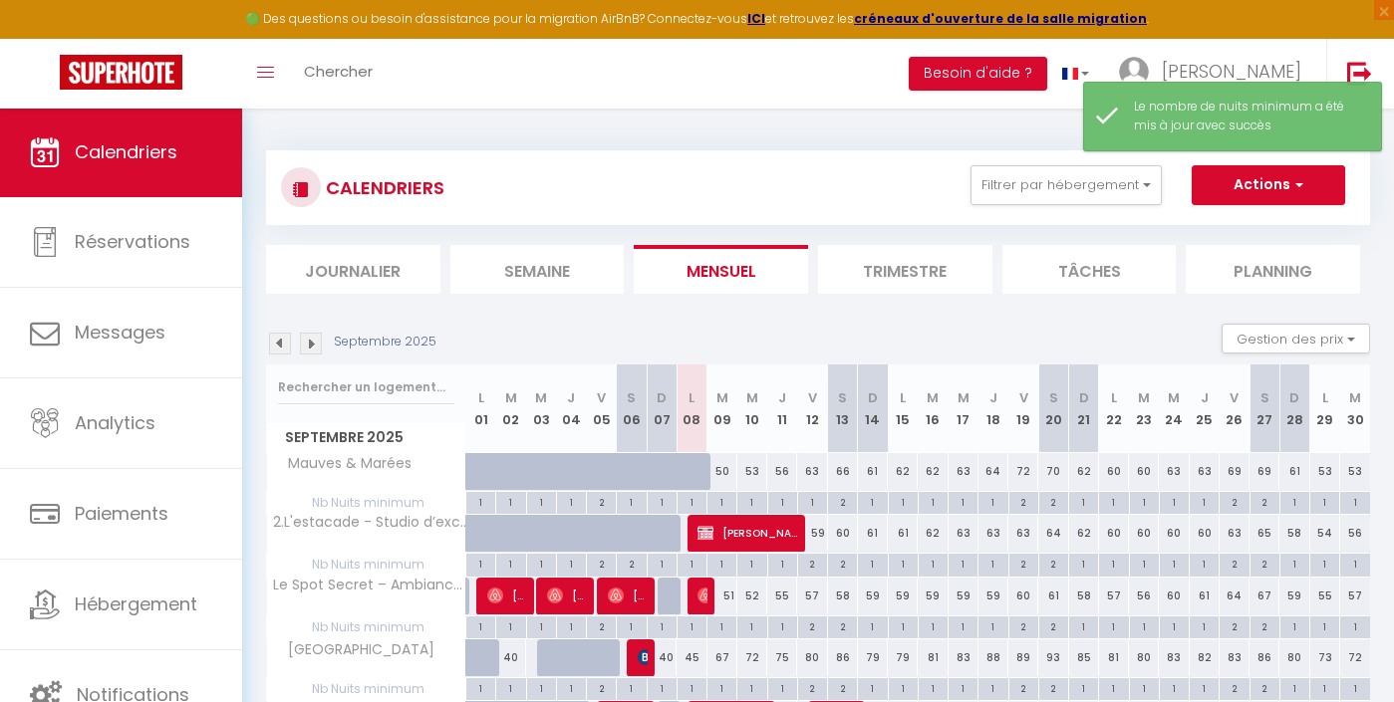
click at [1026, 499] on div "2" at bounding box center [1023, 501] width 29 height 19
type input "2"
type input "Ven 19 Septembre 2025"
type input "[DATE]"
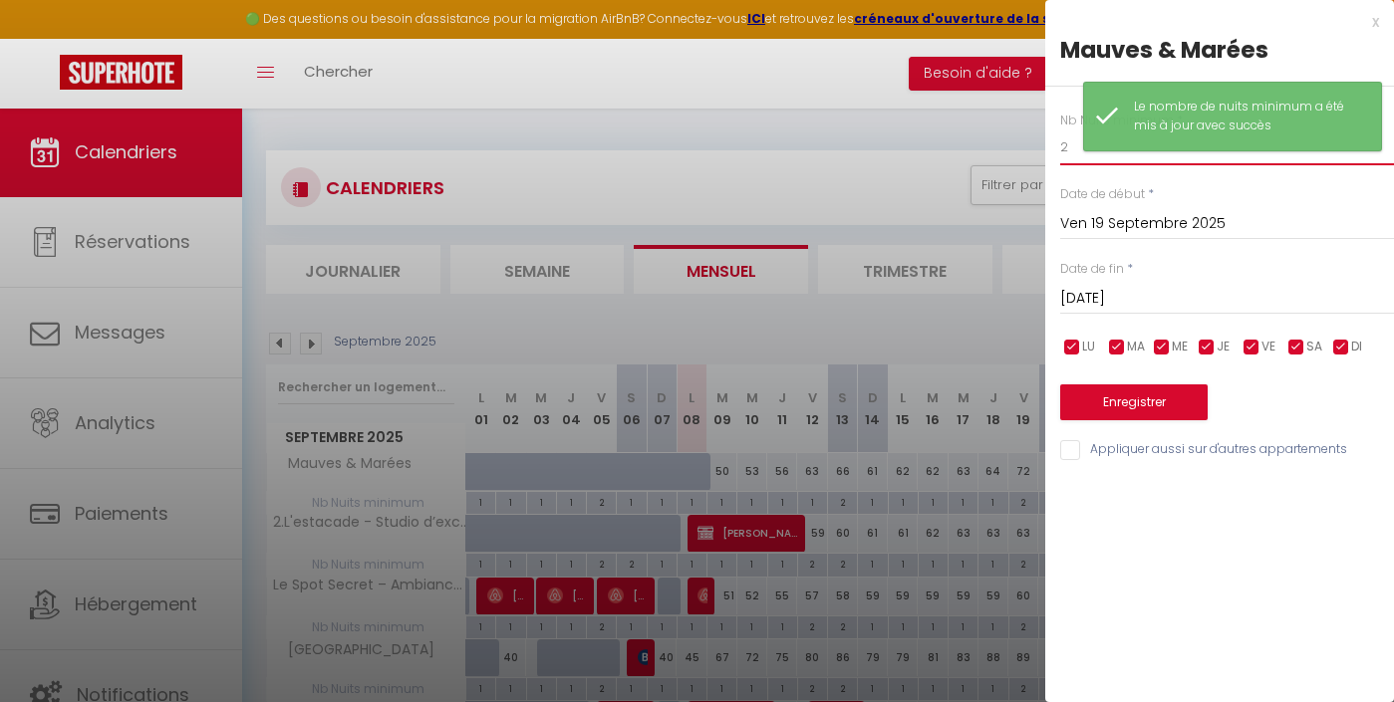
click at [1077, 145] on input "2" at bounding box center [1227, 148] width 334 height 36
type input "1"
click at [1096, 396] on button "Enregistrer" at bounding box center [1133, 403] width 147 height 36
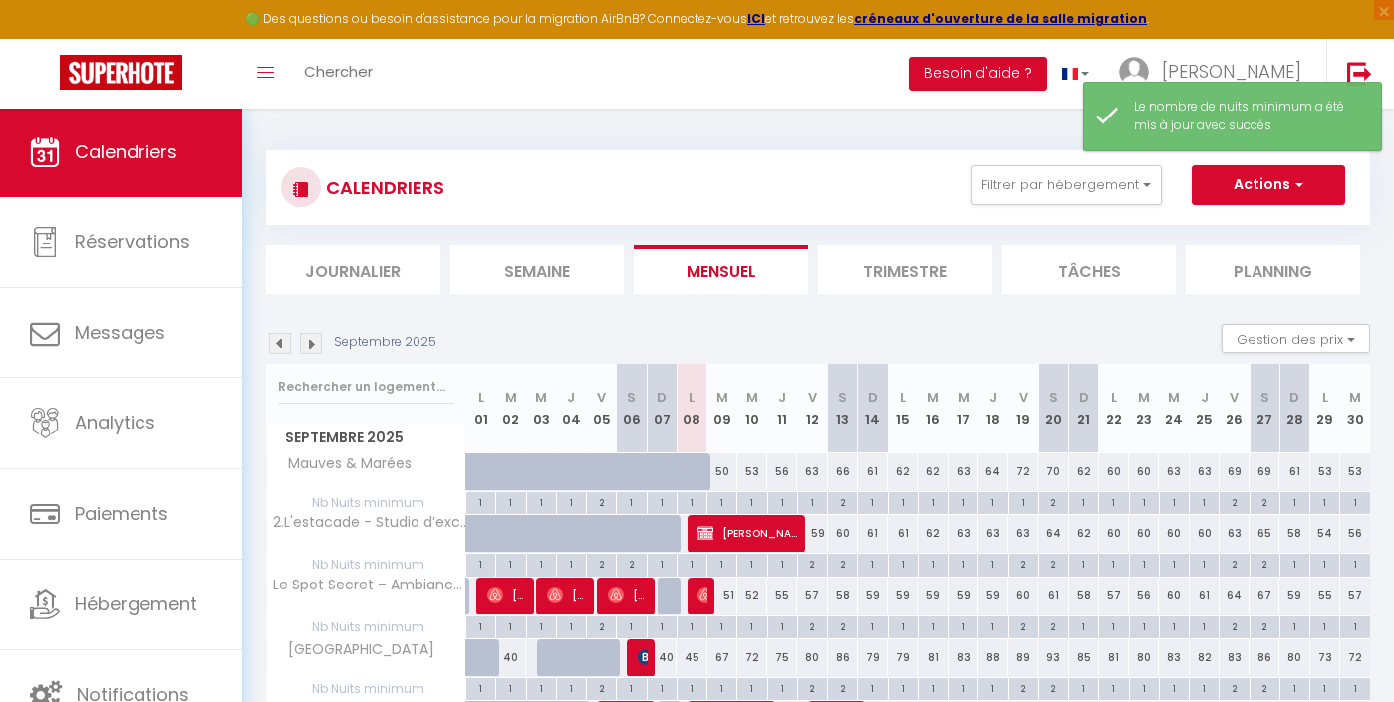
click at [1235, 503] on div "2" at bounding box center [1234, 501] width 29 height 19
type input "2"
type input "Ven 26 Septembre 2025"
type input "[DATE]"
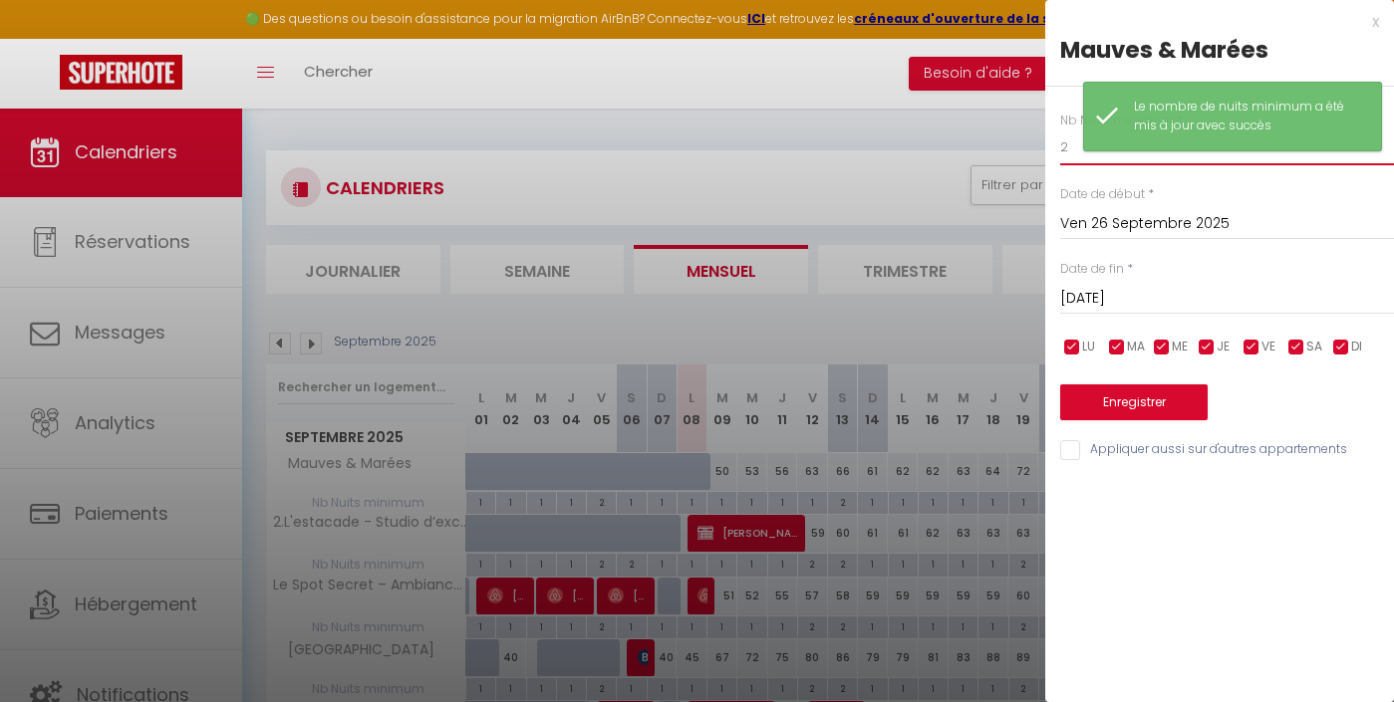
click at [1064, 141] on input "2" at bounding box center [1227, 148] width 334 height 36
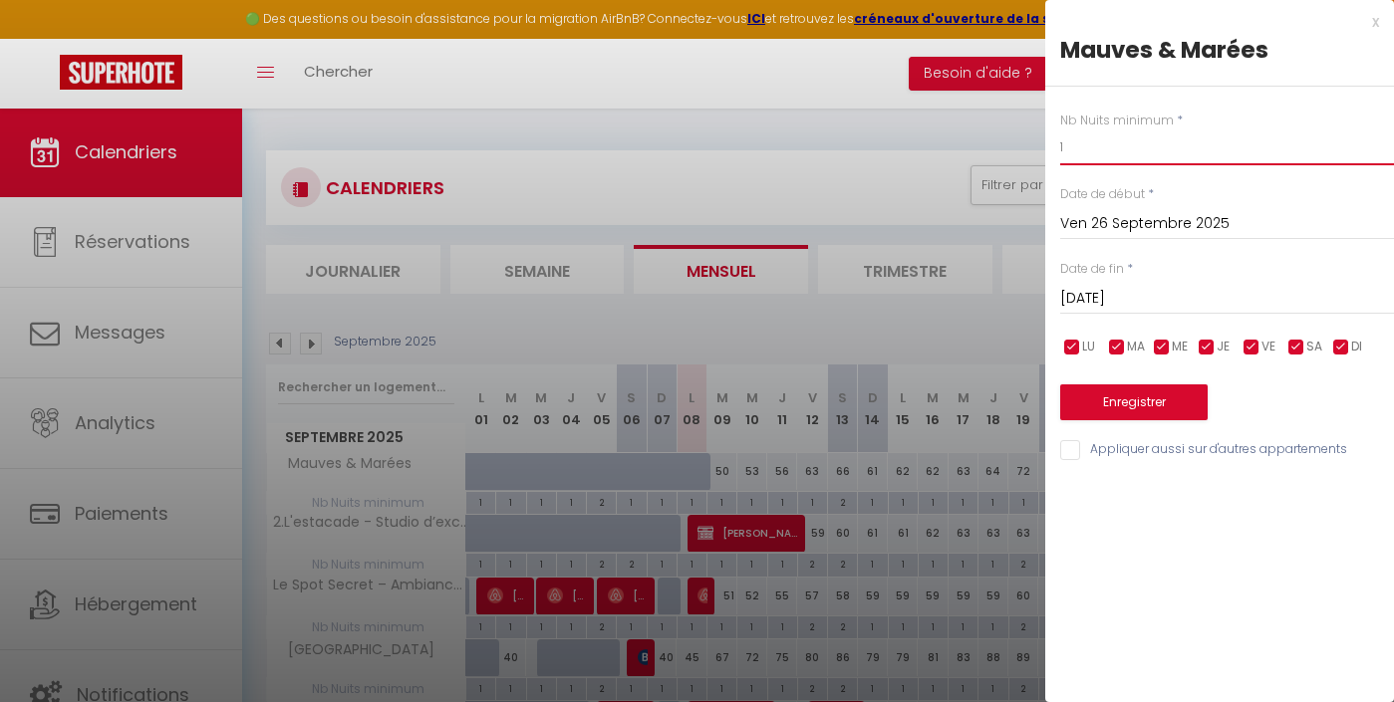
type input "1"
click at [1131, 411] on button "Enregistrer" at bounding box center [1133, 403] width 147 height 36
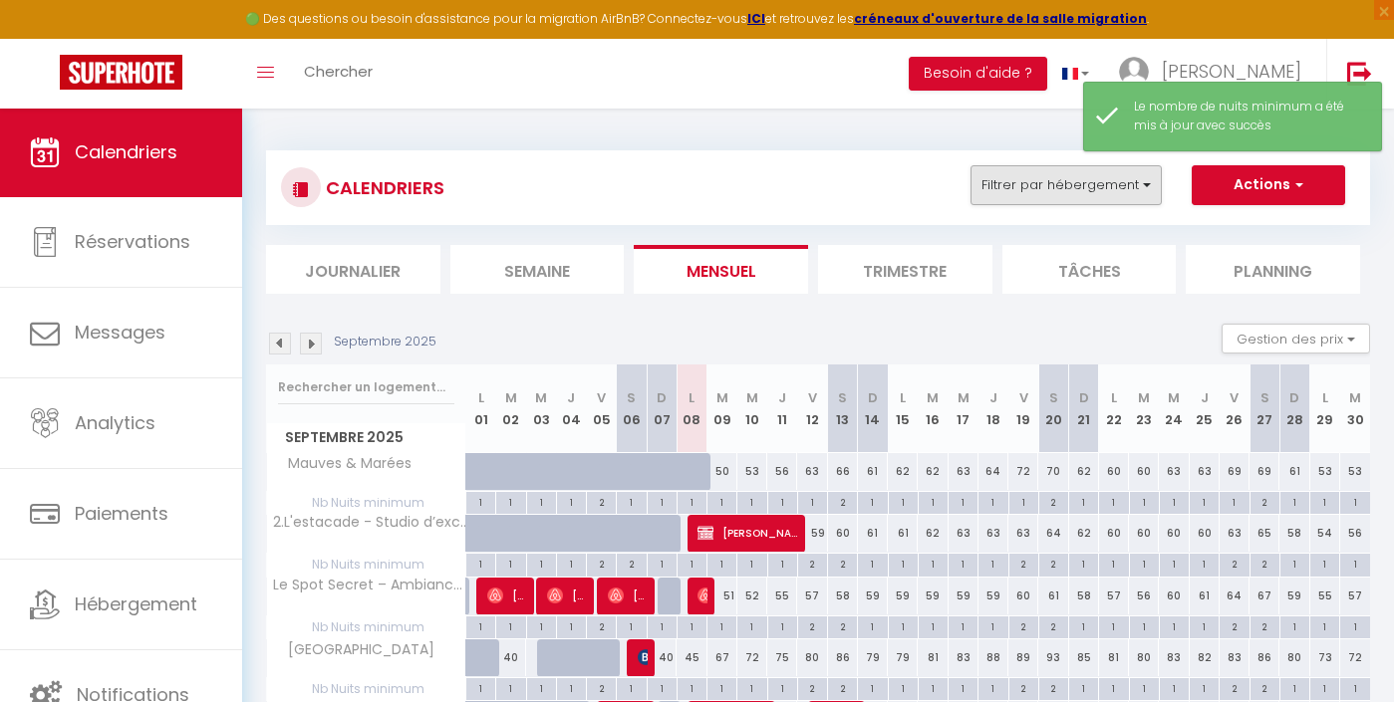
click at [1096, 195] on button "Filtrer par hébergement" at bounding box center [1066, 185] width 191 height 40
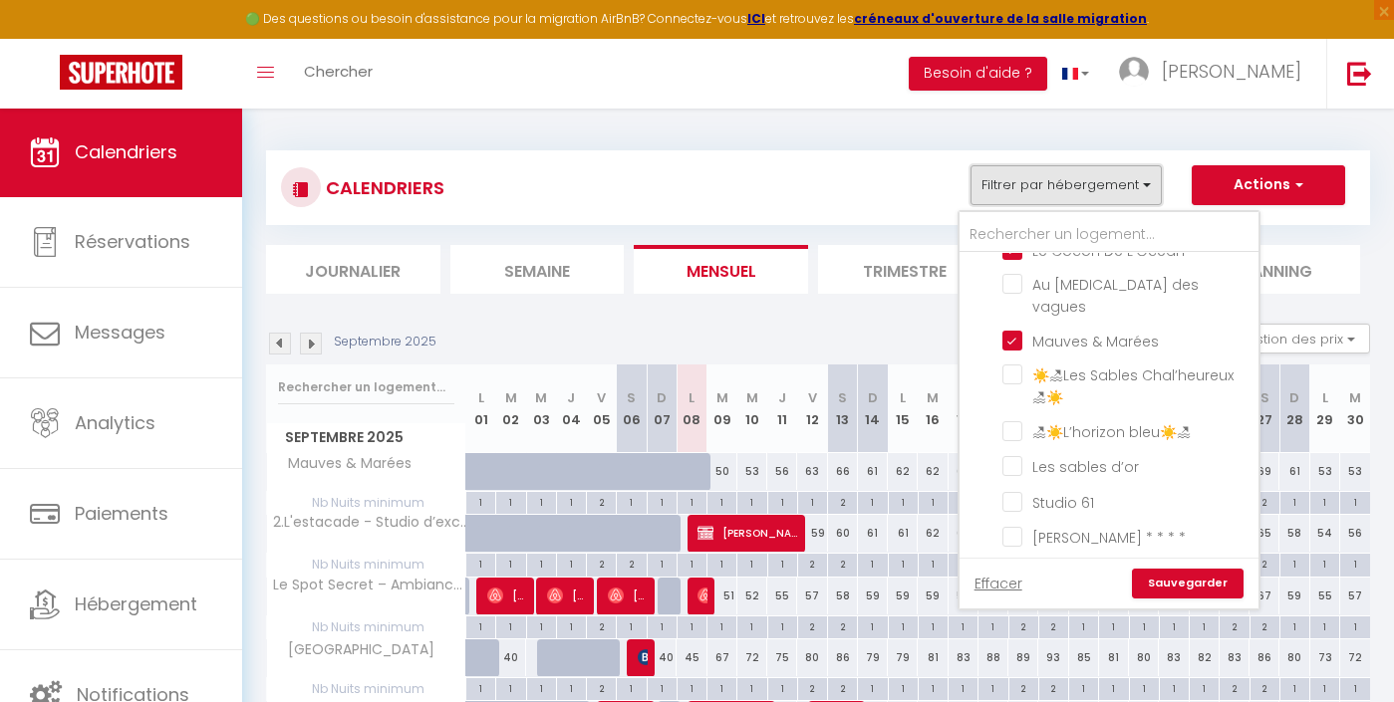
scroll to position [198, 0]
click at [1078, 334] on li "Mauves & Marées" at bounding box center [1133, 336] width 249 height 35
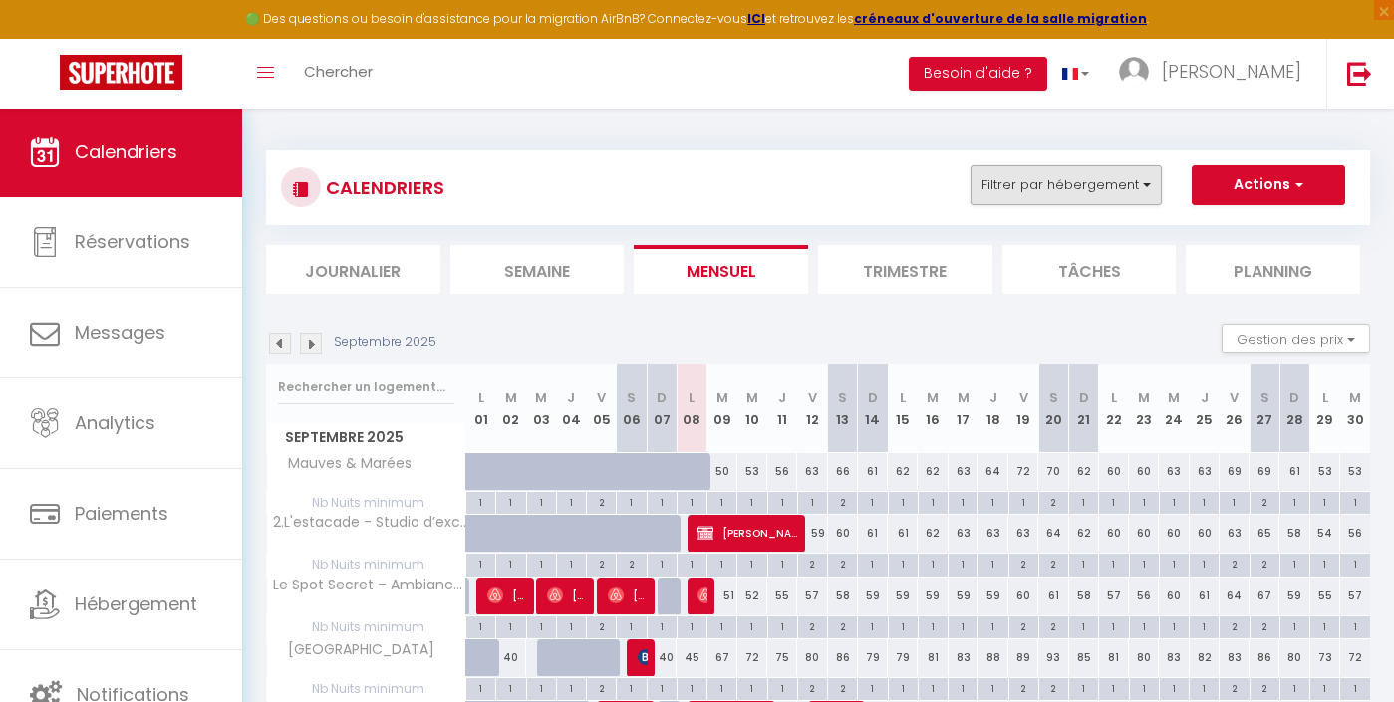
click at [1104, 184] on button "Filtrer par hébergement" at bounding box center [1066, 185] width 191 height 40
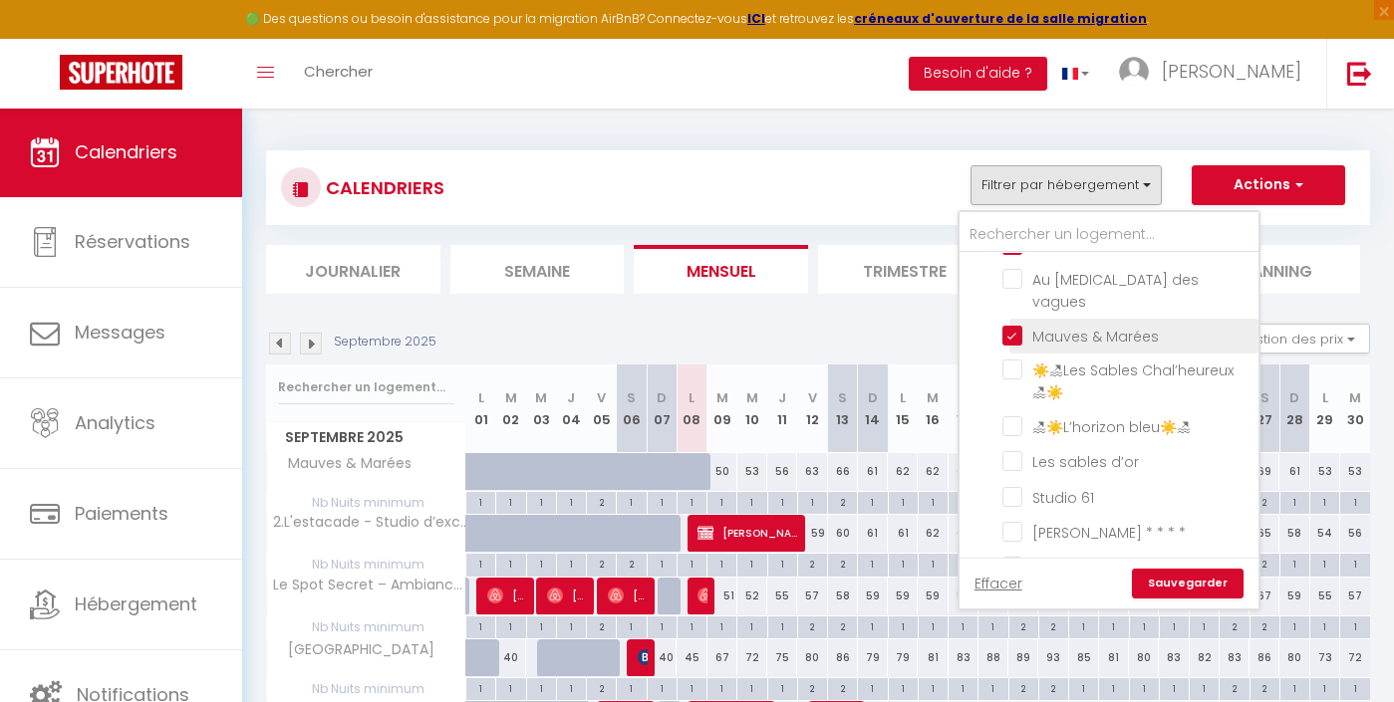
click at [1069, 325] on input "Mauves & Marées" at bounding box center [1126, 335] width 249 height 20
checkbox input "false"
click at [1186, 578] on link "Sauvegarder" at bounding box center [1188, 584] width 112 height 30
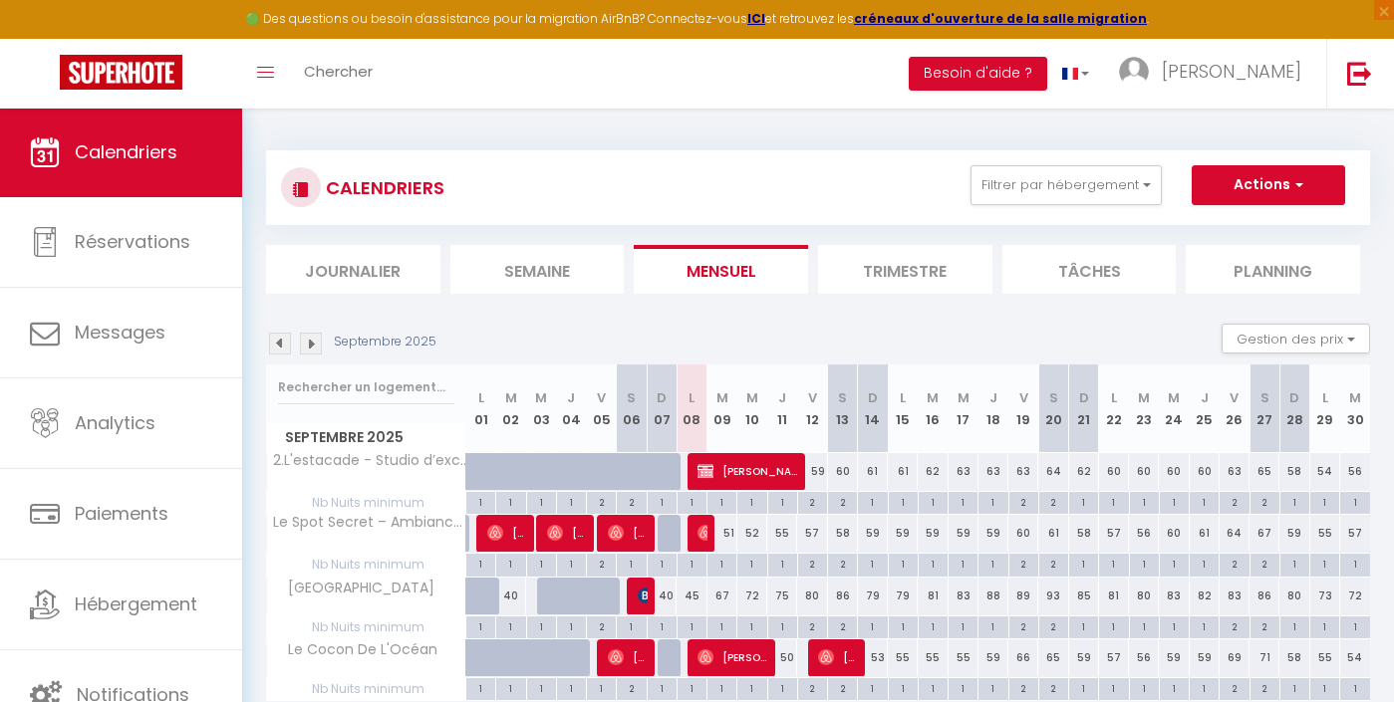
click at [815, 503] on div "2" at bounding box center [812, 501] width 29 height 19
type input "2"
type input "Ven 12 Septembre 2025"
type input "[DATE]"
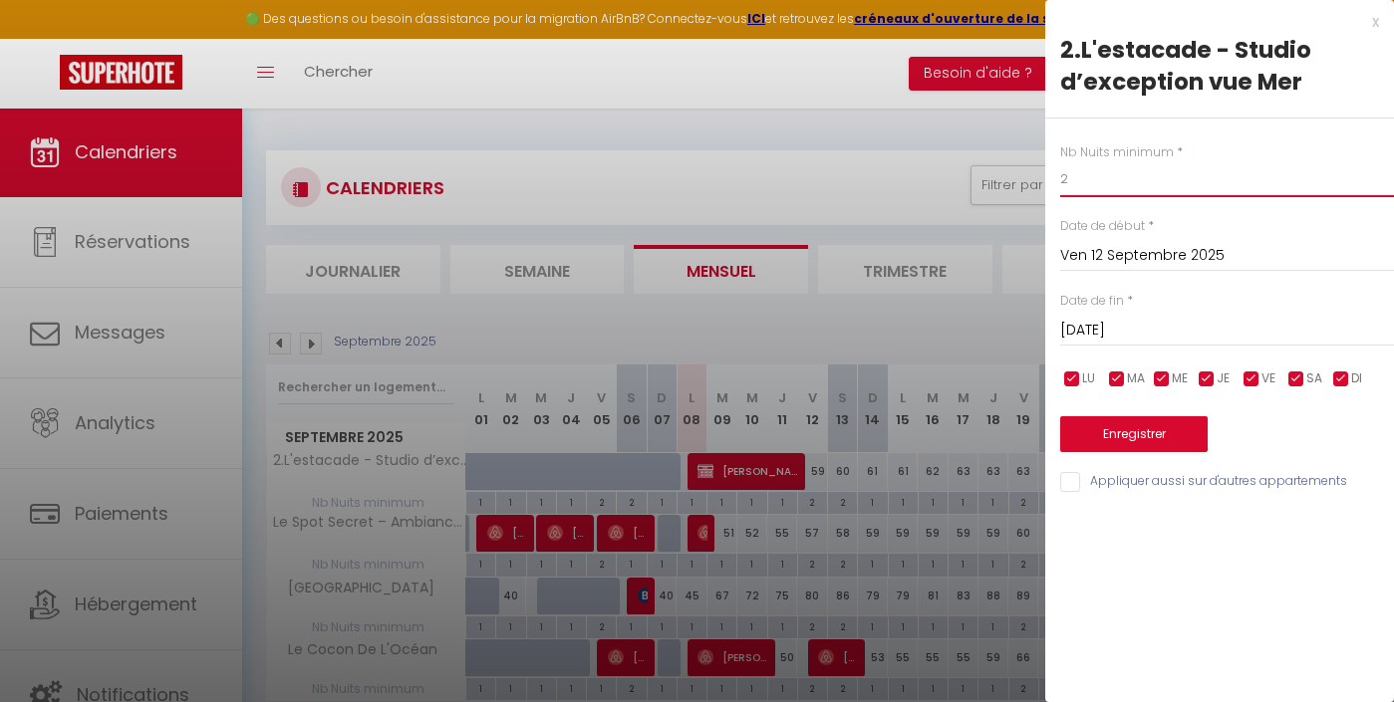
click at [1108, 193] on input "2" at bounding box center [1227, 179] width 334 height 36
type input "1"
click at [1094, 439] on button "Enregistrer" at bounding box center [1133, 435] width 147 height 36
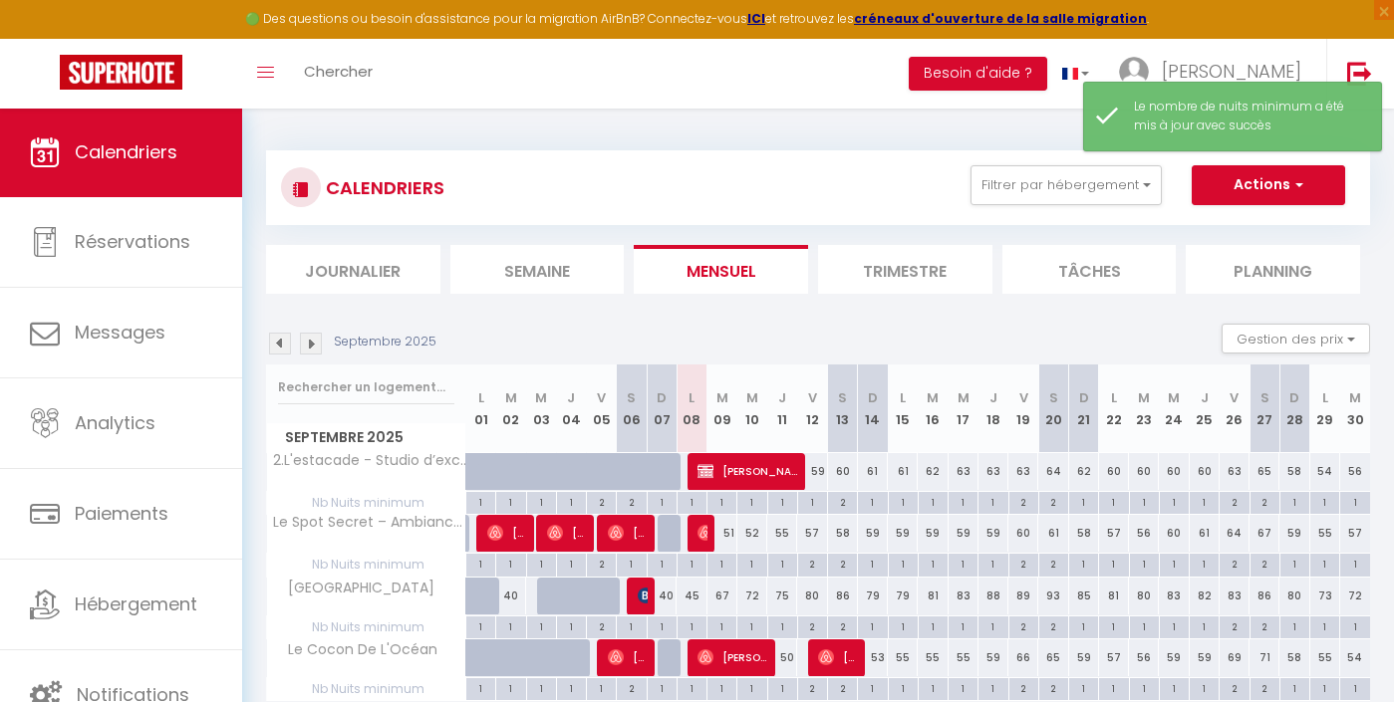
click at [1024, 508] on div "2" at bounding box center [1023, 501] width 29 height 19
type input "2"
type input "Ven 19 Septembre 2025"
type input "[DATE]"
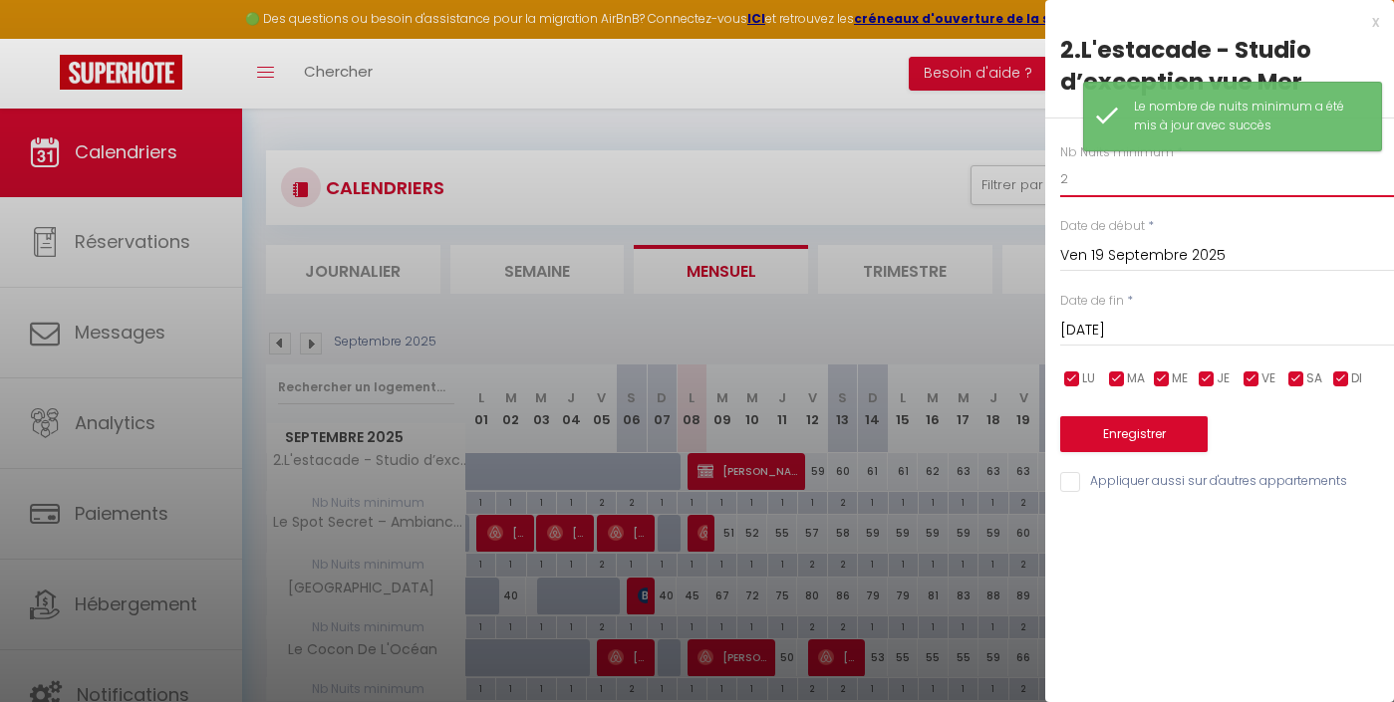
click at [1082, 190] on input "2" at bounding box center [1227, 179] width 334 height 36
type input "&"
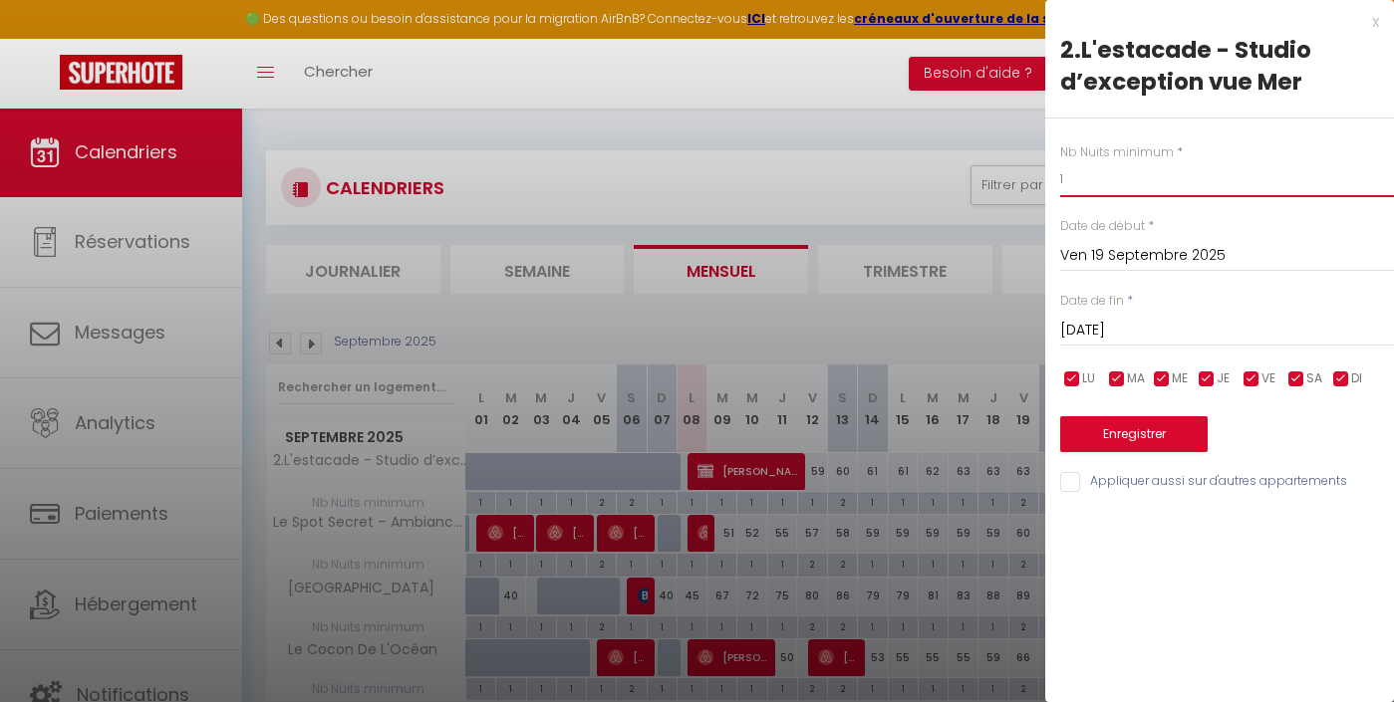
type input "1"
click at [1175, 440] on button "Enregistrer" at bounding box center [1133, 435] width 147 height 36
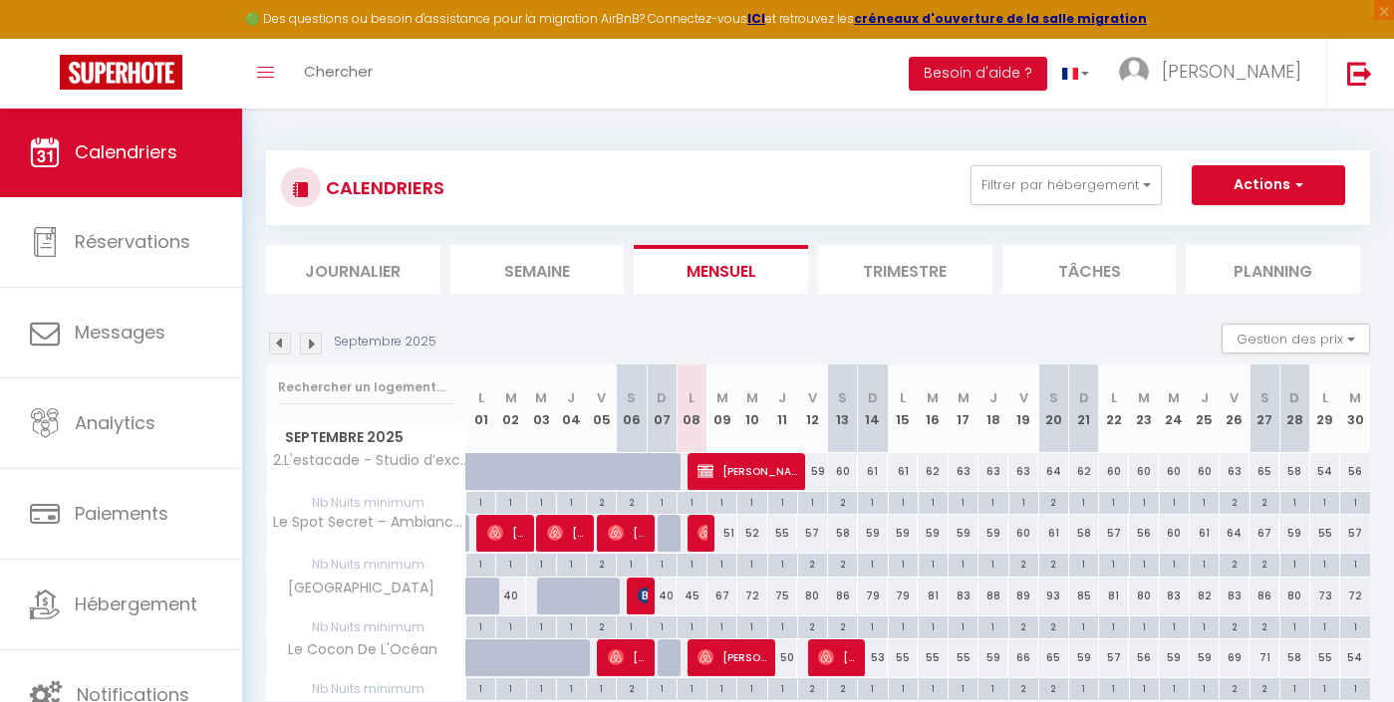
click at [1238, 500] on div "2" at bounding box center [1234, 501] width 29 height 19
type input "2"
type input "Ven 26 Septembre 2025"
type input "[DATE]"
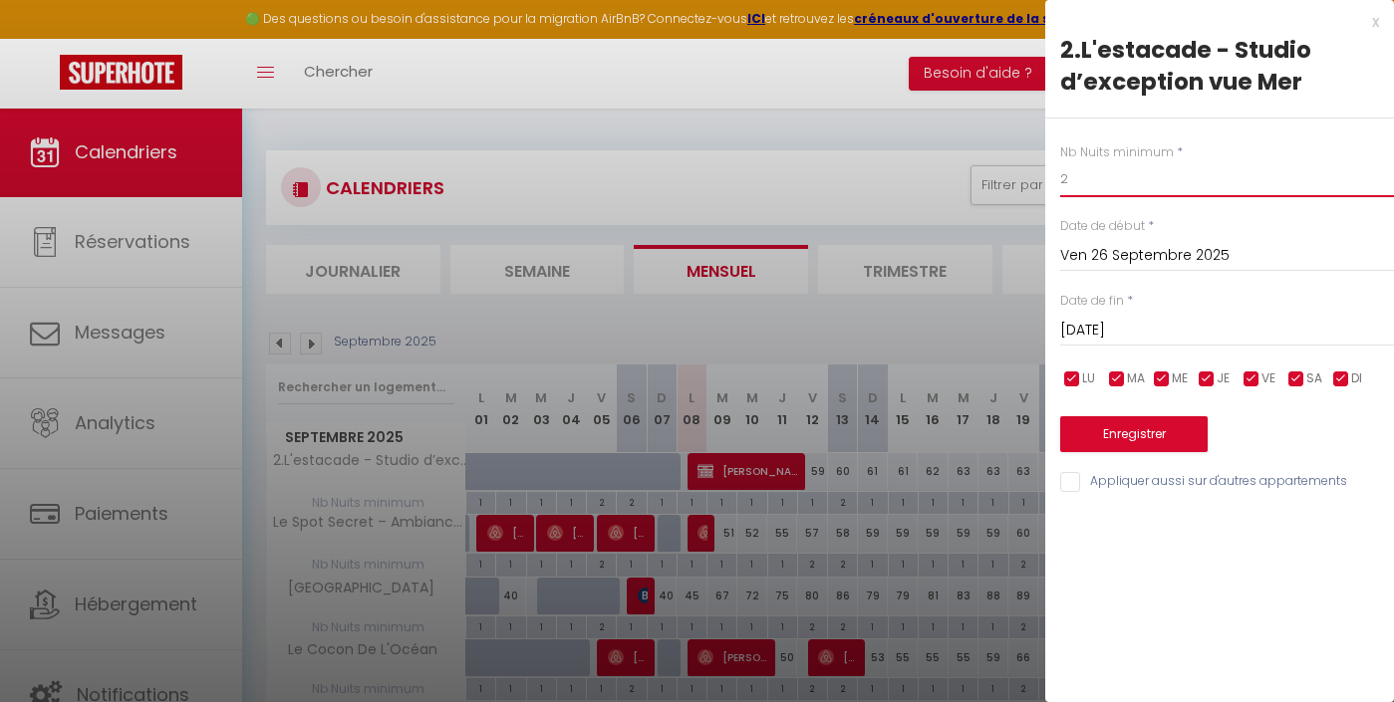
click at [1084, 195] on input "2" at bounding box center [1227, 179] width 334 height 36
type input "1"
click at [1122, 418] on button "Enregistrer" at bounding box center [1133, 435] width 147 height 36
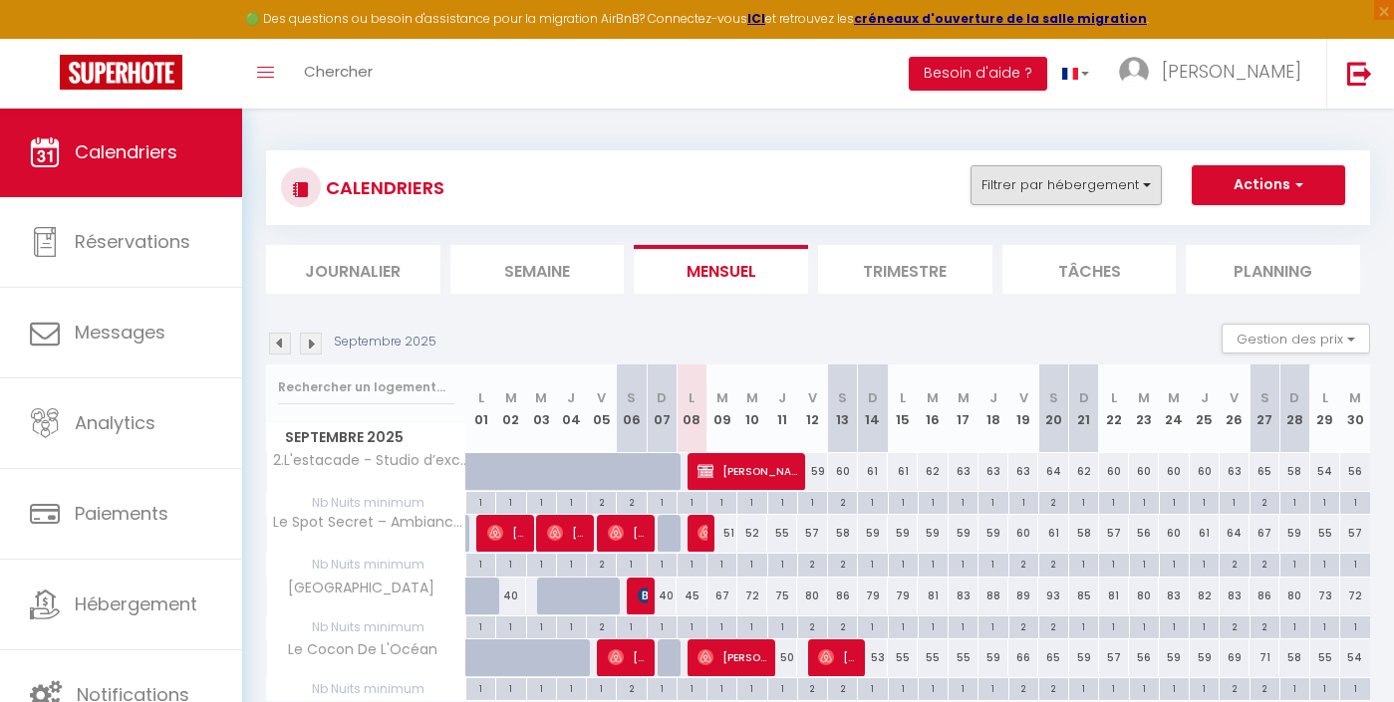
click at [1081, 191] on button "Filtrer par hébergement" at bounding box center [1066, 185] width 191 height 40
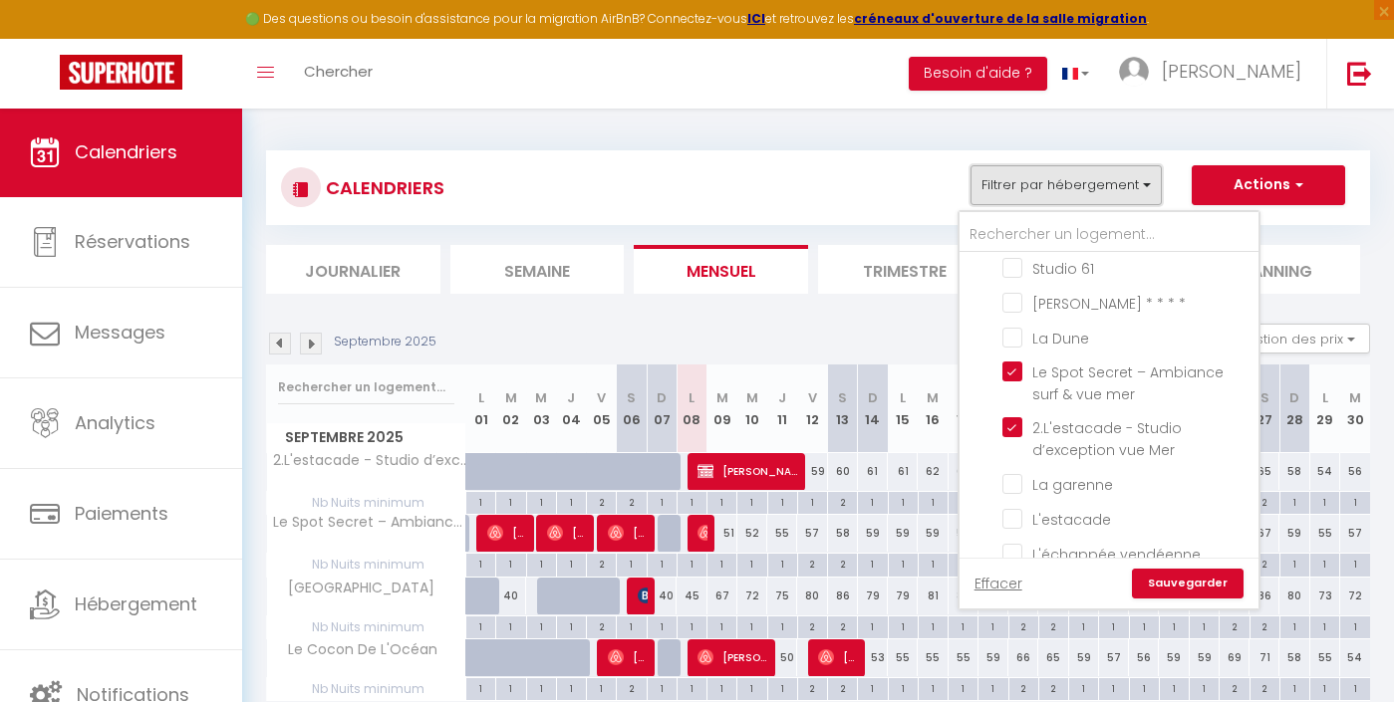
scroll to position [441, 0]
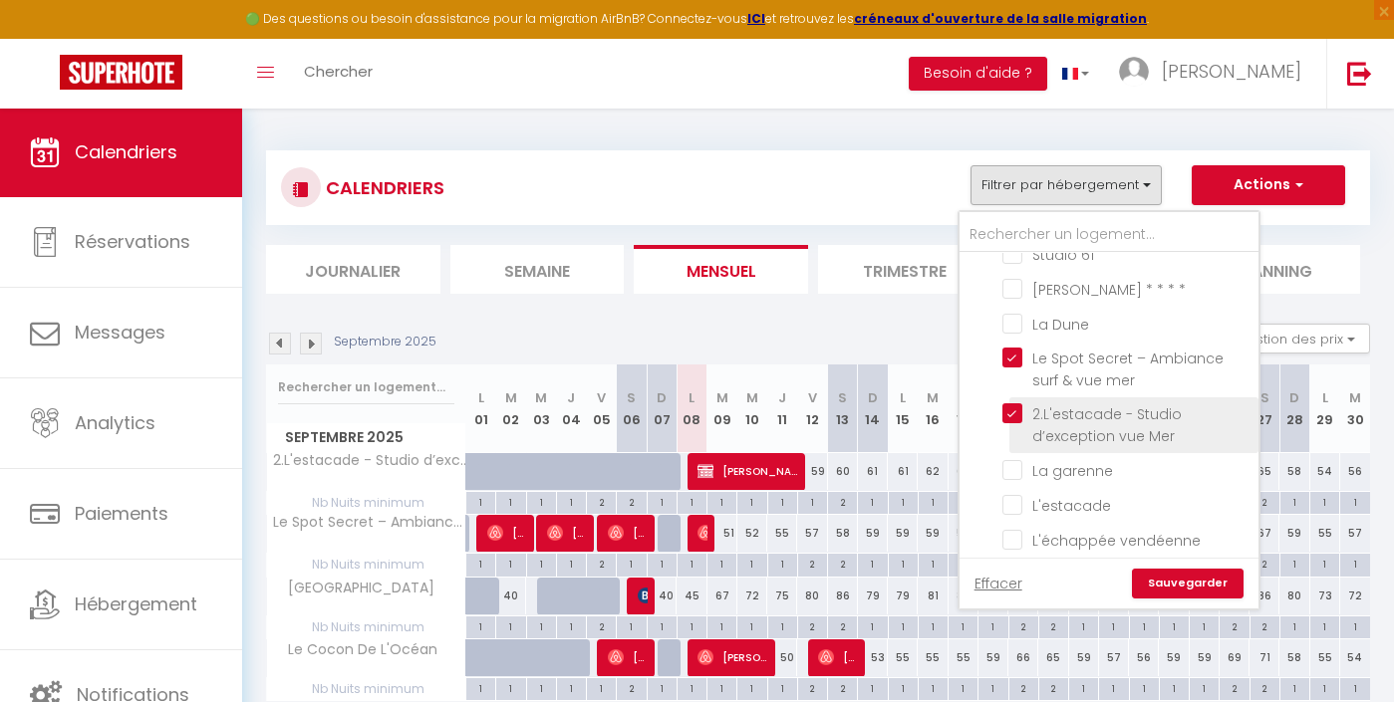
click at [1014, 404] on input "2.L'estacade - Studio d’exception vue Mer" at bounding box center [1126, 414] width 249 height 20
checkbox input "false"
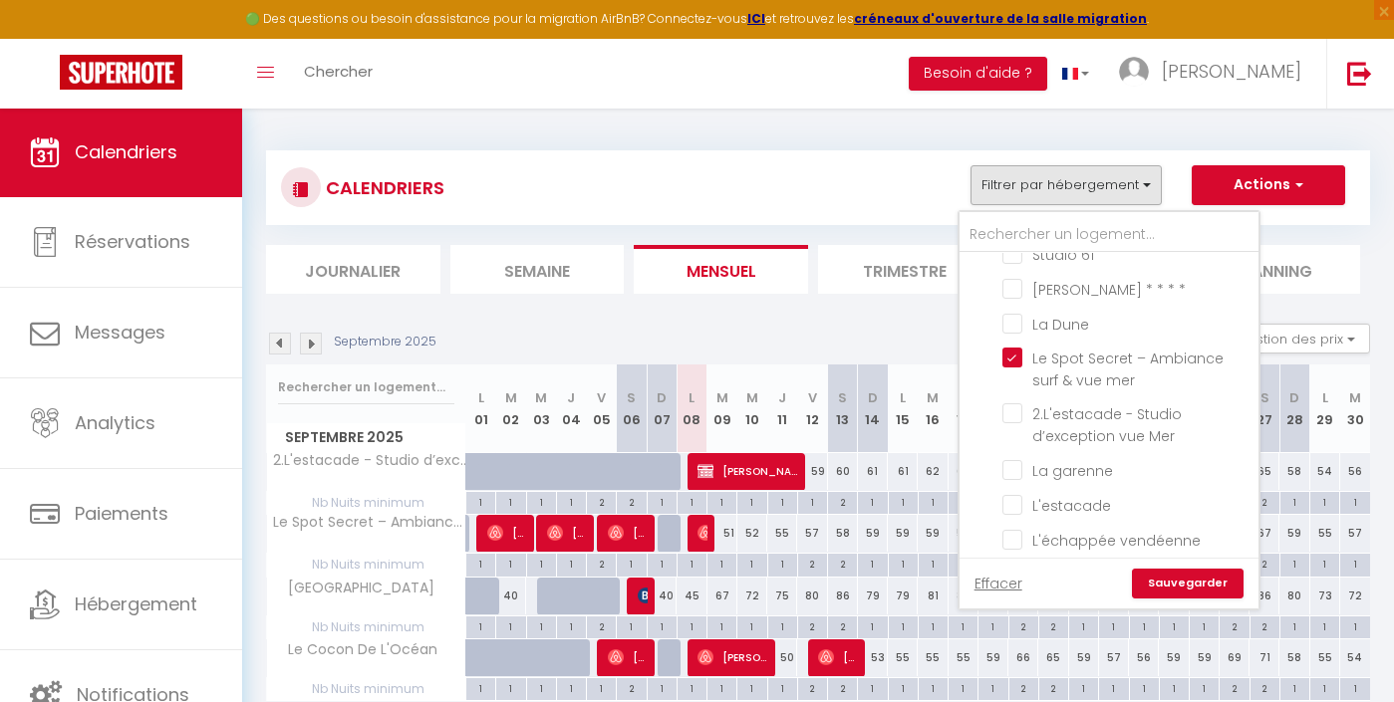
click at [1171, 586] on link "Sauvegarder" at bounding box center [1188, 584] width 112 height 30
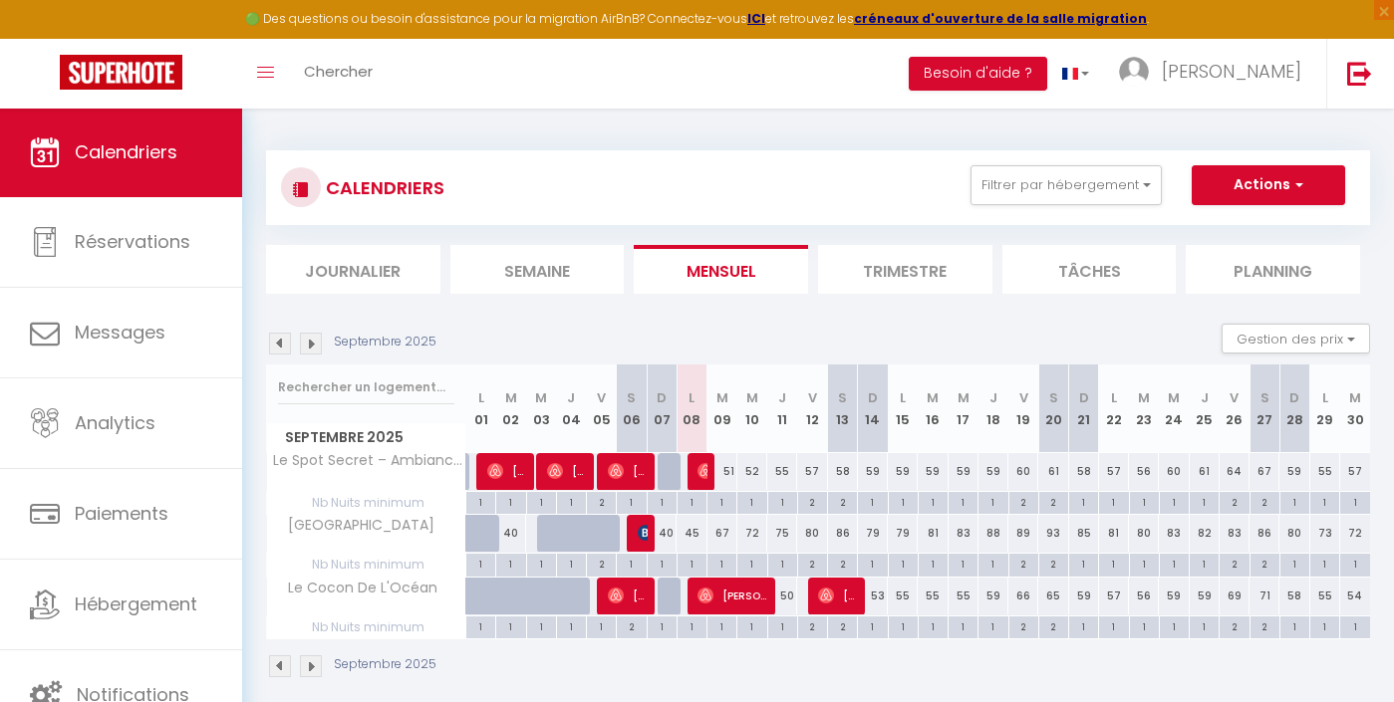
click at [811, 506] on div "2" at bounding box center [812, 501] width 29 height 19
type input "2"
type input "Ven 12 Septembre 2025"
type input "[DATE]"
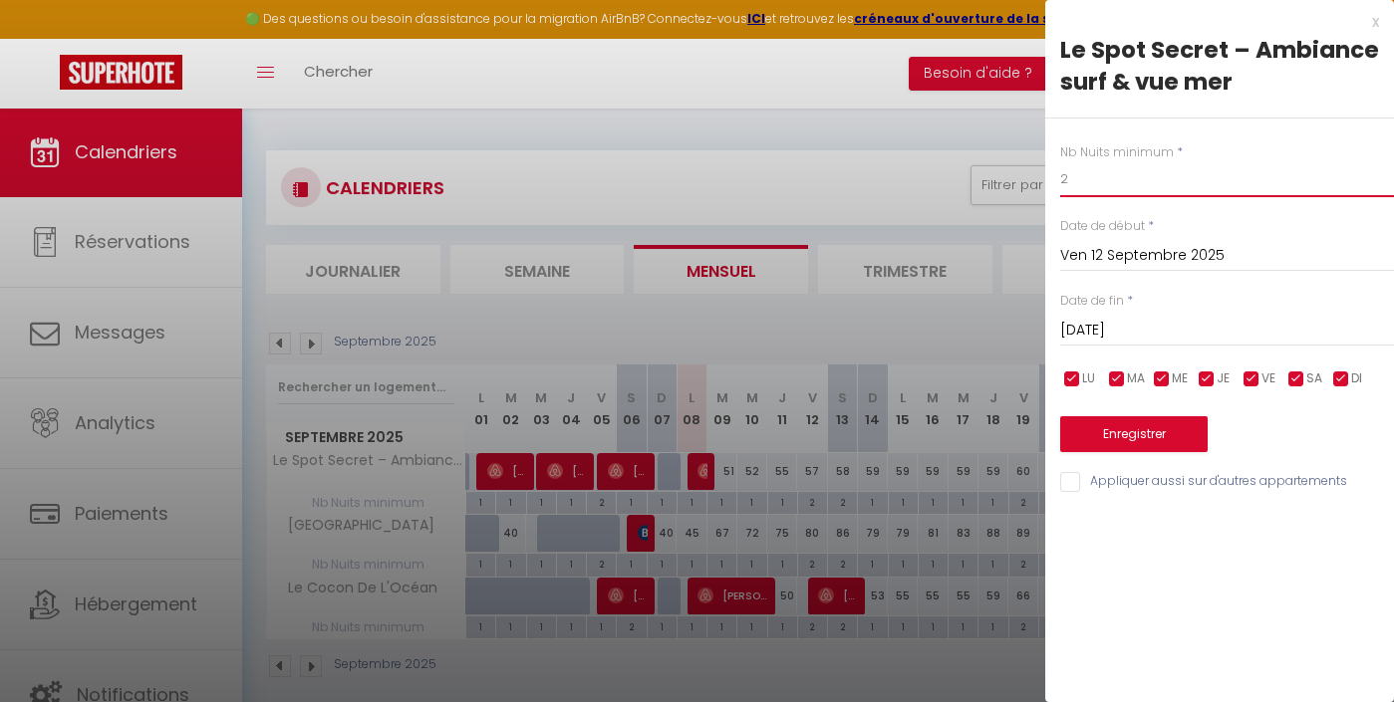
click at [1118, 161] on input "2" at bounding box center [1227, 179] width 334 height 36
click at [1110, 181] on input "2" at bounding box center [1227, 179] width 334 height 36
type input "1"
click at [1111, 328] on input "[DATE]" at bounding box center [1227, 331] width 334 height 26
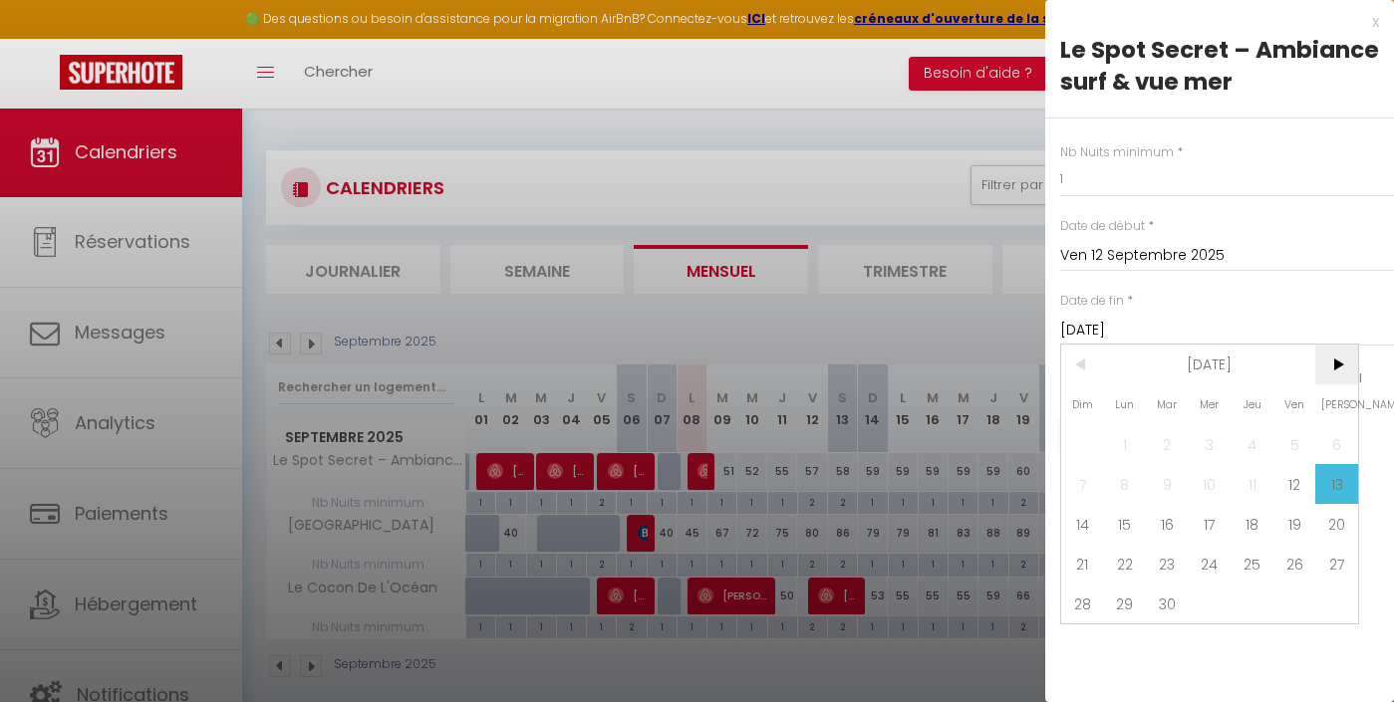
click at [1333, 367] on span ">" at bounding box center [1336, 365] width 43 height 40
click at [1216, 447] on span "1" at bounding box center [1210, 444] width 43 height 40
type input "Mer 01 Octobre 2025"
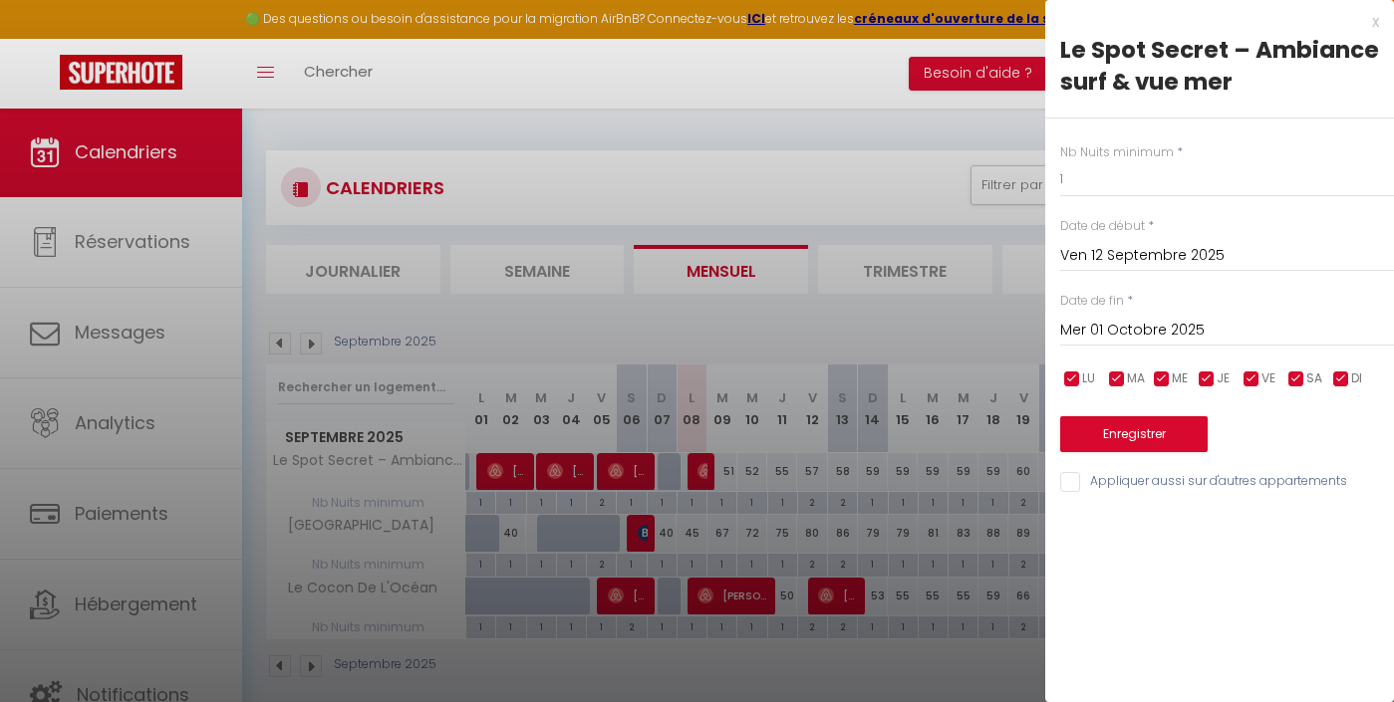
click at [1073, 384] on input "checkbox" at bounding box center [1072, 380] width 20 height 20
checkbox input "false"
click at [1132, 380] on span "MA" at bounding box center [1136, 379] width 18 height 19
checkbox input "false"
click at [1168, 381] on input "checkbox" at bounding box center [1162, 380] width 20 height 20
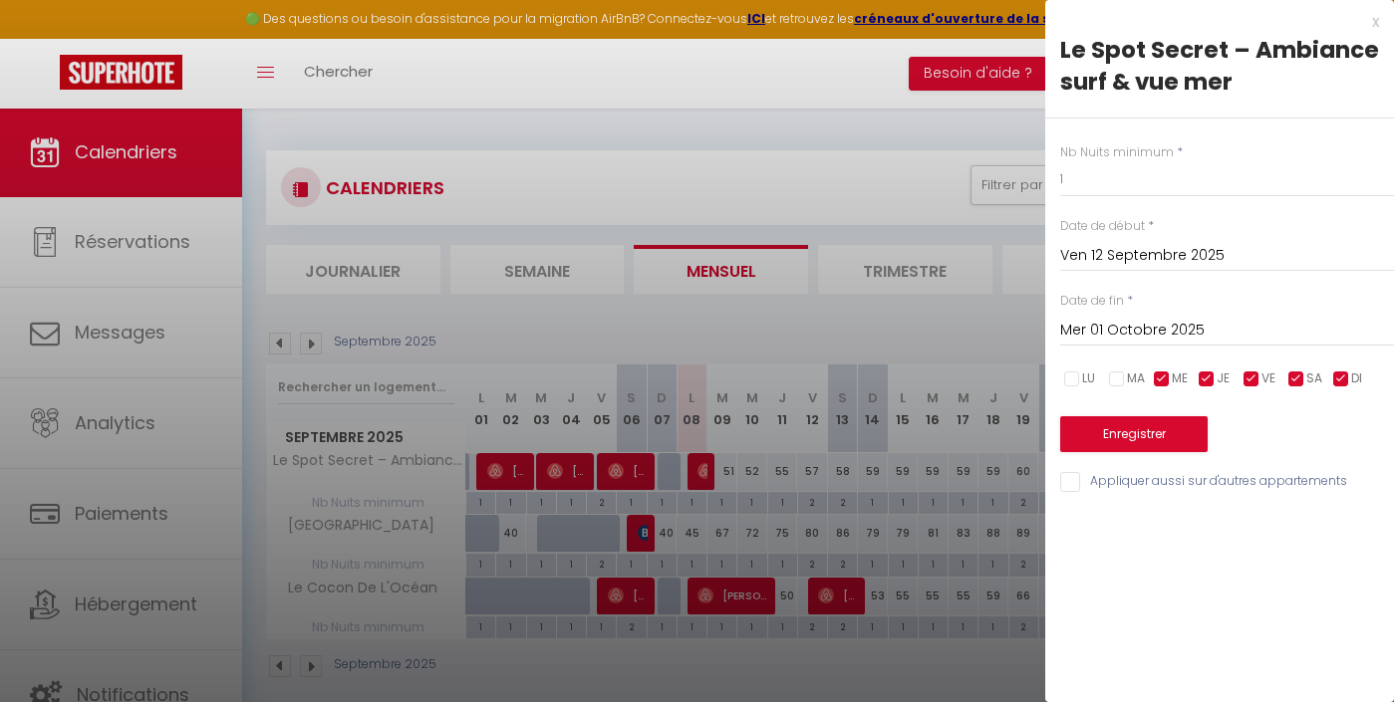
checkbox input "false"
click at [1215, 374] on input "checkbox" at bounding box center [1207, 380] width 20 height 20
checkbox input "false"
click at [1298, 381] on input "checkbox" at bounding box center [1296, 380] width 20 height 20
checkbox input "false"
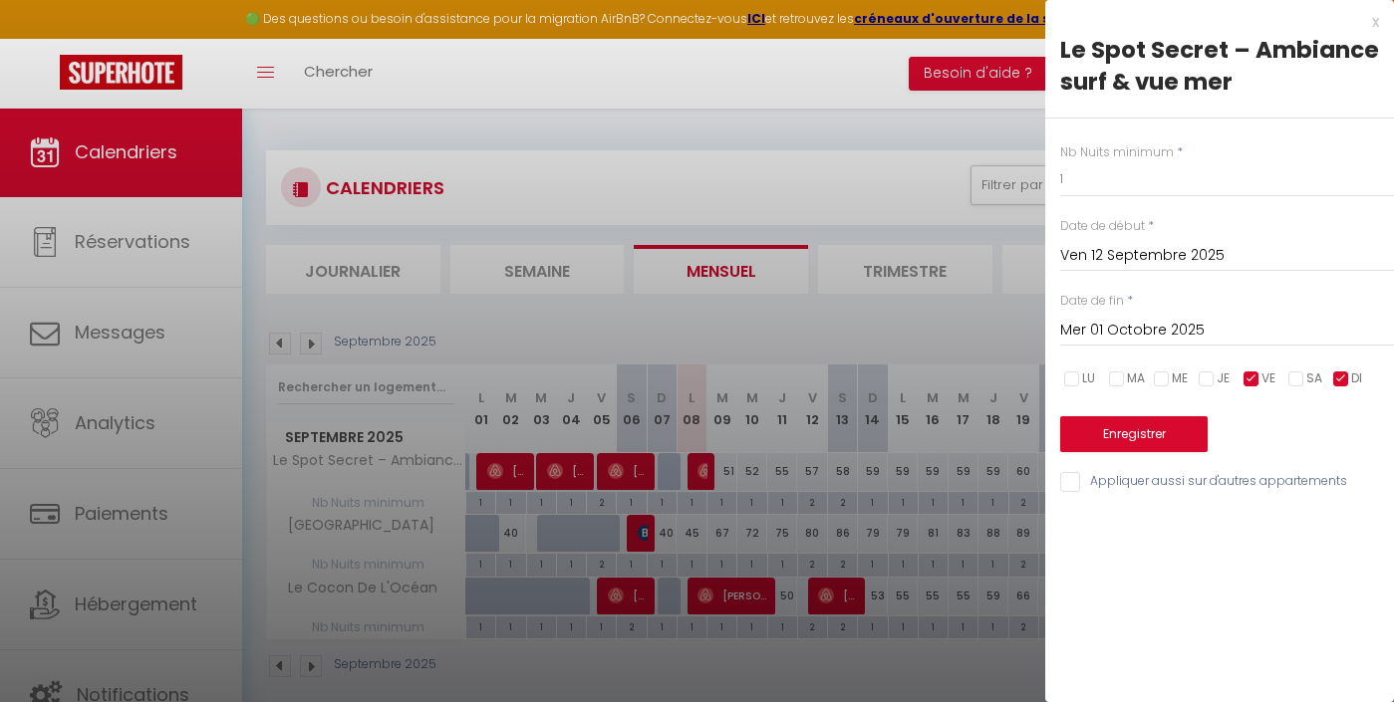
click at [1351, 376] on span "DI" at bounding box center [1356, 379] width 11 height 19
checkbox input "false"
click at [1162, 435] on button "Enregistrer" at bounding box center [1133, 435] width 147 height 36
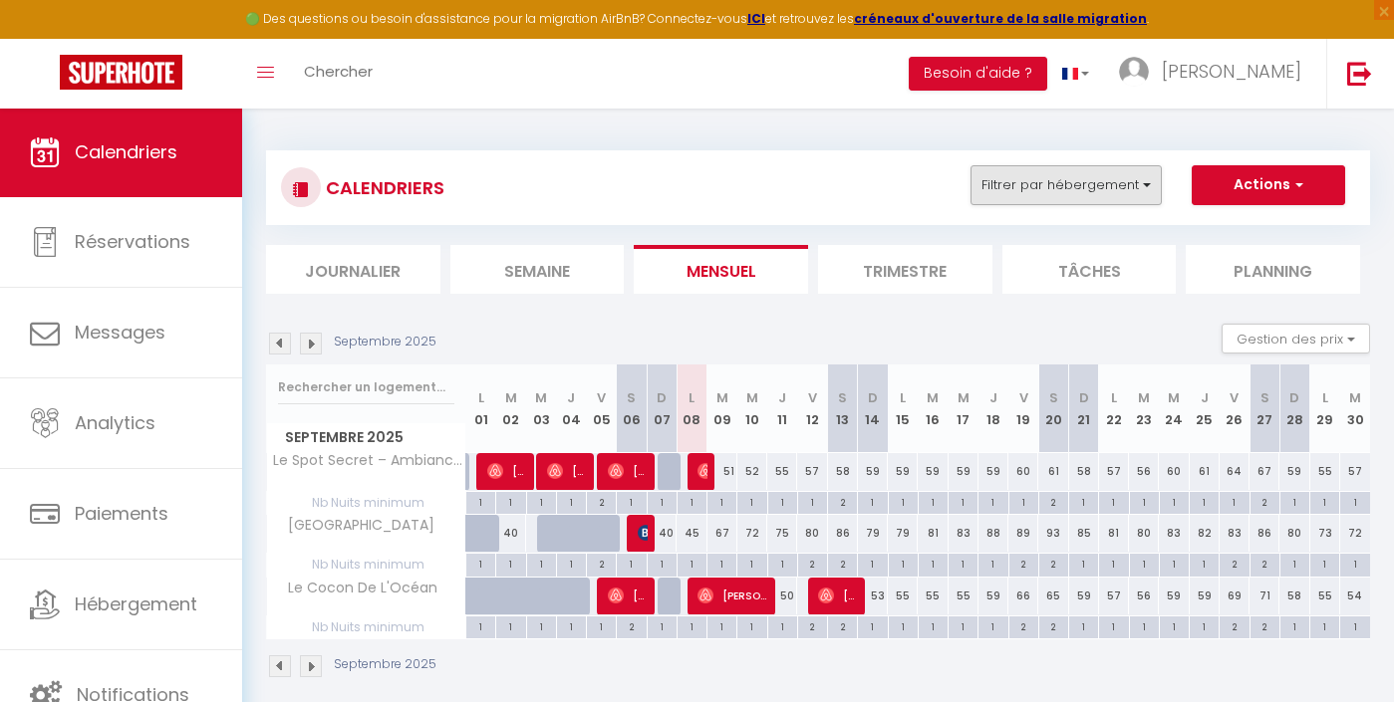
click at [1094, 190] on button "Filtrer par hébergement" at bounding box center [1066, 185] width 191 height 40
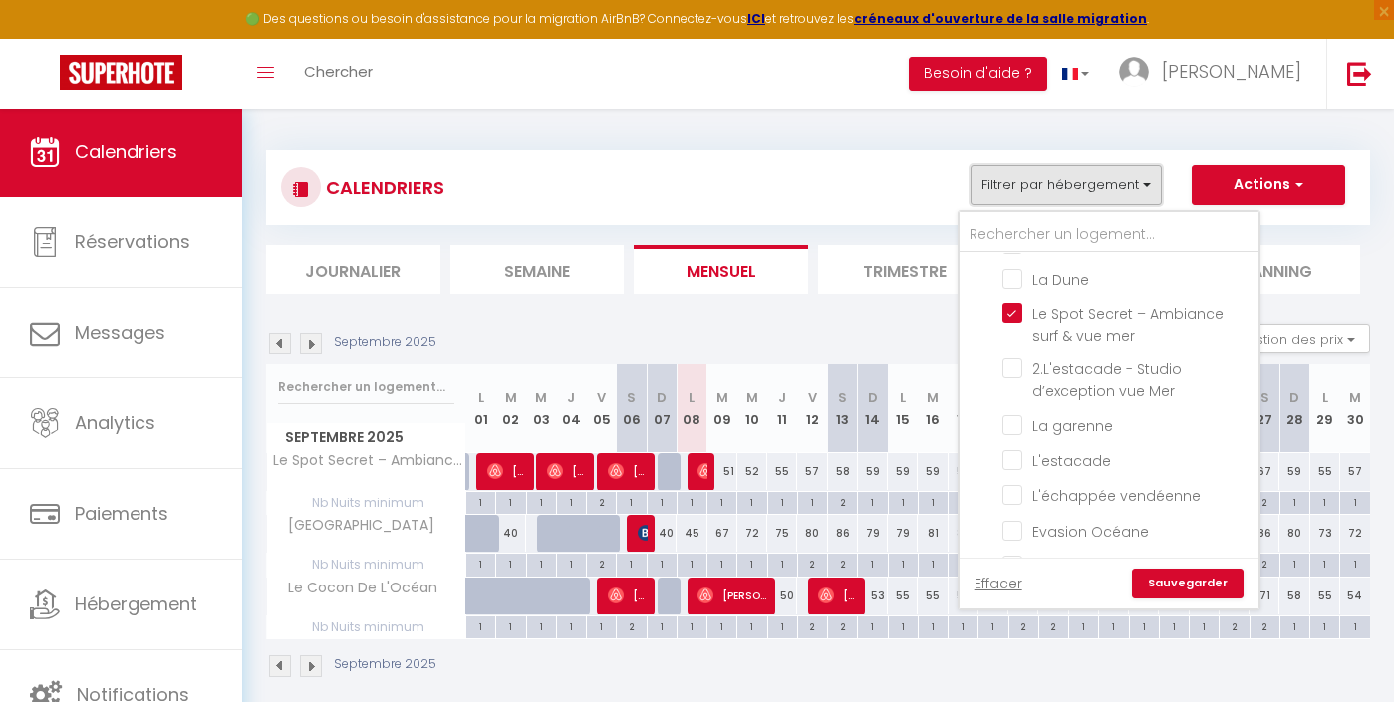
scroll to position [526, 0]
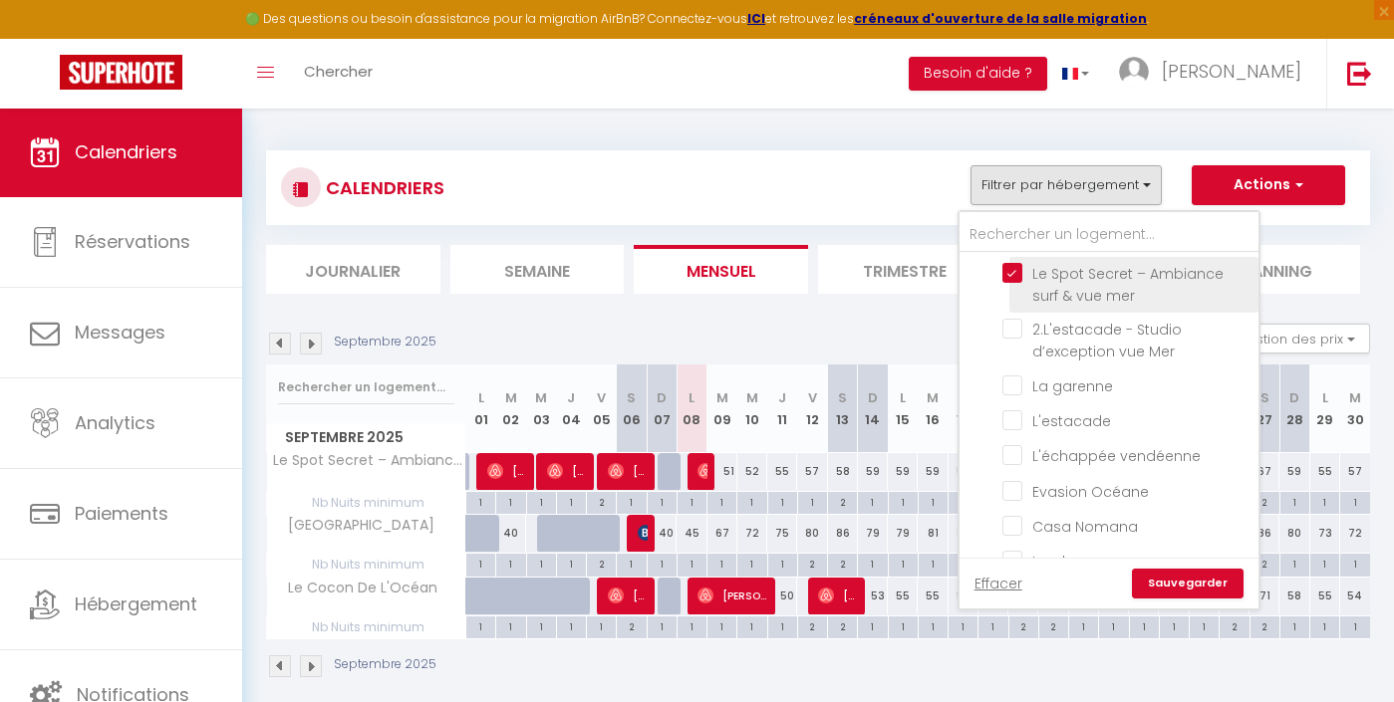
click at [1063, 265] on input "Le Spot Secret – Ambiance surf & vue mer" at bounding box center [1126, 273] width 249 height 20
checkbox input "false"
click at [1174, 578] on link "Sauvegarder" at bounding box center [1188, 584] width 112 height 30
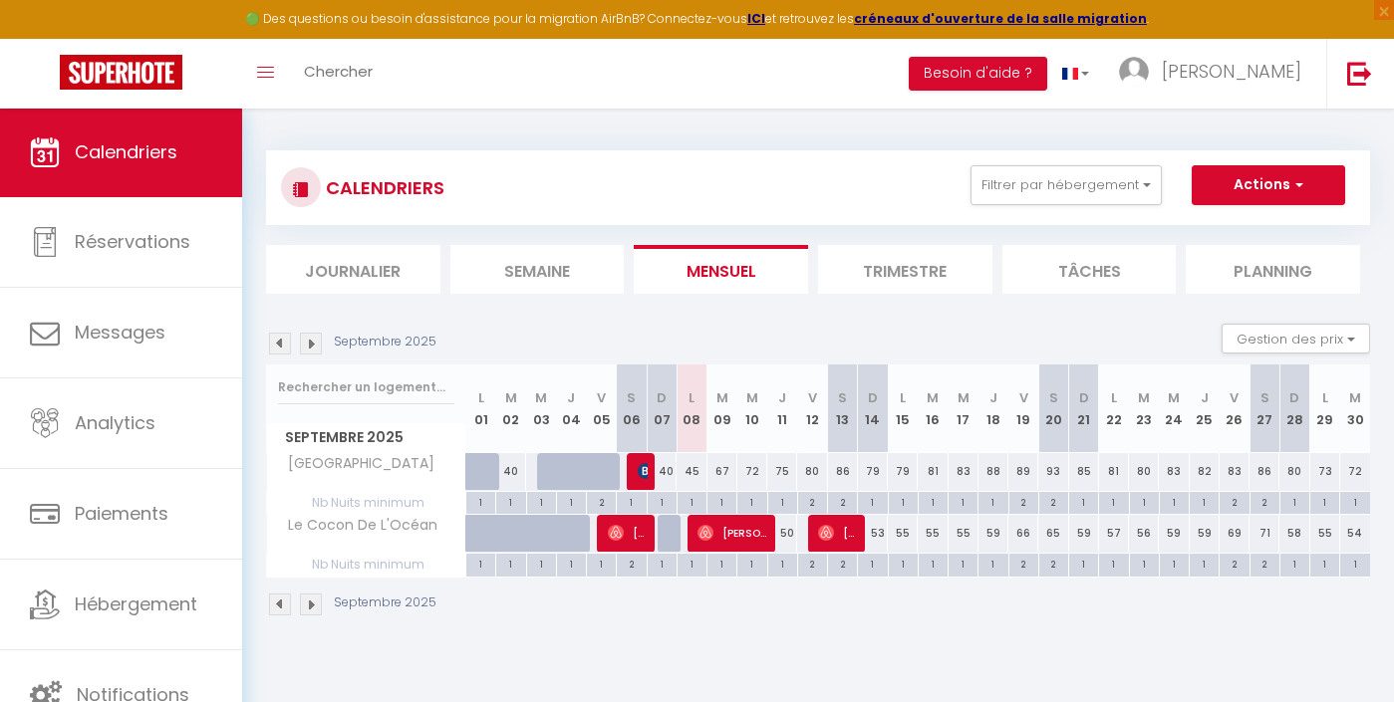
click at [810, 501] on div "2" at bounding box center [812, 501] width 29 height 19
type input "2"
type input "Ven 12 Septembre 2025"
type input "[DATE]"
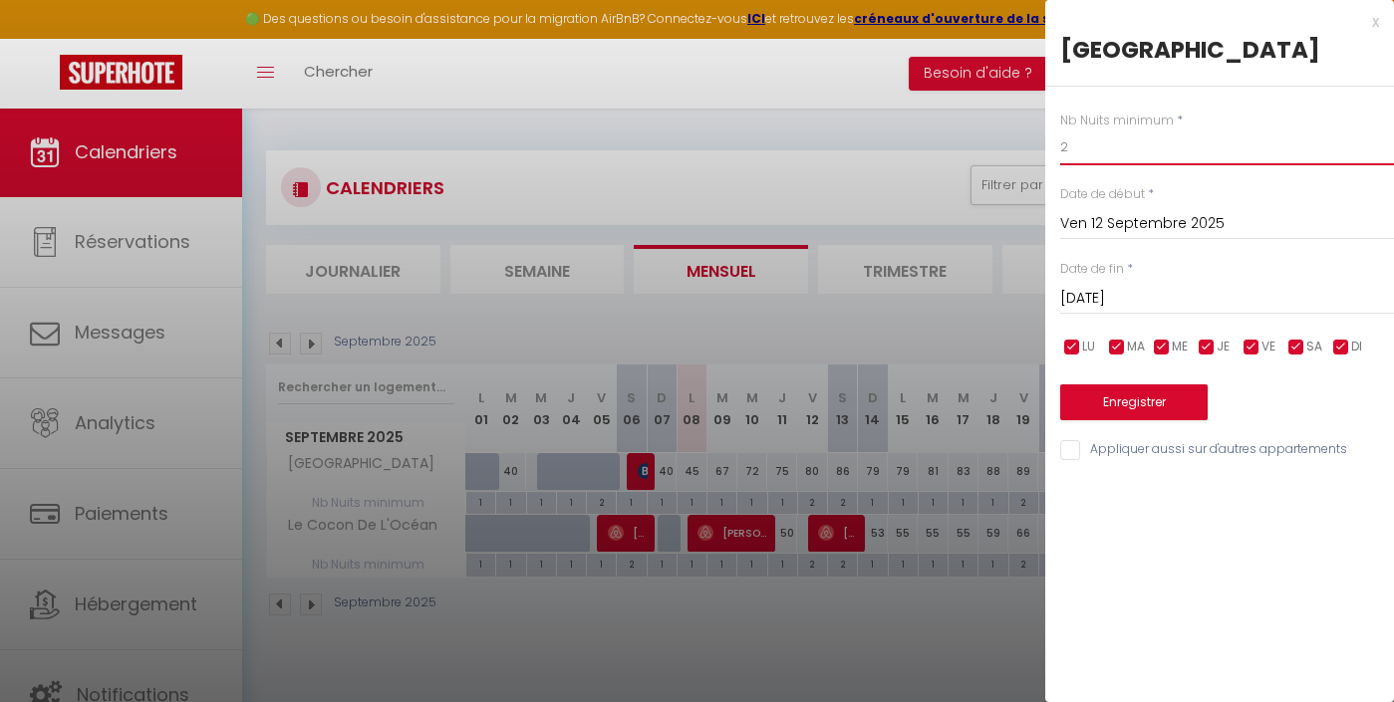
click at [1091, 159] on input "2" at bounding box center [1227, 148] width 334 height 36
type input "1"
click at [1155, 287] on input "[DATE]" at bounding box center [1227, 299] width 334 height 26
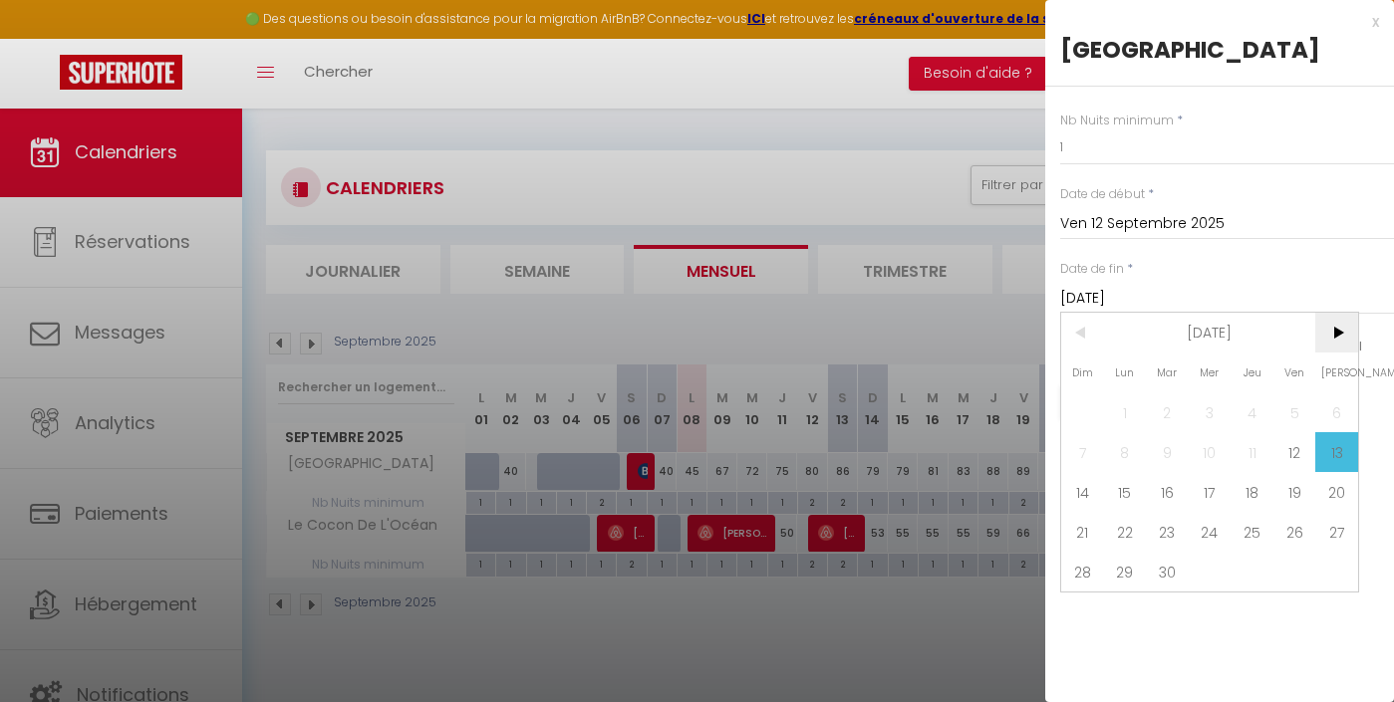
click at [1339, 329] on span ">" at bounding box center [1336, 333] width 43 height 40
click at [1217, 413] on span "1" at bounding box center [1210, 413] width 43 height 40
type input "Mer 01 Octobre 2025"
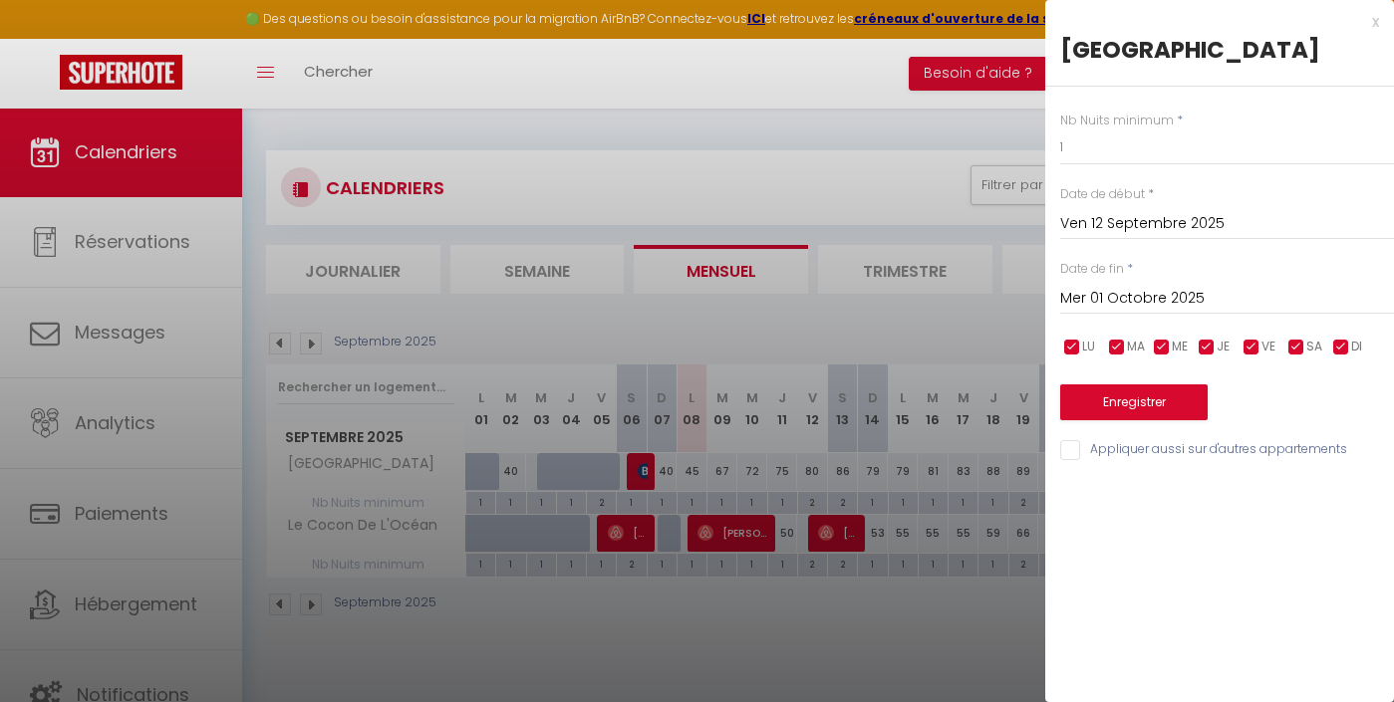
click at [1075, 339] on input "checkbox" at bounding box center [1072, 348] width 20 height 20
checkbox input "false"
click at [1127, 340] on span "MA" at bounding box center [1136, 347] width 18 height 19
checkbox input "false"
click at [1167, 341] on input "checkbox" at bounding box center [1162, 348] width 20 height 20
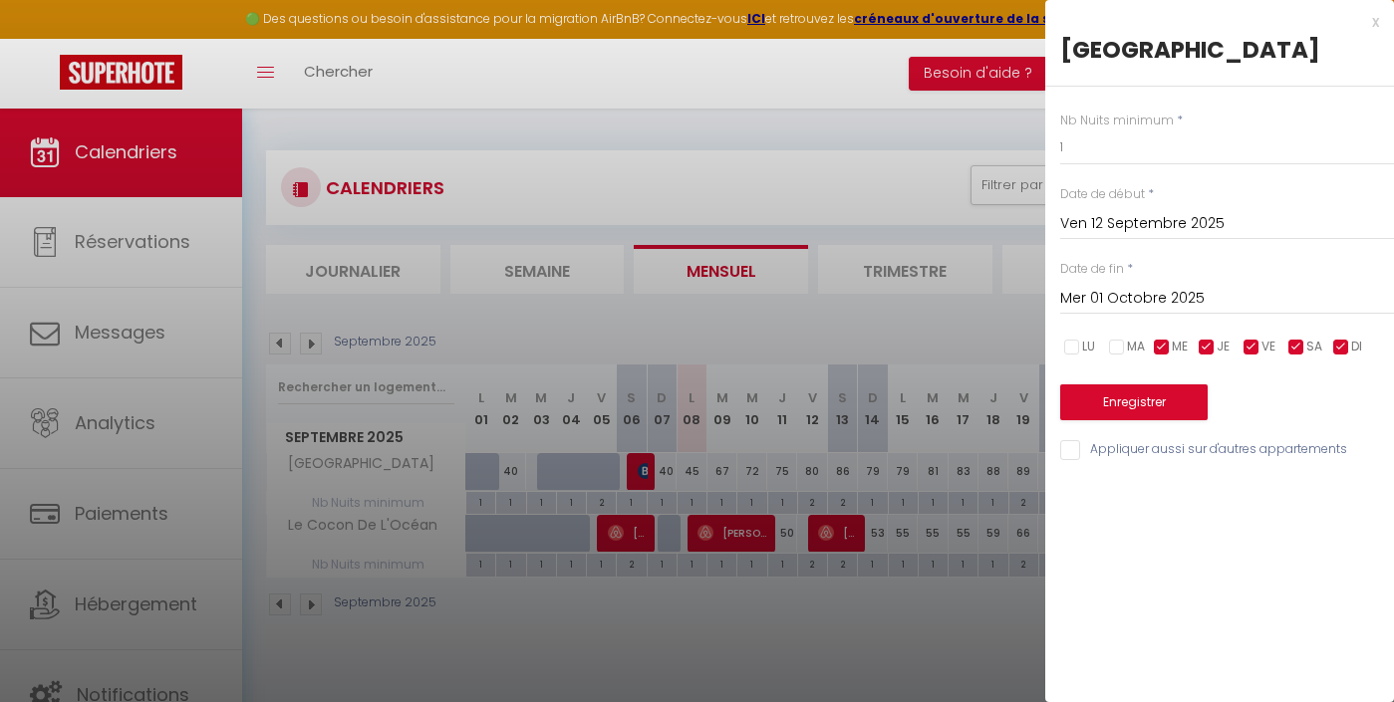
checkbox input "false"
click at [1210, 343] on input "checkbox" at bounding box center [1207, 348] width 20 height 20
checkbox input "false"
click at [1300, 346] on input "checkbox" at bounding box center [1296, 348] width 20 height 20
checkbox input "false"
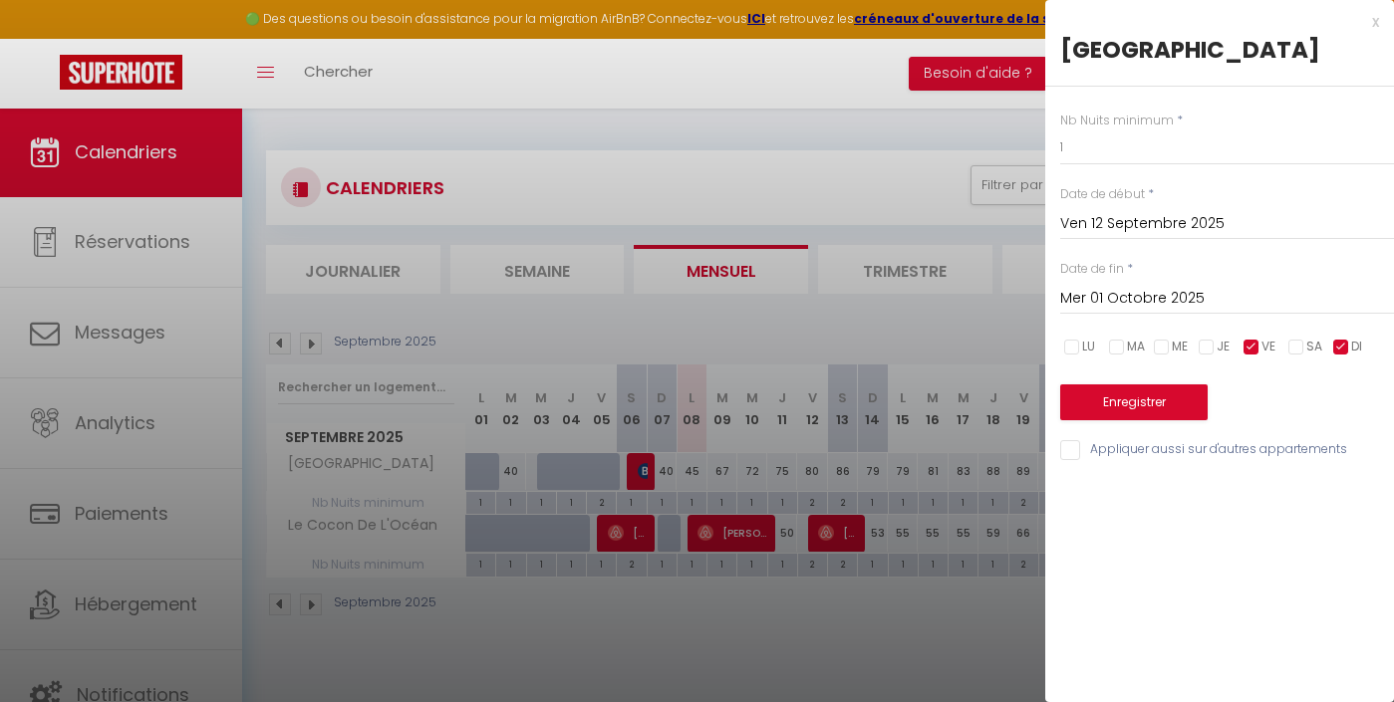
click at [1352, 348] on span "DI" at bounding box center [1356, 347] width 11 height 19
checkbox input "false"
click at [1186, 394] on button "Enregistrer" at bounding box center [1133, 403] width 147 height 36
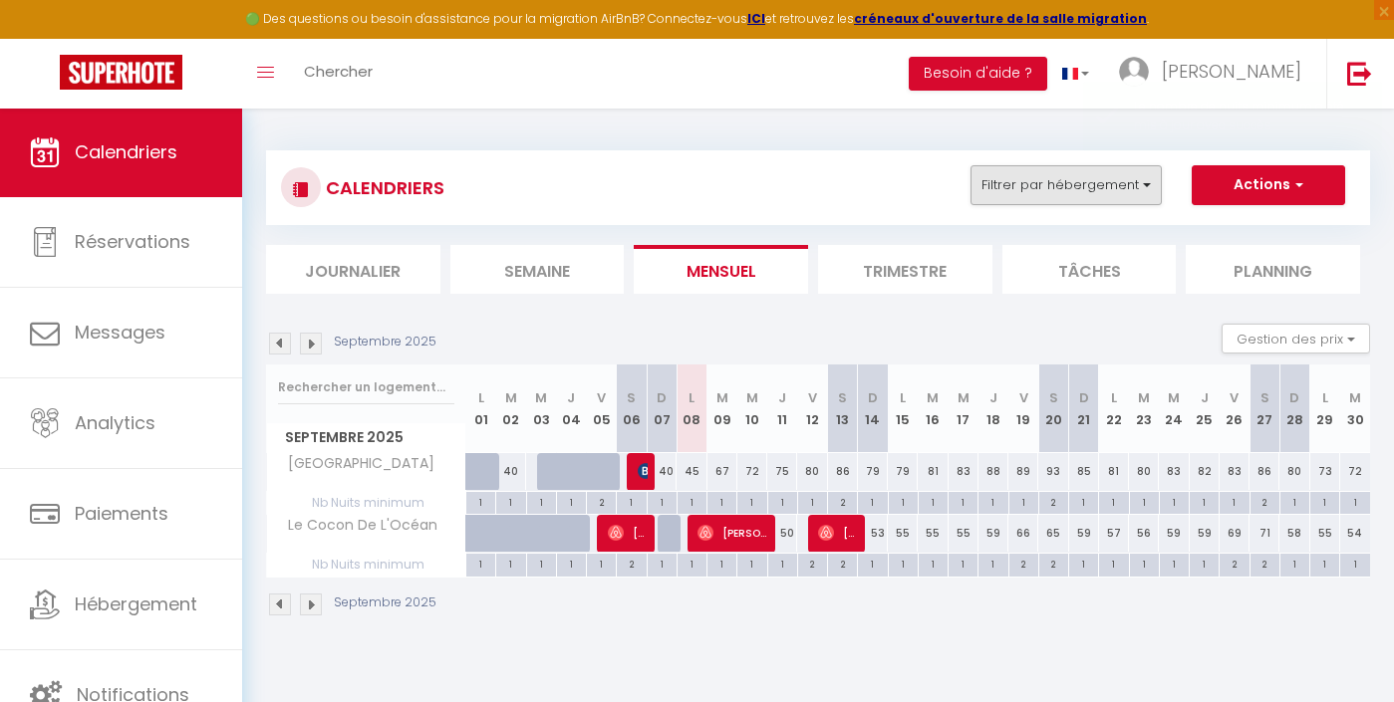
click at [1011, 203] on button "Filtrer par hébergement" at bounding box center [1066, 185] width 191 height 40
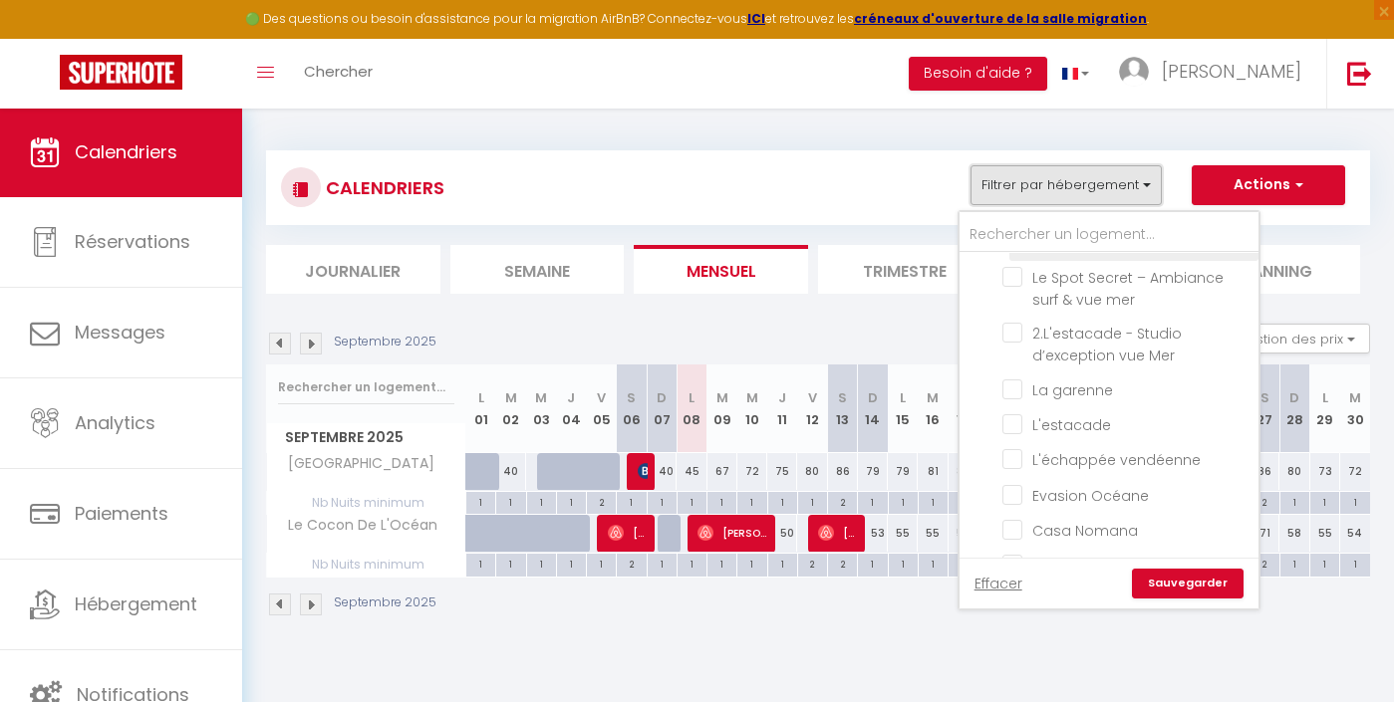
scroll to position [633, 0]
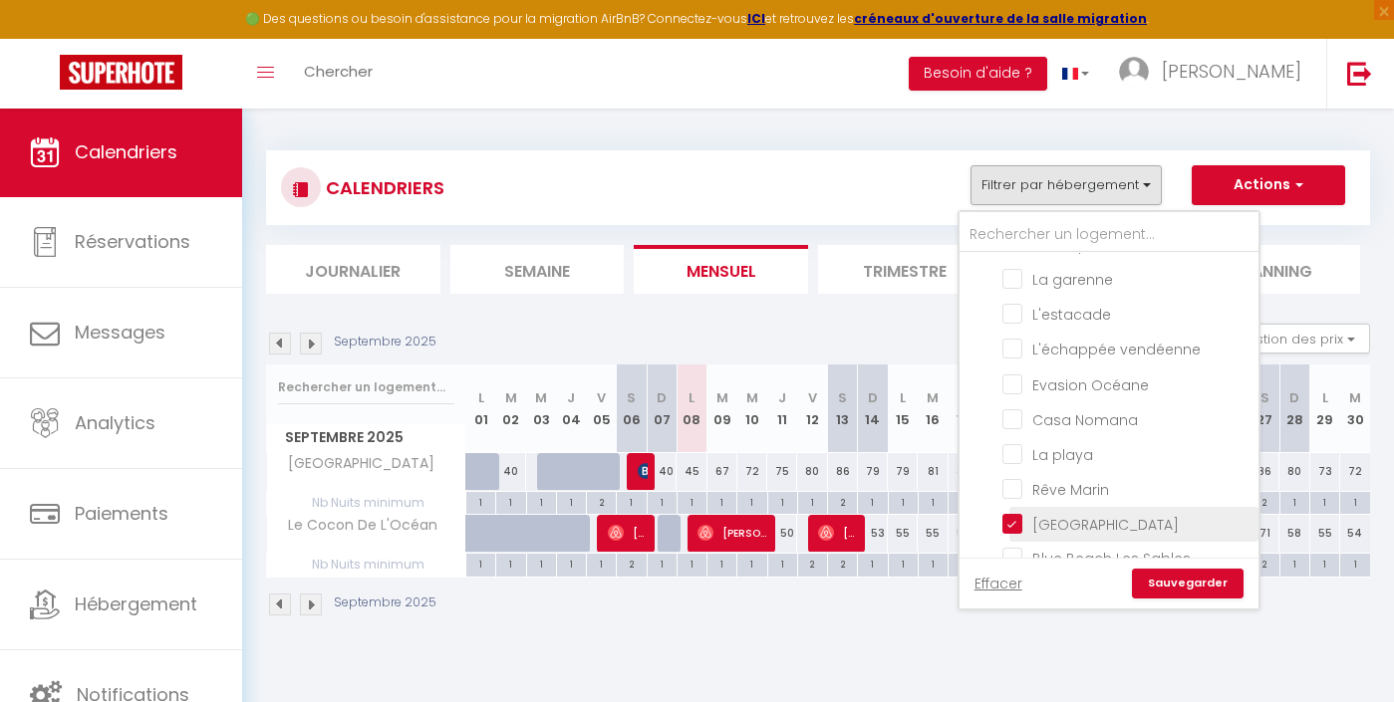
click at [1032, 523] on input "[GEOGRAPHIC_DATA]" at bounding box center [1126, 523] width 249 height 20
checkbox input "false"
click at [1163, 576] on link "Sauvegarder" at bounding box center [1188, 584] width 112 height 30
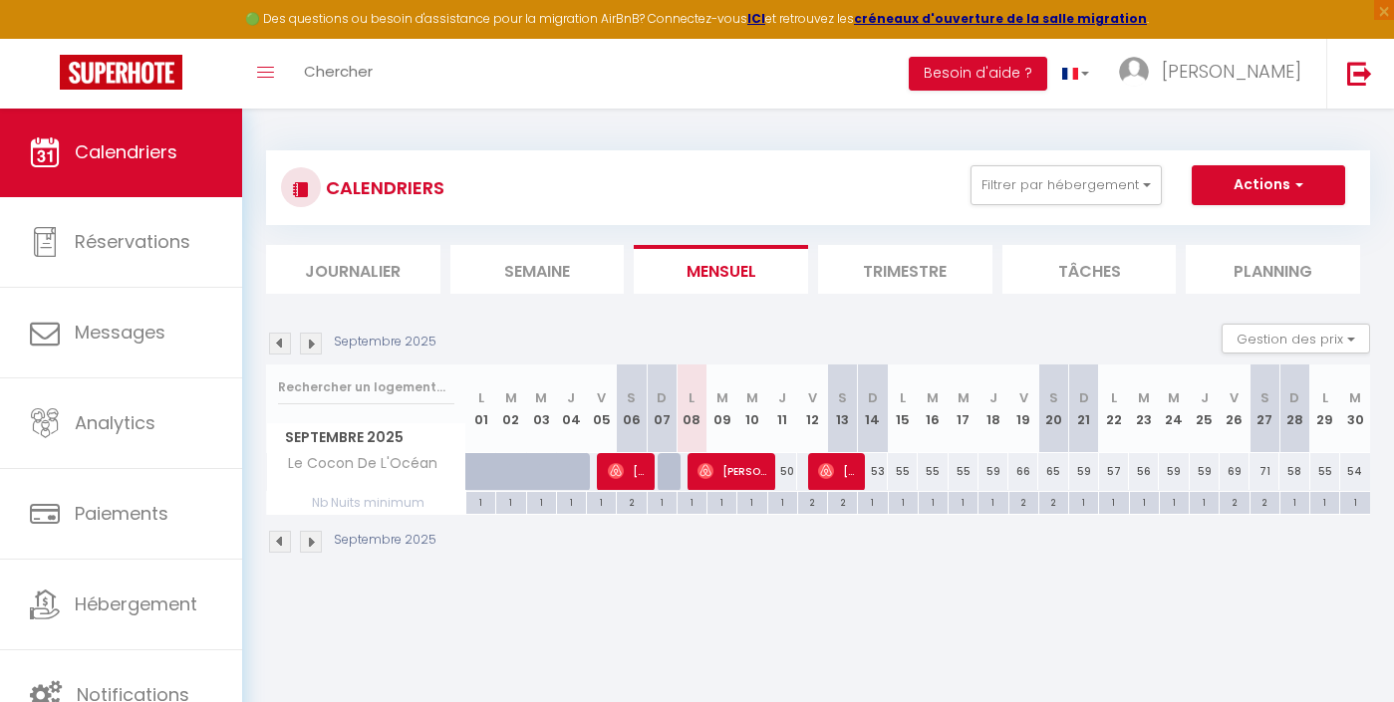
click at [1023, 506] on div "2" at bounding box center [1023, 501] width 29 height 19
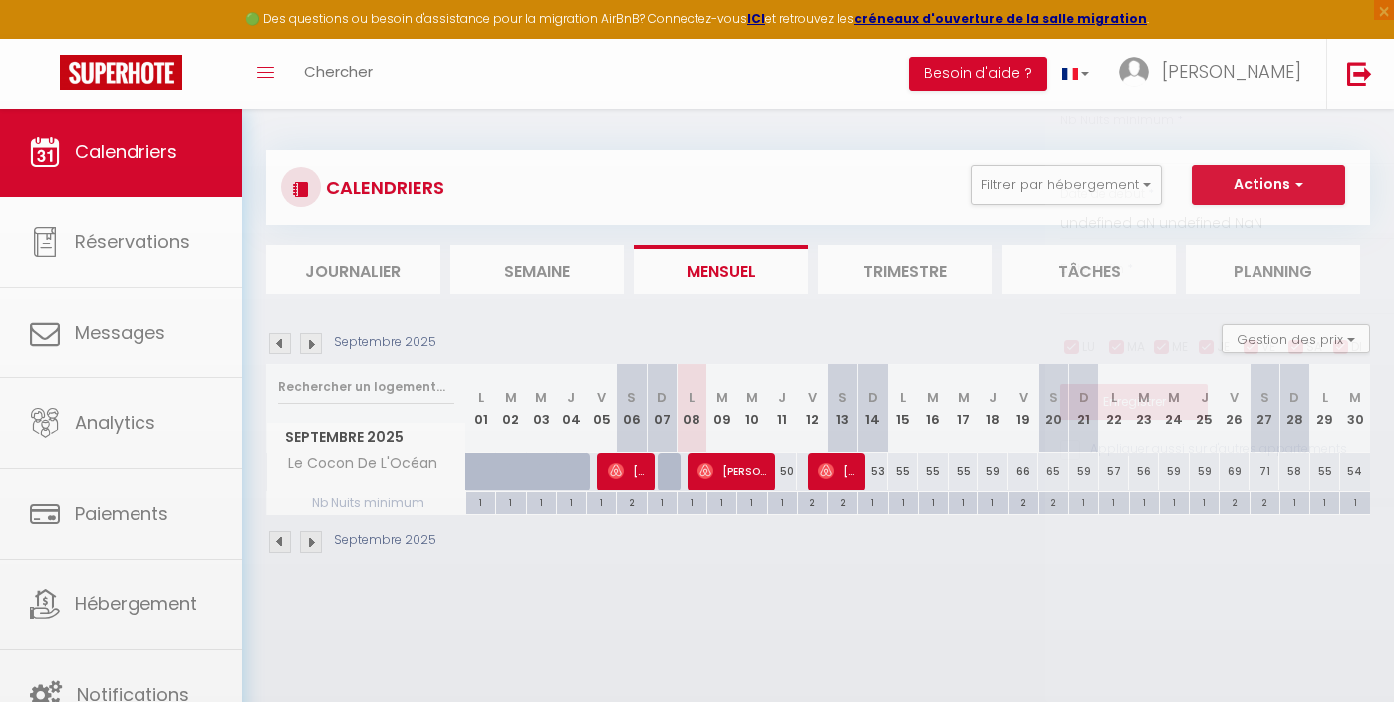
type input "2"
type input "Ven 19 Septembre 2025"
type input "[DATE]"
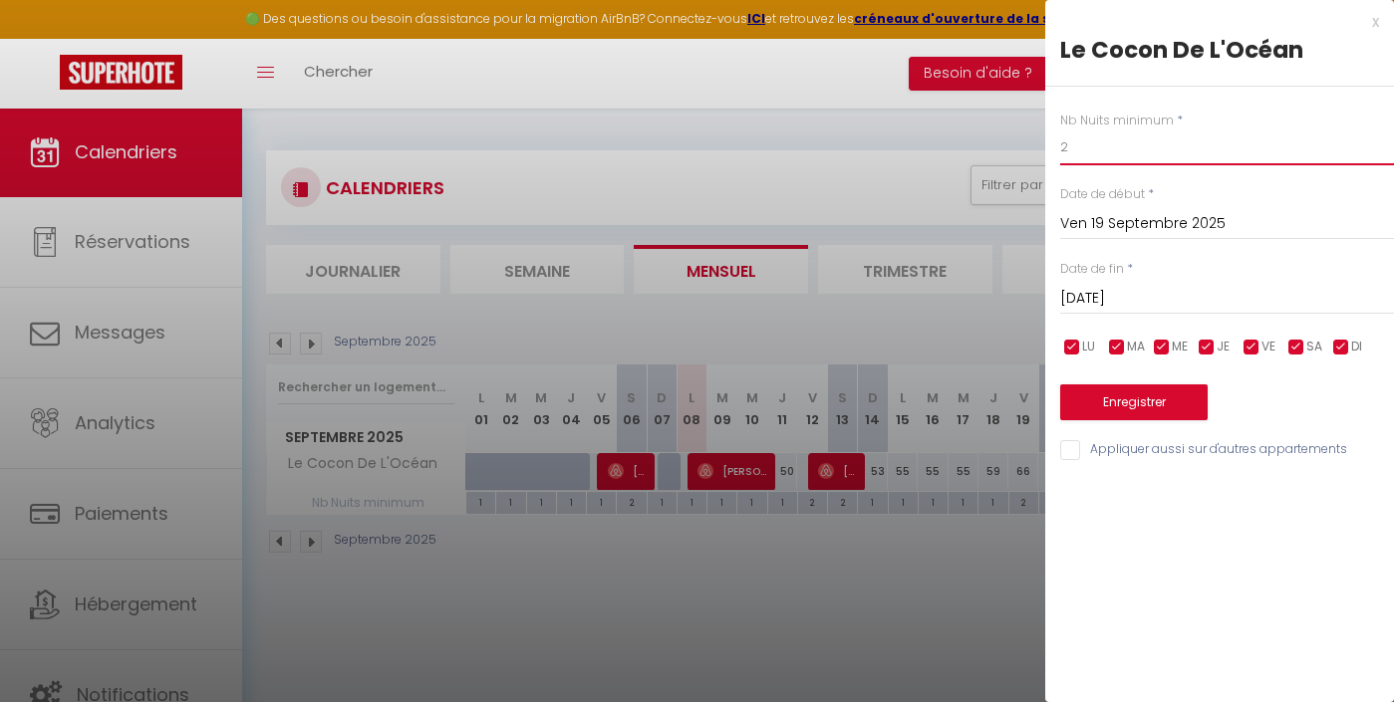
click at [1117, 154] on input "2" at bounding box center [1227, 148] width 334 height 36
type input "1"
click at [1134, 407] on button "Enregistrer" at bounding box center [1133, 403] width 147 height 36
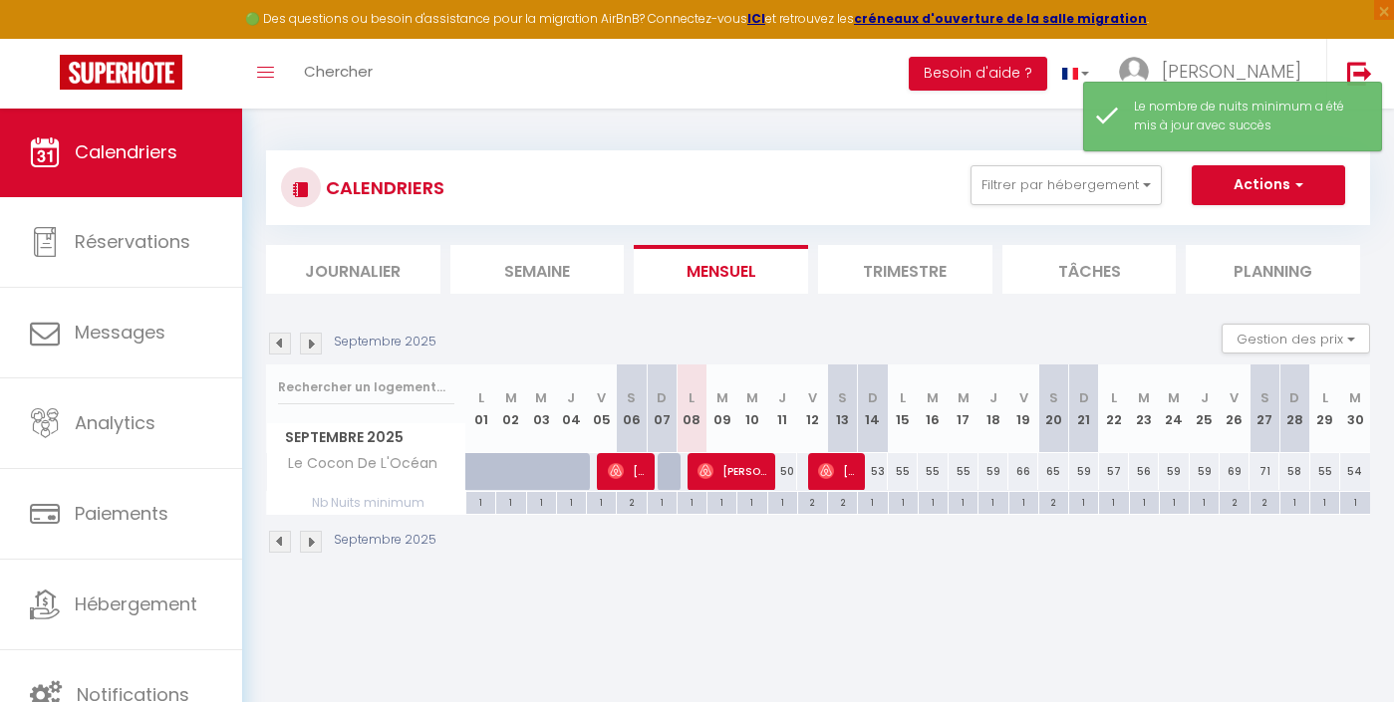
click at [1231, 509] on div "2" at bounding box center [1234, 501] width 29 height 19
type input "2"
type input "Ven 26 Septembre 2025"
type input "[DATE]"
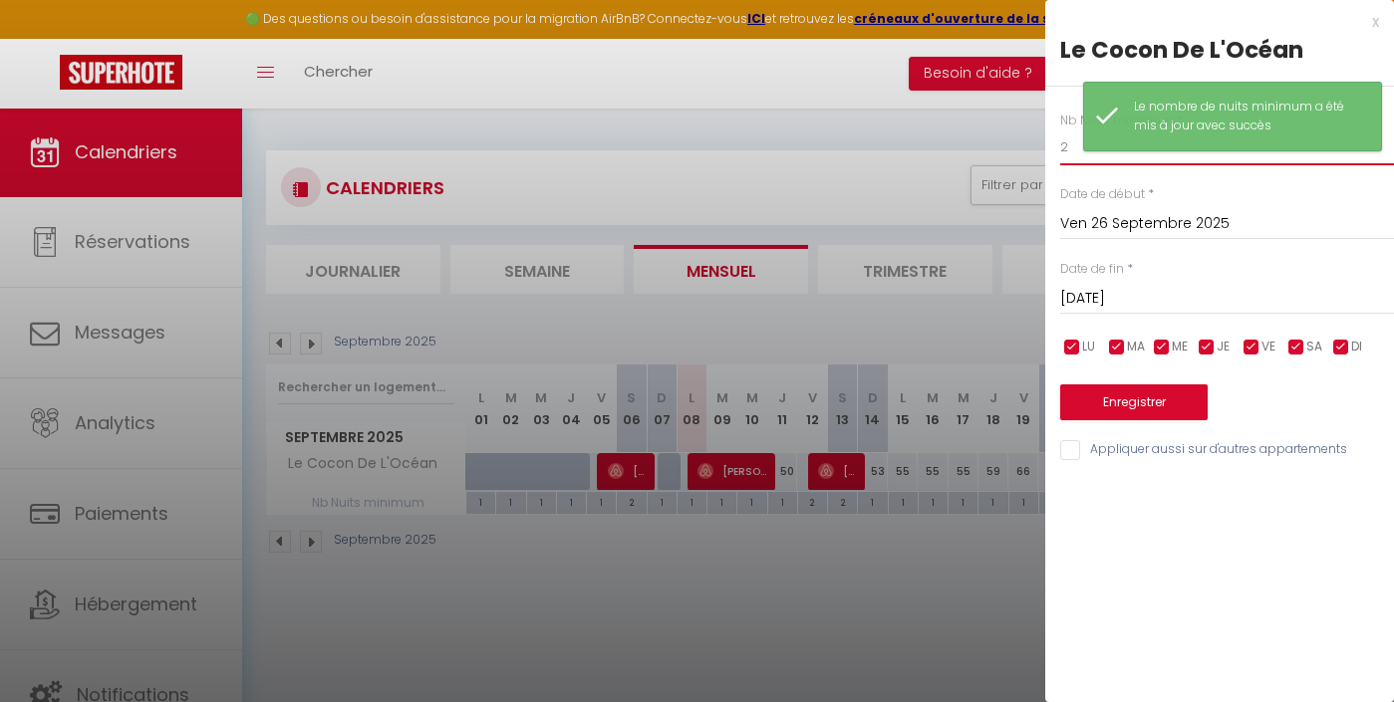
click at [1081, 144] on input "2" at bounding box center [1227, 148] width 334 height 36
click at [1081, 143] on input "2" at bounding box center [1227, 148] width 334 height 36
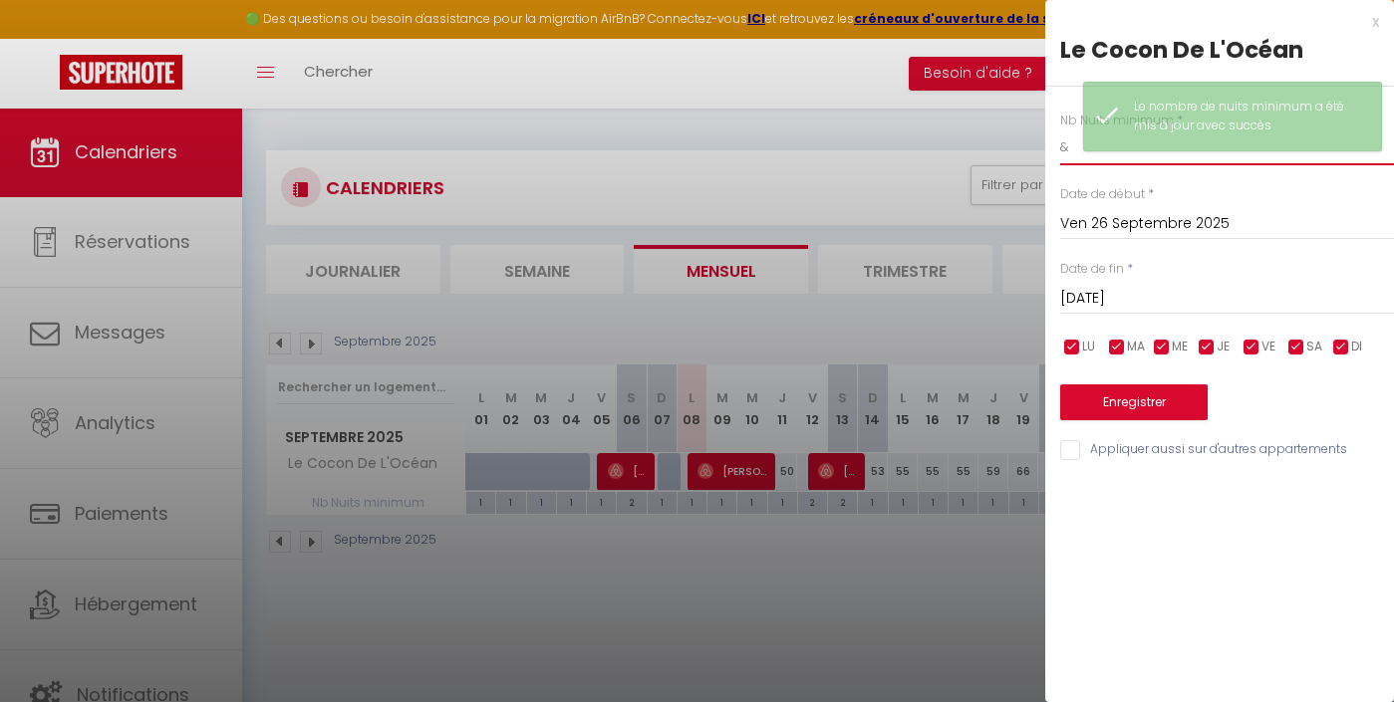
type input "&"
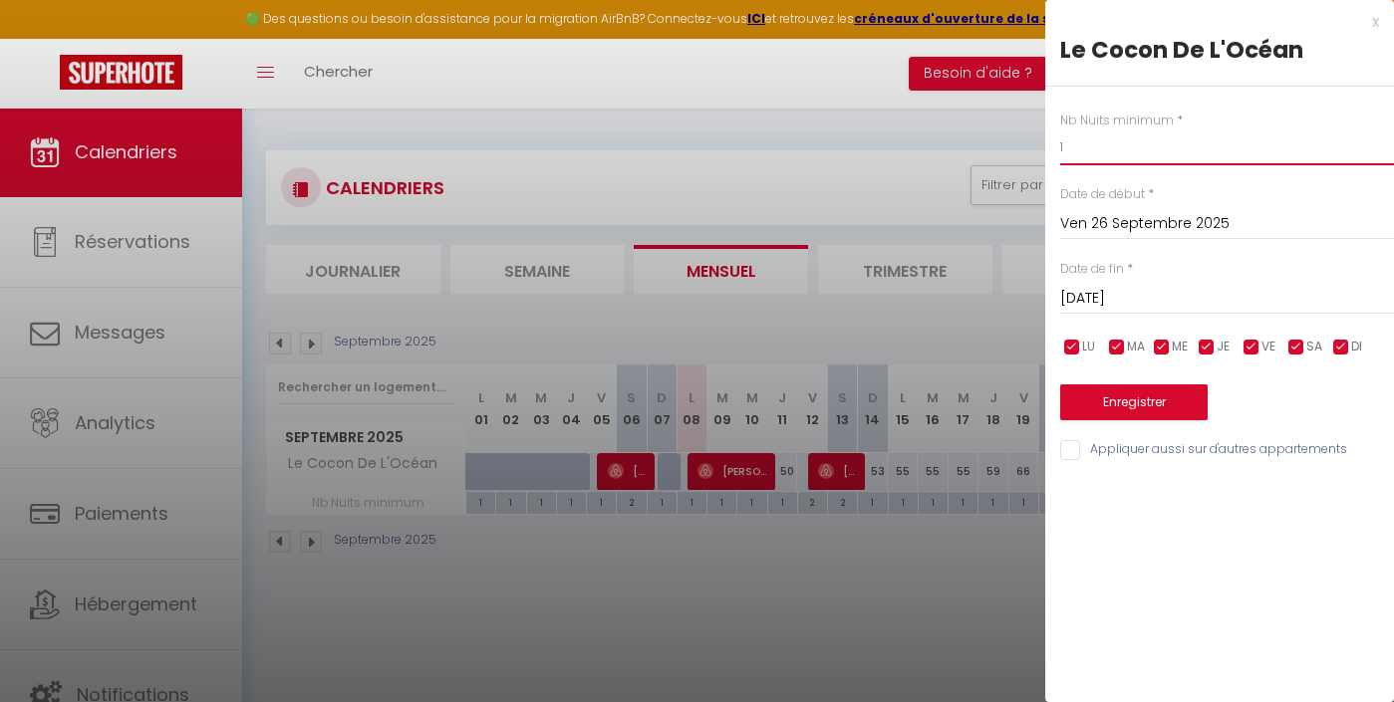
type input "1"
click at [1105, 404] on button "Enregistrer" at bounding box center [1133, 403] width 147 height 36
